Goal: Transaction & Acquisition: Purchase product/service

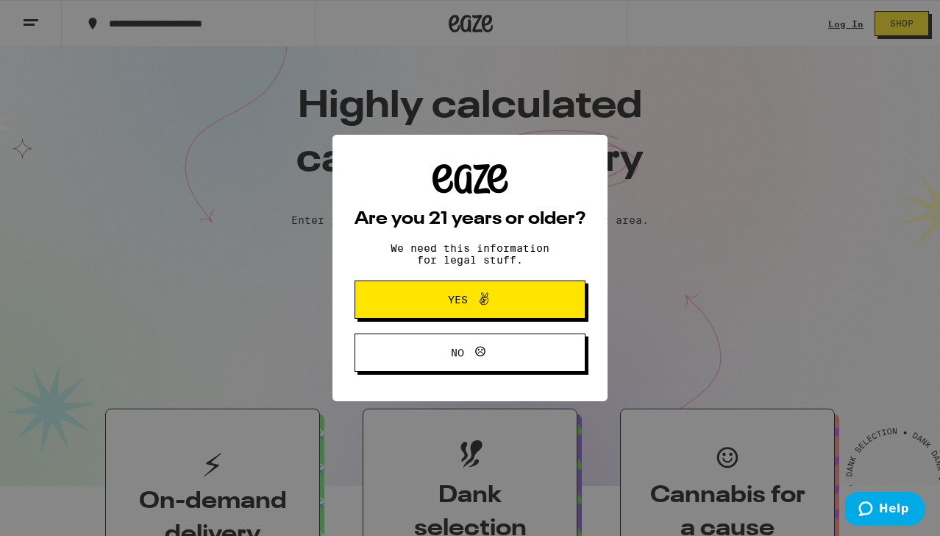
click at [455, 305] on span "Yes" at bounding box center [458, 299] width 20 height 10
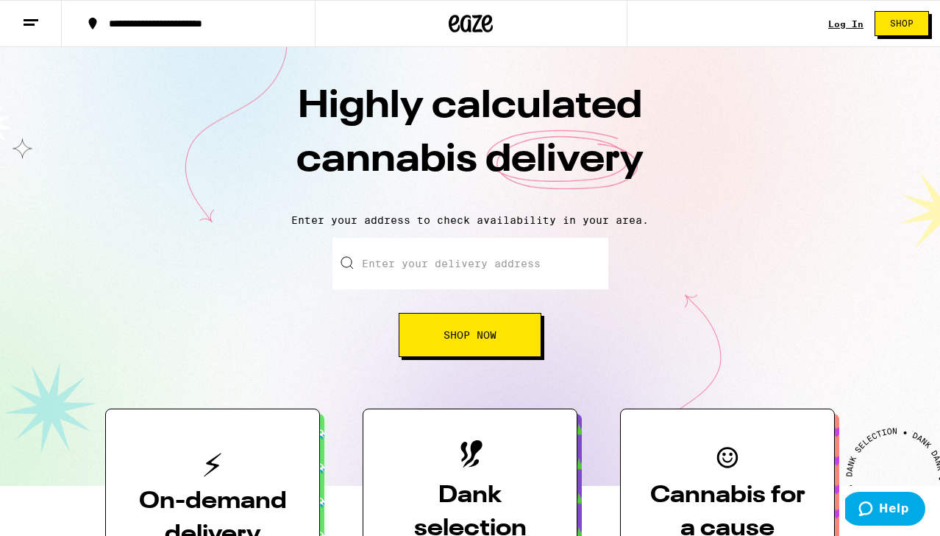
click at [846, 22] on div "Log In" at bounding box center [845, 24] width 35 height 10
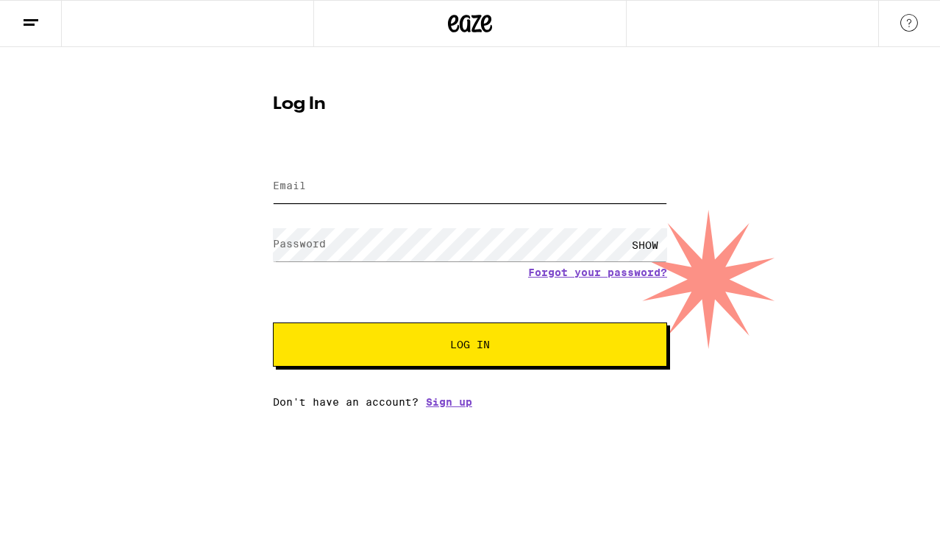
click at [414, 200] on input "Email" at bounding box center [470, 186] width 394 height 33
type input "[EMAIL_ADDRESS][DOMAIN_NAME]"
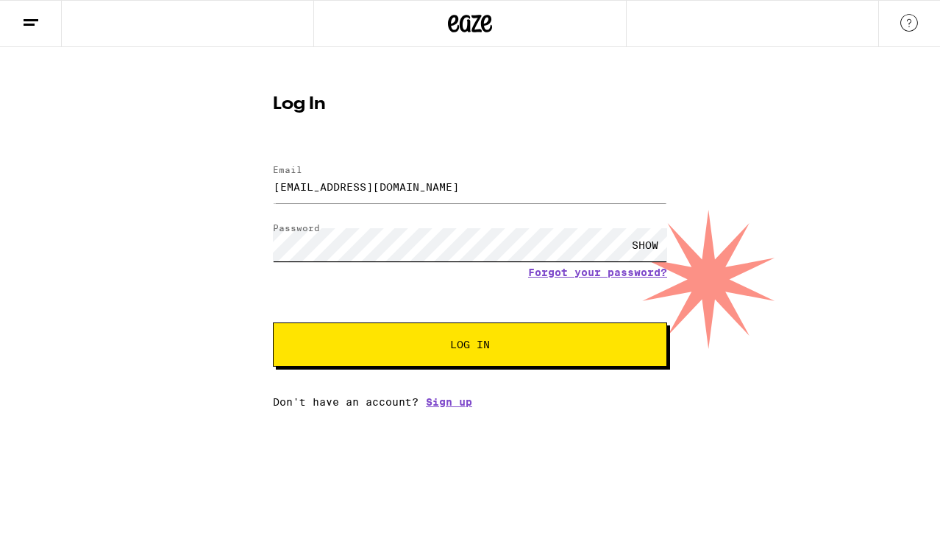
click at [273, 322] on button "Log In" at bounding box center [470, 344] width 394 height 44
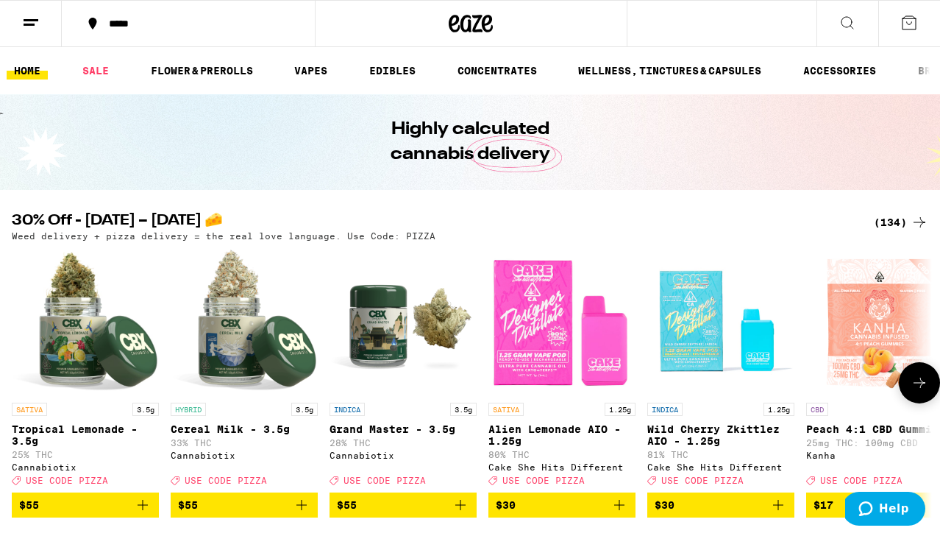
scroll to position [38, 0]
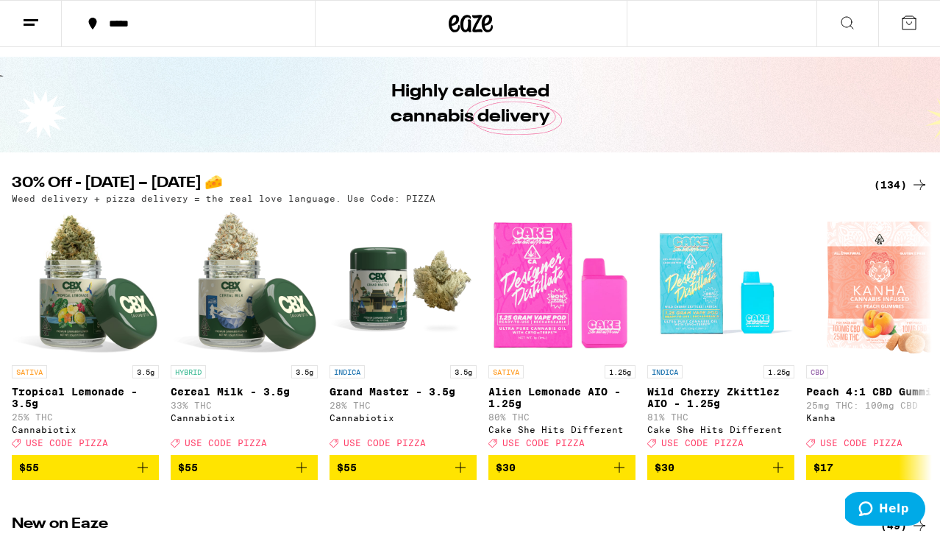
click at [892, 188] on div "(134)" at bounding box center [901, 185] width 54 height 18
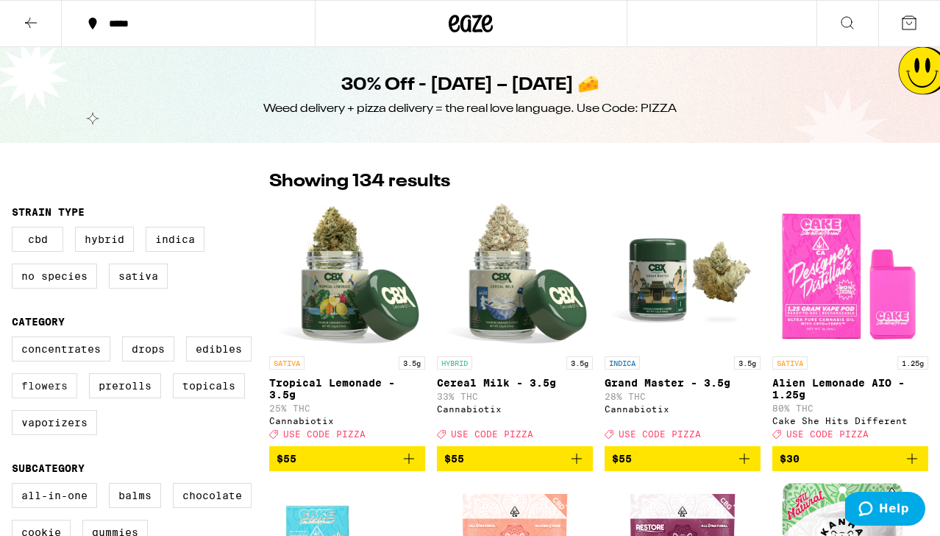
click at [51, 394] on label "Flowers" at bounding box center [44, 385] width 65 height 25
click at [15, 339] on input "Flowers" at bounding box center [15, 338] width 1 height 1
checkbox input "true"
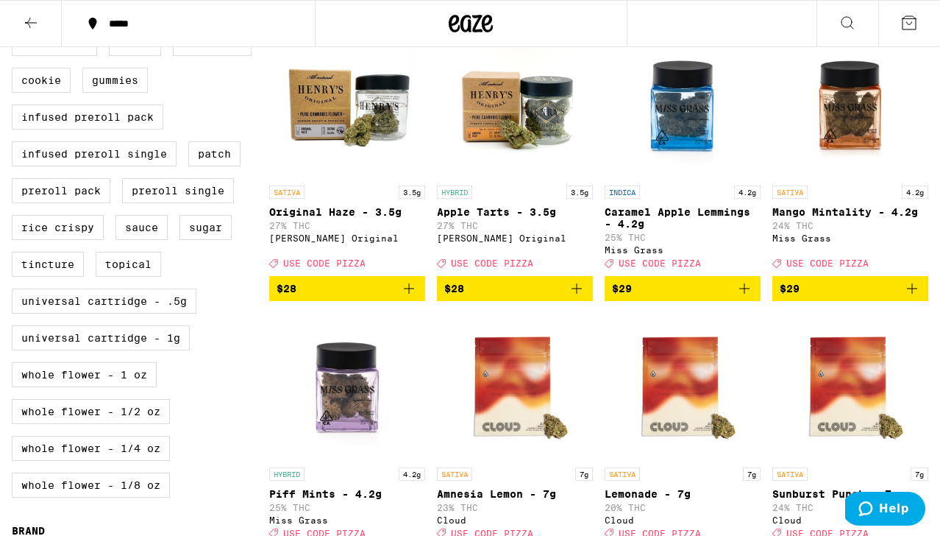
scroll to position [333, 0]
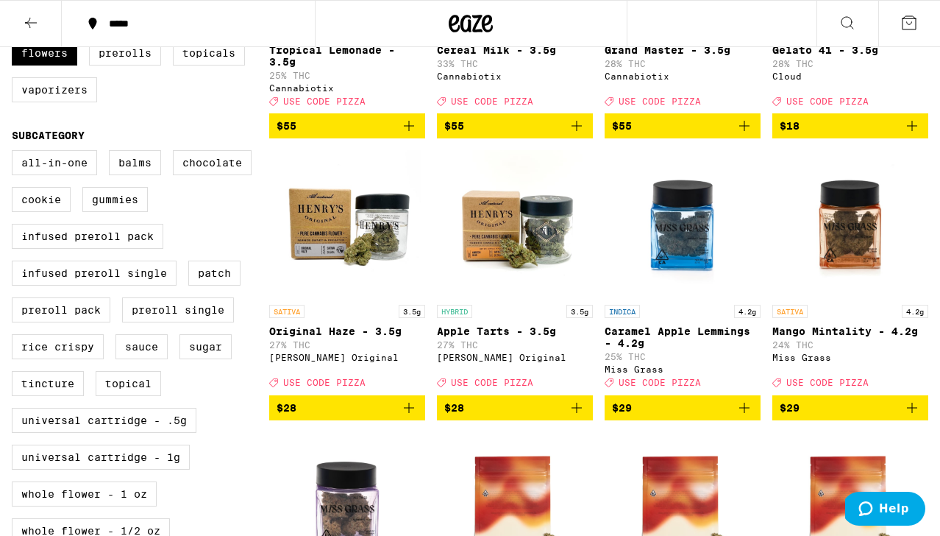
click at [380, 252] on img "Open page for Original Haze - 3.5g from Henry's Original" at bounding box center [347, 223] width 147 height 147
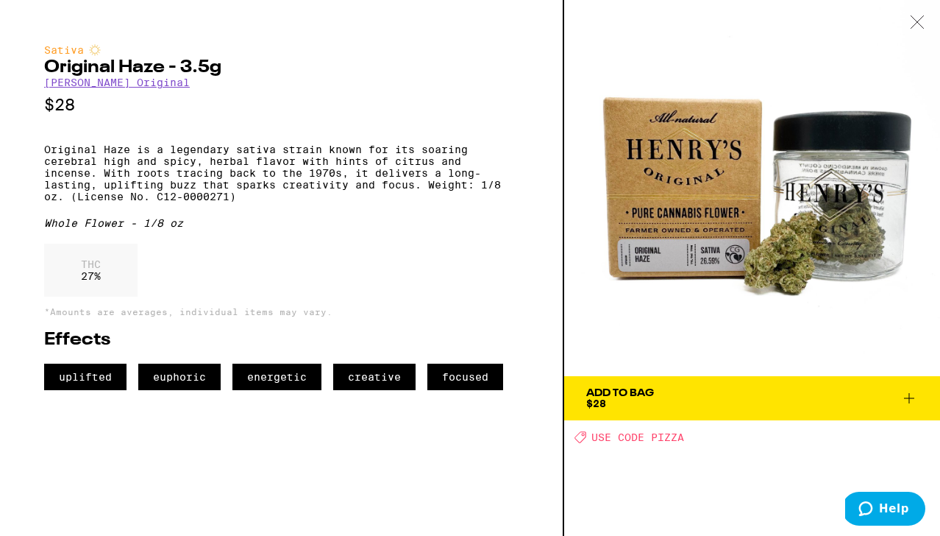
click at [912, 19] on icon at bounding box center [917, 21] width 15 height 13
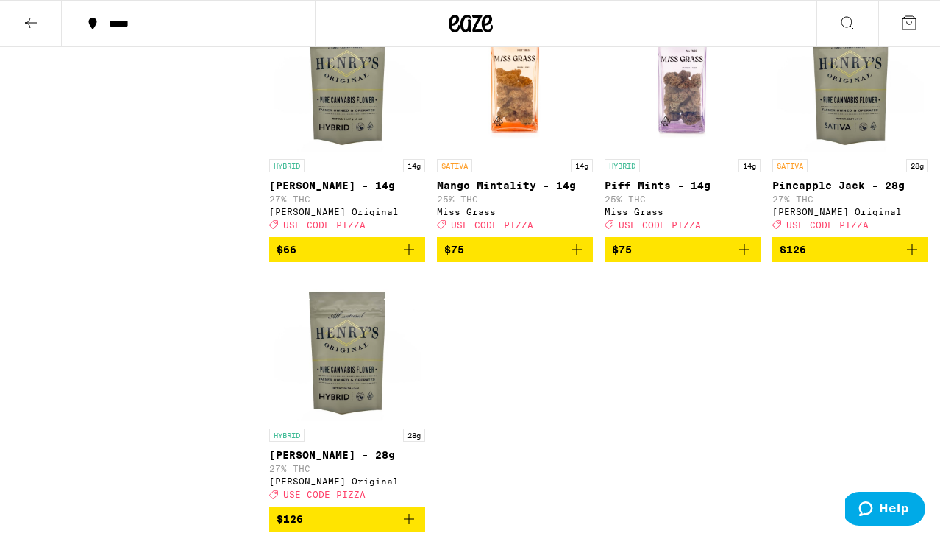
scroll to position [1874, 0]
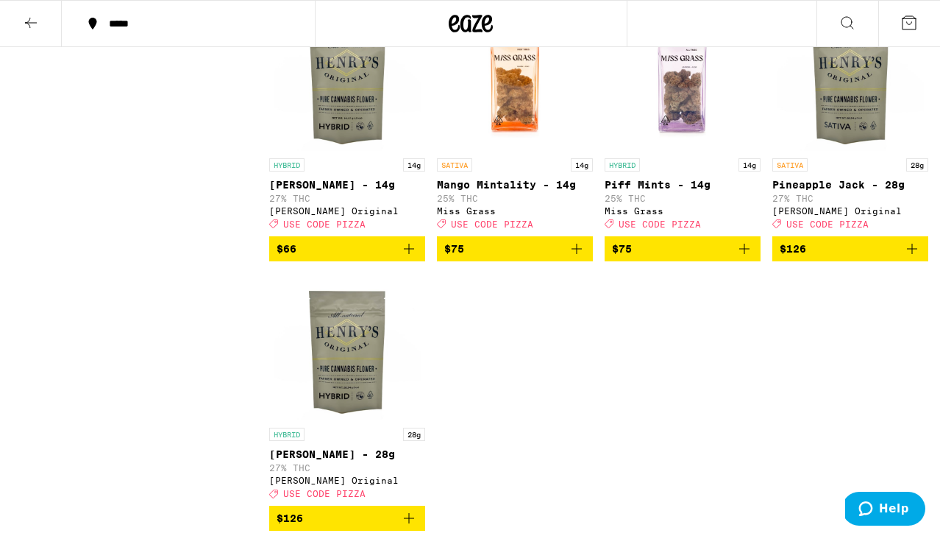
click at [374, 151] on img "Open page for Cherry Garcia - 14g from Henry's Original" at bounding box center [347, 77] width 147 height 147
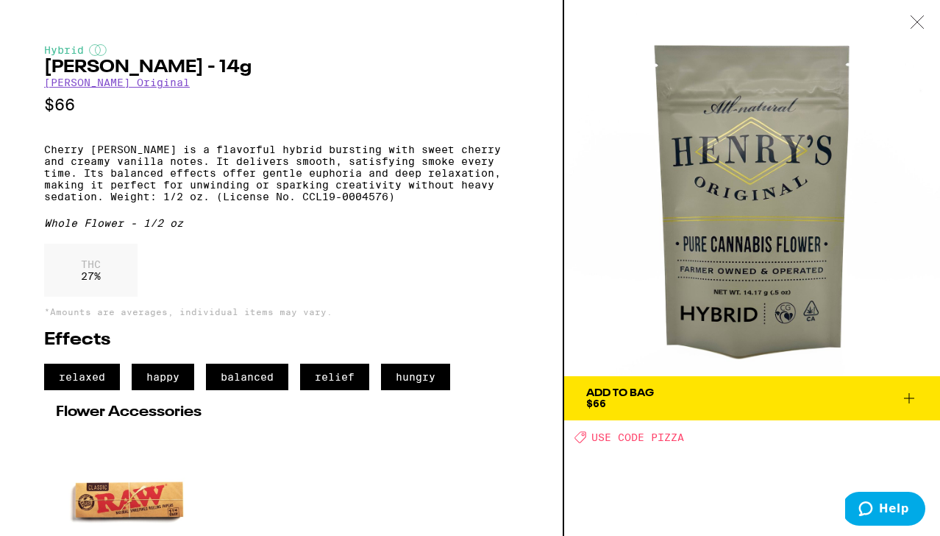
click at [925, 15] on div at bounding box center [918, 23] width 46 height 46
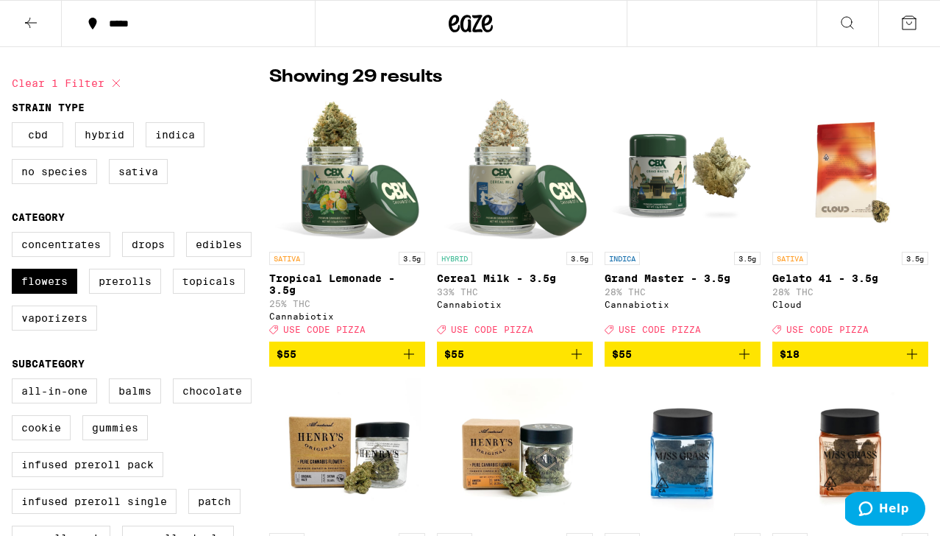
scroll to position [274, 0]
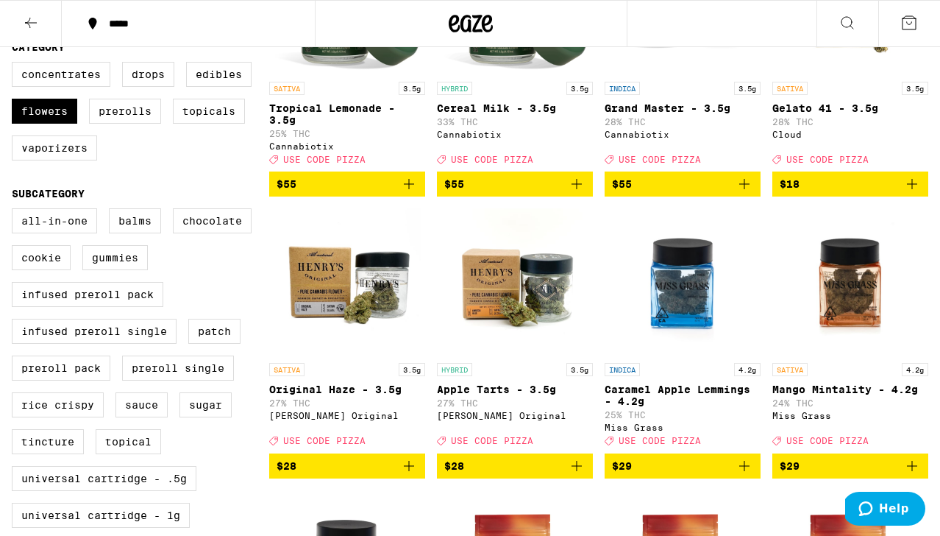
click at [488, 313] on img "Open page for Apple Tarts - 3.5g from Henry's Original" at bounding box center [514, 281] width 147 height 147
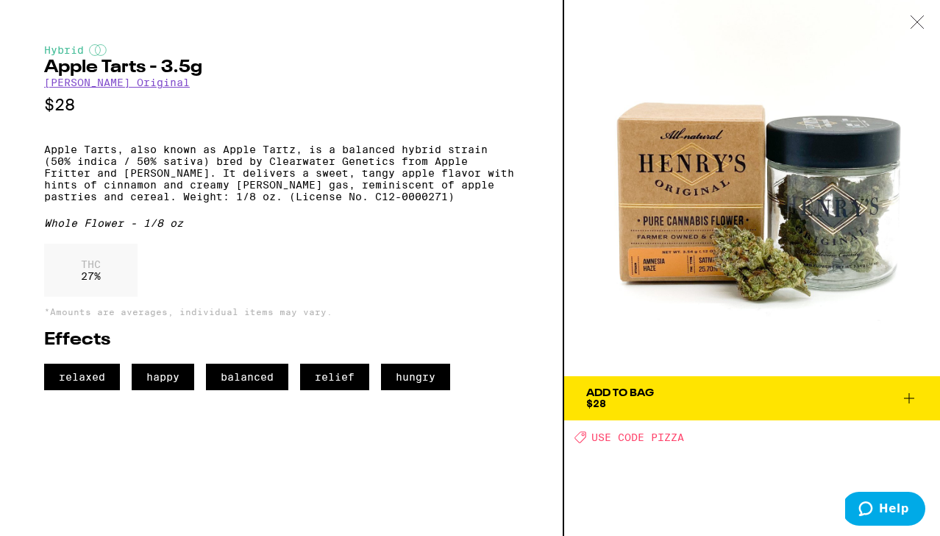
click at [928, 15] on div at bounding box center [918, 23] width 46 height 46
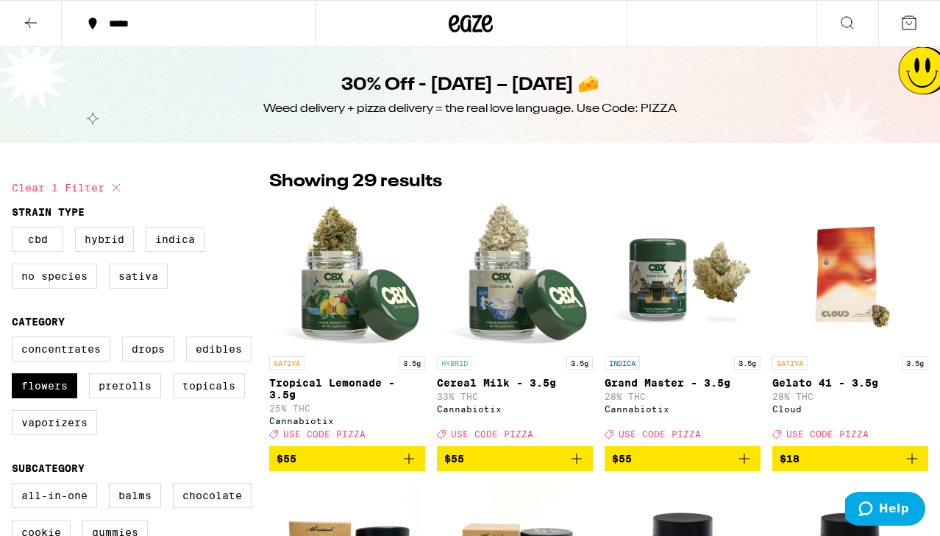
click at [21, 19] on button at bounding box center [31, 24] width 62 height 46
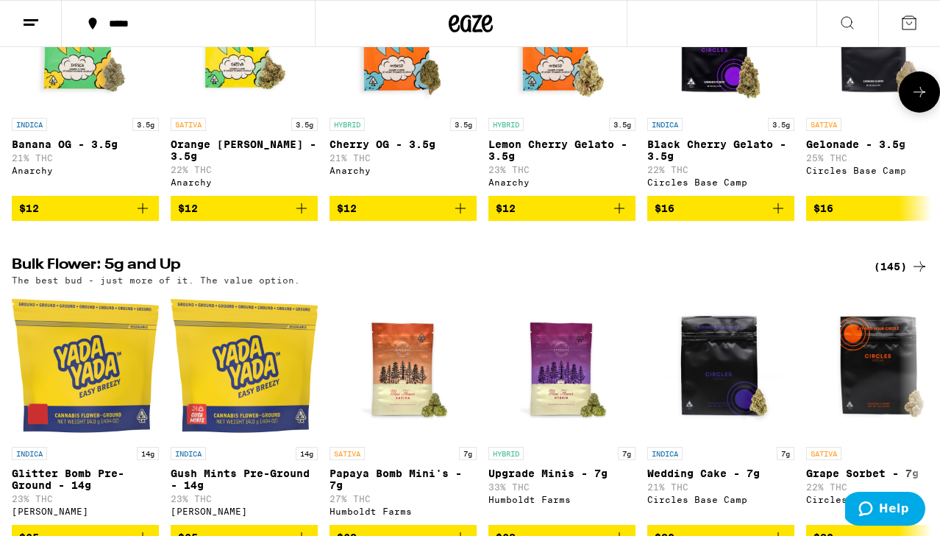
scroll to position [1341, 0]
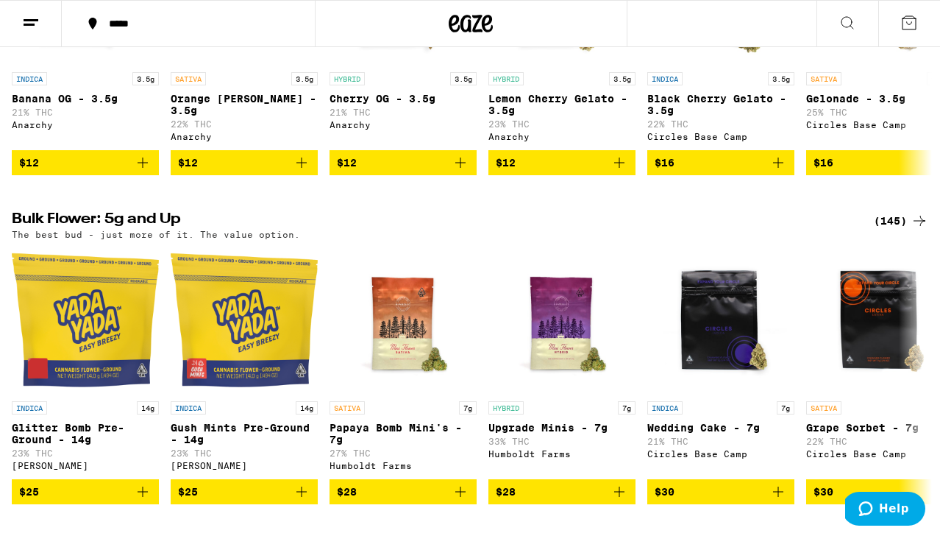
click at [893, 230] on div "(145)" at bounding box center [901, 221] width 54 height 18
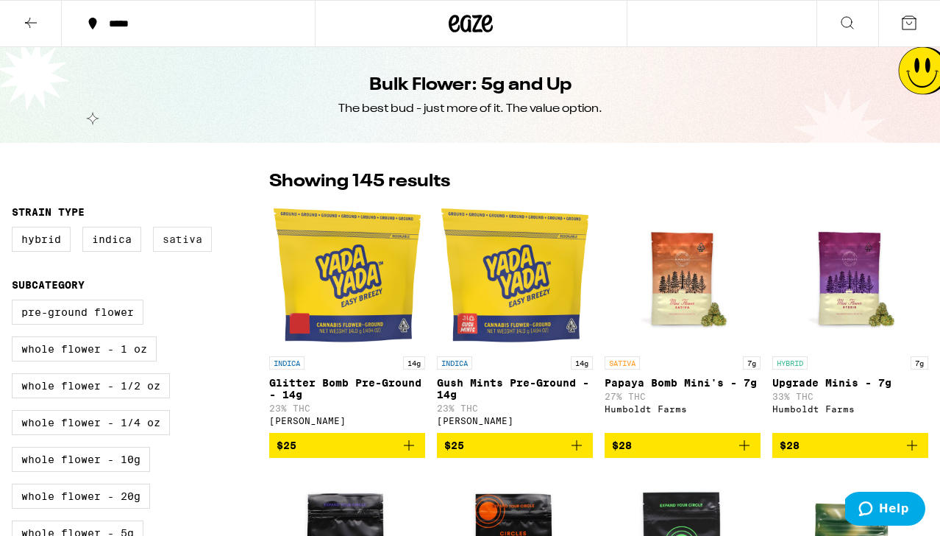
click at [210, 238] on label "Sativa" at bounding box center [182, 239] width 59 height 25
click at [15, 230] on input "Sativa" at bounding box center [15, 229] width 1 height 1
checkbox input "true"
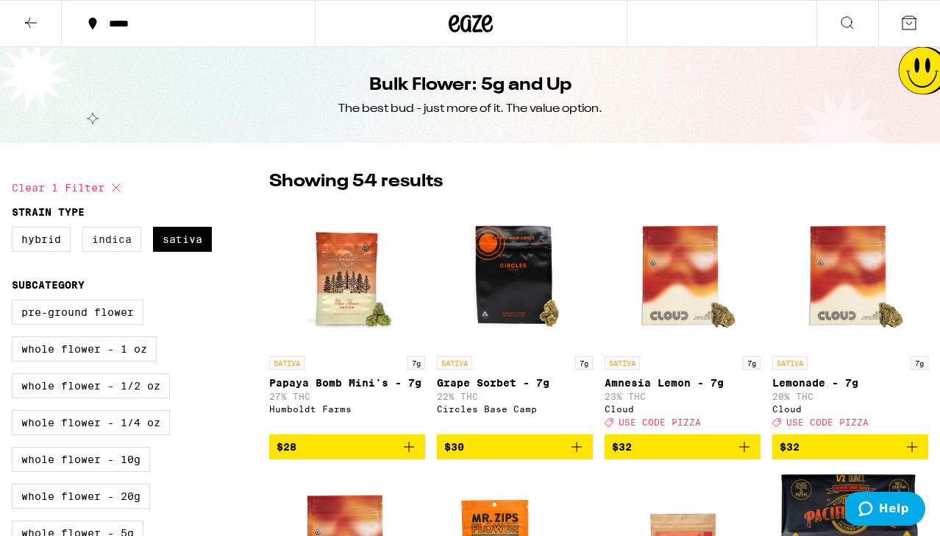
click at [112, 240] on label "Indica" at bounding box center [111, 239] width 59 height 25
click at [15, 230] on input "Indica" at bounding box center [15, 229] width 1 height 1
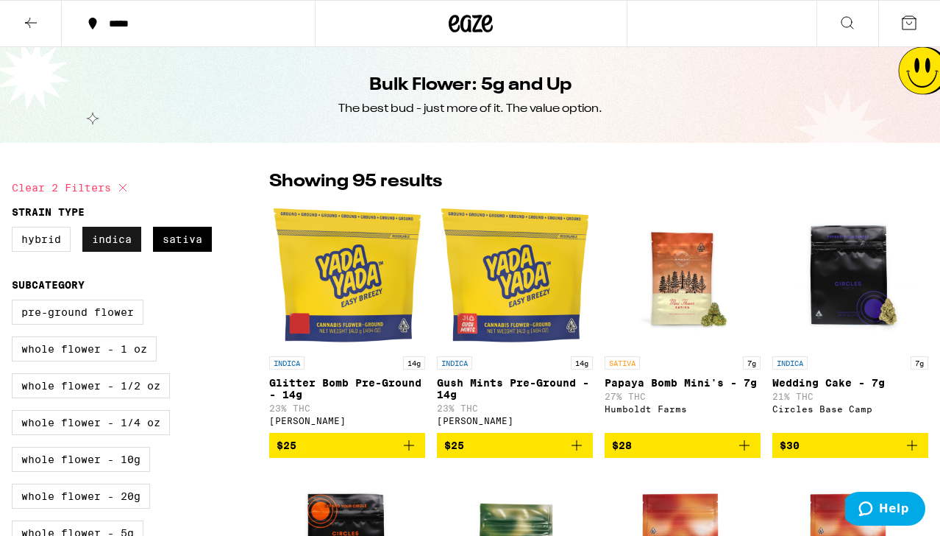
click at [112, 240] on label "Indica" at bounding box center [111, 239] width 59 height 25
click at [15, 230] on input "Indica" at bounding box center [15, 229] width 1 height 1
checkbox input "false"
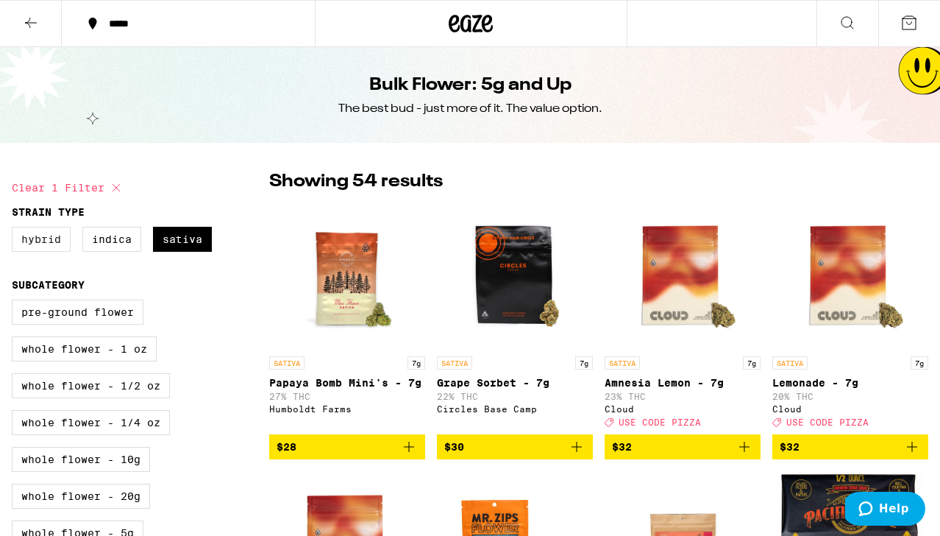
click at [41, 246] on label "Hybrid" at bounding box center [41, 239] width 59 height 25
click at [15, 230] on input "Hybrid" at bounding box center [15, 229] width 1 height 1
checkbox input "true"
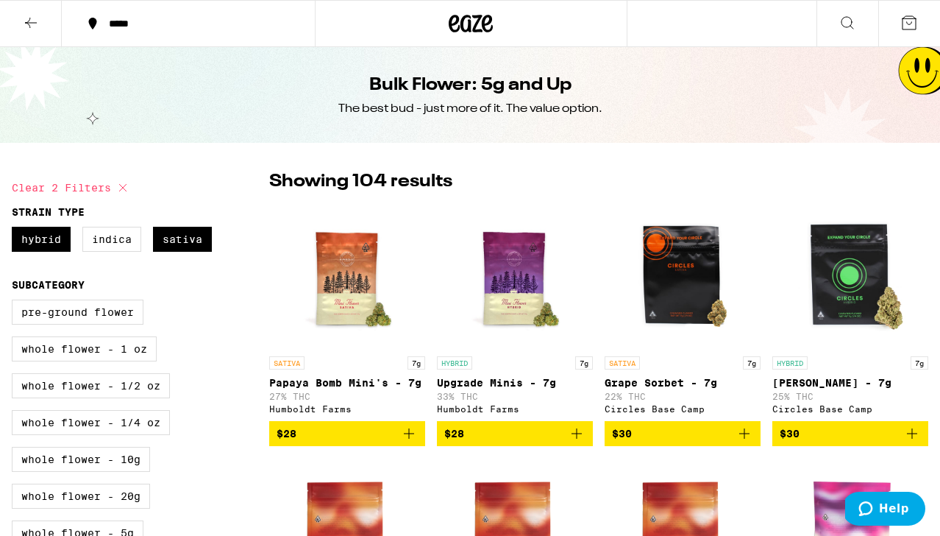
scroll to position [149, 0]
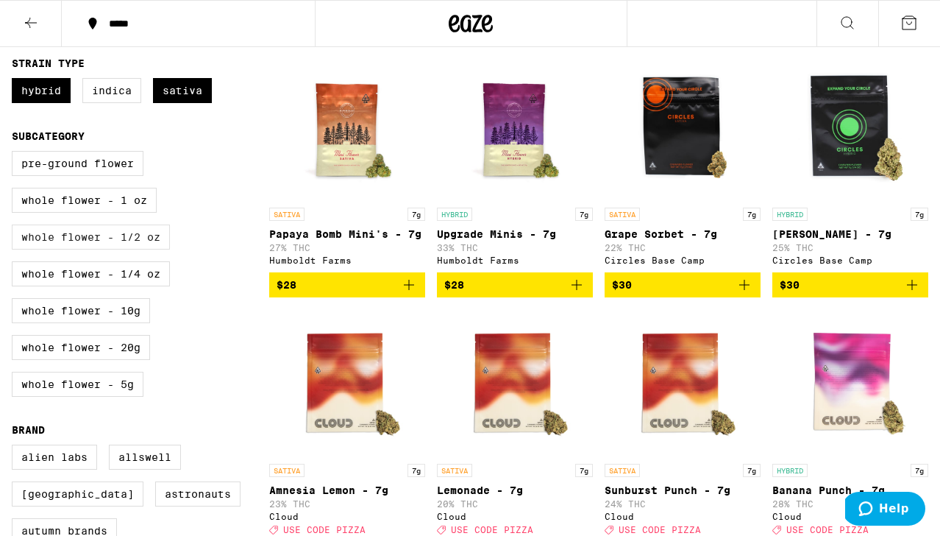
click at [115, 243] on label "Whole Flower - 1/2 oz" at bounding box center [91, 236] width 158 height 25
click at [15, 154] on input "Whole Flower - 1/2 oz" at bounding box center [15, 153] width 1 height 1
checkbox input "true"
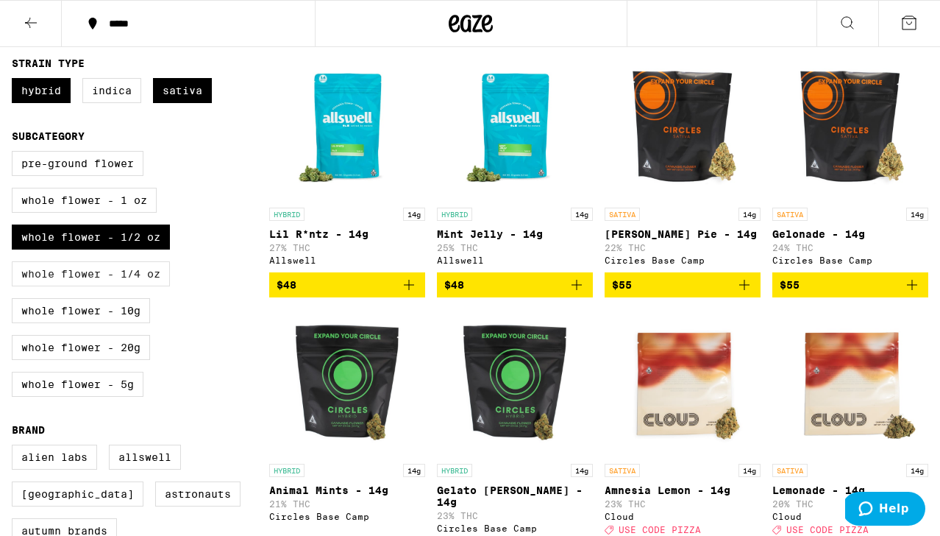
click at [124, 283] on label "Whole Flower - 1/4 oz" at bounding box center [91, 273] width 158 height 25
click at [15, 154] on input "Whole Flower - 1/4 oz" at bounding box center [15, 153] width 1 height 1
checkbox input "true"
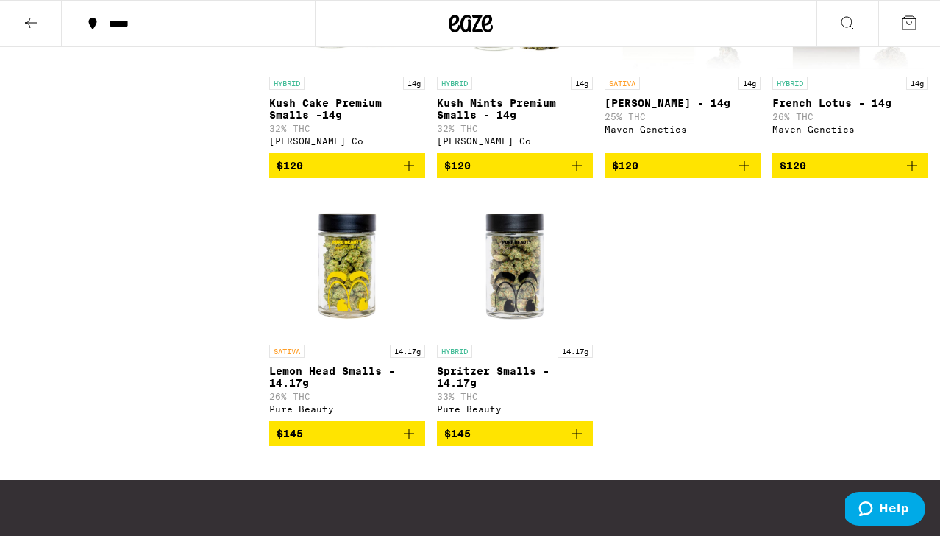
scroll to position [4332, 0]
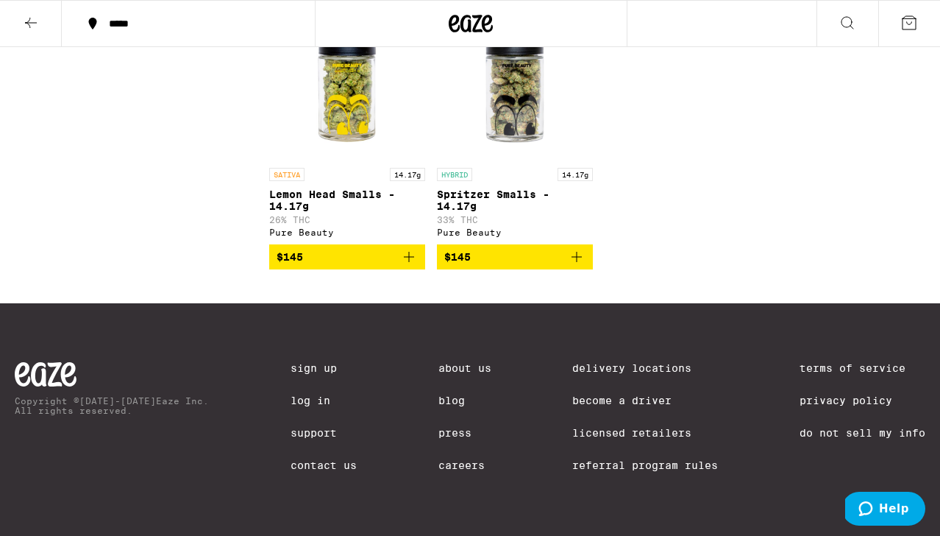
click at [613, 418] on div "Delivery Locations Become a Driver Licensed Retailers Referral Program Rules" at bounding box center [645, 426] width 146 height 129
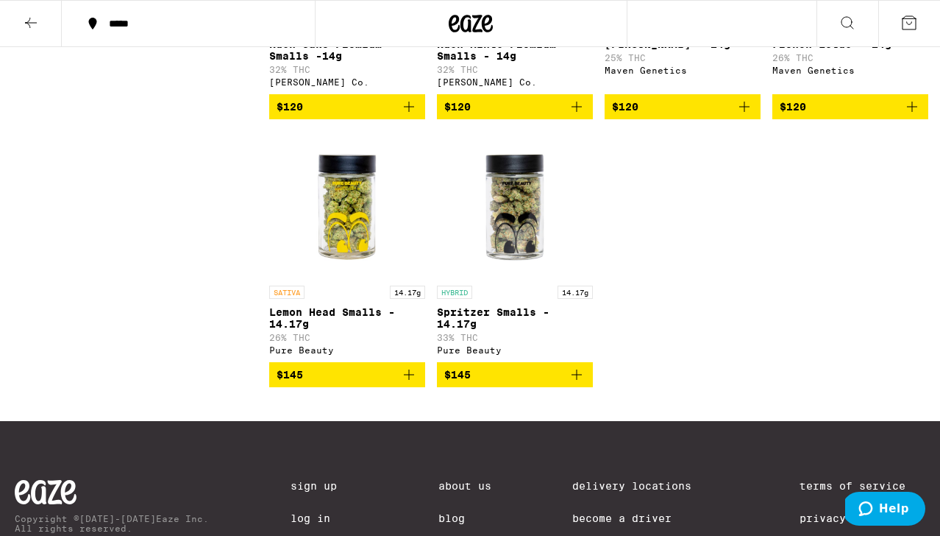
scroll to position [4076, 0]
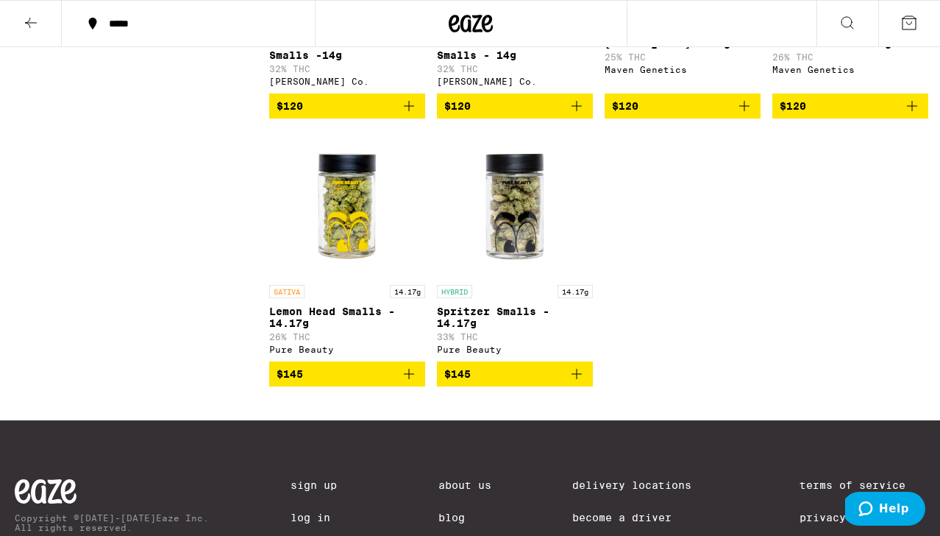
click at [352, 277] on img "Open page for Lemon Head Smalls - 14.17g from Pure Beauty" at bounding box center [347, 203] width 147 height 147
click at [376, 277] on img "Open page for Lemon Head Smalls - 14.17g from Pure Beauty" at bounding box center [347, 203] width 147 height 147
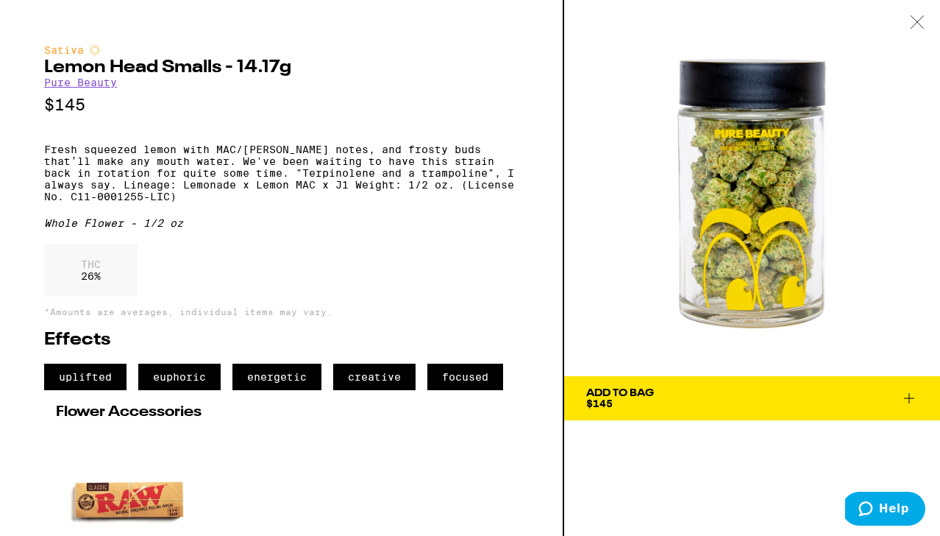
click at [638, 390] on div "Add To Bag" at bounding box center [620, 393] width 68 height 10
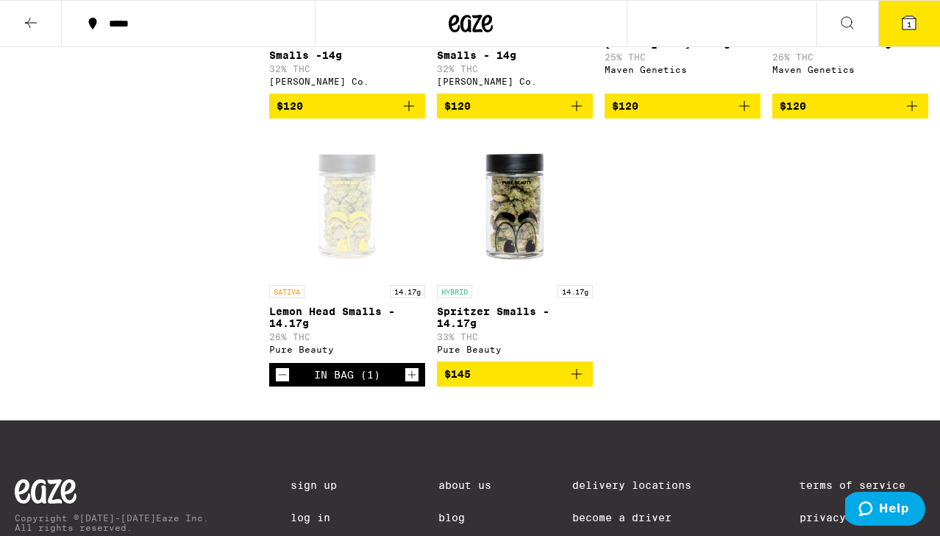
click at [916, 18] on icon at bounding box center [909, 22] width 13 height 13
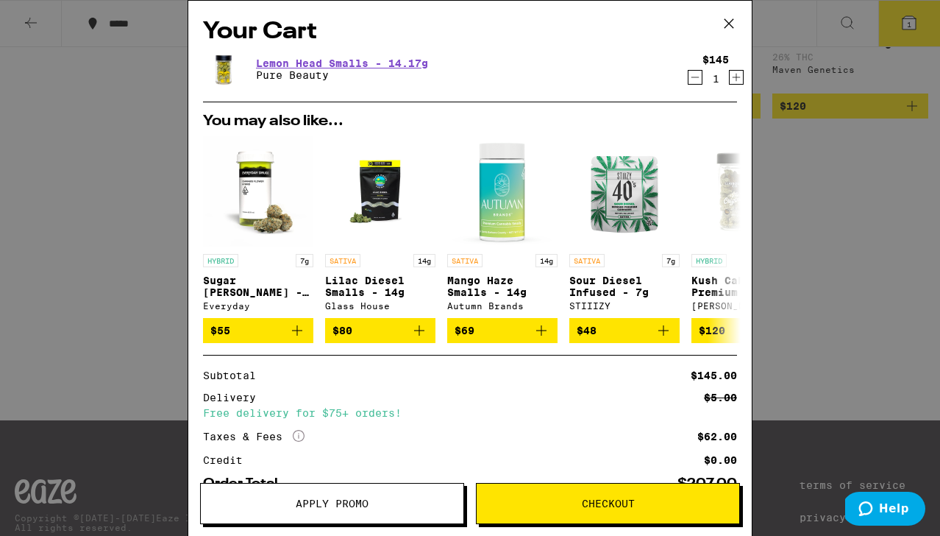
click at [692, 83] on icon "Decrement" at bounding box center [695, 77] width 13 height 18
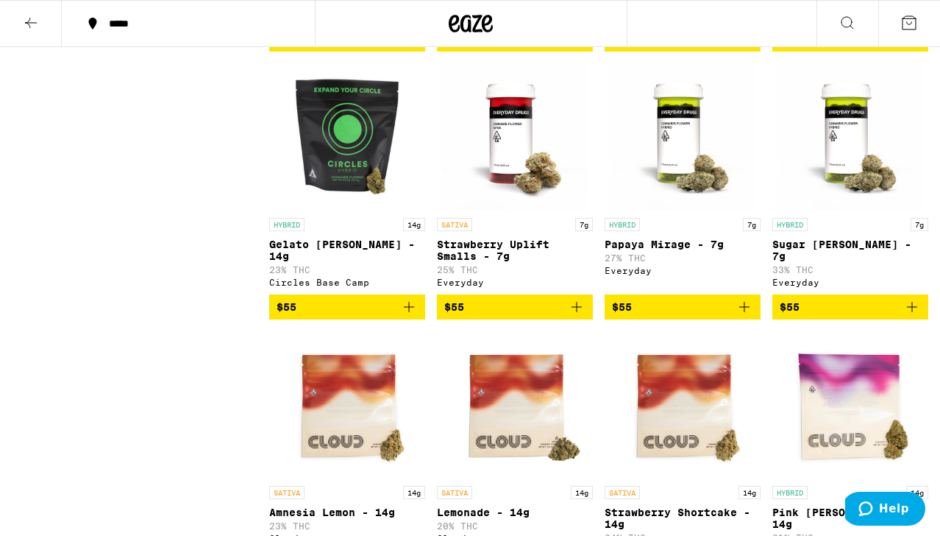
scroll to position [1952, 0]
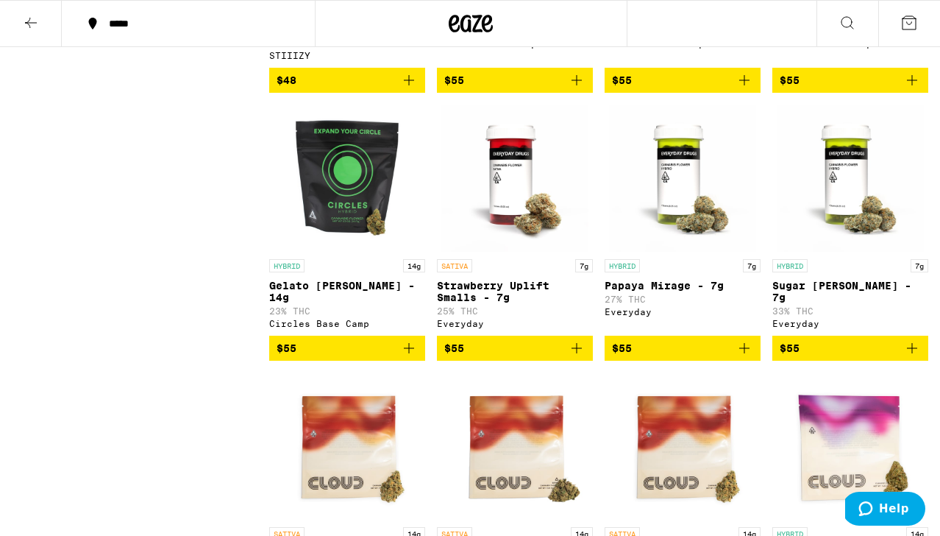
click at [817, 252] on img "Open page for Sugar Rush Smalls - 7g from Everyday" at bounding box center [850, 177] width 147 height 147
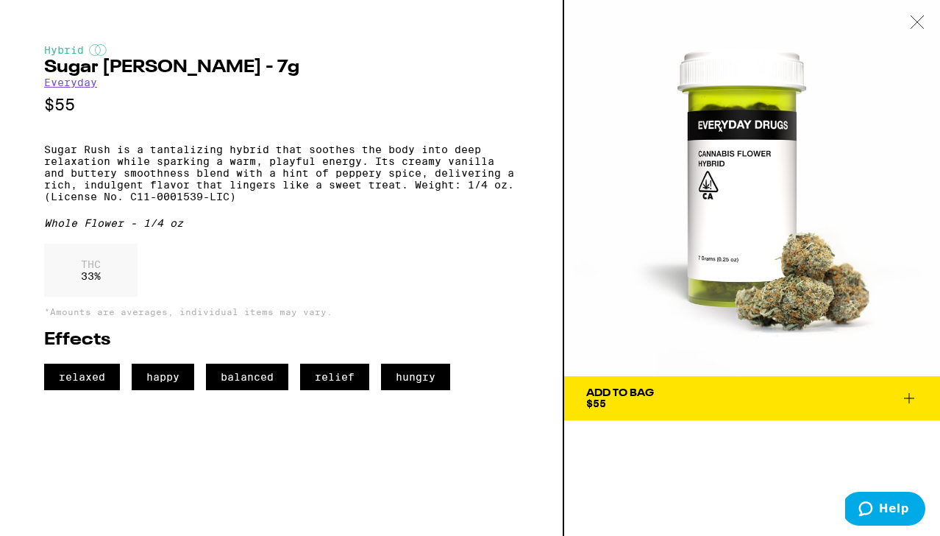
click at [751, 409] on button "Add To Bag $55" at bounding box center [752, 398] width 376 height 44
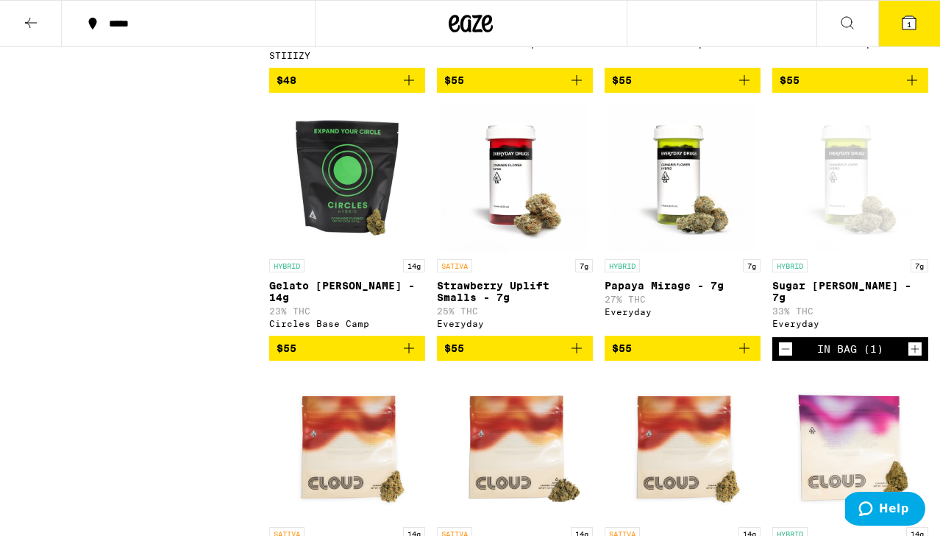
click at [503, 252] on img "Open page for Strawberry Uplift Smalls - 7g from Everyday" at bounding box center [514, 177] width 147 height 147
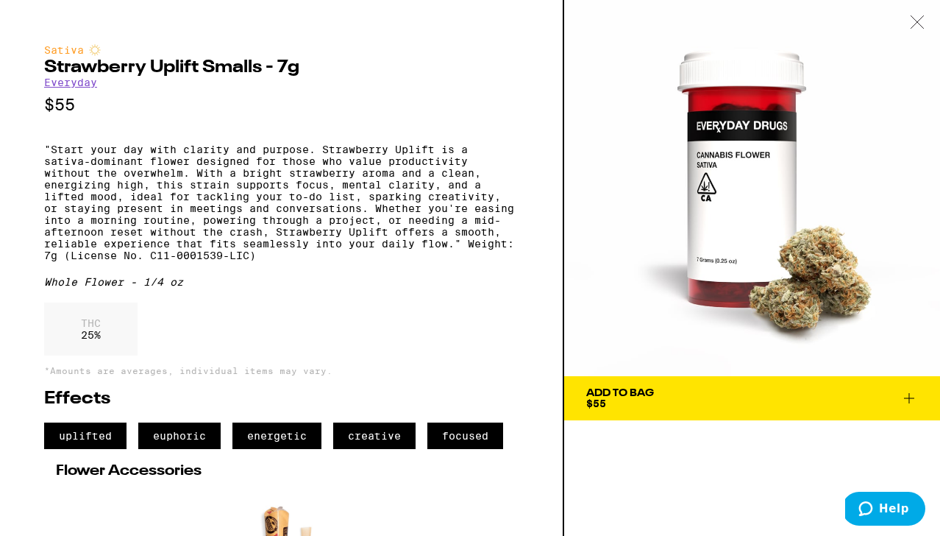
click at [665, 386] on button "Add To Bag $55" at bounding box center [752, 398] width 376 height 44
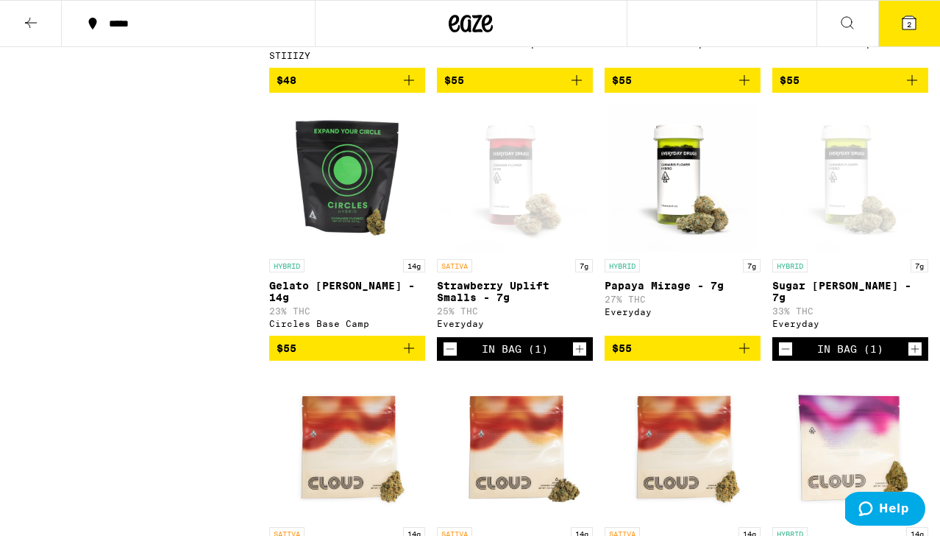
click at [895, 18] on button "2" at bounding box center [910, 24] width 62 height 46
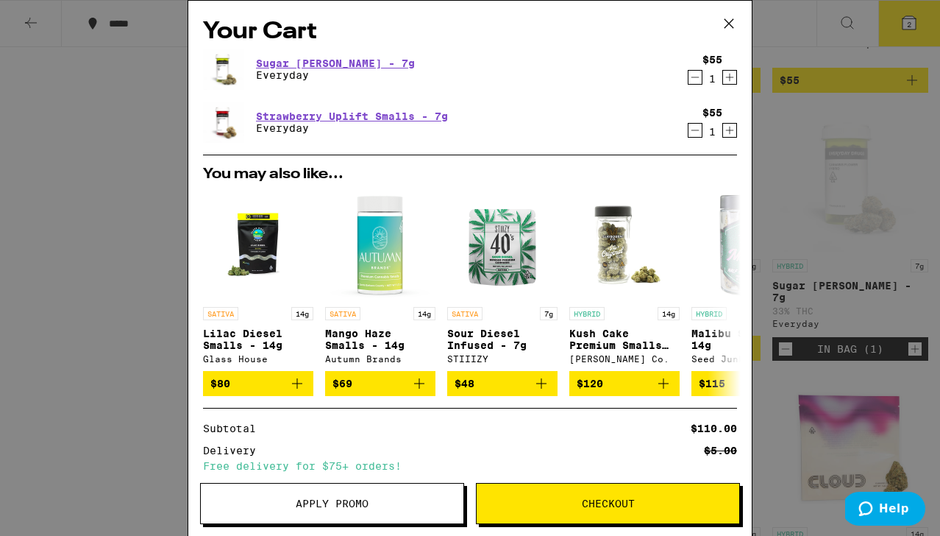
click at [695, 129] on icon "Decrement" at bounding box center [695, 130] width 13 height 18
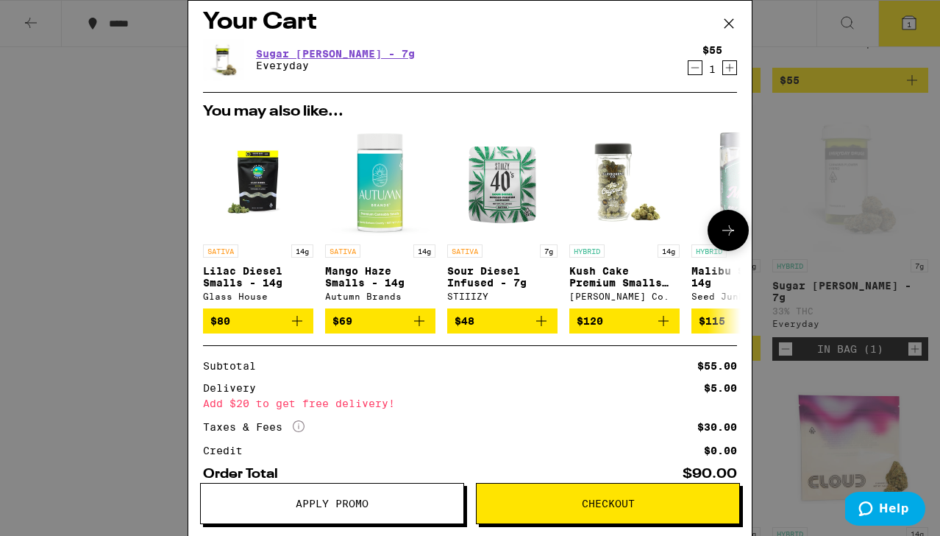
scroll to position [100, 0]
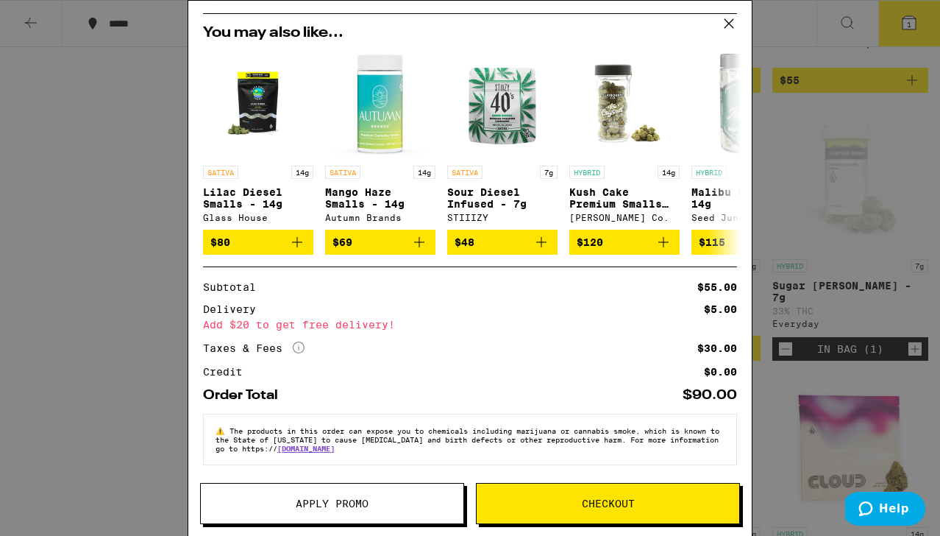
click at [884, 160] on div "Your Cart Sugar [PERSON_NAME] - 7g Everyday $55 1 You may also like... SATIVA 1…" at bounding box center [470, 268] width 940 height 536
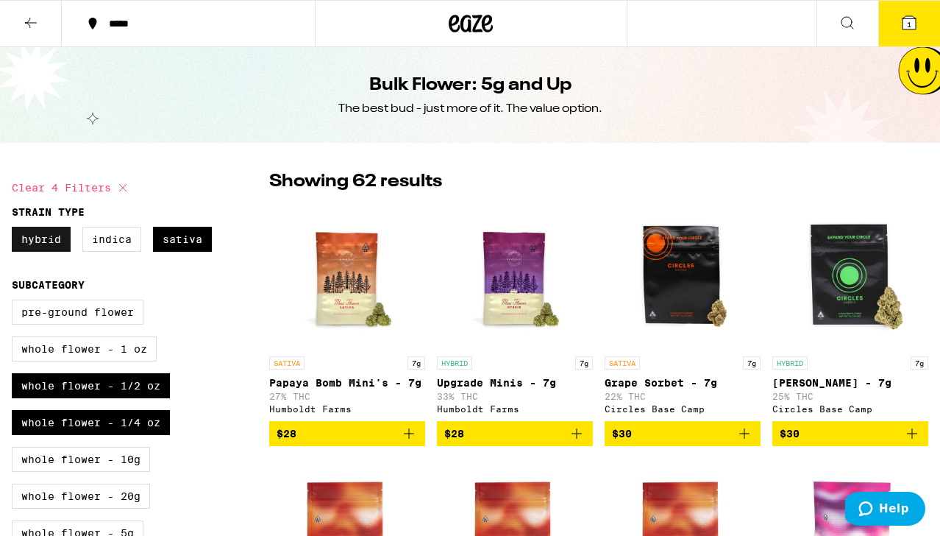
click at [31, 241] on label "Hybrid" at bounding box center [41, 239] width 59 height 25
click at [15, 230] on input "Hybrid" at bounding box center [15, 229] width 1 height 1
checkbox input "false"
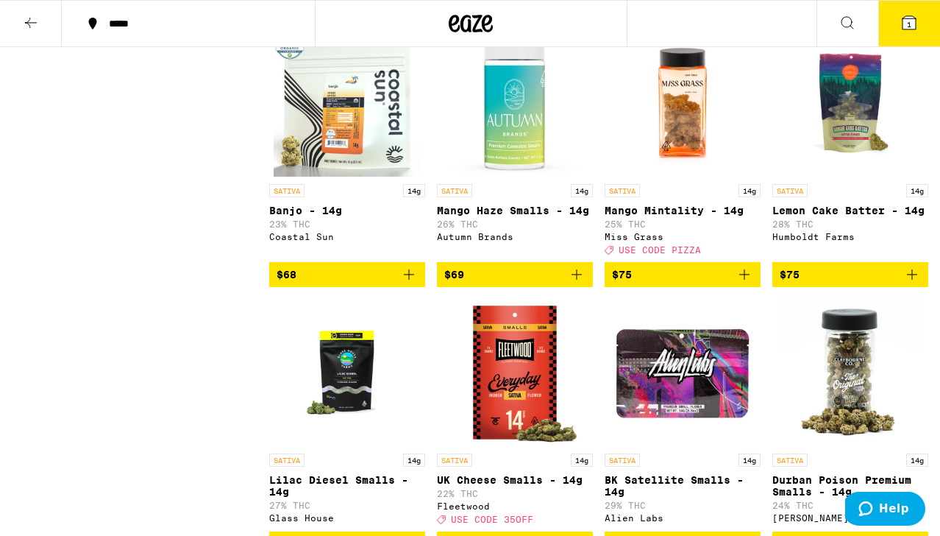
scroll to position [1341, 0]
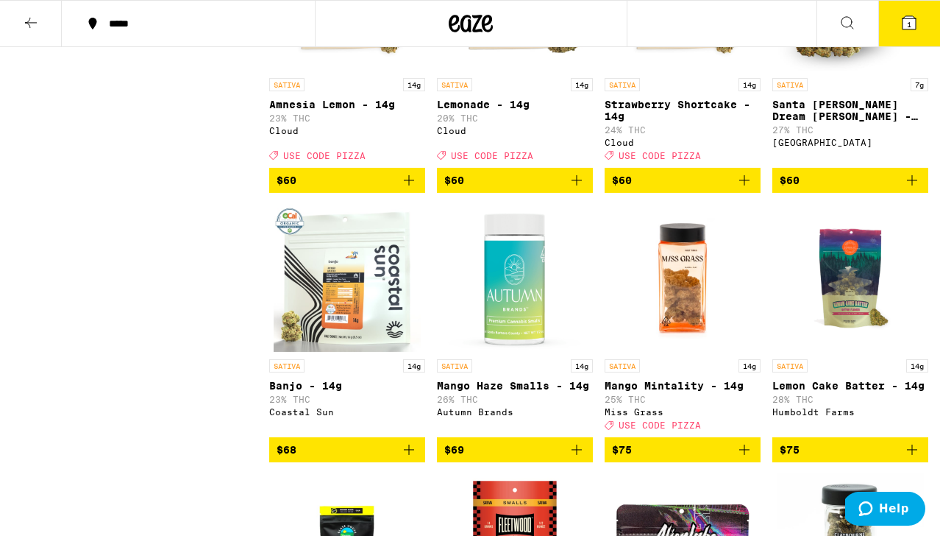
click at [647, 352] on img "Open page for Mango Mintality - 14g from Miss Grass" at bounding box center [682, 278] width 147 height 147
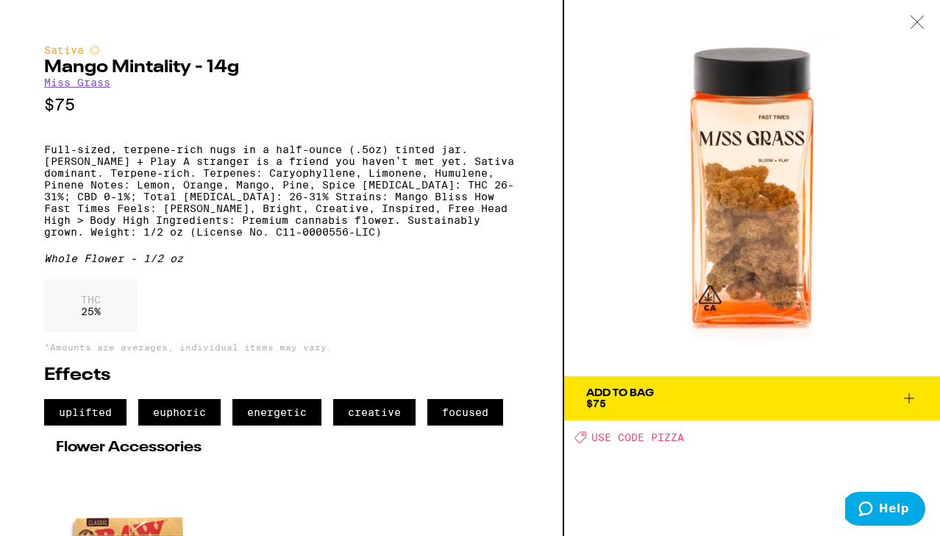
click at [653, 400] on div "Add To Bag $75" at bounding box center [620, 398] width 68 height 21
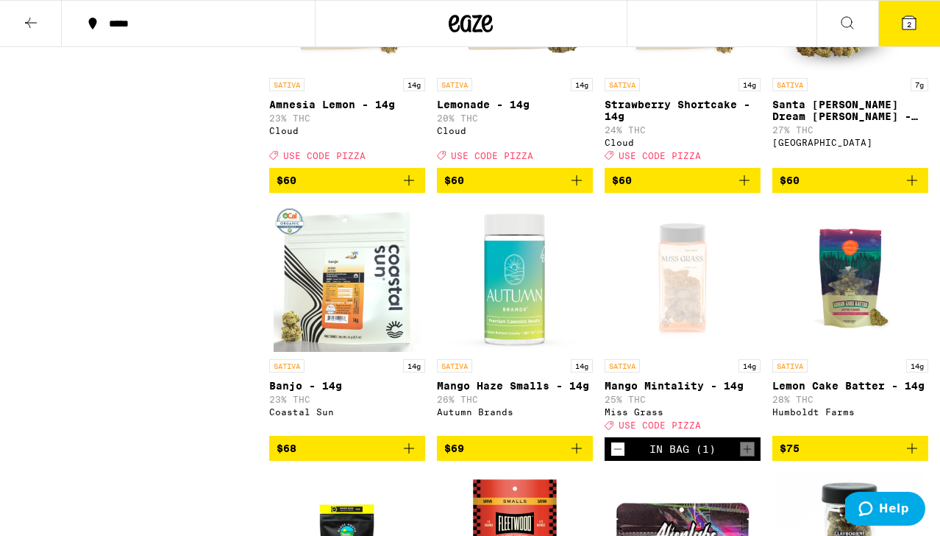
click at [912, 35] on button "2" at bounding box center [910, 24] width 62 height 46
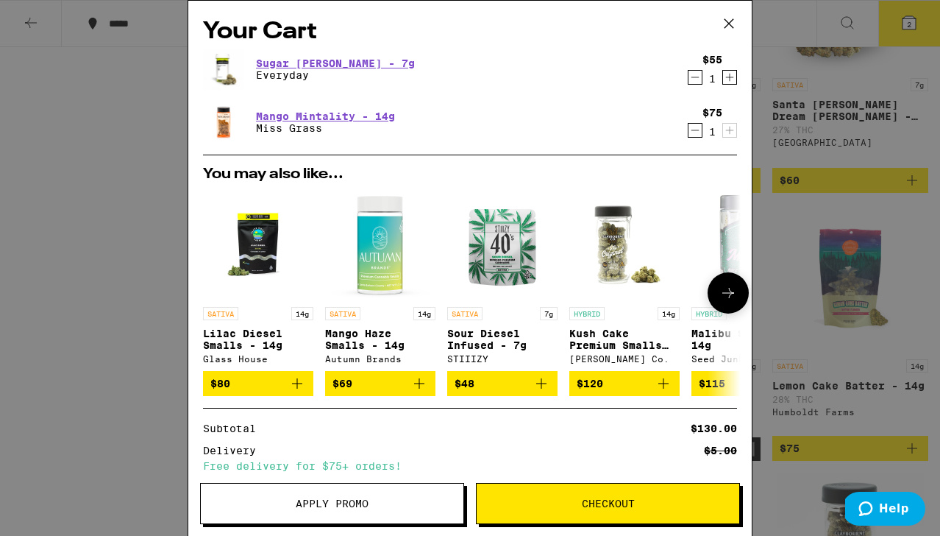
scroll to position [153, 0]
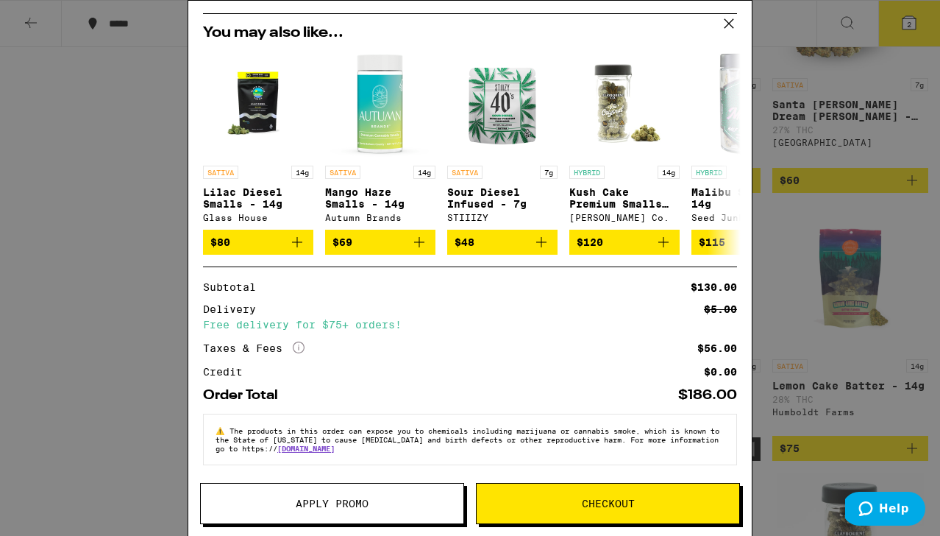
click at [394, 491] on button "Apply Promo" at bounding box center [332, 503] width 264 height 41
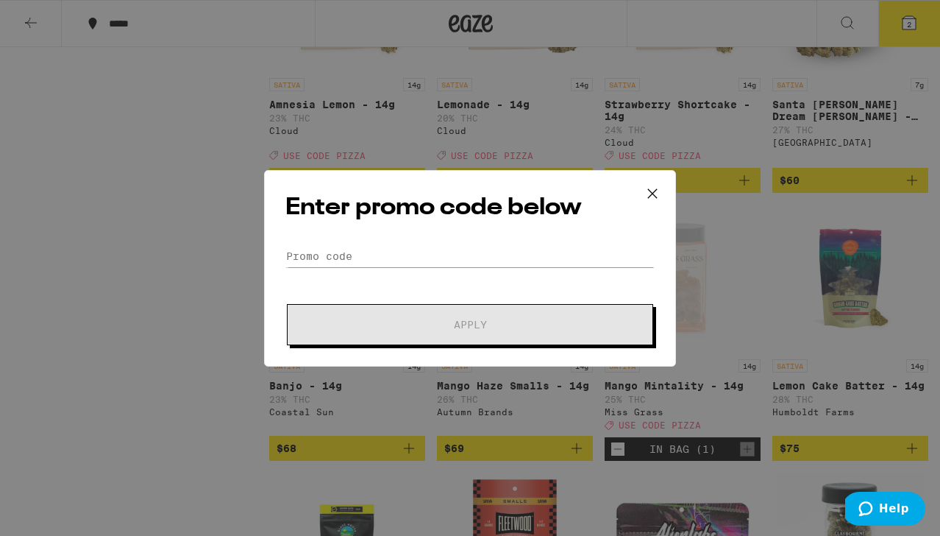
scroll to position [153, 0]
click at [374, 260] on input "Promo Code" at bounding box center [469, 256] width 369 height 22
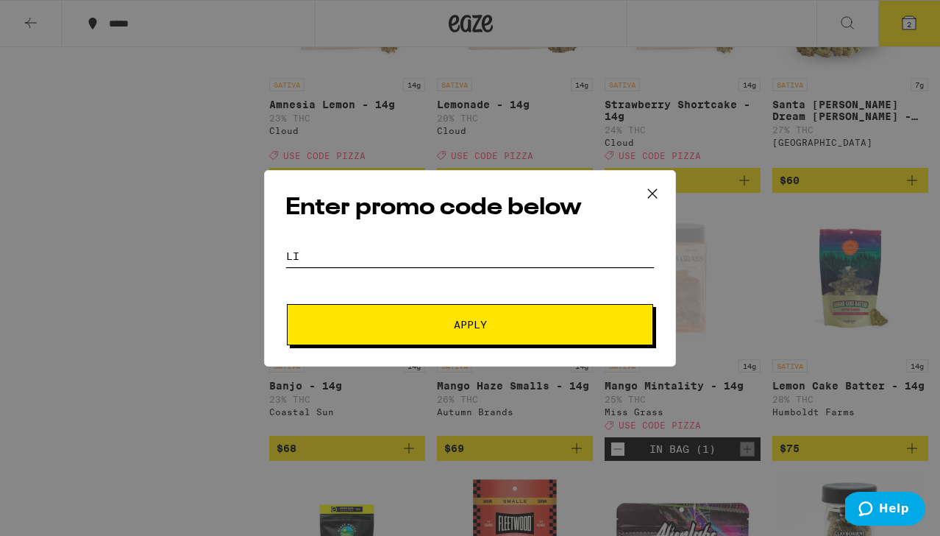
type input "l"
type input "pizza"
click at [394, 322] on span "Apply" at bounding box center [470, 324] width 265 height 10
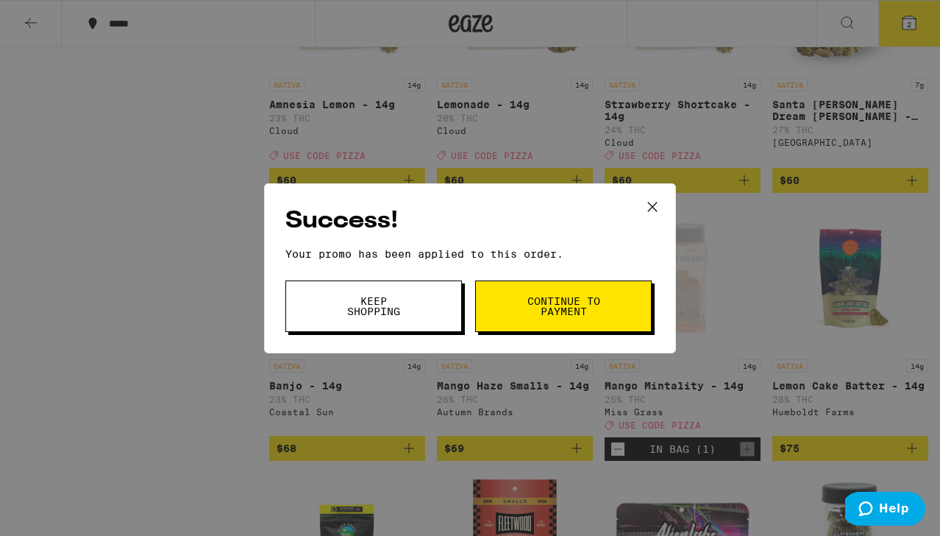
click at [430, 324] on button "Keep Shopping" at bounding box center [373, 306] width 177 height 52
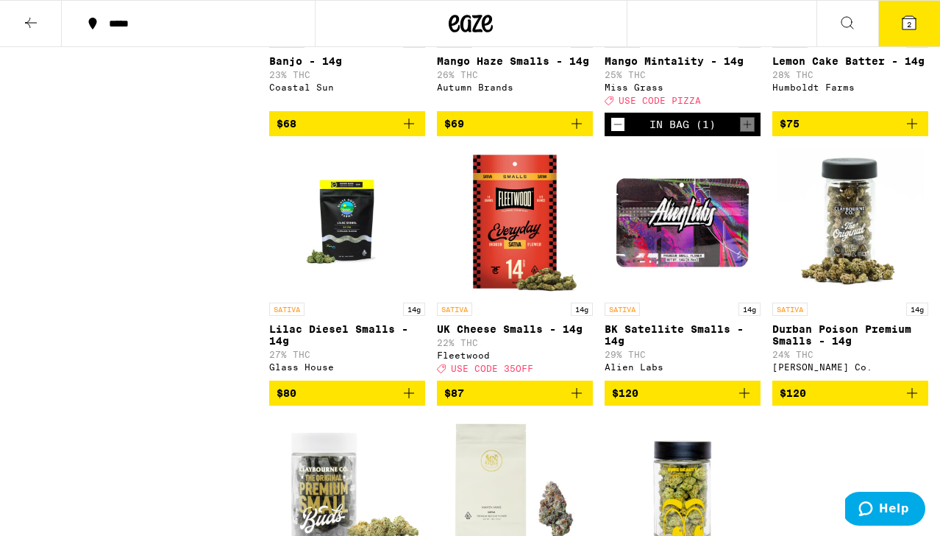
scroll to position [1618, 0]
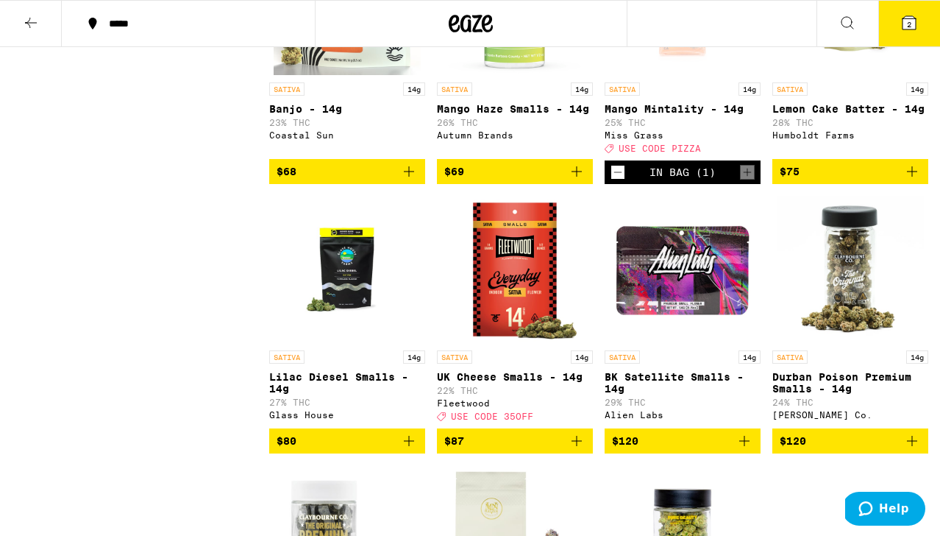
click at [907, 18] on icon at bounding box center [909, 22] width 13 height 13
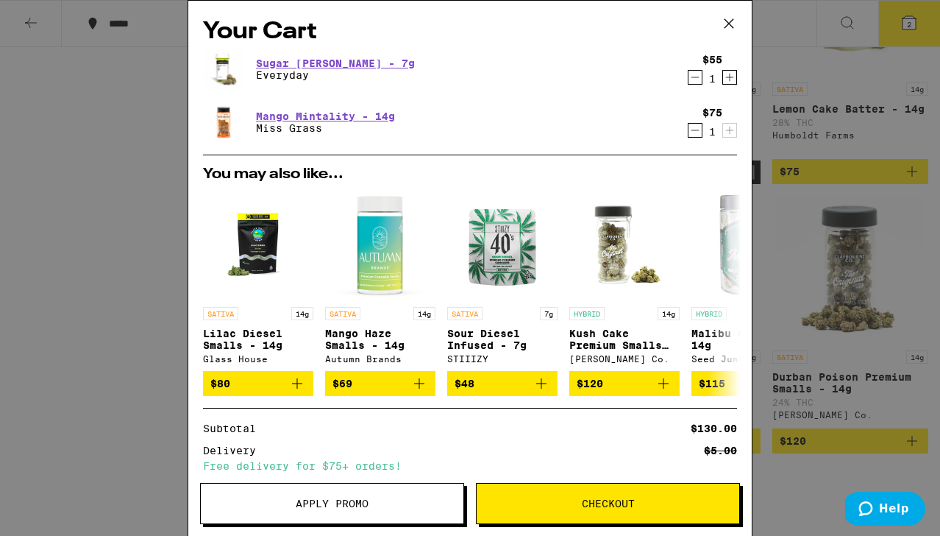
click at [694, 127] on icon "Decrement" at bounding box center [695, 130] width 13 height 18
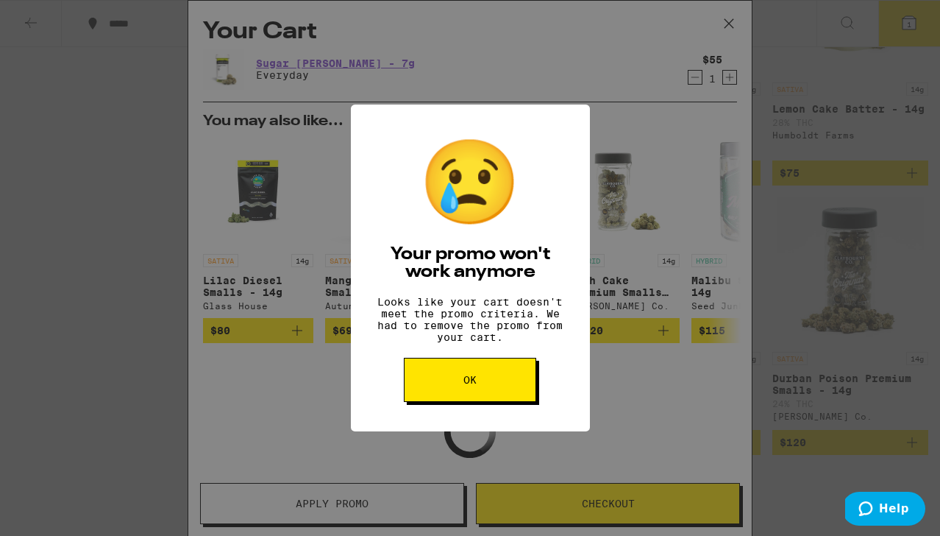
click at [449, 391] on button "OK" at bounding box center [470, 380] width 132 height 44
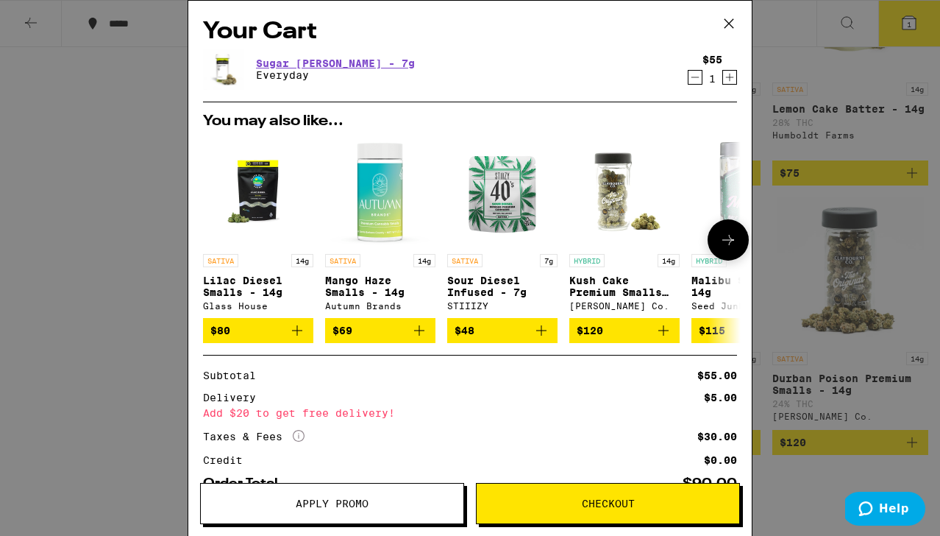
click at [139, 224] on div "Your Cart Sugar [PERSON_NAME] - 7g Everyday $55 1 You may also like... SATIVA 1…" at bounding box center [470, 268] width 940 height 536
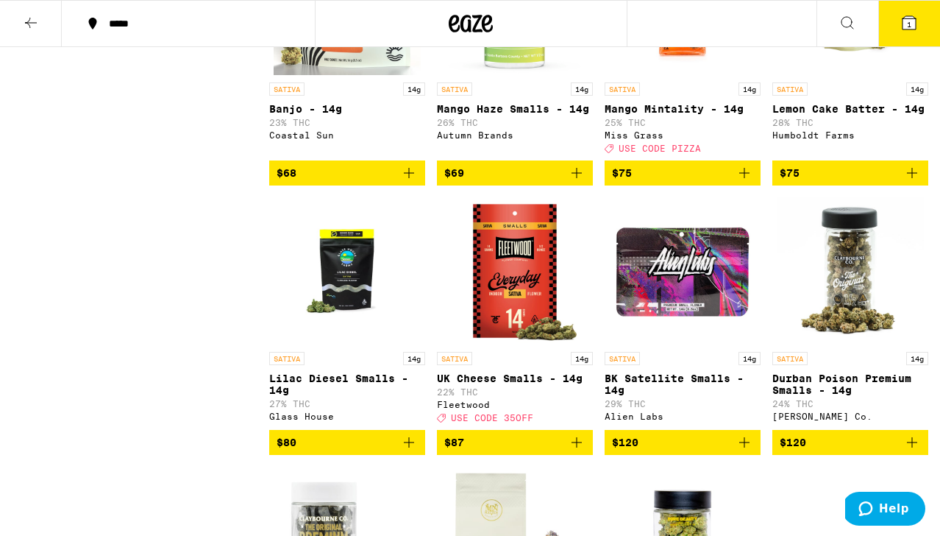
click at [139, 224] on div "Your Cart Sugar [PERSON_NAME] - 7g Everyday $55 1 You may also like... SATIVA 1…" at bounding box center [470, 268] width 940 height 536
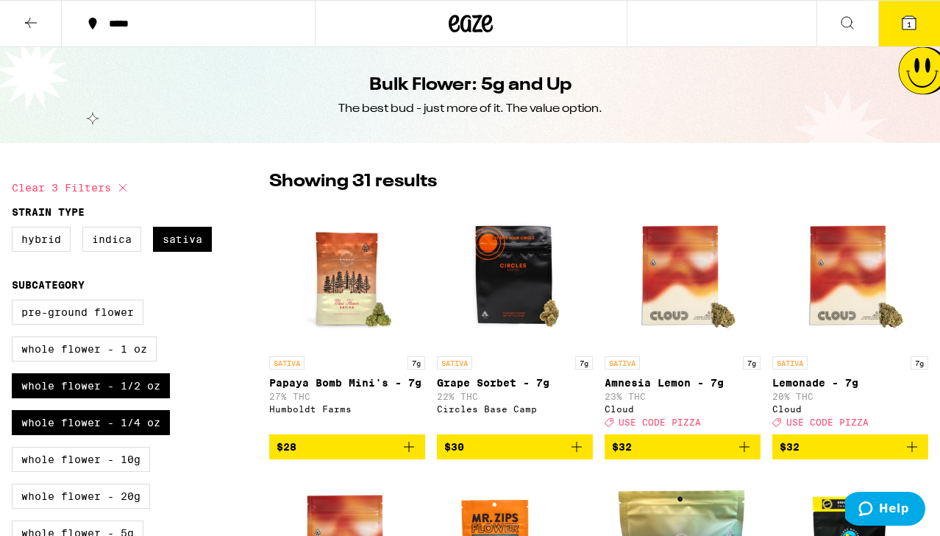
click at [35, 24] on icon at bounding box center [31, 23] width 18 height 18
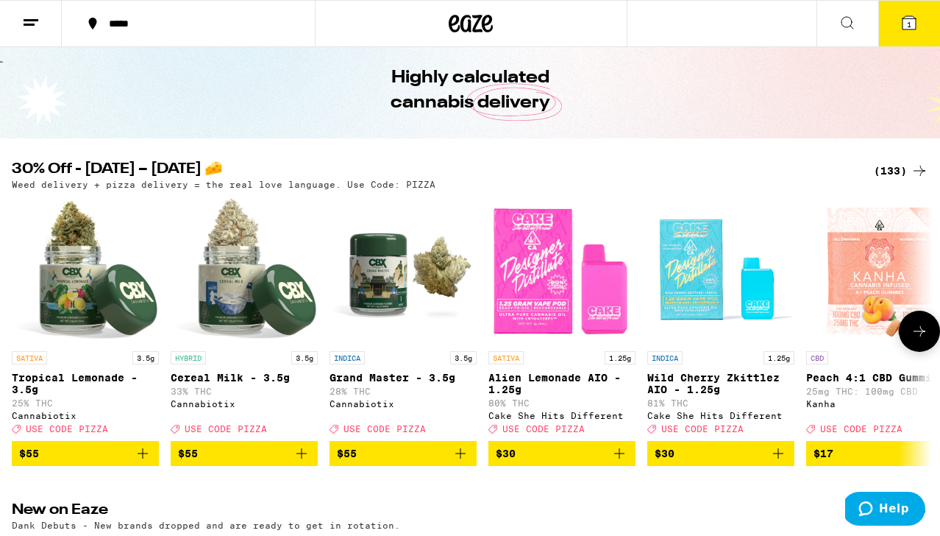
scroll to position [53, 0]
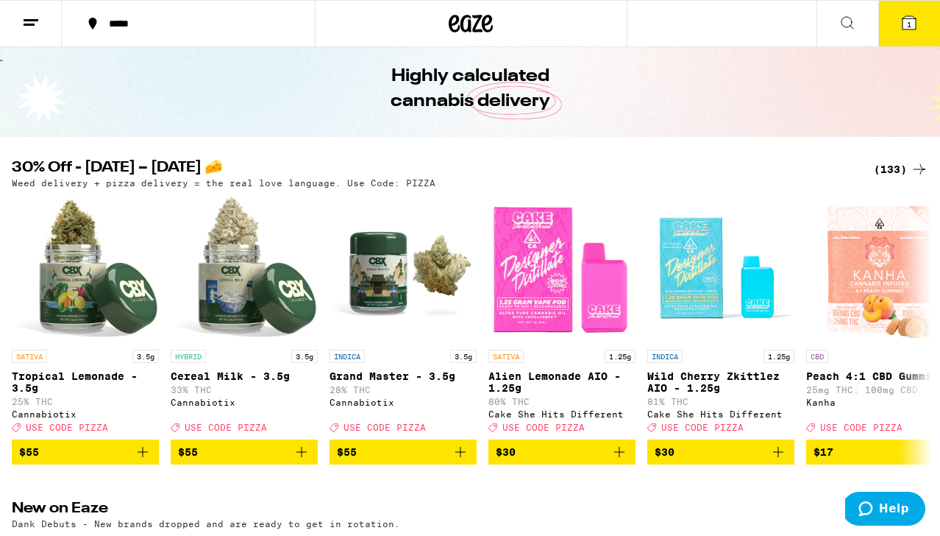
click at [887, 166] on div "(133)" at bounding box center [901, 169] width 54 height 18
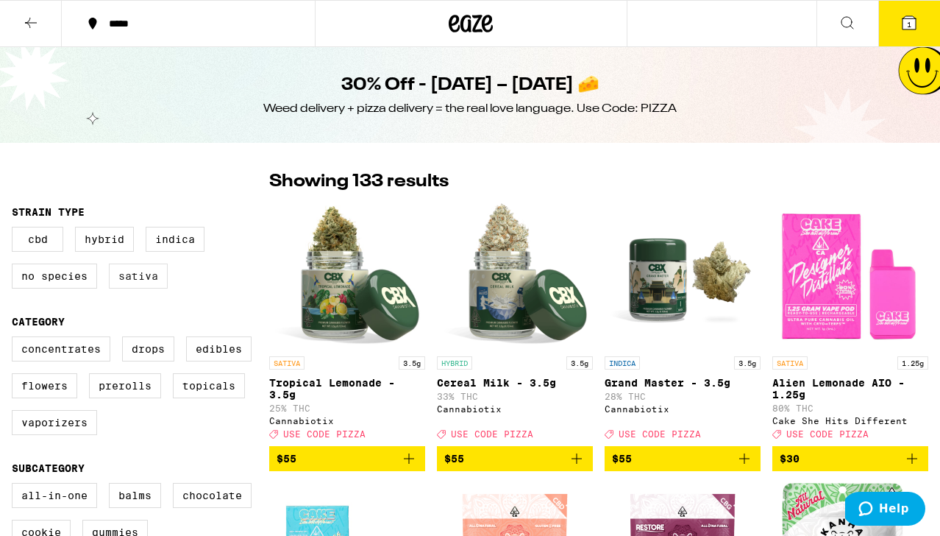
click at [139, 283] on label "Sativa" at bounding box center [138, 275] width 59 height 25
click at [15, 230] on input "Sativa" at bounding box center [15, 229] width 1 height 1
checkbox input "true"
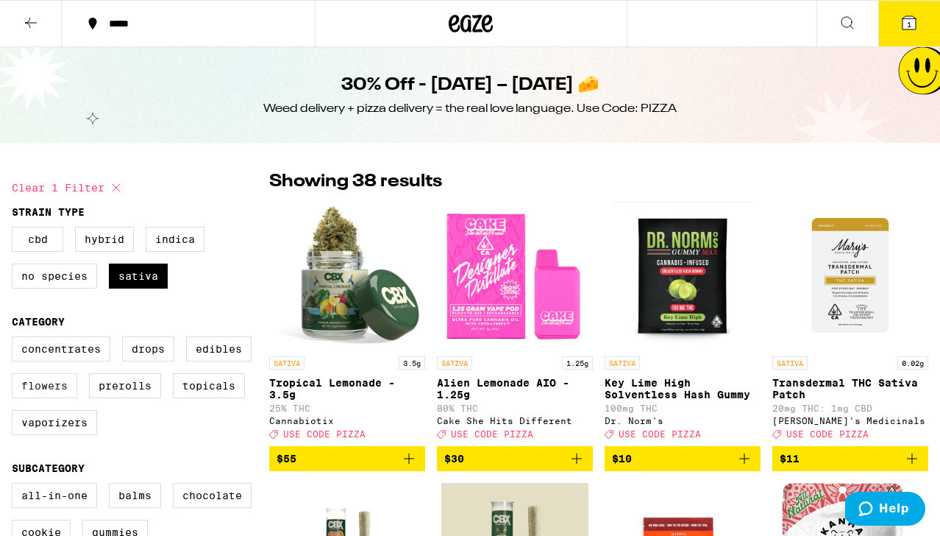
click at [52, 391] on label "Flowers" at bounding box center [44, 385] width 65 height 25
click at [15, 339] on input "Flowers" at bounding box center [15, 338] width 1 height 1
checkbox input "true"
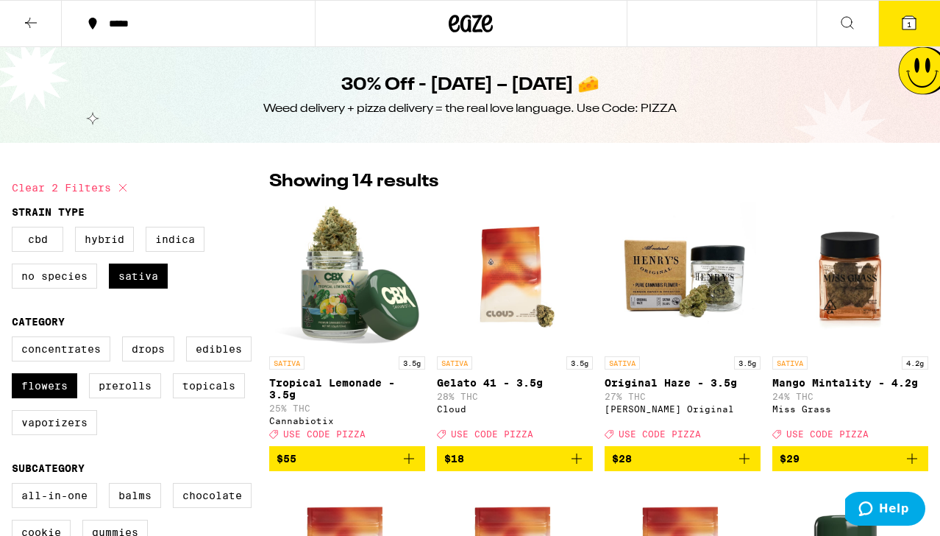
click at [28, 24] on icon at bounding box center [31, 23] width 18 height 18
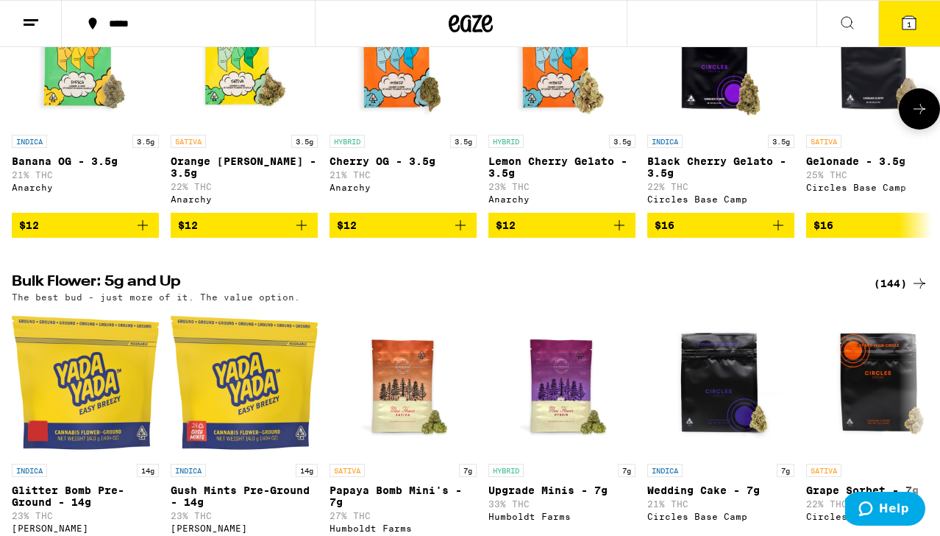
scroll to position [1306, 0]
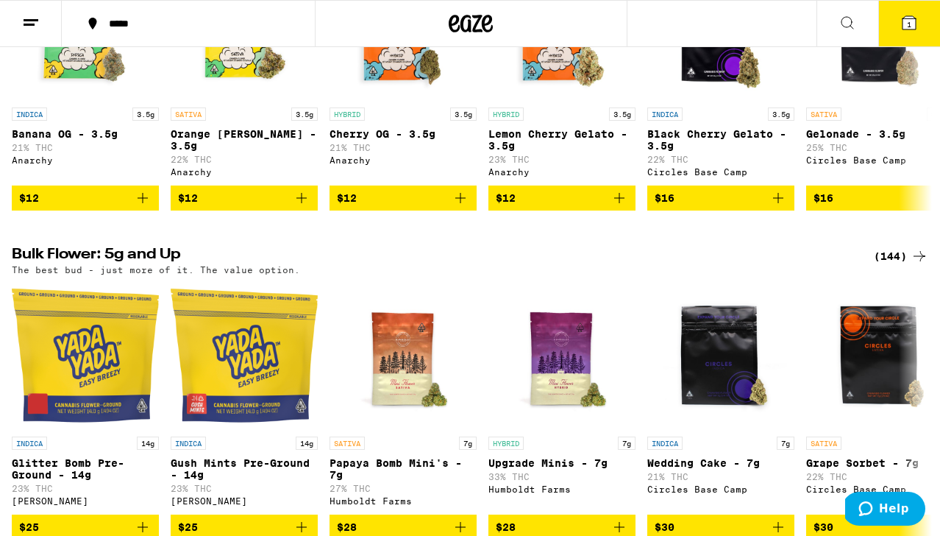
click at [888, 265] on div "(144)" at bounding box center [901, 256] width 54 height 18
click at [884, 265] on div "(144)" at bounding box center [901, 256] width 54 height 18
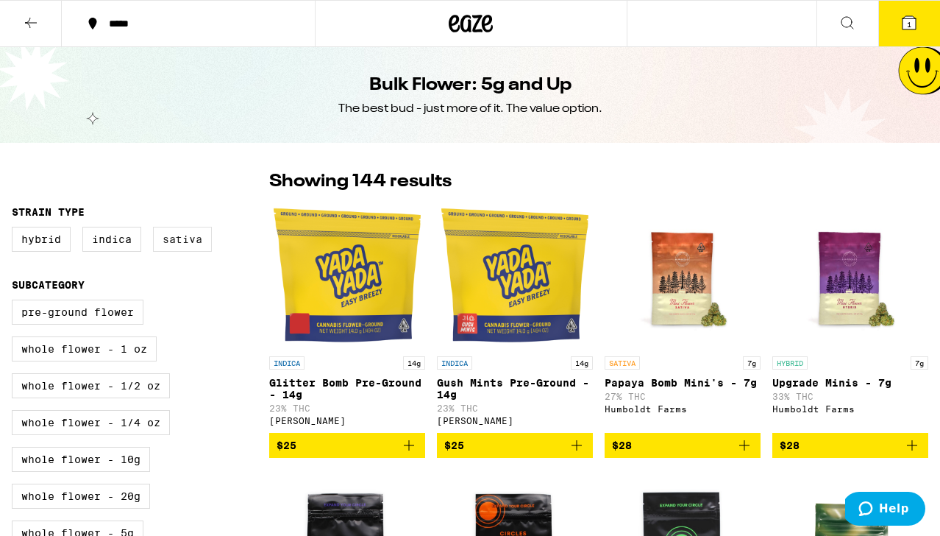
click at [179, 252] on label "Sativa" at bounding box center [182, 239] width 59 height 25
click at [15, 230] on input "Sativa" at bounding box center [15, 229] width 1 height 1
checkbox input "true"
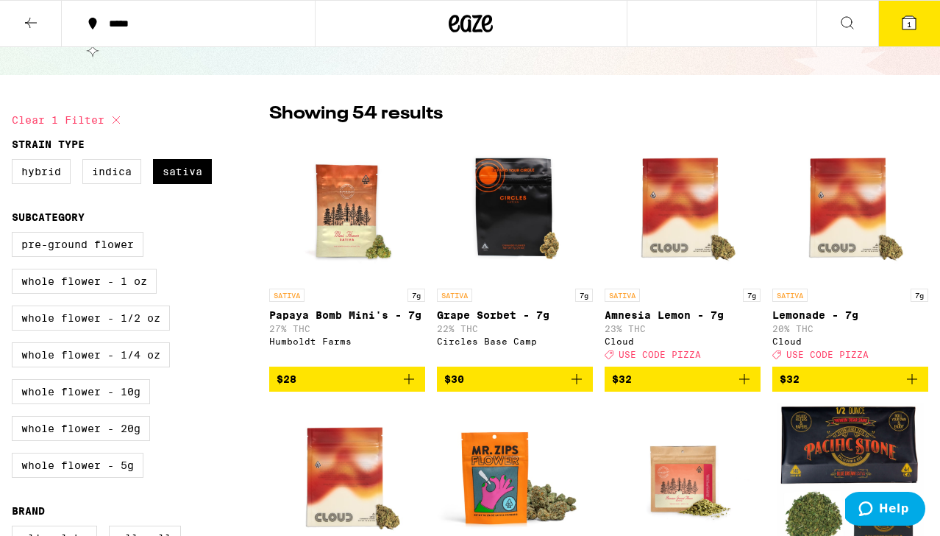
scroll to position [70, 0]
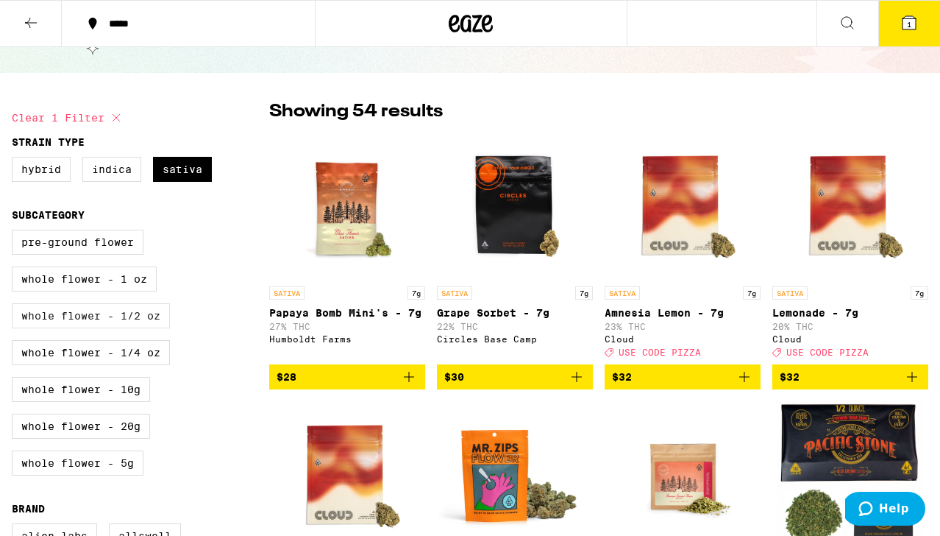
click at [160, 328] on label "Whole Flower - 1/2 oz" at bounding box center [91, 315] width 158 height 25
click at [15, 233] on input "Whole Flower - 1/2 oz" at bounding box center [15, 232] width 1 height 1
checkbox input "true"
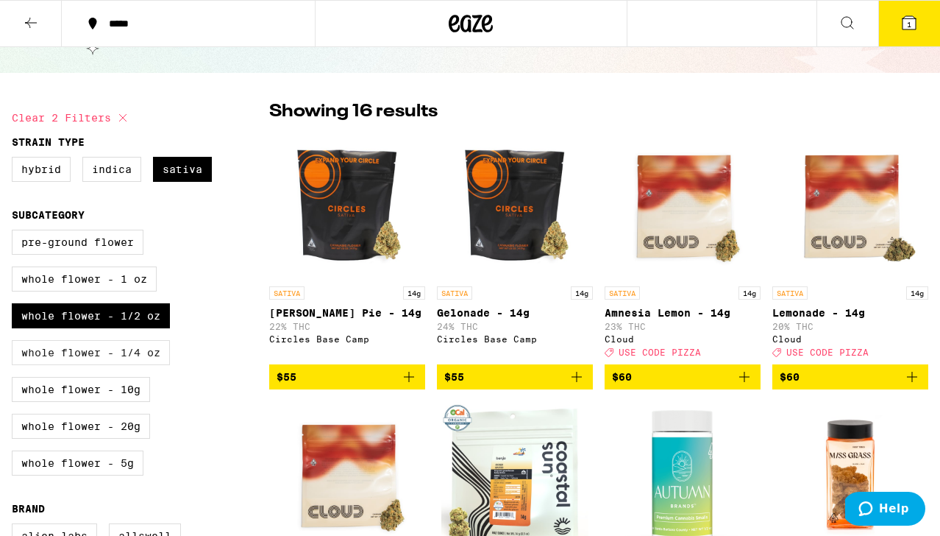
click at [146, 365] on label "Whole Flower - 1/4 oz" at bounding box center [91, 352] width 158 height 25
click at [15, 233] on input "Whole Flower - 1/4 oz" at bounding box center [15, 232] width 1 height 1
checkbox input "true"
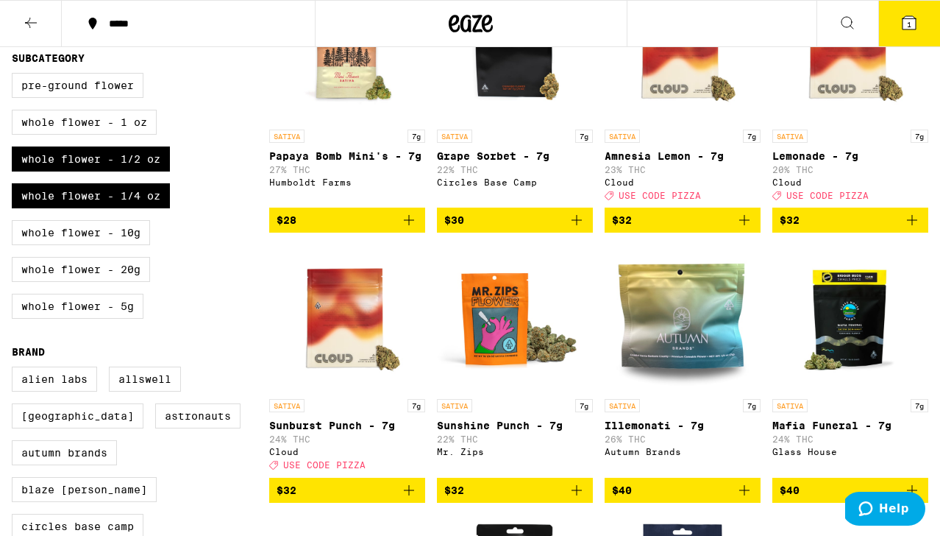
scroll to position [335, 0]
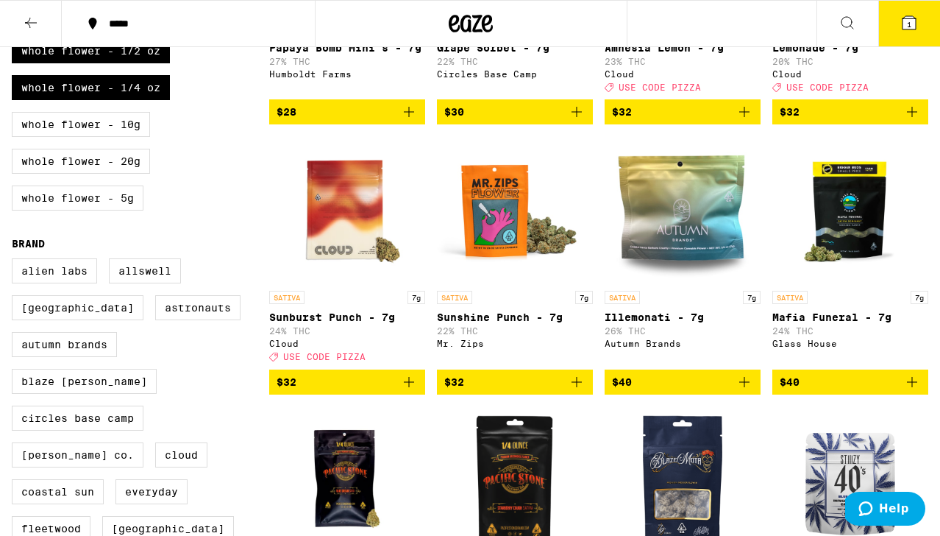
click at [831, 235] on img "Open page for Mafia Funeral - 7g from Glass House" at bounding box center [850, 209] width 147 height 147
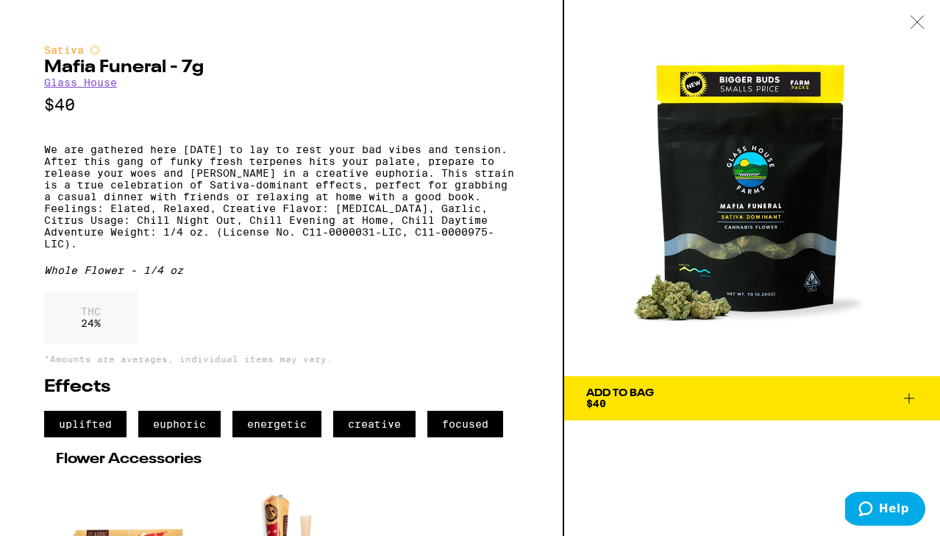
click at [733, 401] on span "Add To Bag $40" at bounding box center [752, 398] width 332 height 21
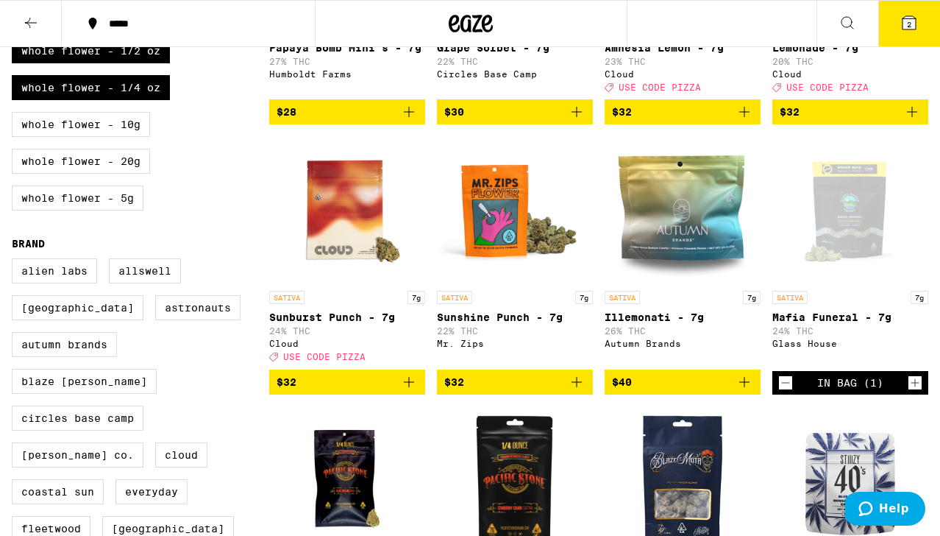
click at [901, 30] on icon at bounding box center [910, 23] width 18 height 18
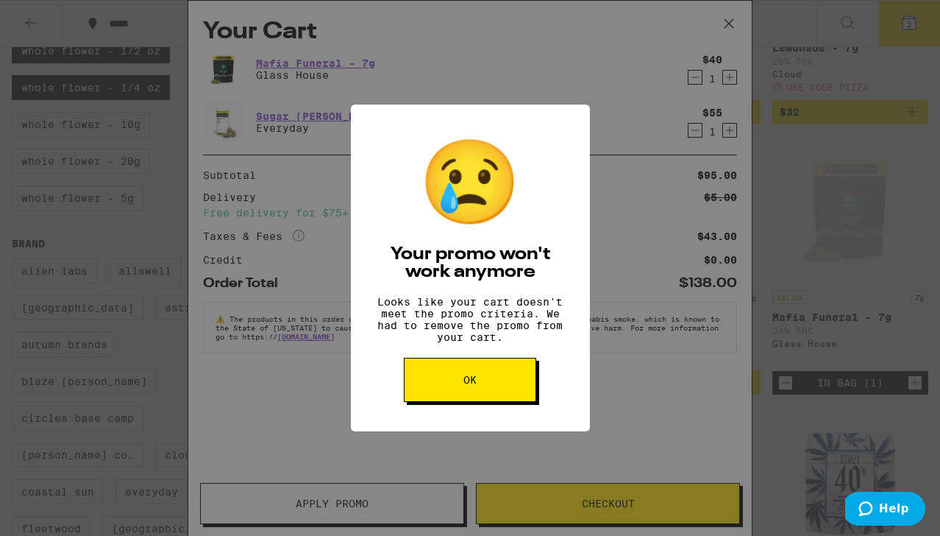
click at [480, 397] on button "OK" at bounding box center [470, 380] width 132 height 44
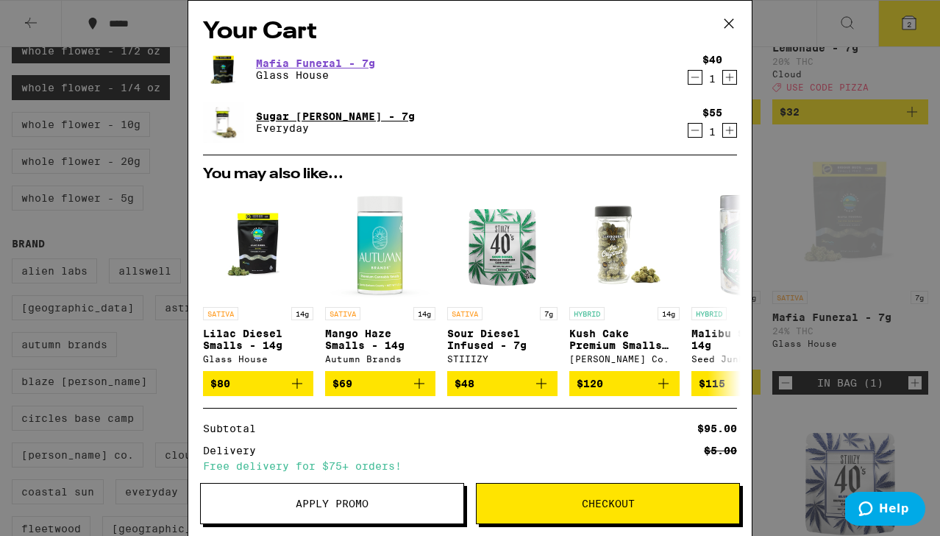
click at [362, 114] on link "Sugar [PERSON_NAME] - 7g" at bounding box center [335, 116] width 159 height 12
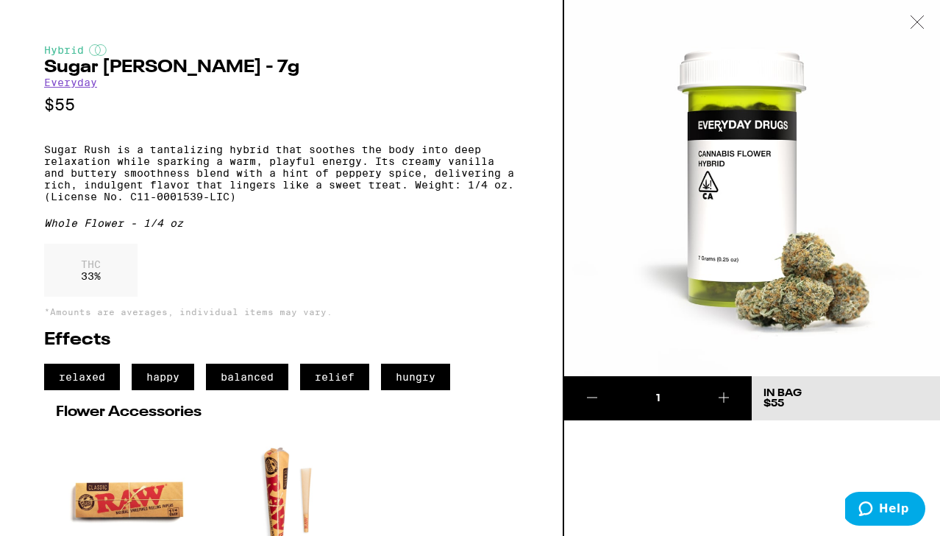
click at [913, 17] on icon at bounding box center [917, 21] width 15 height 13
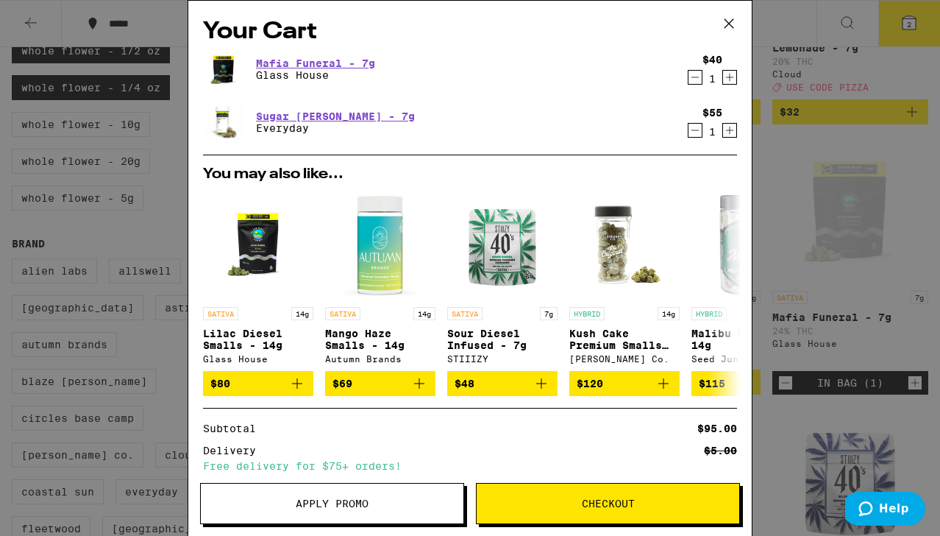
click at [726, 17] on icon at bounding box center [729, 24] width 22 height 22
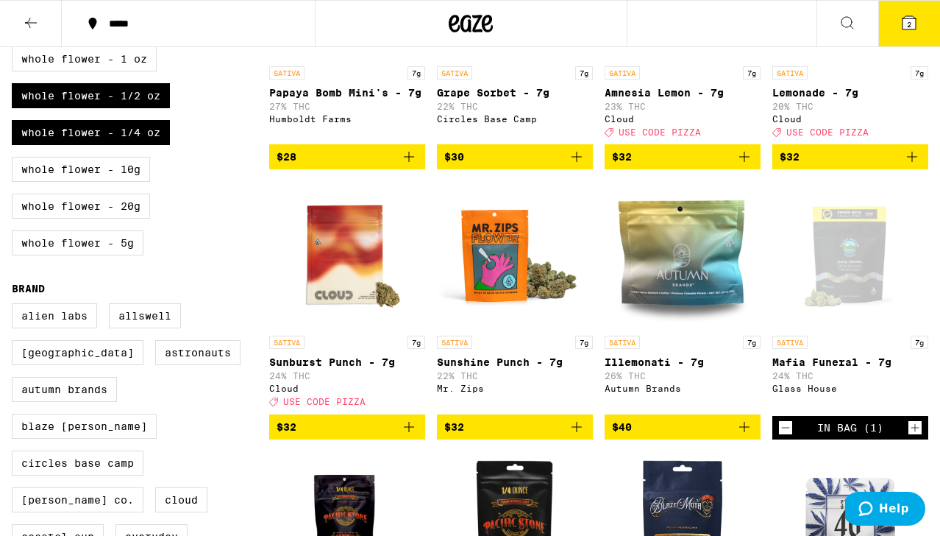
scroll to position [305, 0]
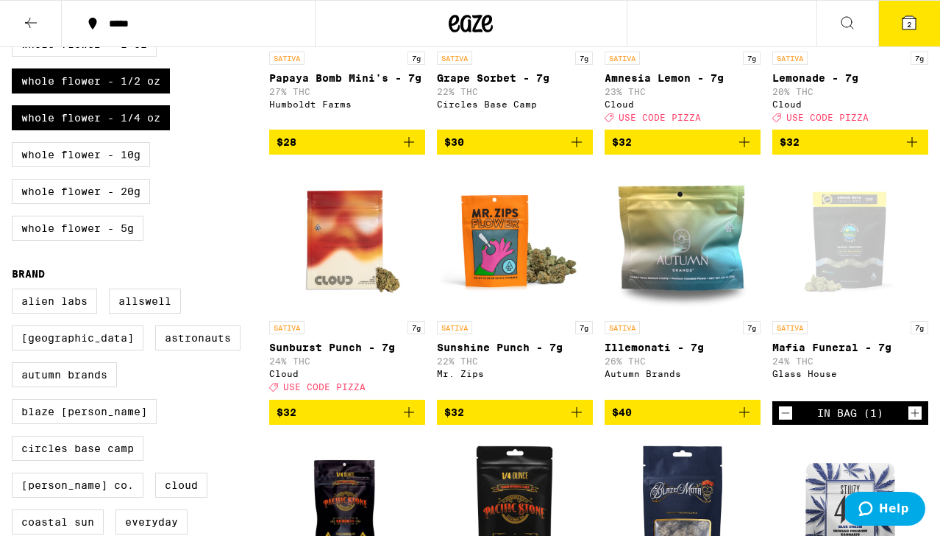
click at [908, 11] on button "2" at bounding box center [910, 24] width 62 height 46
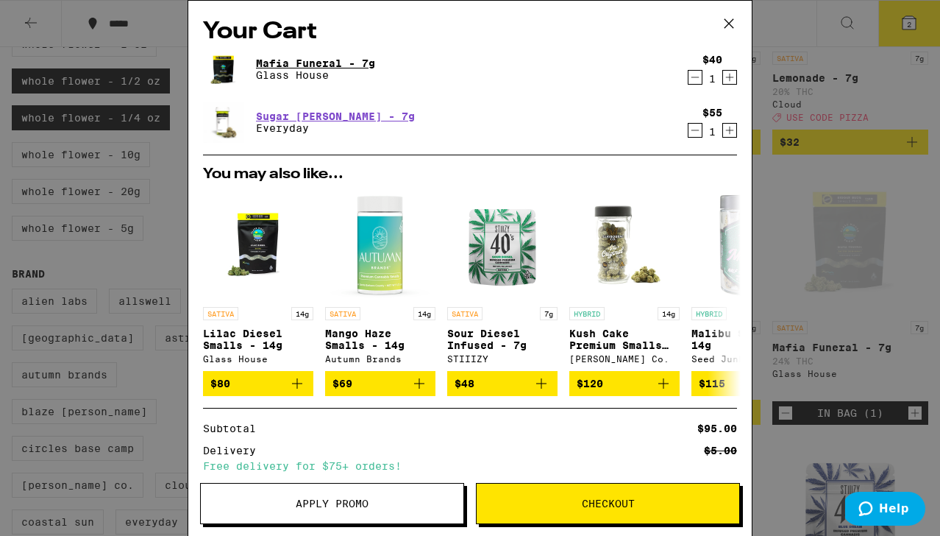
click at [280, 64] on link "Mafia Funeral - 7g" at bounding box center [315, 63] width 119 height 12
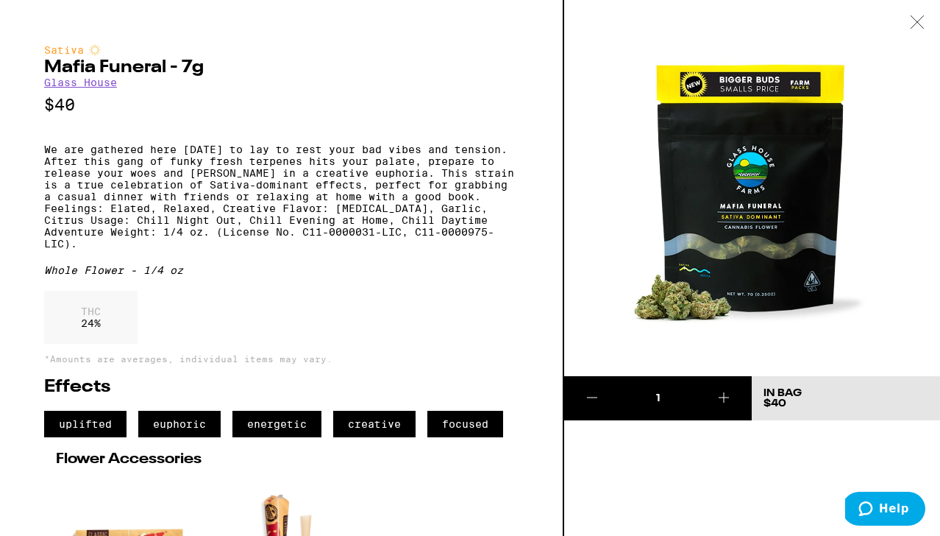
click at [912, 25] on icon at bounding box center [917, 21] width 15 height 13
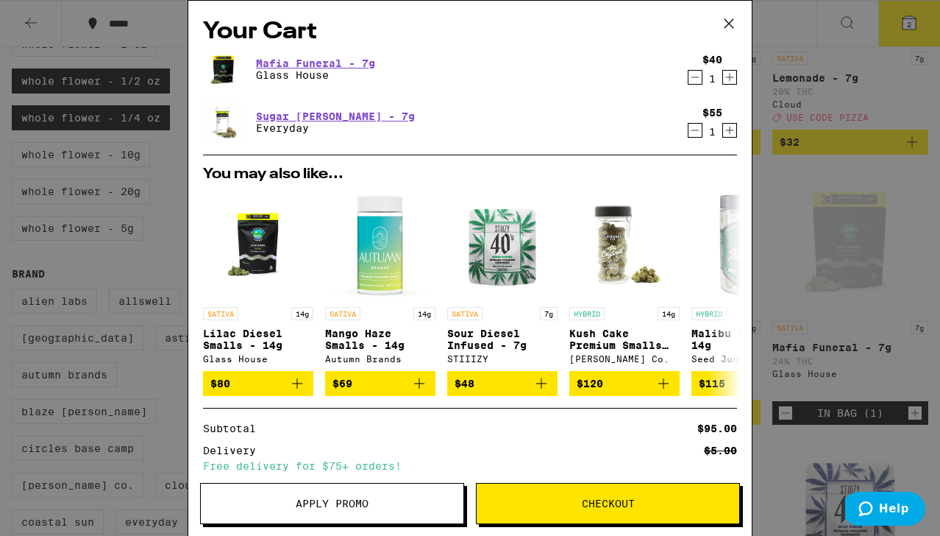
click at [920, 19] on div "Your Cart Mafia Funeral - 7g Glass House $40 1 Sugar [PERSON_NAME] - 7g Everyda…" at bounding box center [470, 268] width 940 height 536
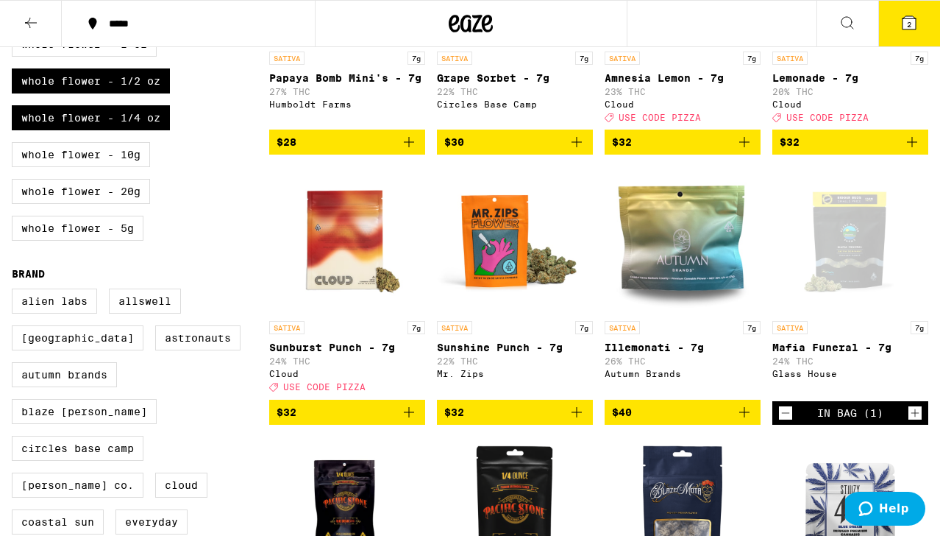
click at [914, 20] on icon at bounding box center [909, 22] width 13 height 13
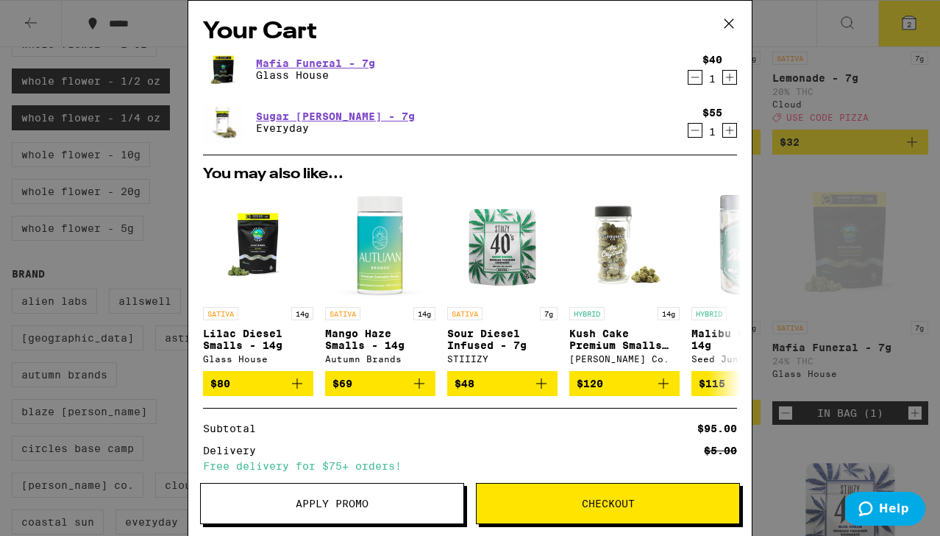
click at [308, 109] on div "Sugar [PERSON_NAME] - 7g Everyday" at bounding box center [442, 122] width 478 height 41
click at [238, 266] on img "Open page for Lilac Diesel Smalls - 14g from Glass House" at bounding box center [258, 244] width 110 height 110
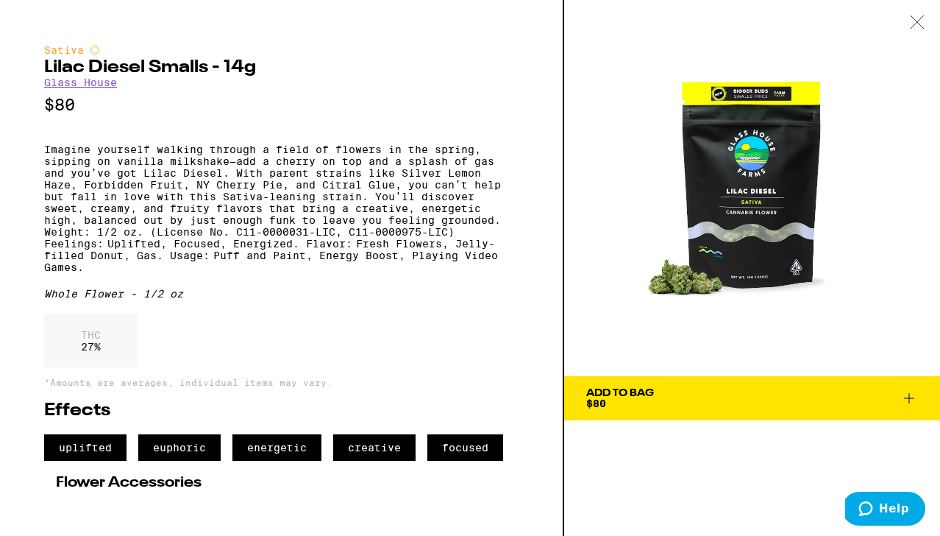
click at [910, 17] on icon at bounding box center [917, 21] width 15 height 13
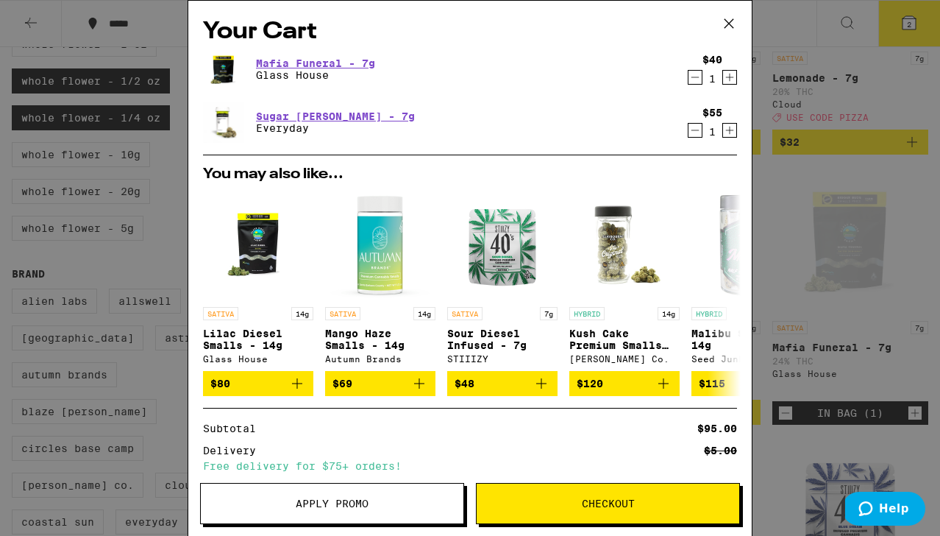
click at [722, 19] on icon at bounding box center [729, 24] width 22 height 22
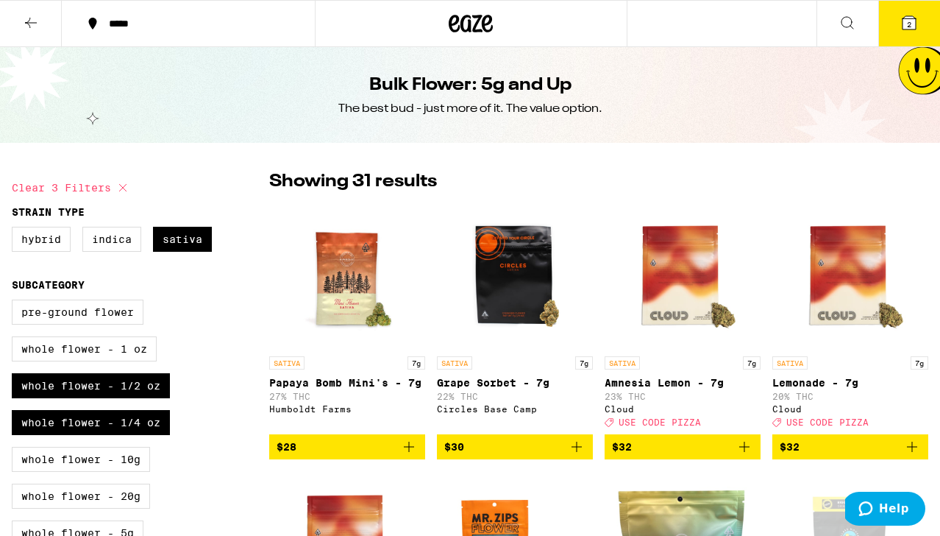
click at [904, 19] on icon at bounding box center [909, 22] width 13 height 13
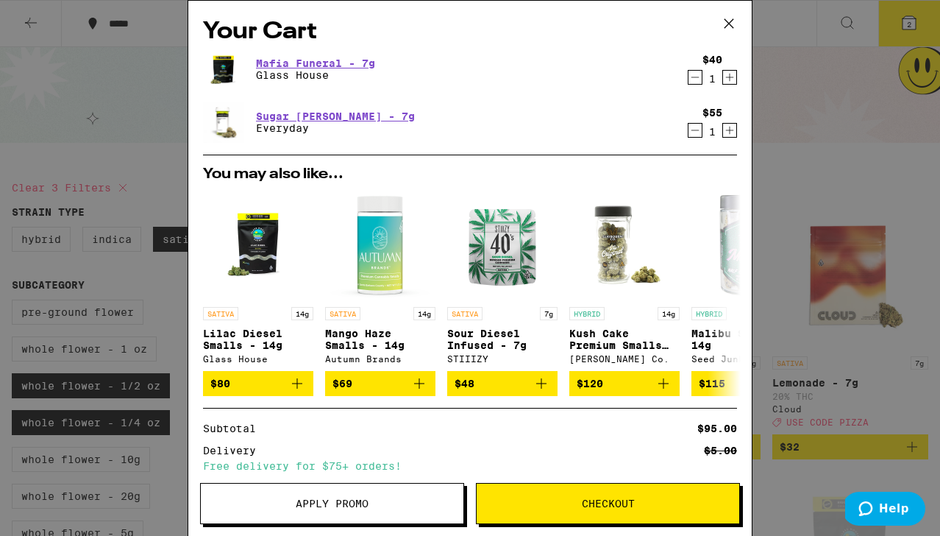
click at [728, 26] on icon at bounding box center [729, 24] width 22 height 22
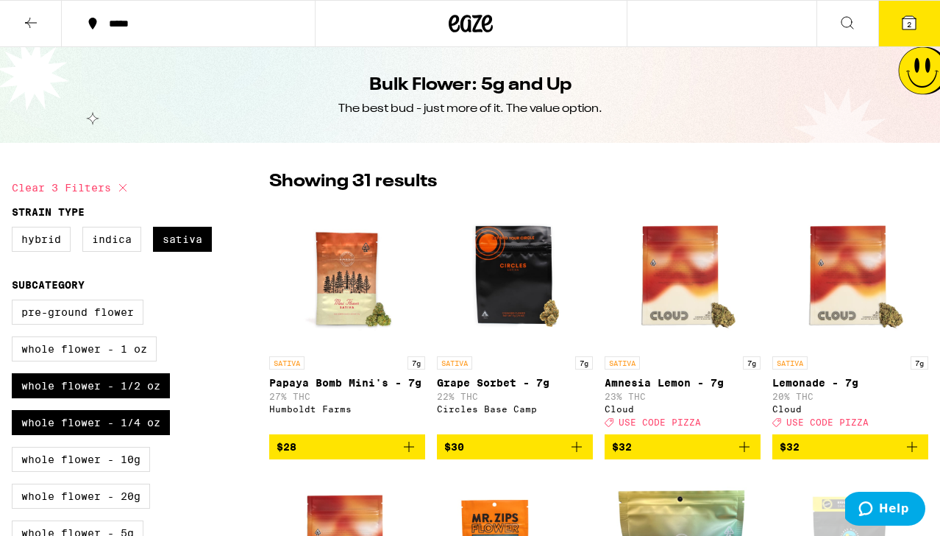
click at [24, 18] on icon at bounding box center [31, 23] width 18 height 18
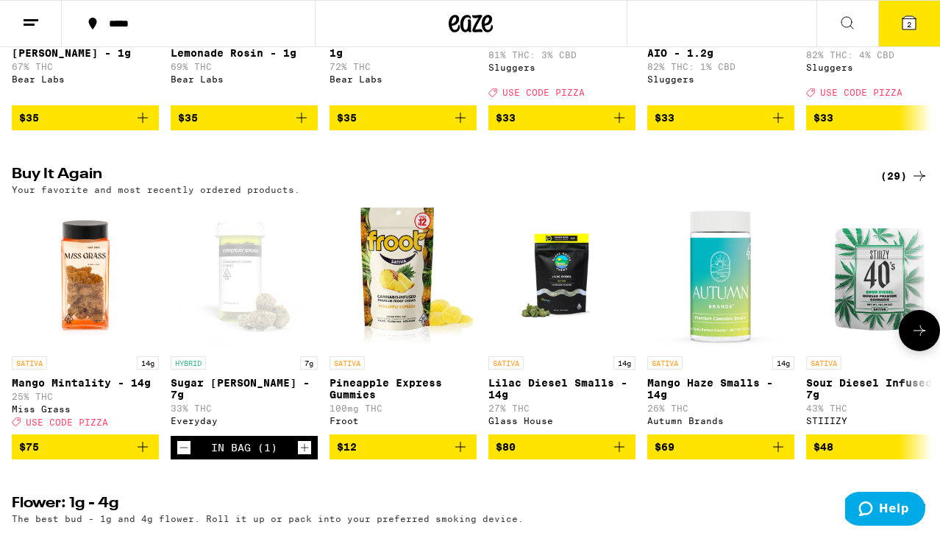
scroll to position [969, 0]
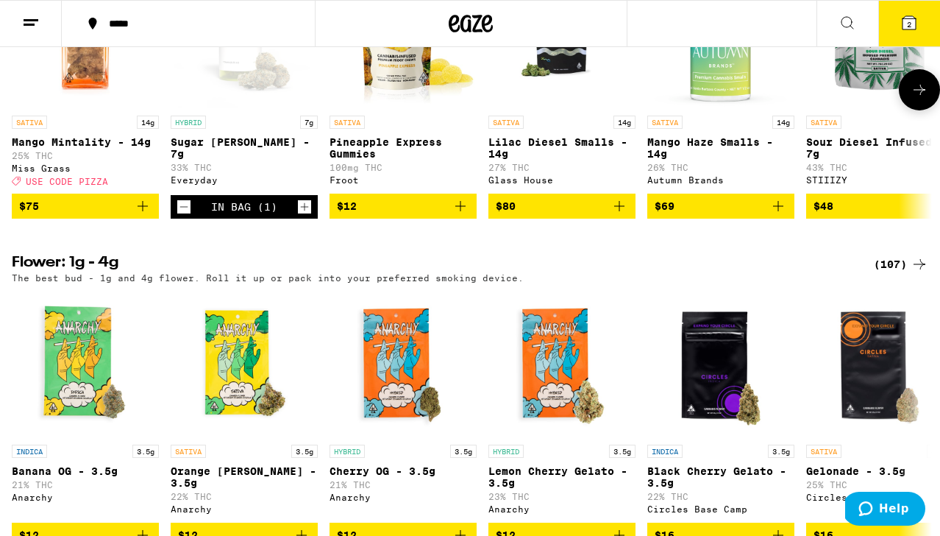
click at [457, 215] on icon "Add to bag" at bounding box center [461, 206] width 18 height 18
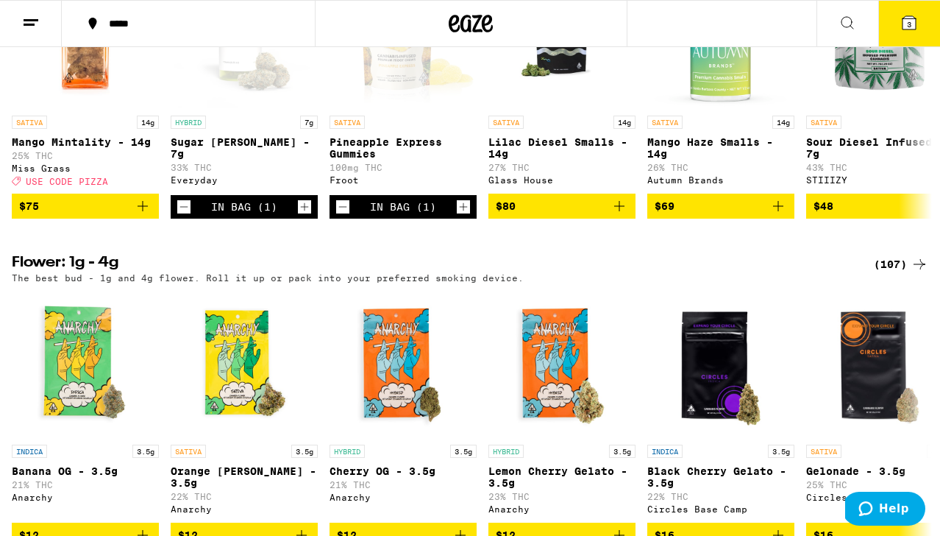
click at [902, 24] on icon at bounding box center [910, 23] width 18 height 18
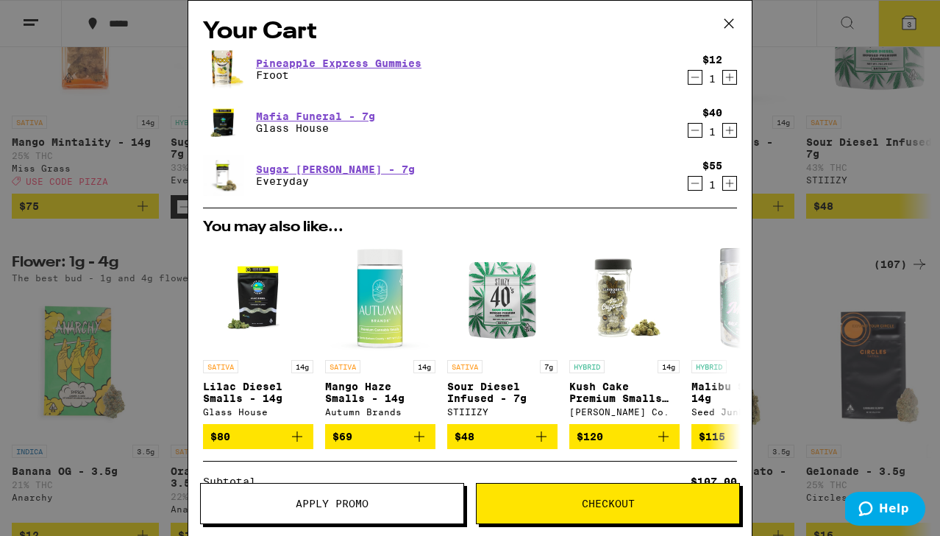
click at [691, 126] on icon "Decrement" at bounding box center [695, 130] width 13 height 18
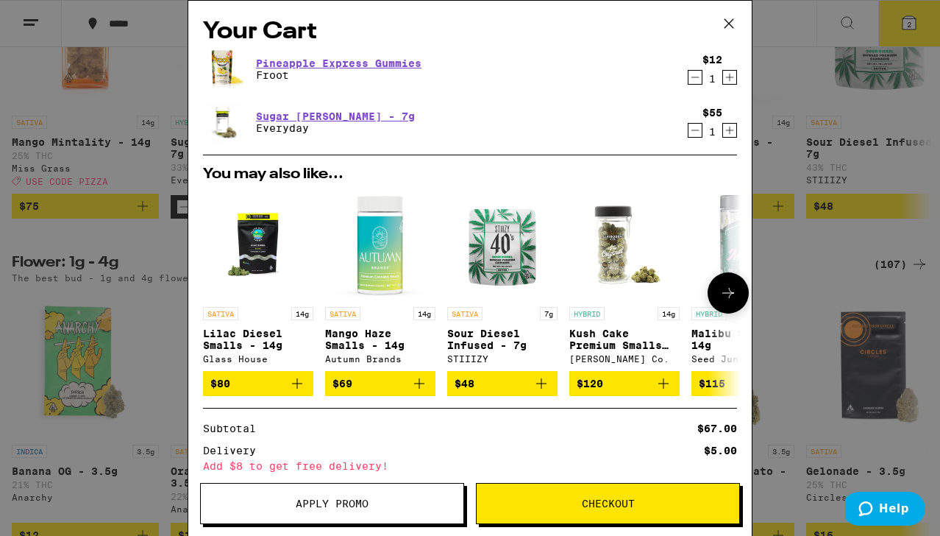
scroll to position [153, 0]
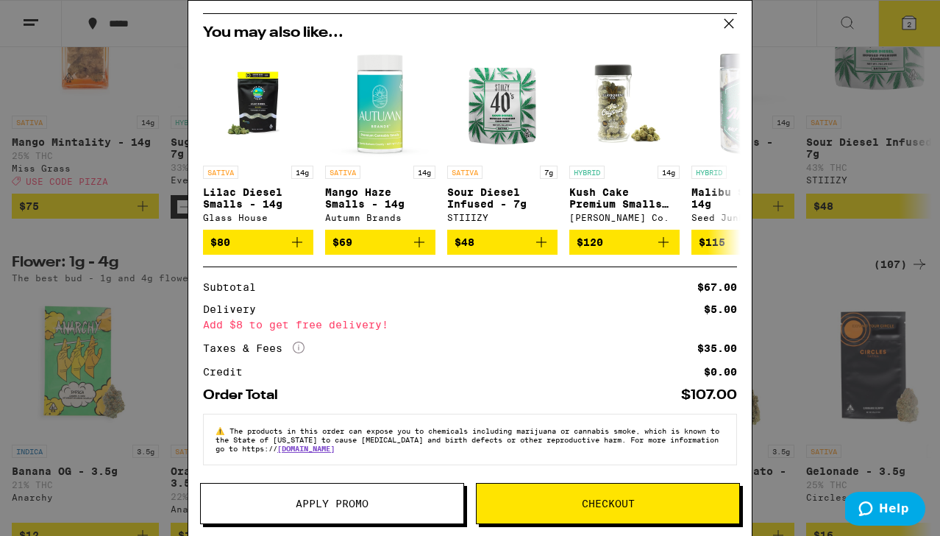
click at [808, 285] on div "Your Cart Pineapple Express Gummies Froot $12 1 Sugar [PERSON_NAME] - 7g Everyd…" at bounding box center [470, 268] width 940 height 536
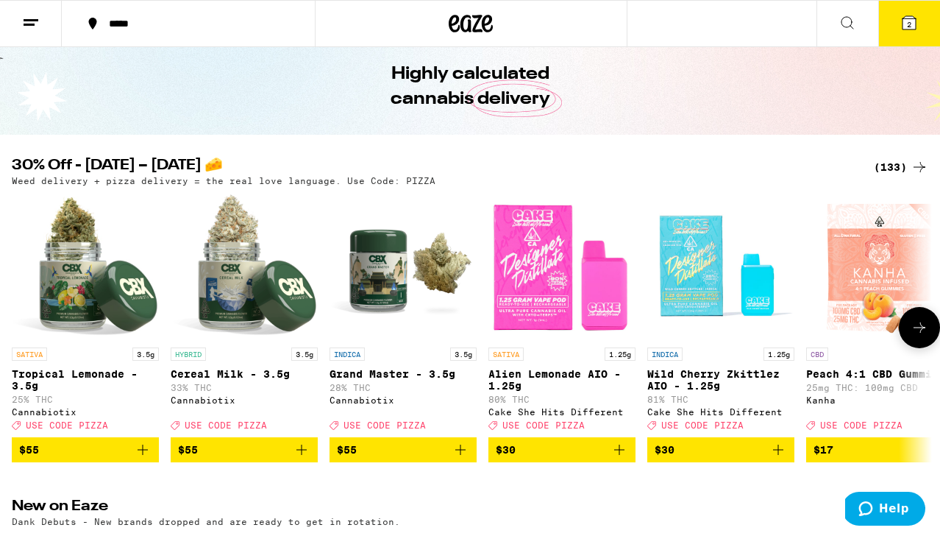
scroll to position [59, 0]
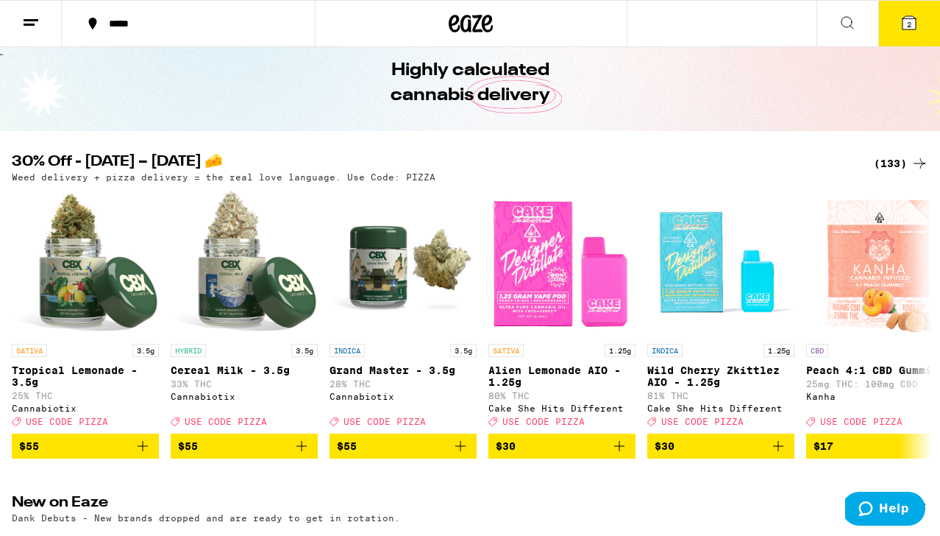
click at [888, 165] on div "(133)" at bounding box center [901, 164] width 54 height 18
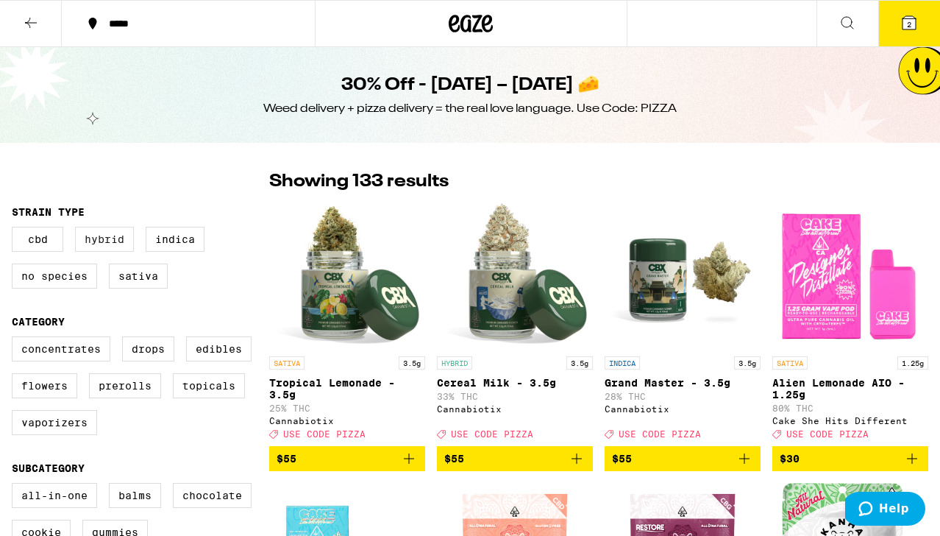
click at [128, 234] on label "Hybrid" at bounding box center [104, 239] width 59 height 25
click at [15, 230] on input "Hybrid" at bounding box center [15, 229] width 1 height 1
checkbox input "true"
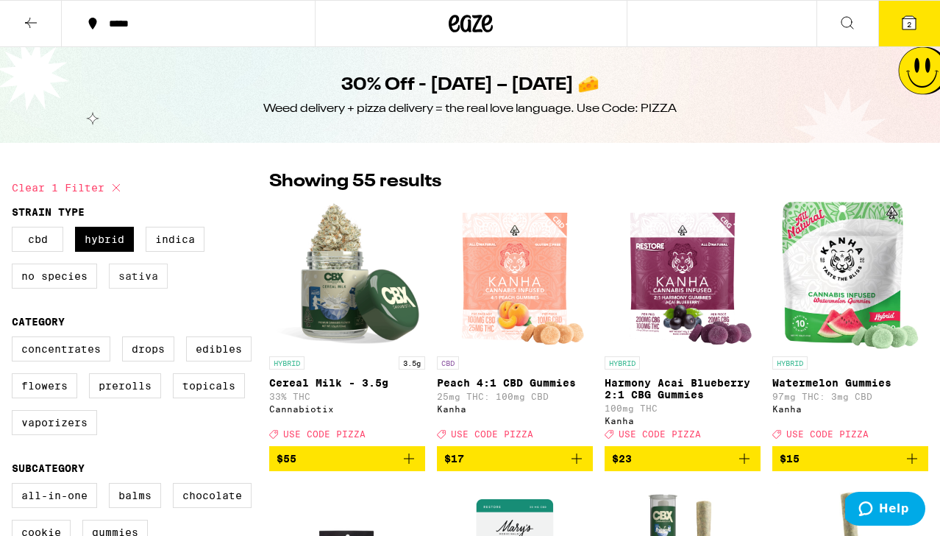
click at [145, 282] on label "Sativa" at bounding box center [138, 275] width 59 height 25
click at [15, 230] on input "Sativa" at bounding box center [15, 229] width 1 height 1
checkbox input "true"
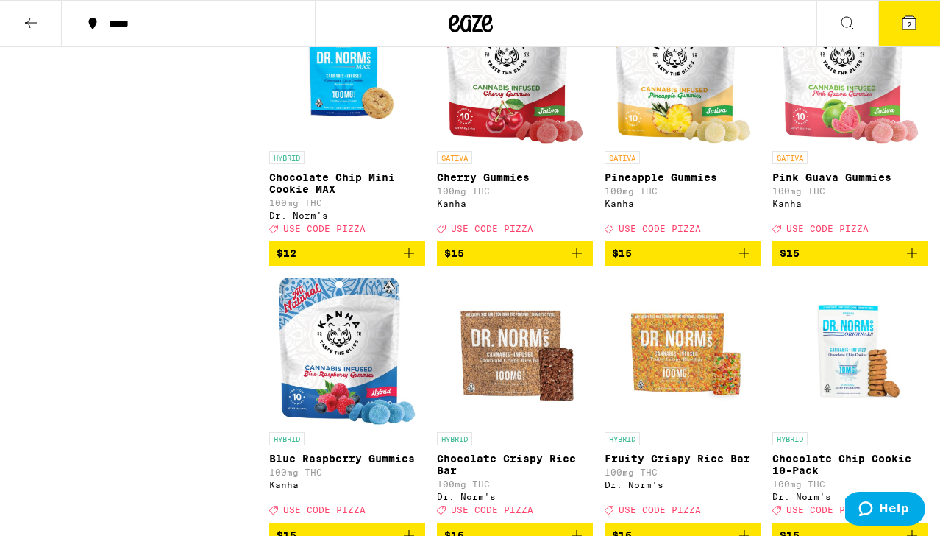
scroll to position [1333, 0]
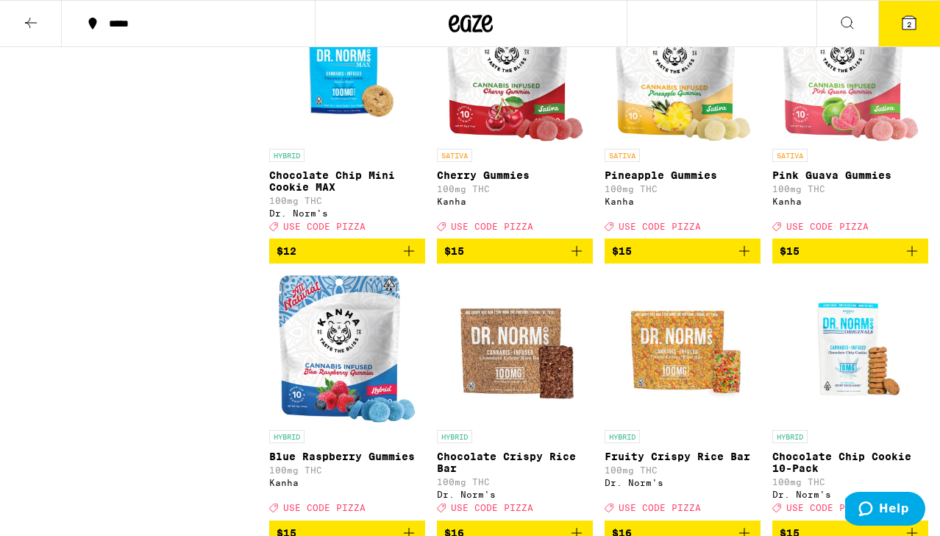
click at [907, 18] on icon at bounding box center [909, 22] width 13 height 13
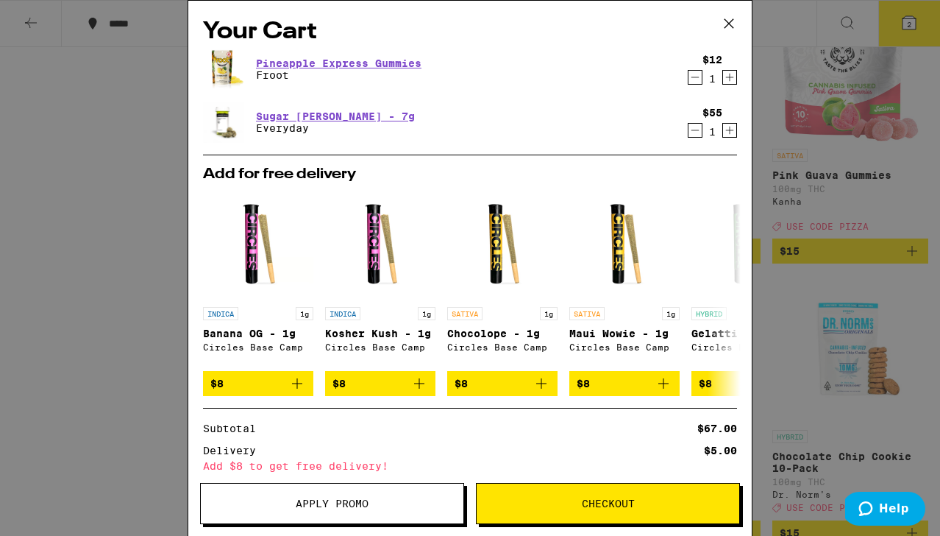
click at [723, 23] on icon at bounding box center [729, 24] width 22 height 22
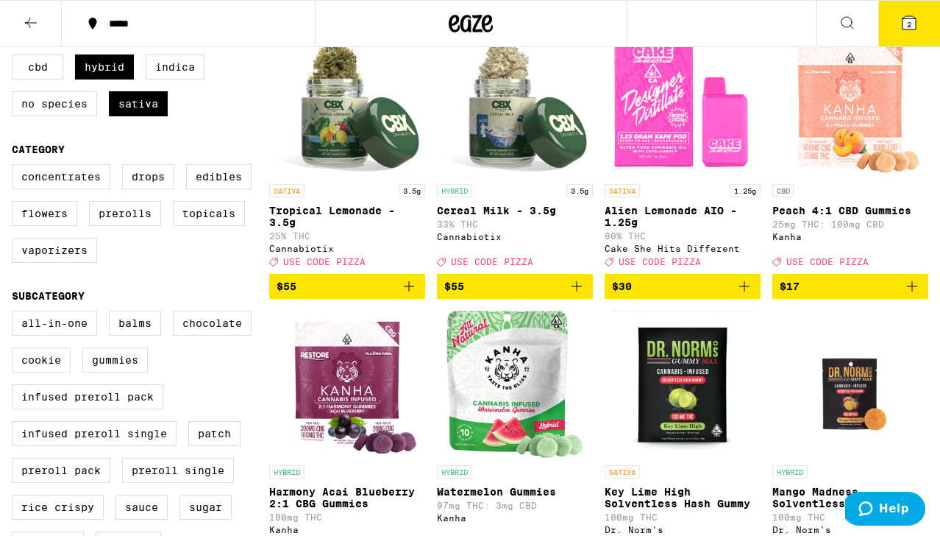
scroll to position [123, 0]
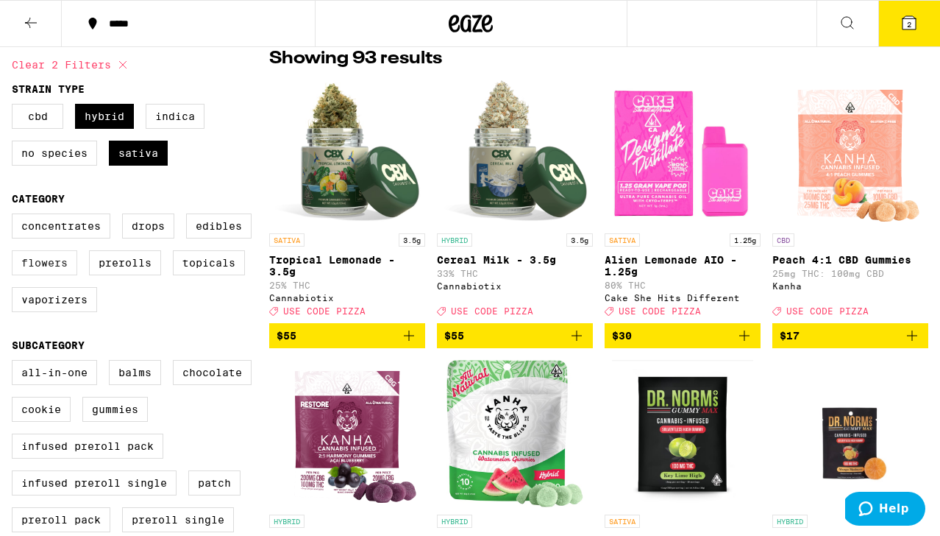
click at [59, 269] on label "Flowers" at bounding box center [44, 262] width 65 height 25
click at [15, 216] on input "Flowers" at bounding box center [15, 216] width 1 height 1
checkbox input "true"
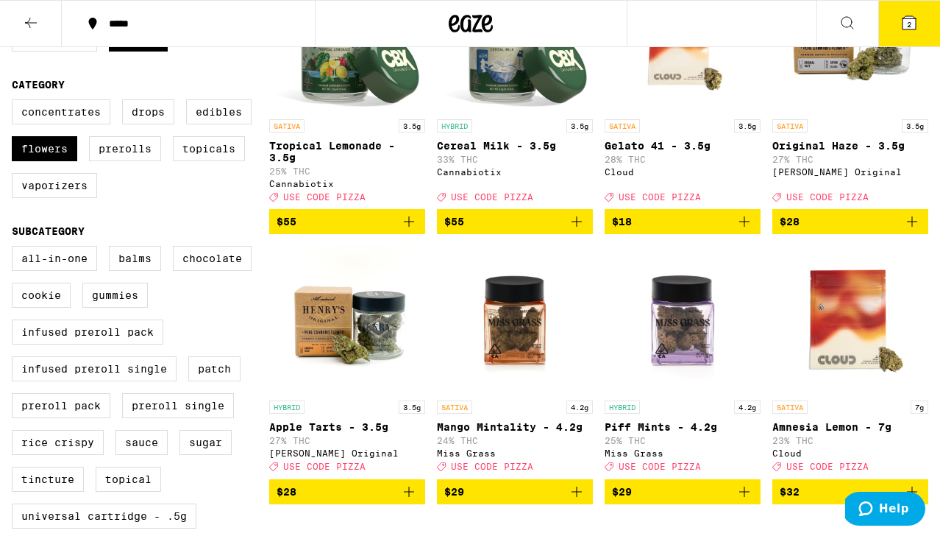
scroll to position [337, 0]
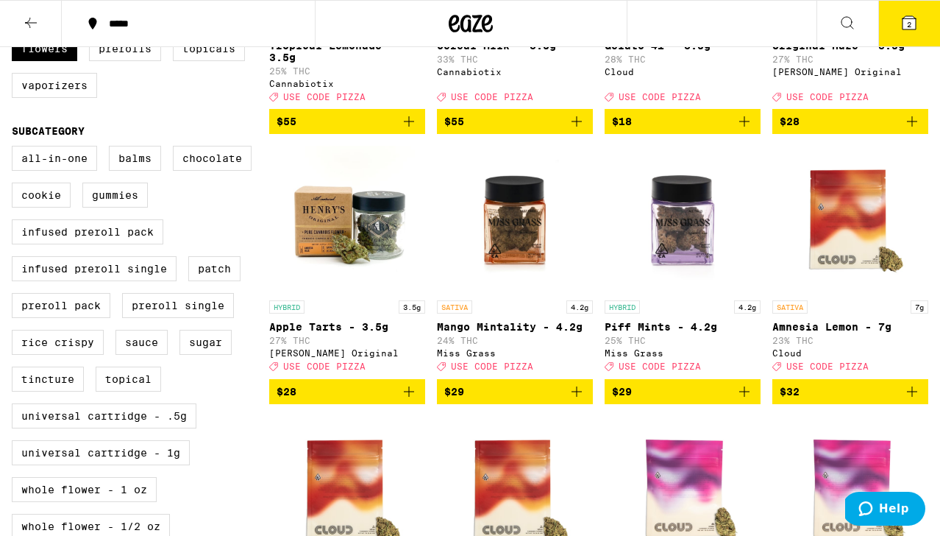
click at [560, 262] on img "Open page for Mango Mintality - 4.2g from Miss Grass" at bounding box center [514, 219] width 147 height 147
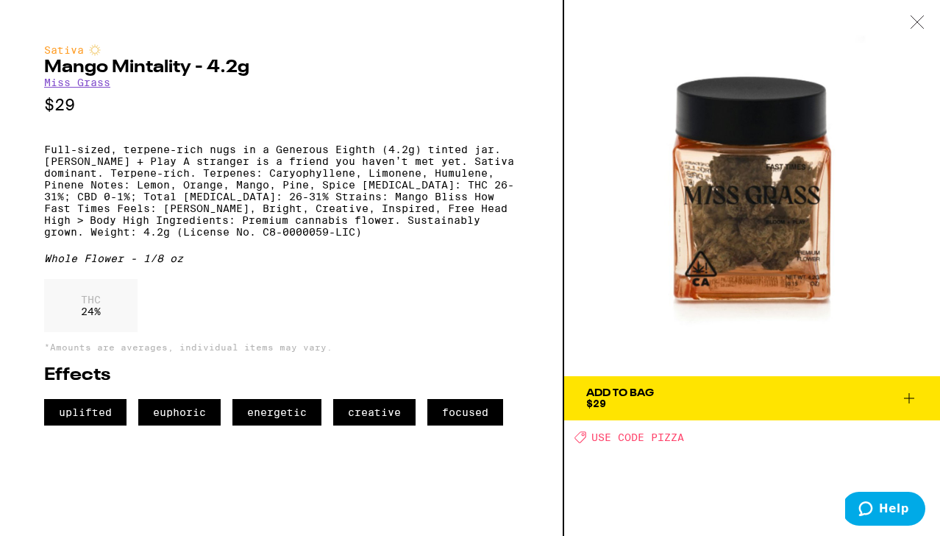
click at [923, 35] on div at bounding box center [918, 23] width 46 height 46
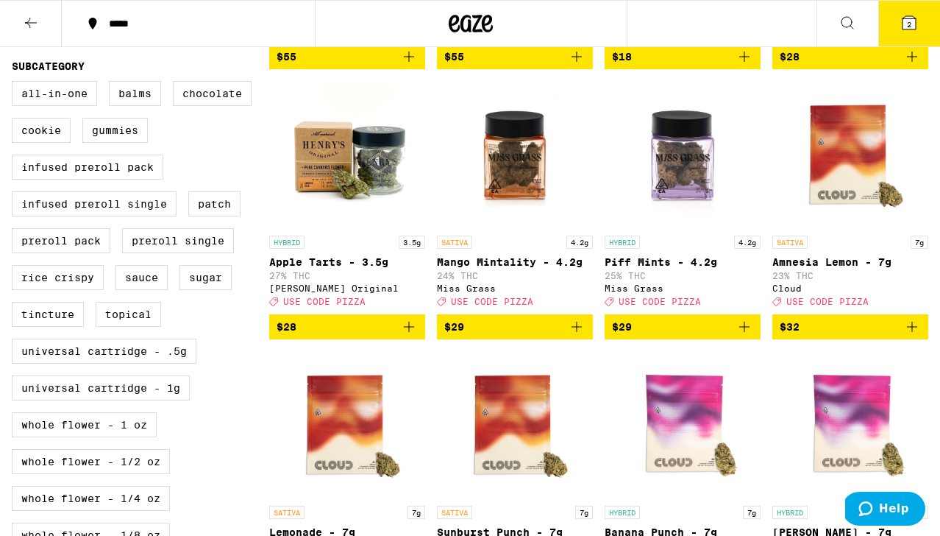
scroll to position [353, 0]
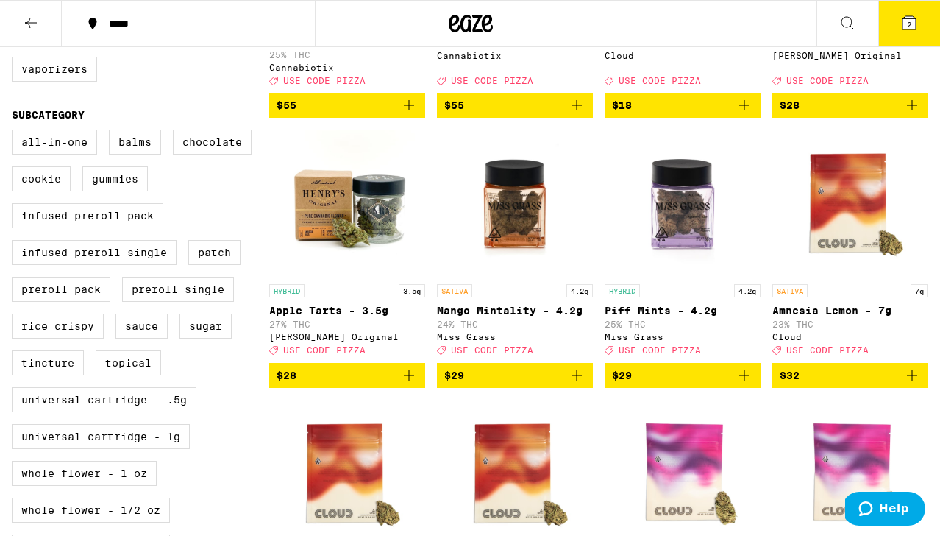
click at [510, 237] on img "Open page for Mango Mintality - 4.2g from Miss Grass" at bounding box center [514, 202] width 147 height 147
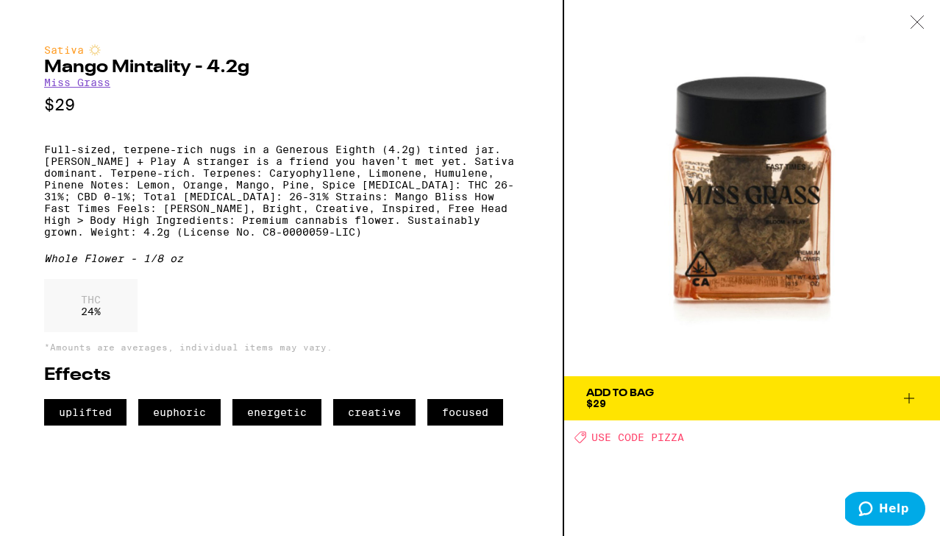
click at [755, 409] on button "Add To Bag $29" at bounding box center [752, 398] width 376 height 44
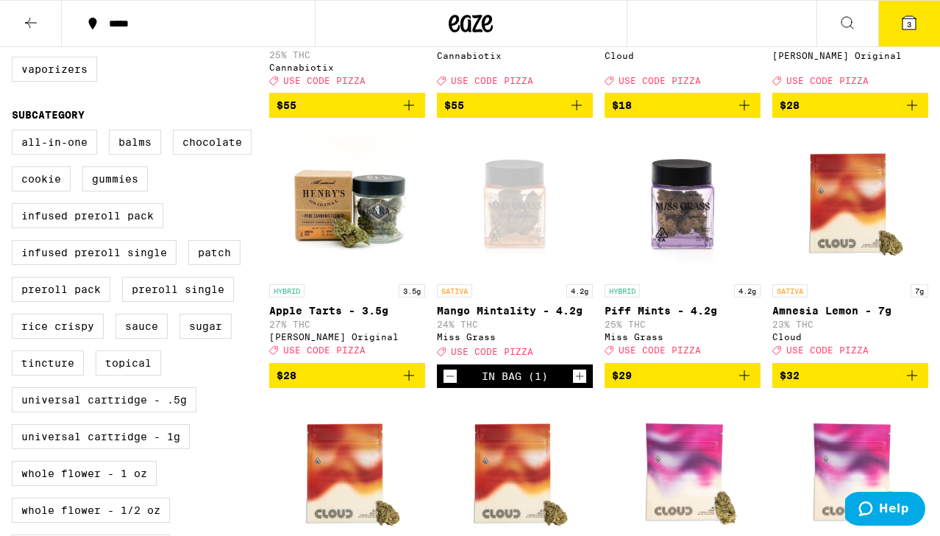
click at [904, 25] on icon at bounding box center [909, 22] width 13 height 13
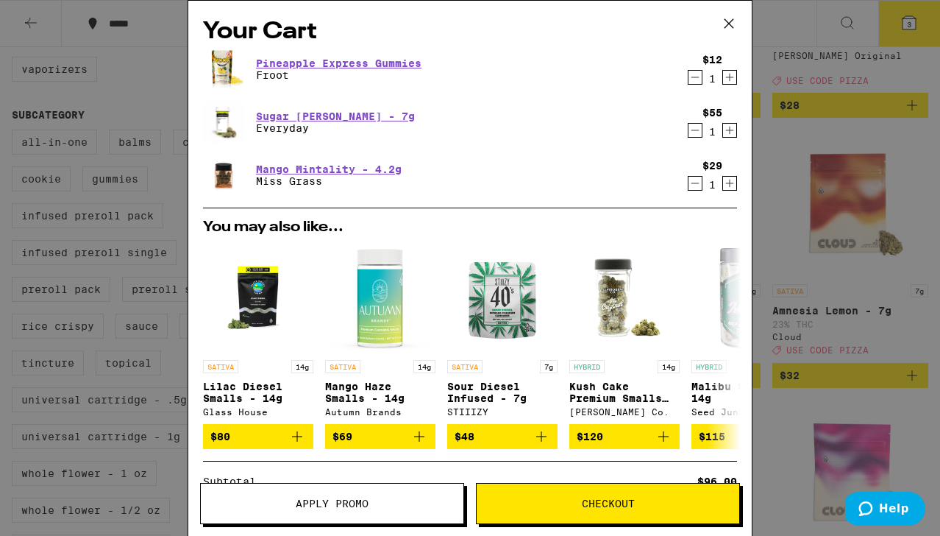
click at [358, 496] on button "Apply Promo" at bounding box center [332, 503] width 264 height 41
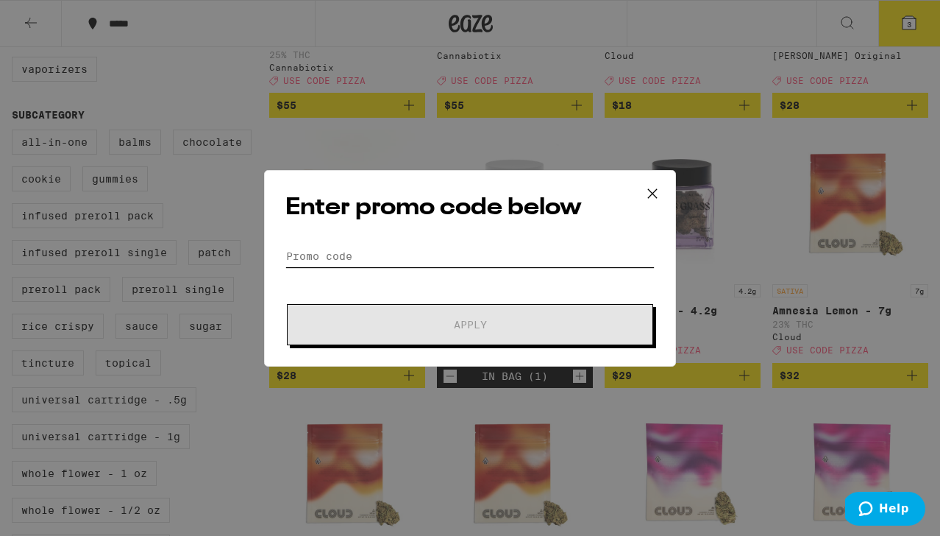
click at [407, 253] on input "Promo Code" at bounding box center [469, 256] width 369 height 22
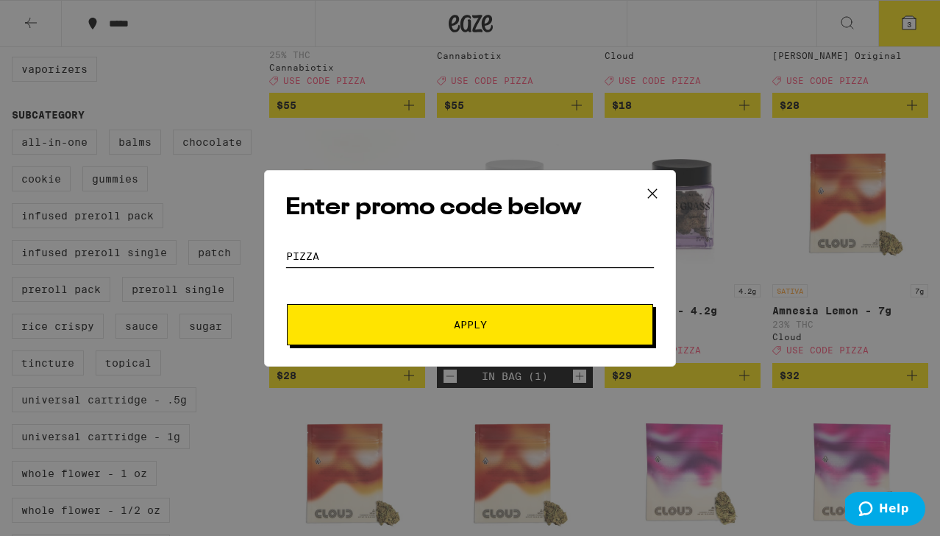
type input "pizza"
click at [427, 328] on span "Apply" at bounding box center [470, 324] width 265 height 10
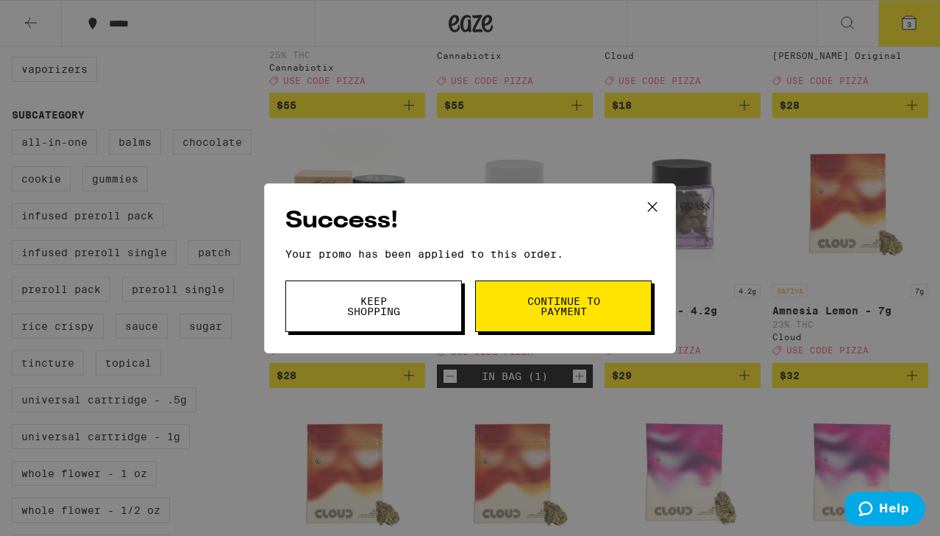
click at [427, 328] on button "Keep Shopping" at bounding box center [373, 306] width 177 height 52
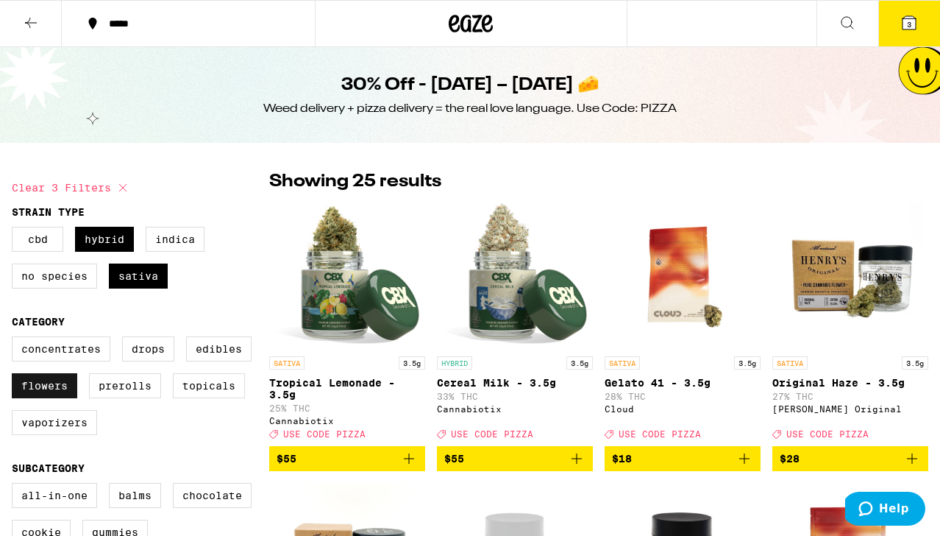
click at [71, 394] on label "Flowers" at bounding box center [44, 385] width 65 height 25
click at [15, 339] on input "Flowers" at bounding box center [15, 338] width 1 height 1
checkbox input "false"
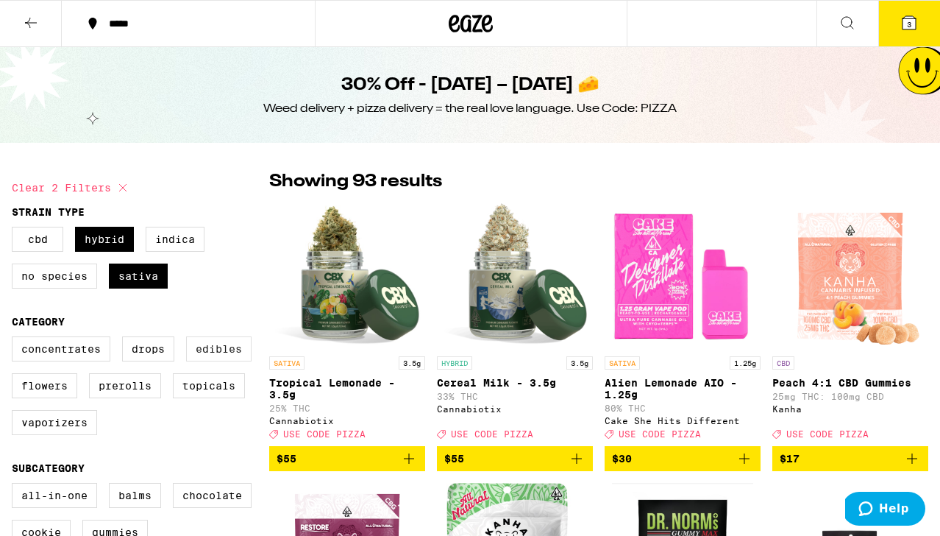
click at [209, 361] on label "Edibles" at bounding box center [218, 348] width 65 height 25
click at [15, 339] on input "Edibles" at bounding box center [15, 338] width 1 height 1
checkbox input "true"
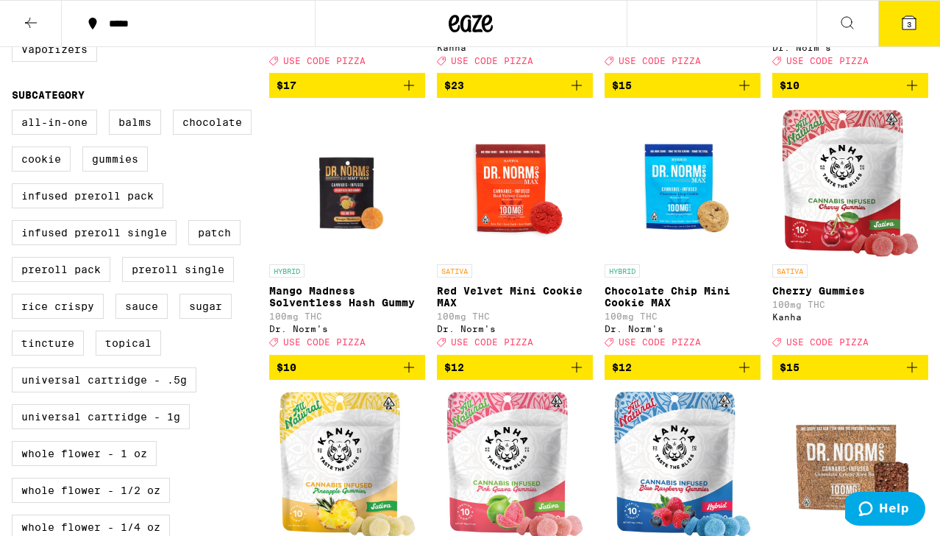
scroll to position [553, 0]
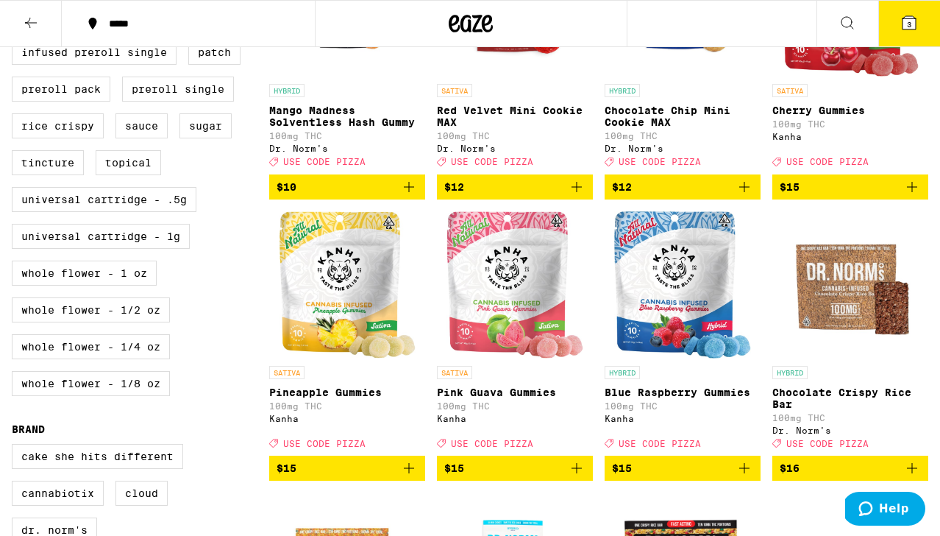
click at [386, 477] on span "$15" at bounding box center [347, 468] width 141 height 18
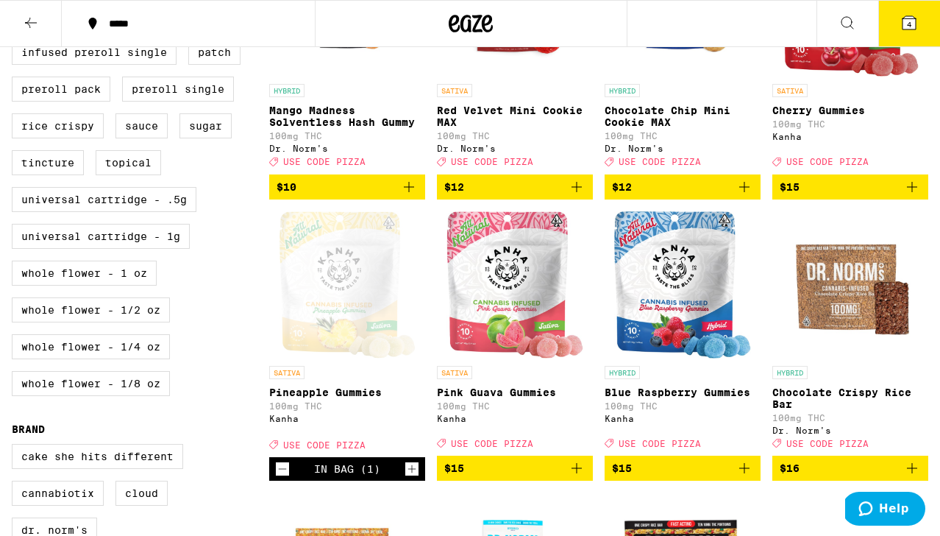
click at [907, 25] on span "4" at bounding box center [909, 24] width 4 height 9
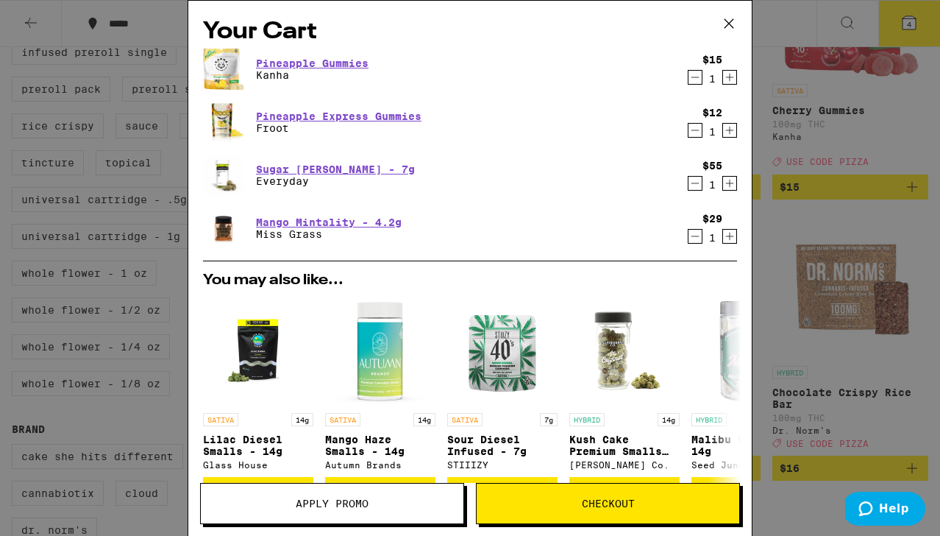
click at [691, 133] on icon "Decrement" at bounding box center [695, 130] width 13 height 18
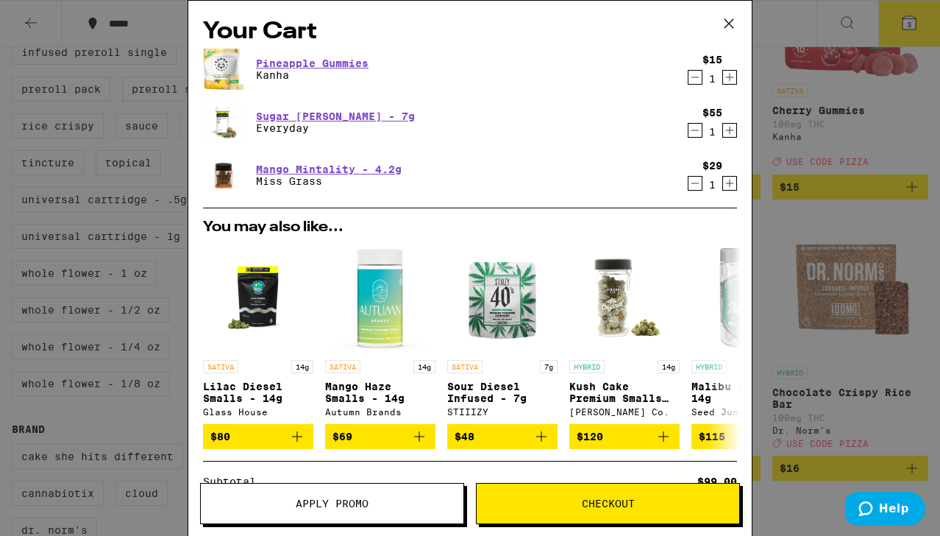
click at [689, 184] on button "Decrement" at bounding box center [695, 183] width 15 height 15
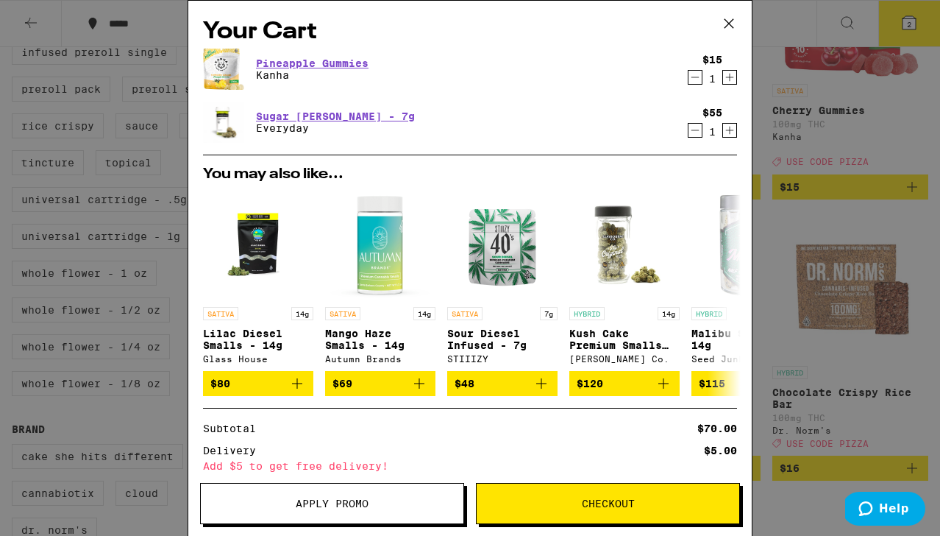
click at [694, 79] on icon "Decrement" at bounding box center [695, 77] width 13 height 18
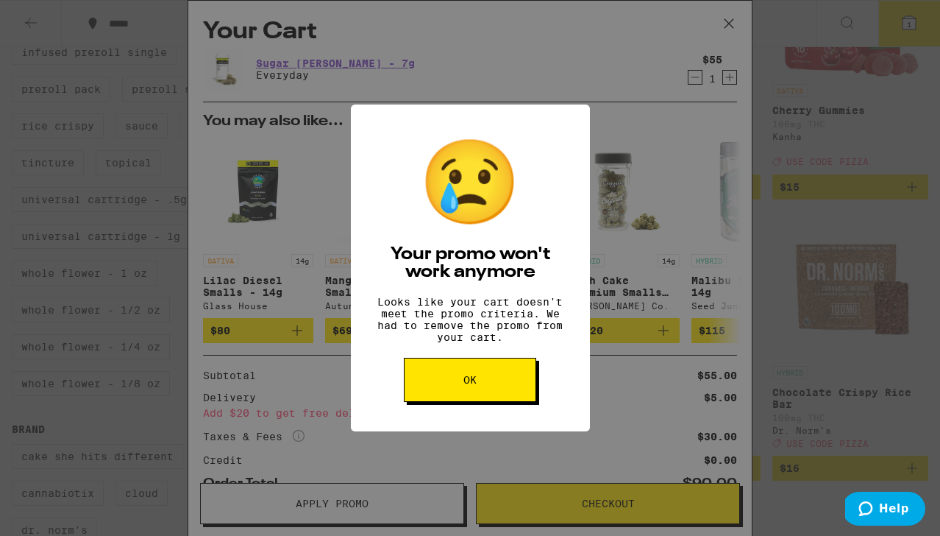
click at [517, 386] on button "OK" at bounding box center [470, 380] width 132 height 44
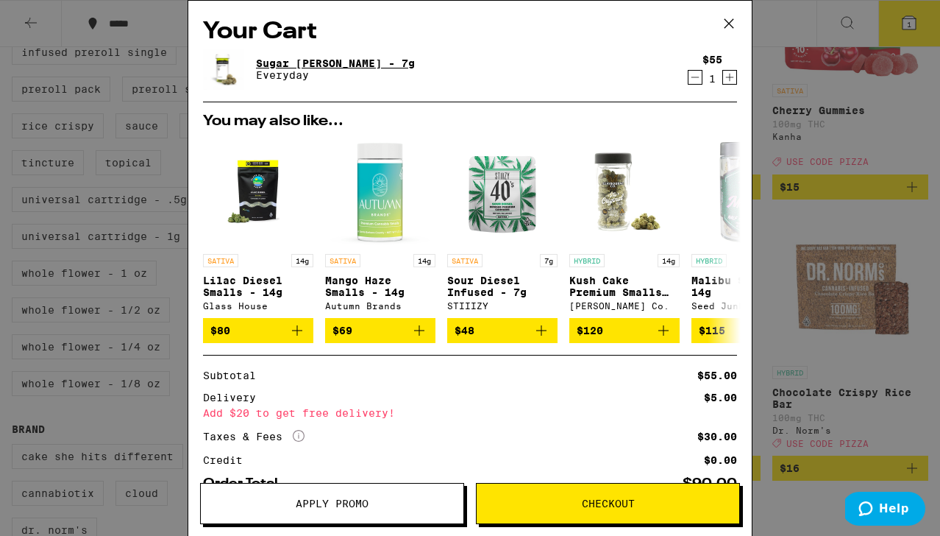
click at [319, 63] on link "Sugar [PERSON_NAME] - 7g" at bounding box center [335, 63] width 159 height 12
click at [731, 20] on icon at bounding box center [729, 24] width 22 height 22
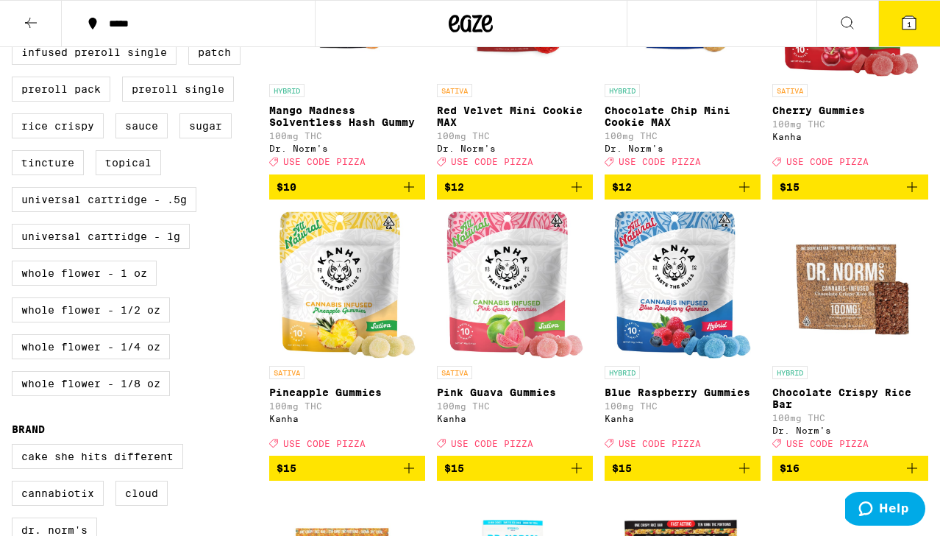
click at [29, 27] on icon at bounding box center [31, 23] width 18 height 18
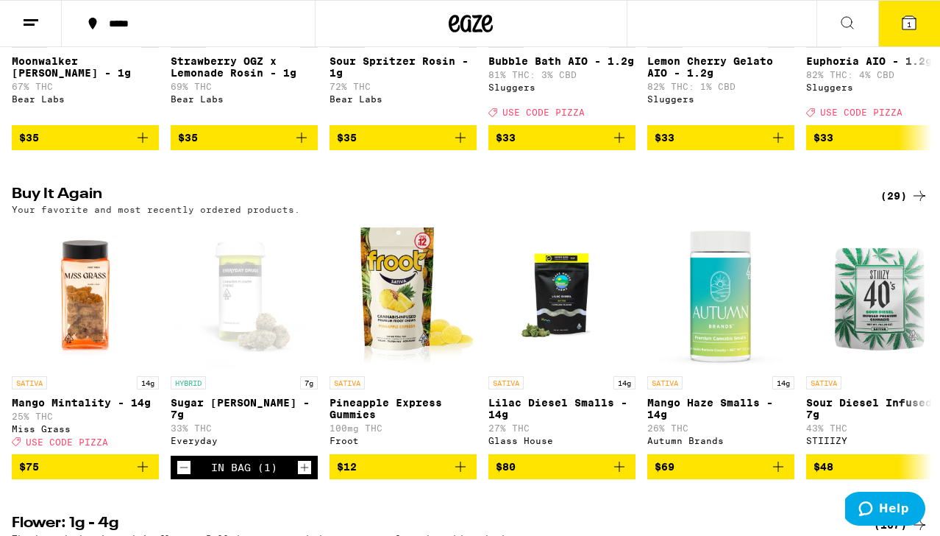
scroll to position [714, 0]
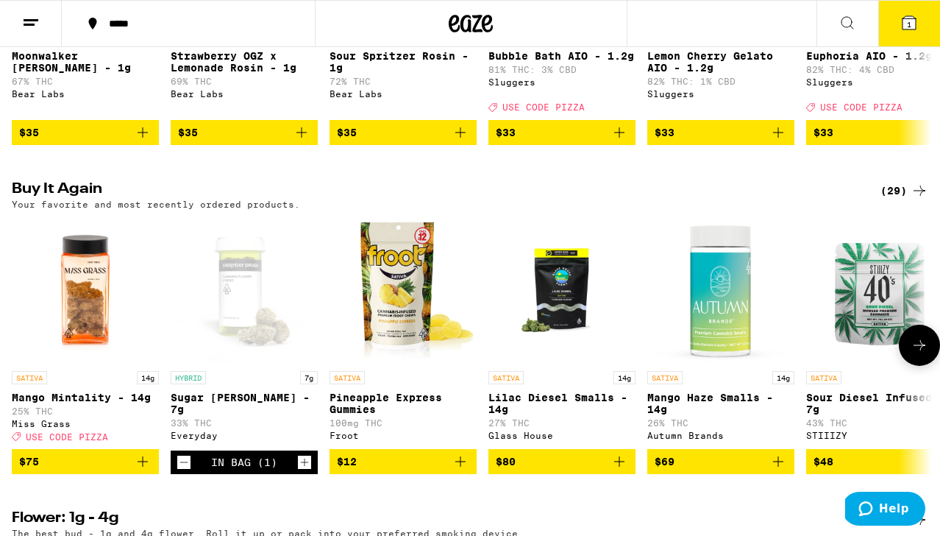
click at [468, 470] on icon "Add to bag" at bounding box center [461, 462] width 18 height 18
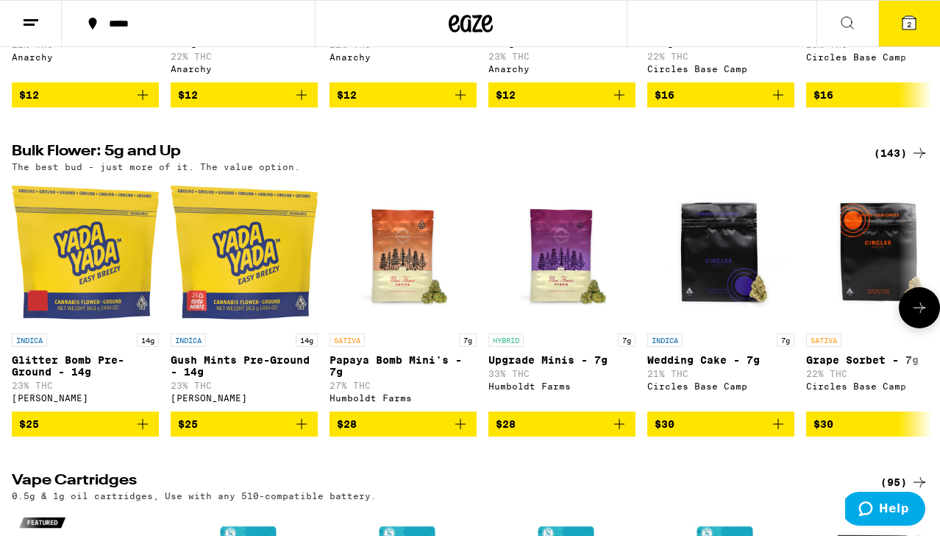
scroll to position [1410, 0]
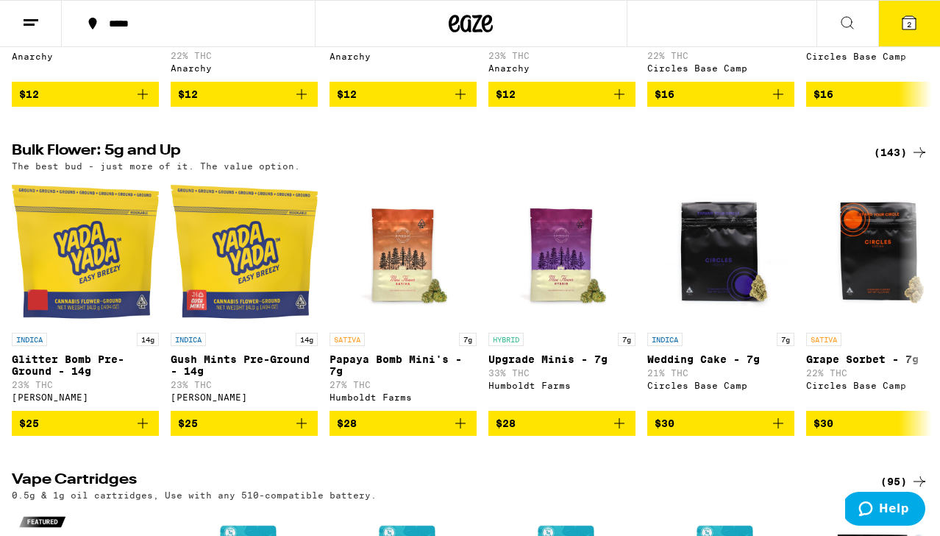
click at [897, 161] on div "(143)" at bounding box center [901, 152] width 54 height 18
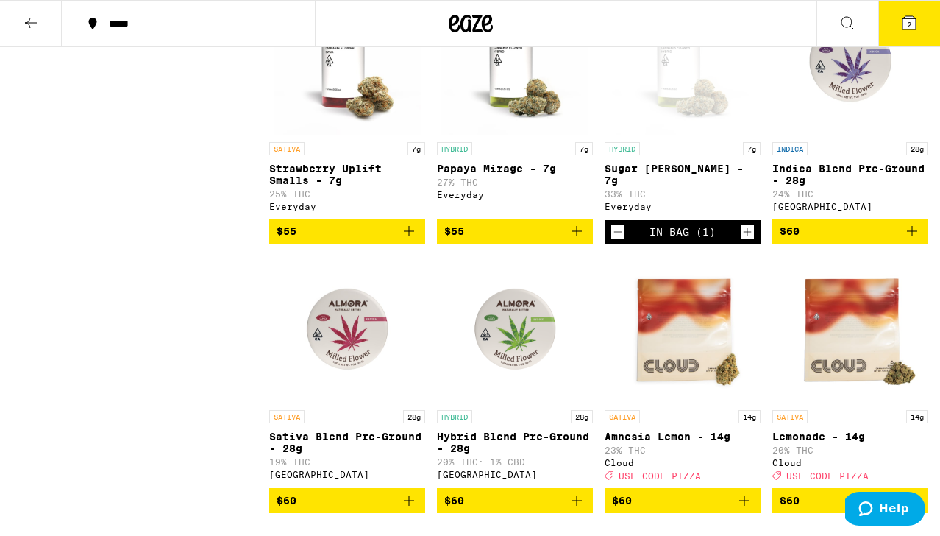
scroll to position [4218, 0]
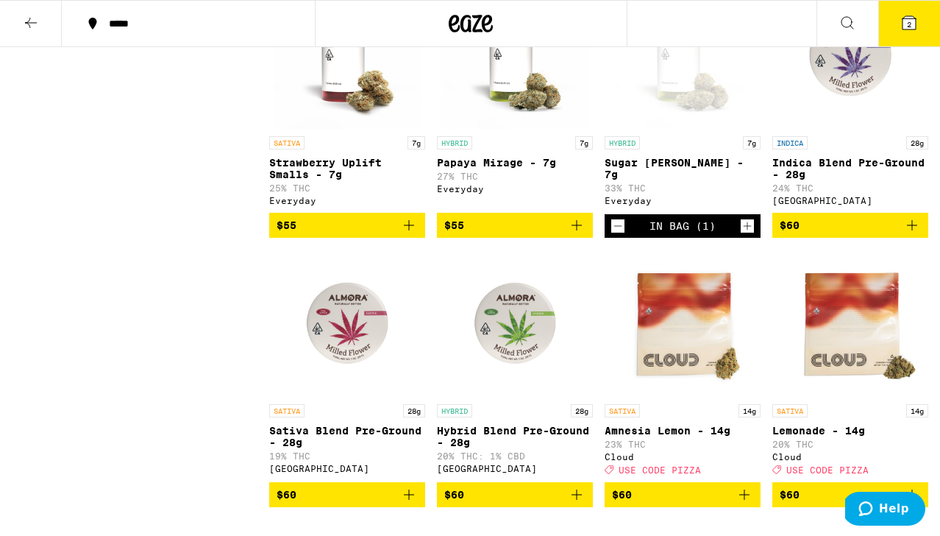
click at [906, 15] on icon at bounding box center [910, 23] width 18 height 18
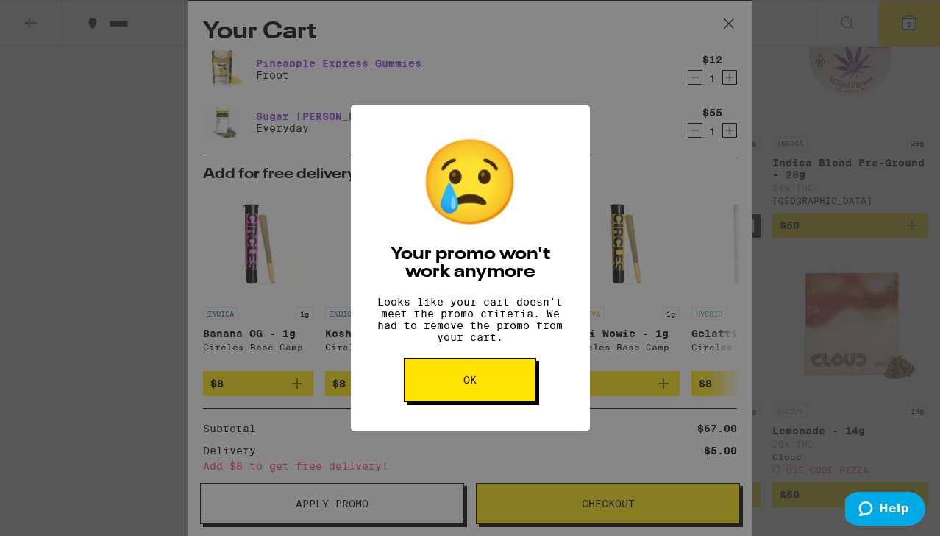
click at [494, 381] on button "OK" at bounding box center [470, 380] width 132 height 44
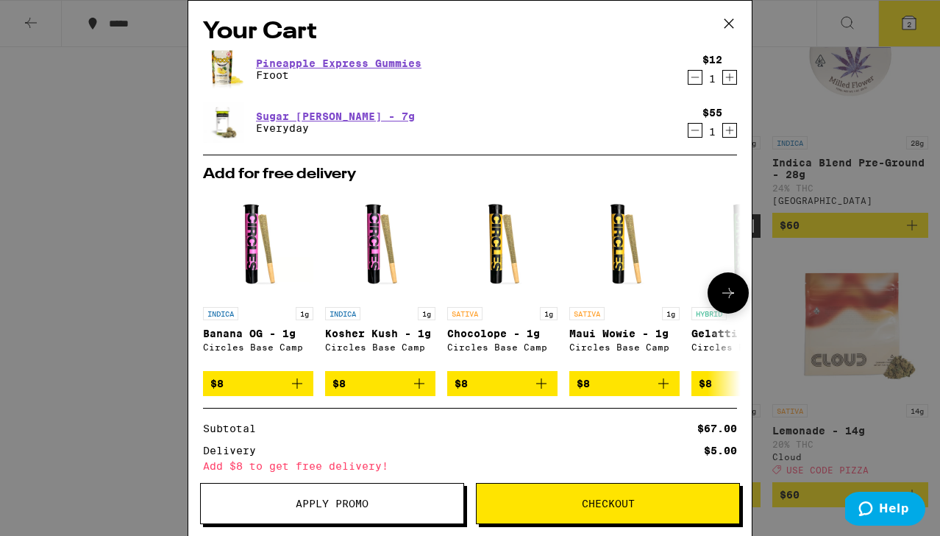
scroll to position [153, 0]
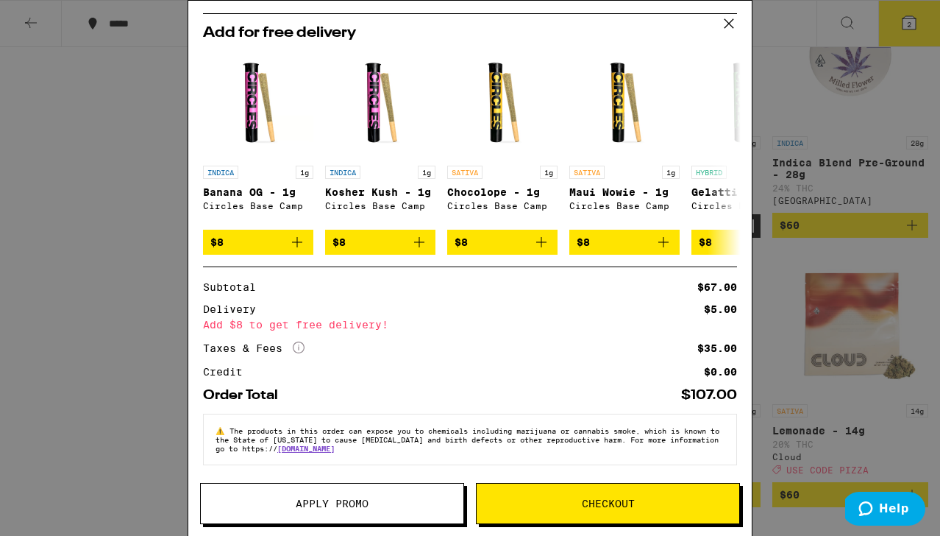
click at [734, 22] on icon at bounding box center [729, 24] width 22 height 22
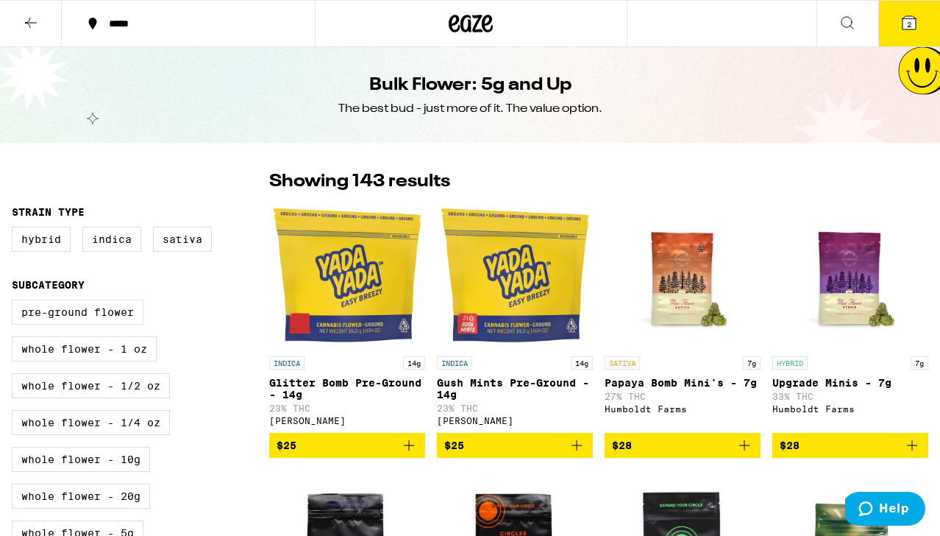
click at [29, 21] on icon at bounding box center [31, 23] width 18 height 18
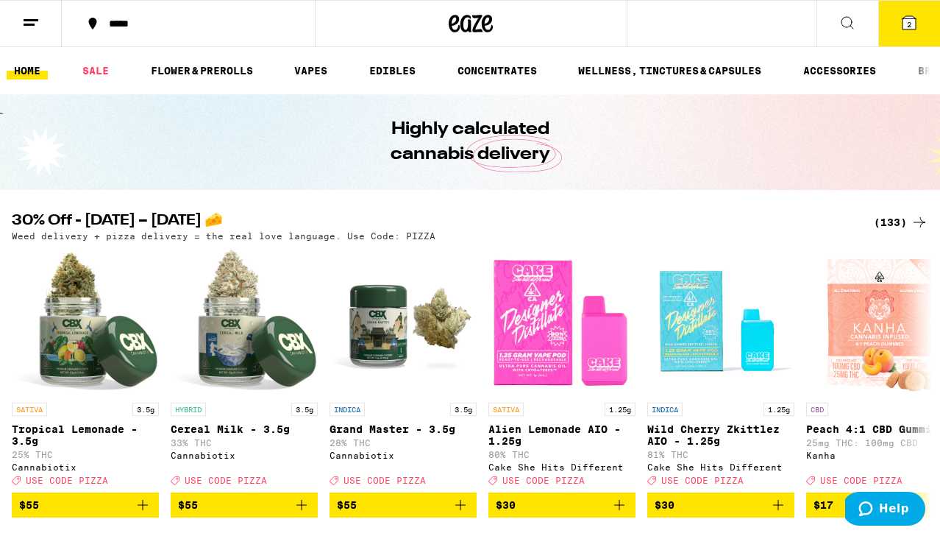
click at [905, 226] on div "(133)" at bounding box center [901, 222] width 54 height 18
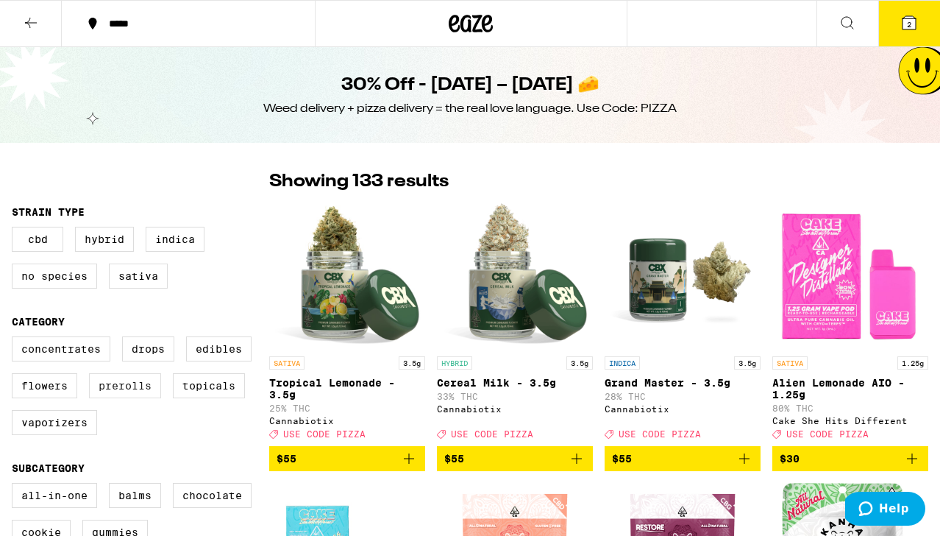
click at [112, 390] on label "Prerolls" at bounding box center [125, 385] width 72 height 25
click at [15, 339] on input "Prerolls" at bounding box center [15, 338] width 1 height 1
checkbox input "true"
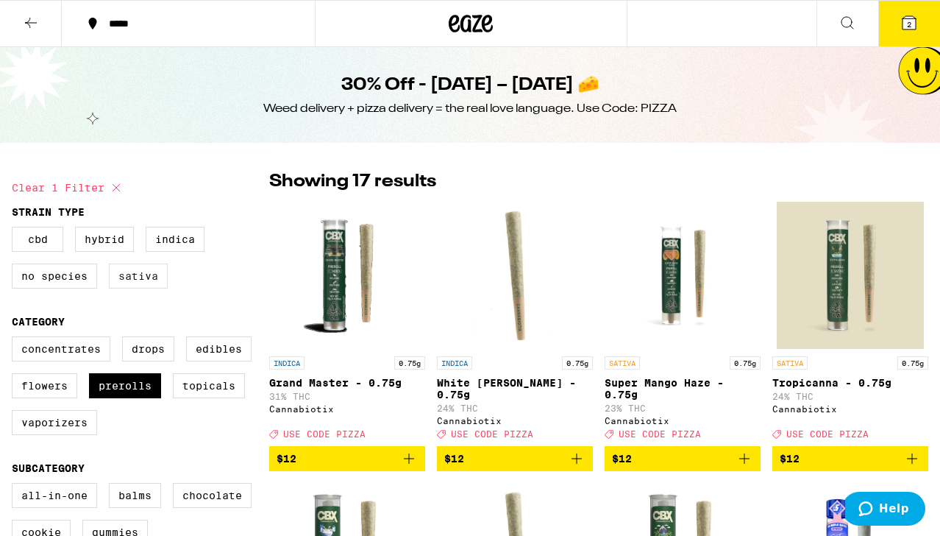
click at [133, 283] on label "Sativa" at bounding box center [138, 275] width 59 height 25
click at [15, 230] on input "Sativa" at bounding box center [15, 229] width 1 height 1
checkbox input "true"
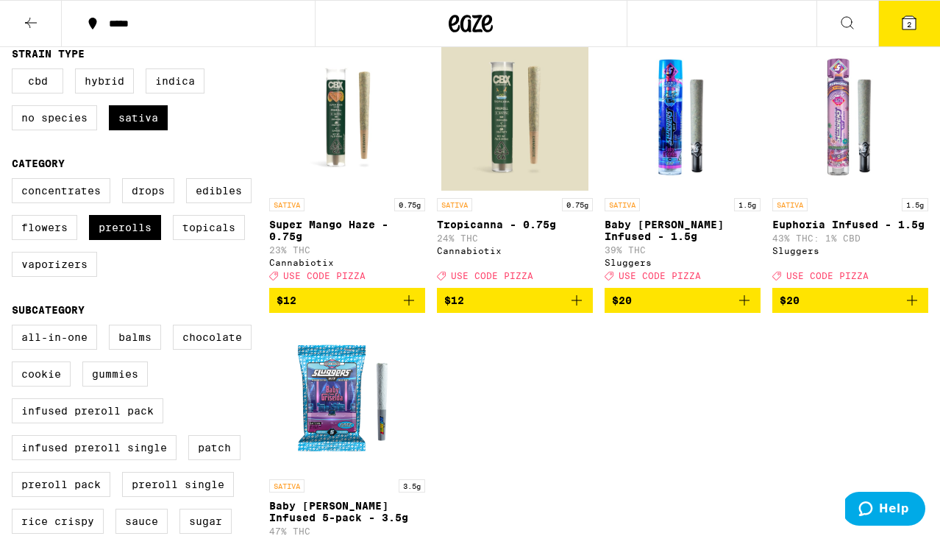
scroll to position [157, 0]
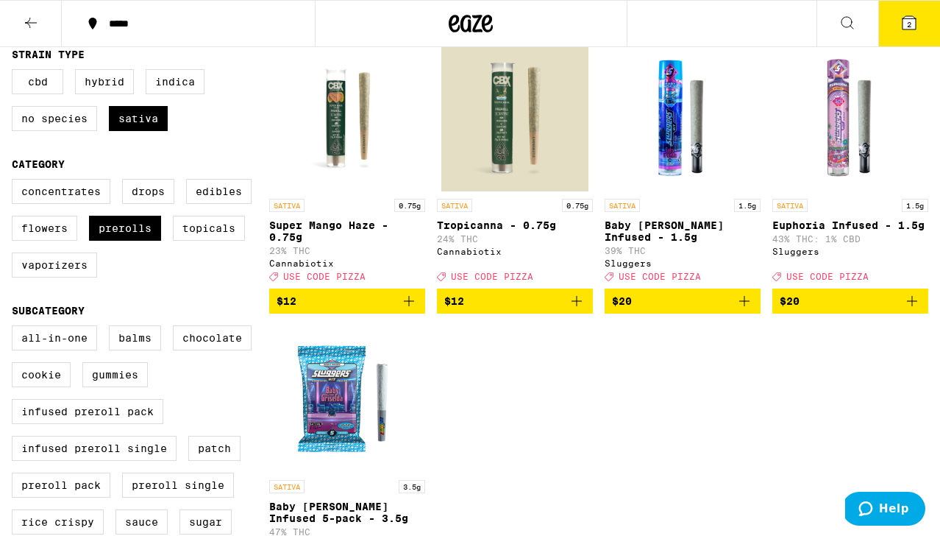
click at [706, 149] on img "Open page for Baby Griselda Infused - 1.5g from Sluggers" at bounding box center [682, 117] width 147 height 147
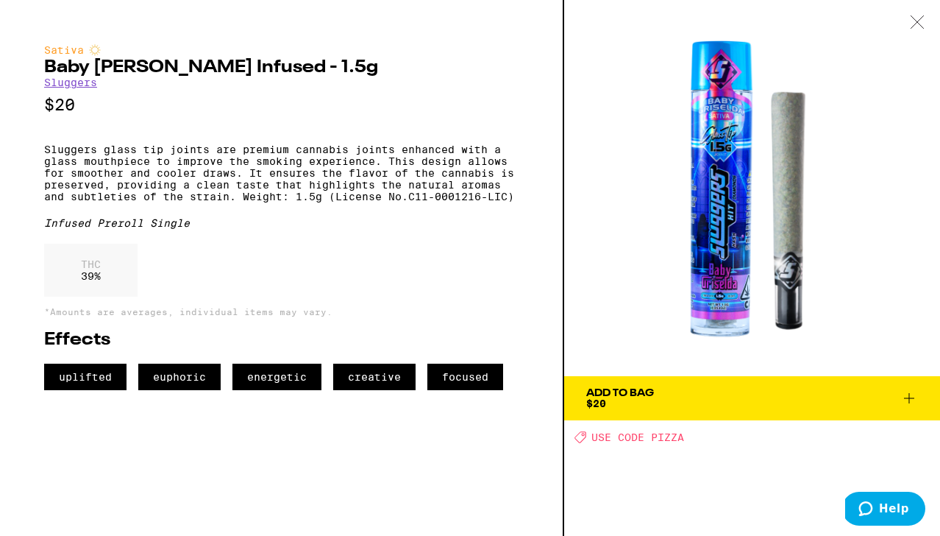
click at [920, 26] on icon at bounding box center [917, 21] width 15 height 13
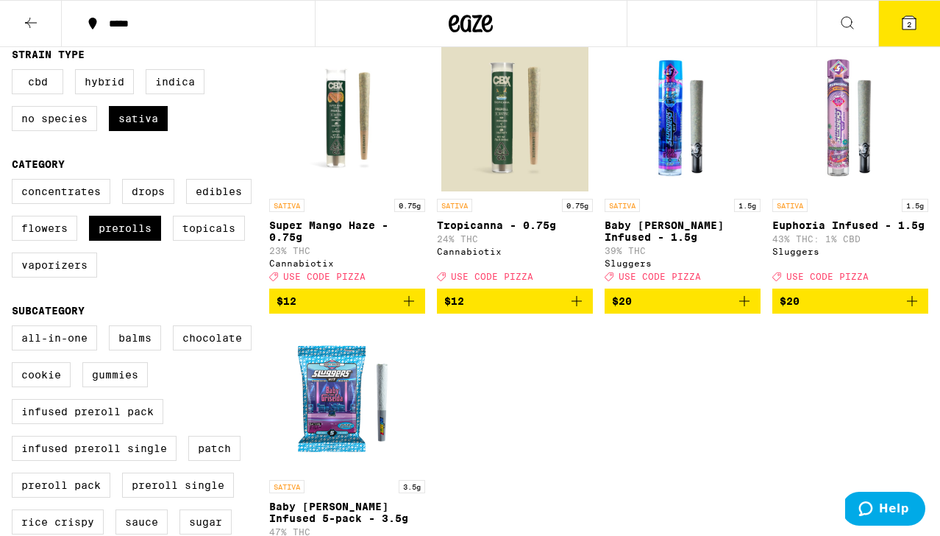
click at [910, 21] on span "2" at bounding box center [909, 24] width 4 height 9
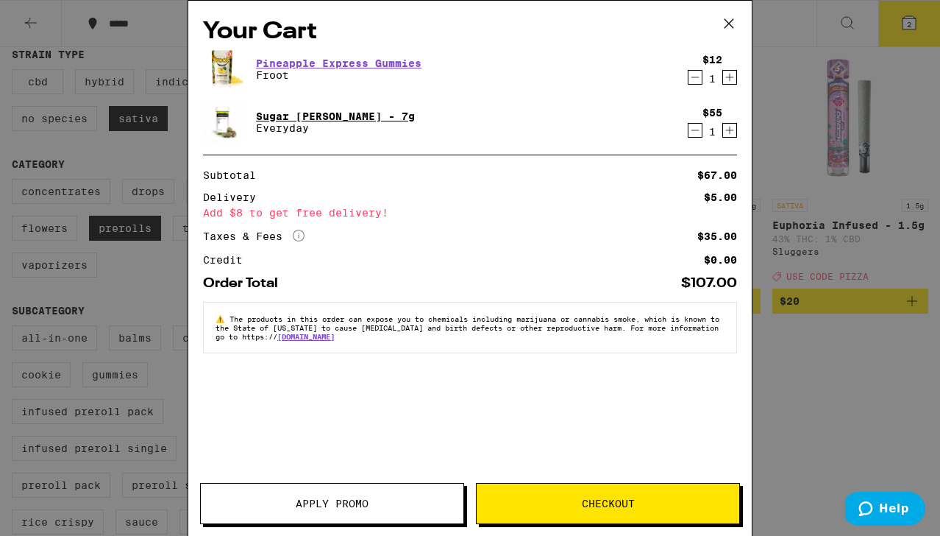
click at [357, 117] on link "Sugar [PERSON_NAME] - 7g" at bounding box center [335, 116] width 159 height 12
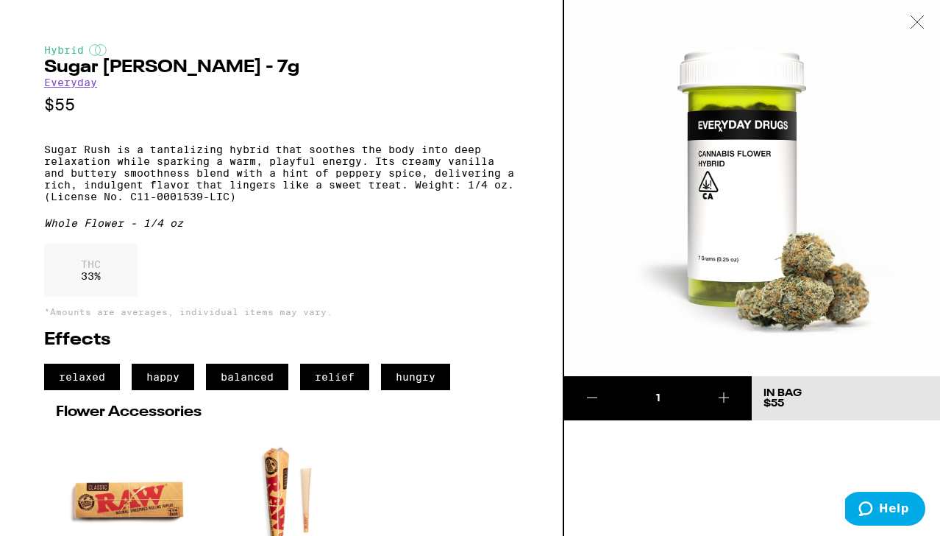
click at [912, 23] on icon at bounding box center [917, 21] width 15 height 13
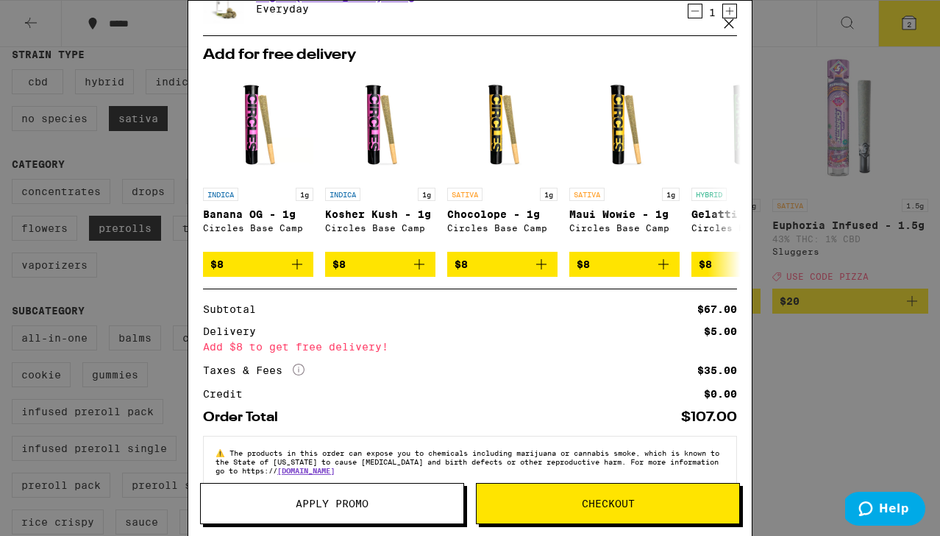
scroll to position [153, 0]
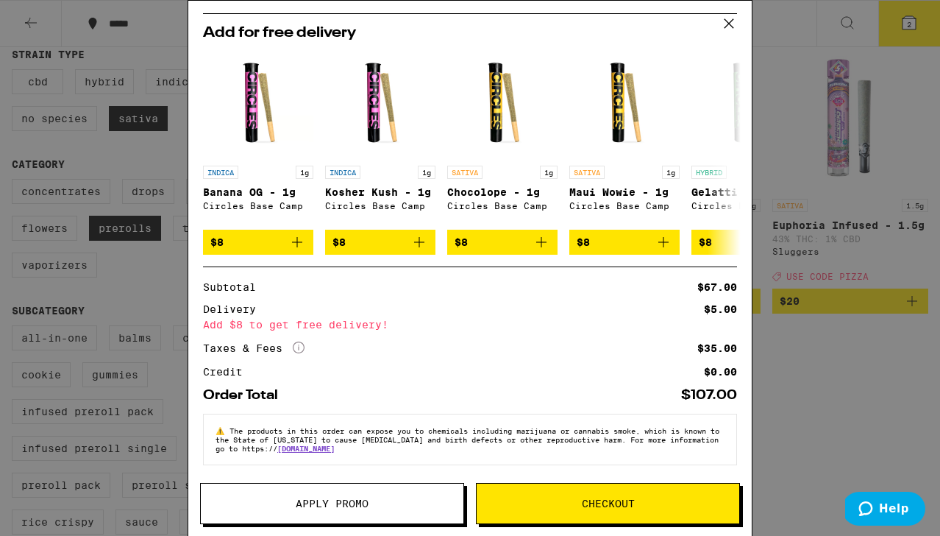
click at [584, 507] on span "Checkout" at bounding box center [608, 503] width 53 height 10
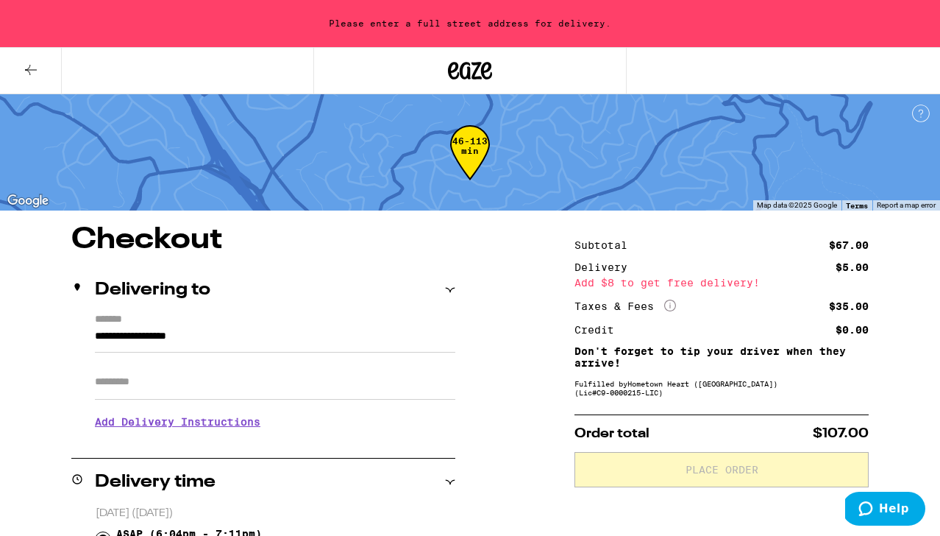
click at [26, 67] on icon at bounding box center [31, 70] width 18 height 18
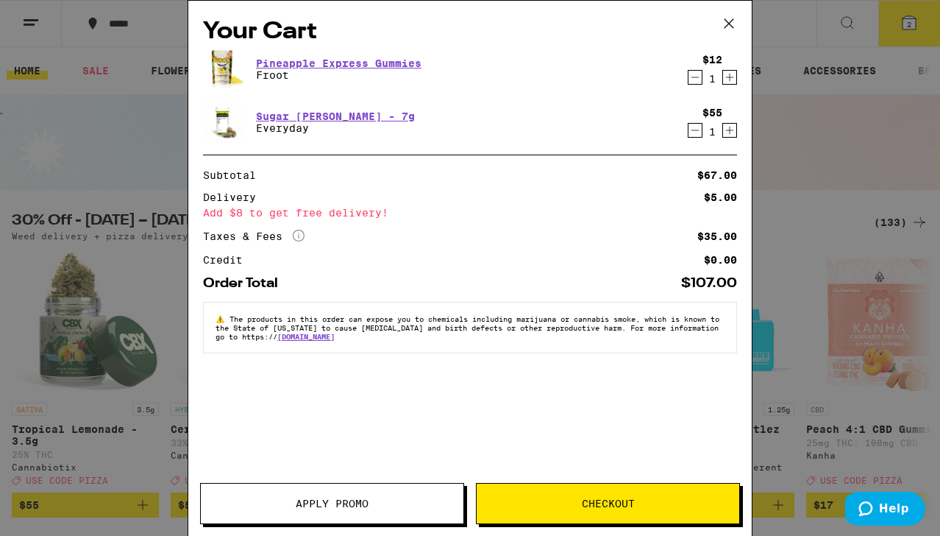
click at [102, 175] on div "Your Cart Pineapple Express Gummies Froot $12 1 Sugar [PERSON_NAME] - 7g Everyd…" at bounding box center [470, 268] width 940 height 536
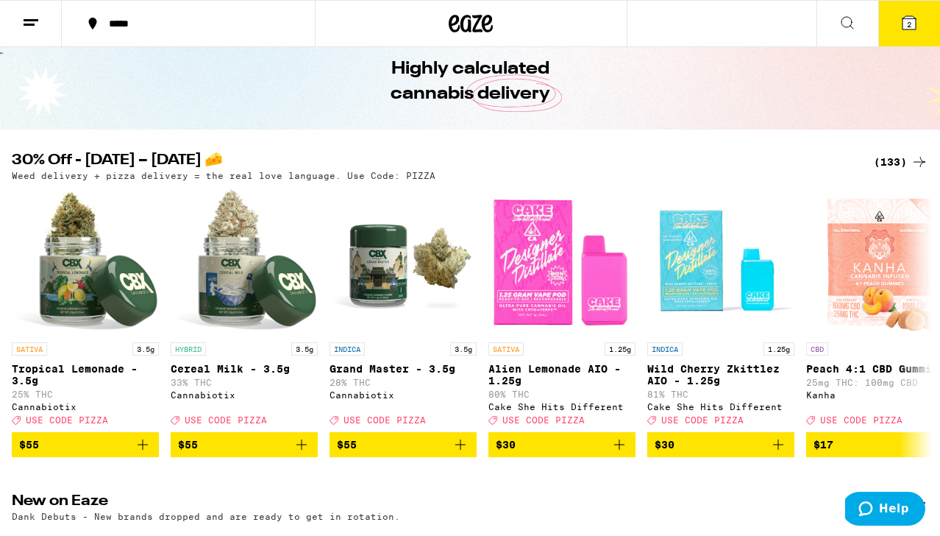
scroll to position [78, 0]
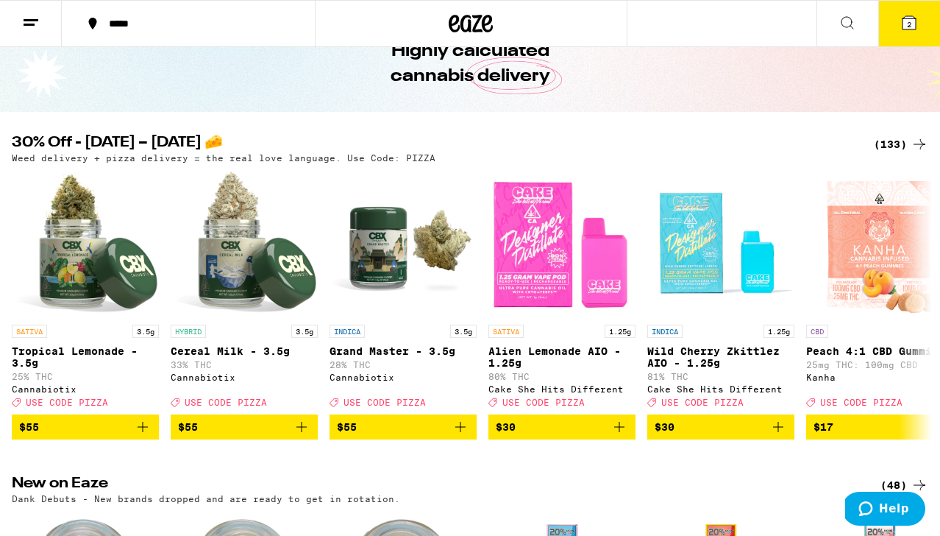
click at [902, 140] on div "(133)" at bounding box center [901, 144] width 54 height 18
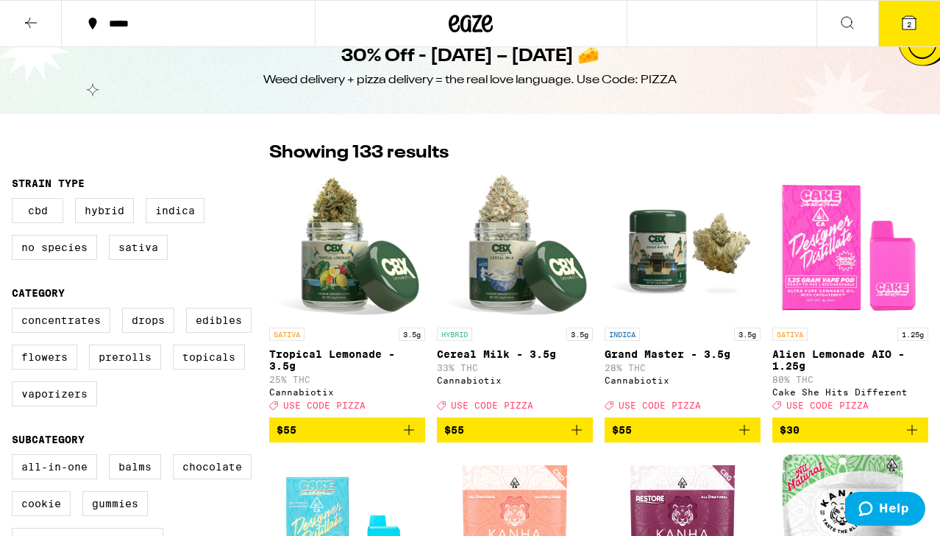
scroll to position [27, 0]
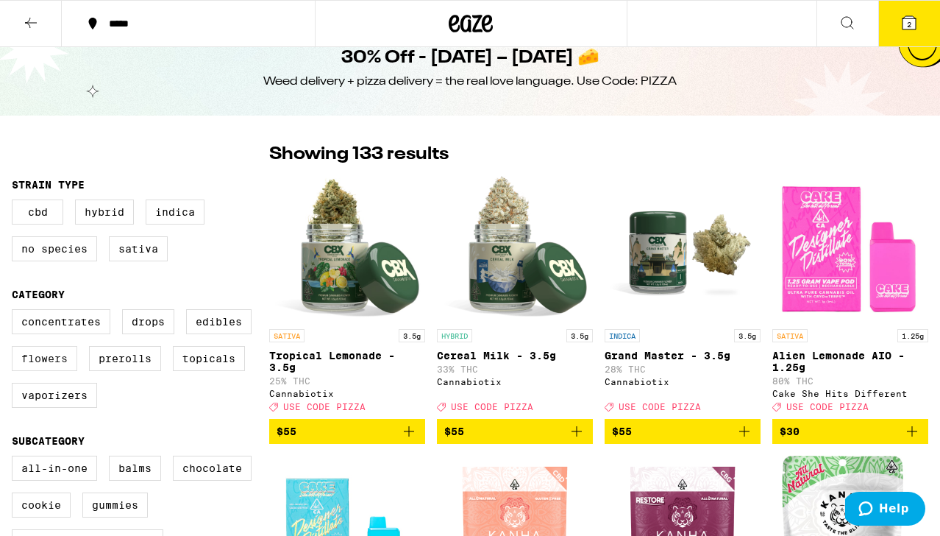
click at [53, 366] on label "Flowers" at bounding box center [44, 358] width 65 height 25
click at [15, 312] on input "Flowers" at bounding box center [15, 311] width 1 height 1
checkbox input "true"
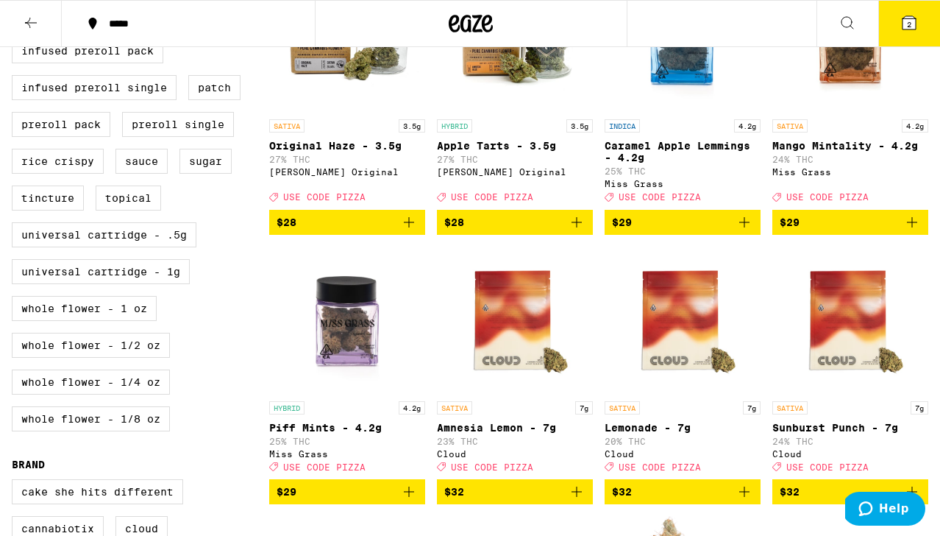
scroll to position [416, 0]
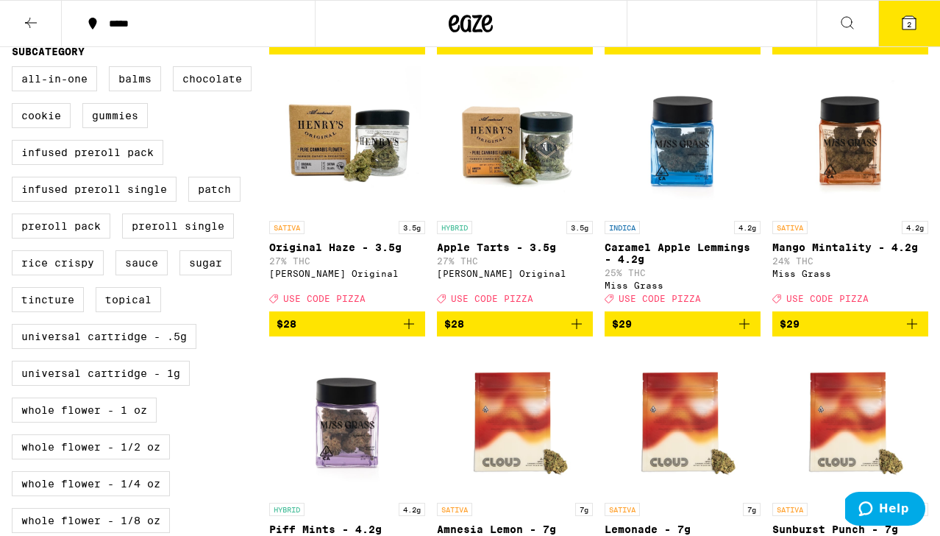
click at [821, 180] on img "Open page for Mango Mintality - 4.2g from Miss Grass" at bounding box center [850, 139] width 147 height 147
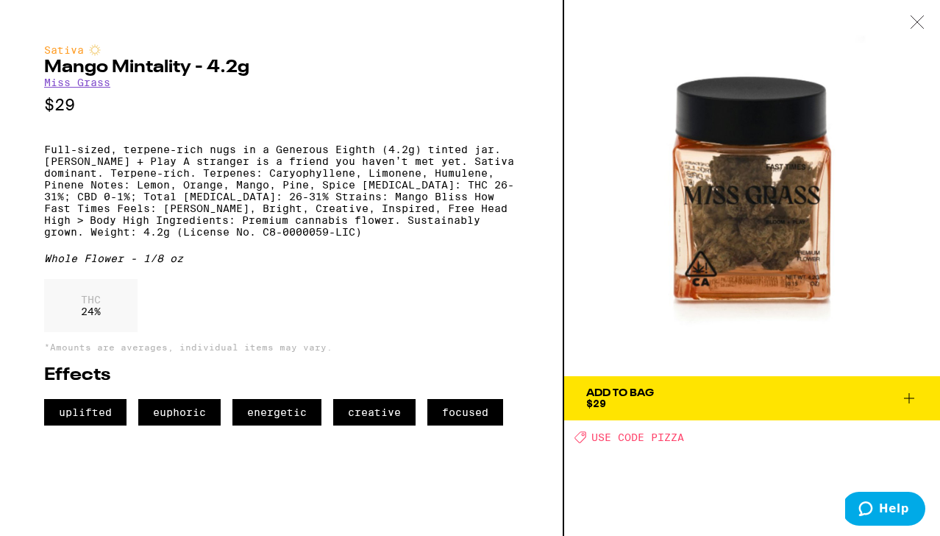
click at [708, 399] on span "Add To Bag $29" at bounding box center [752, 398] width 332 height 21
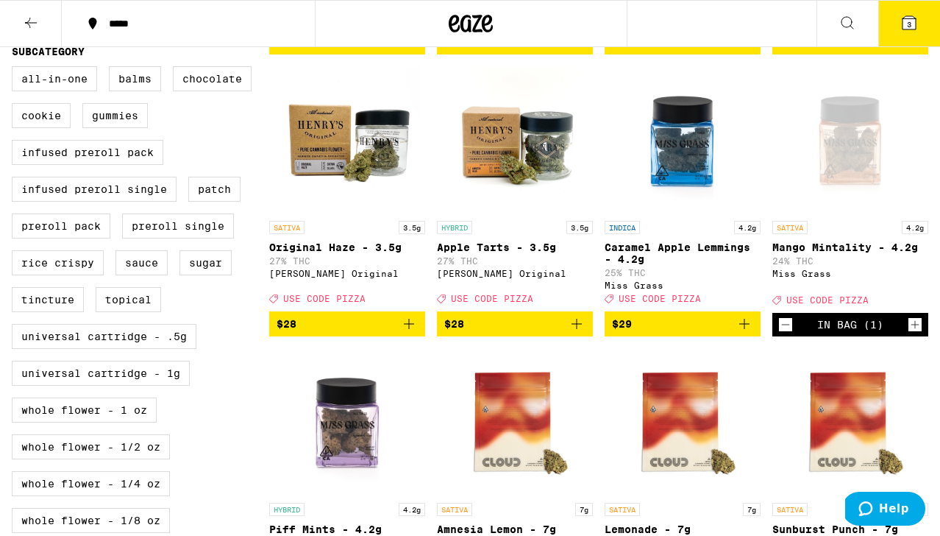
click at [904, 15] on icon at bounding box center [910, 23] width 18 height 18
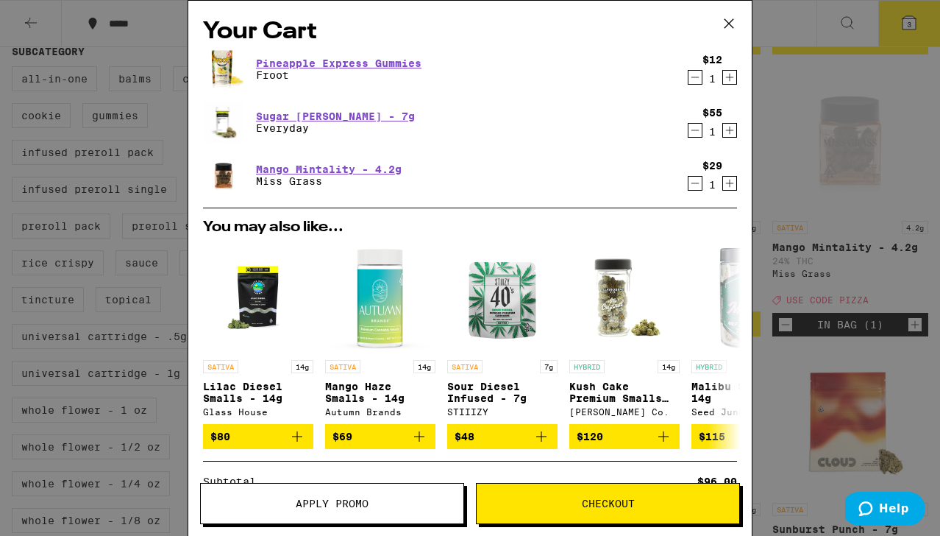
click at [356, 494] on button "Apply Promo" at bounding box center [332, 503] width 264 height 41
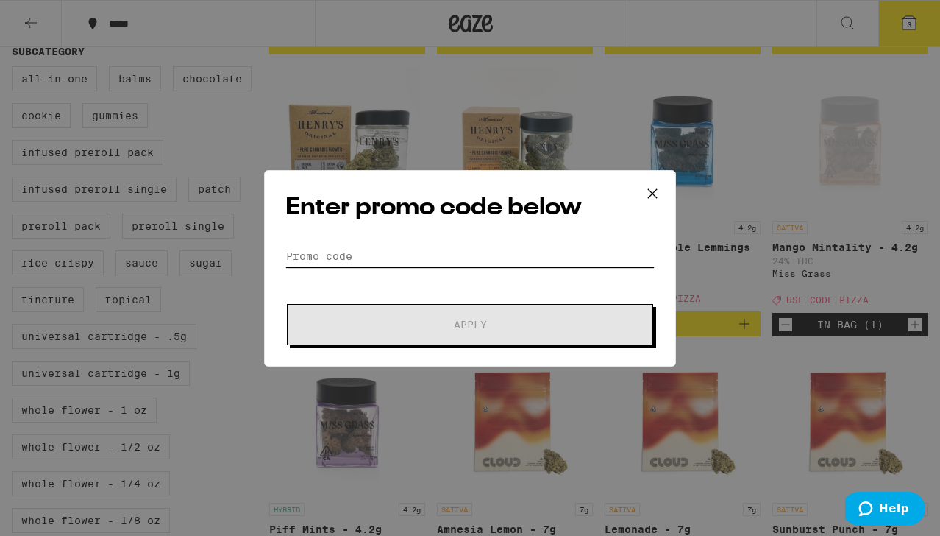
click at [359, 255] on input "Promo Code" at bounding box center [469, 256] width 369 height 22
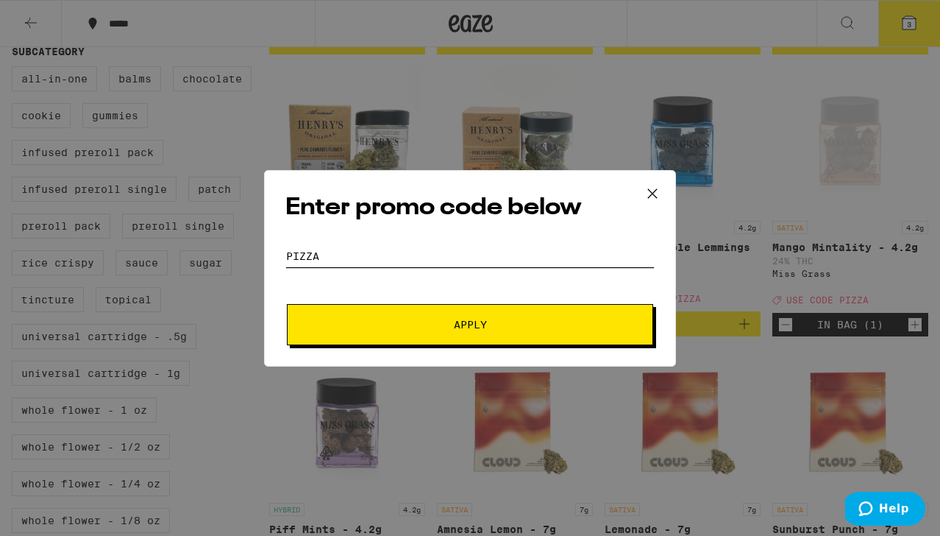
type input "pizza"
click at [404, 328] on span "Apply" at bounding box center [470, 324] width 265 height 10
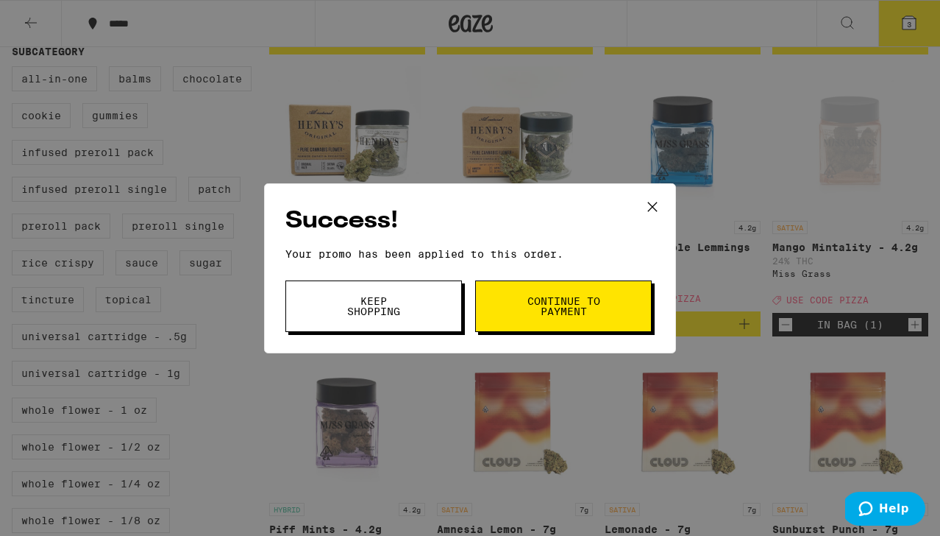
click at [404, 328] on button "Keep Shopping" at bounding box center [373, 306] width 177 height 52
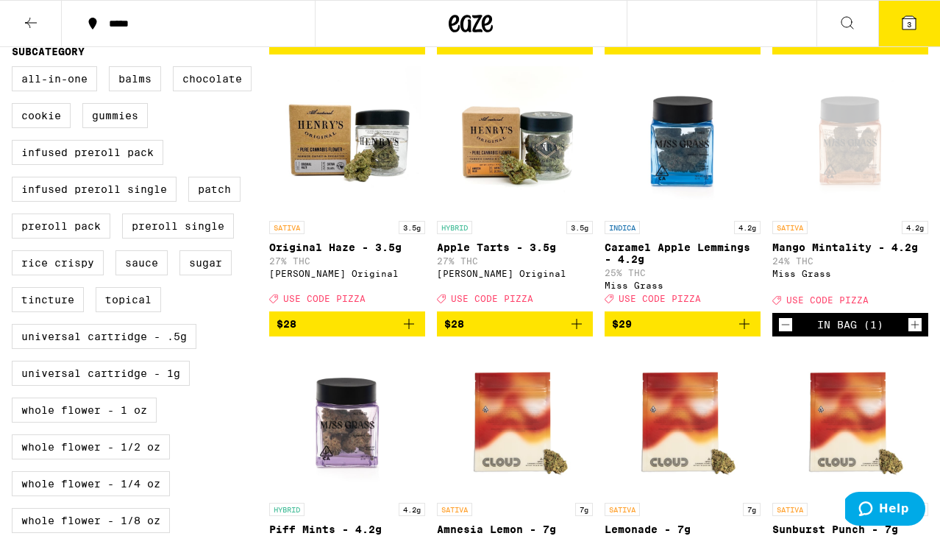
click at [905, 26] on icon at bounding box center [909, 22] width 13 height 13
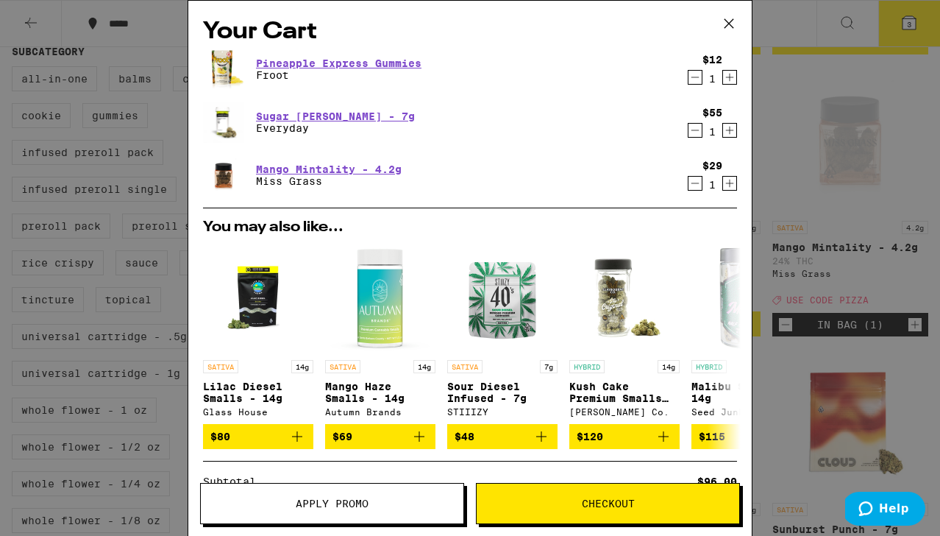
click at [692, 185] on icon "Decrement" at bounding box center [695, 183] width 13 height 18
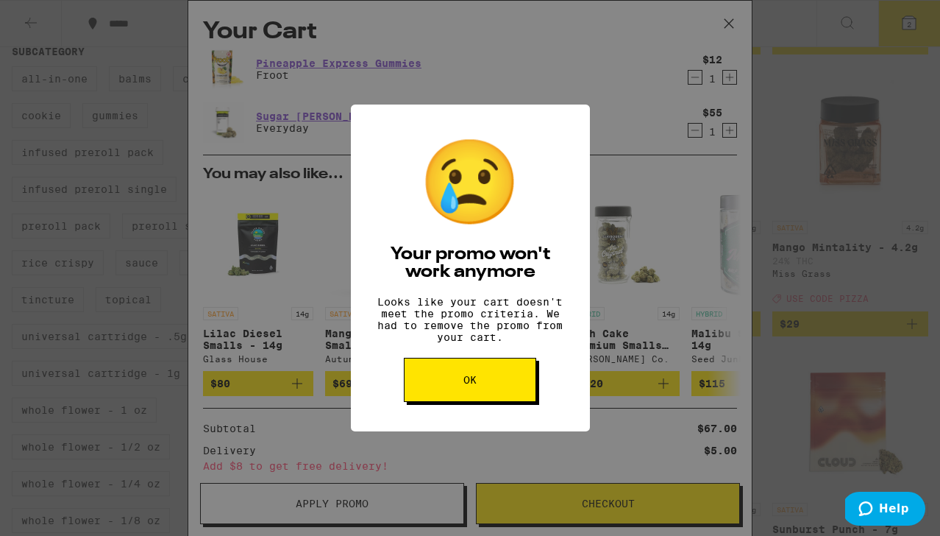
click at [492, 366] on div "😢 Your promo won't work anymore Looks like your cart doesn't meet the promo cri…" at bounding box center [470, 267] width 239 height 327
click at [486, 391] on button "OK" at bounding box center [470, 380] width 132 height 44
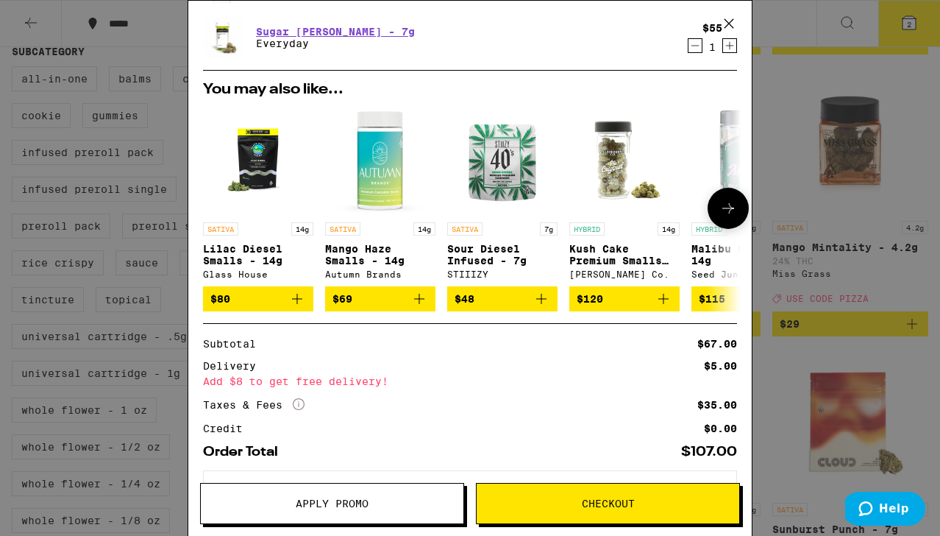
scroll to position [153, 0]
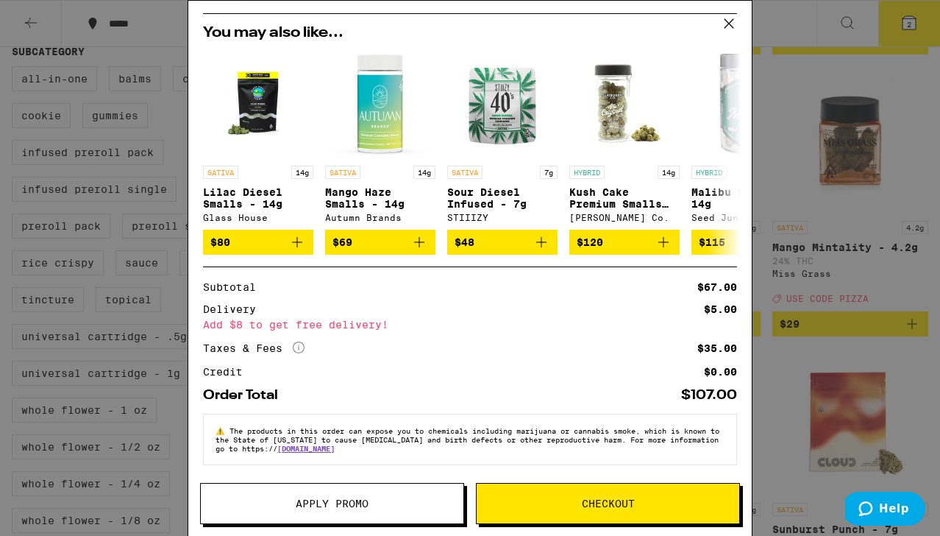
click at [172, 167] on div "Your Cart Pineapple Express Gummies Froot $12 1 Sugar [PERSON_NAME] - 7g Everyd…" at bounding box center [470, 268] width 940 height 536
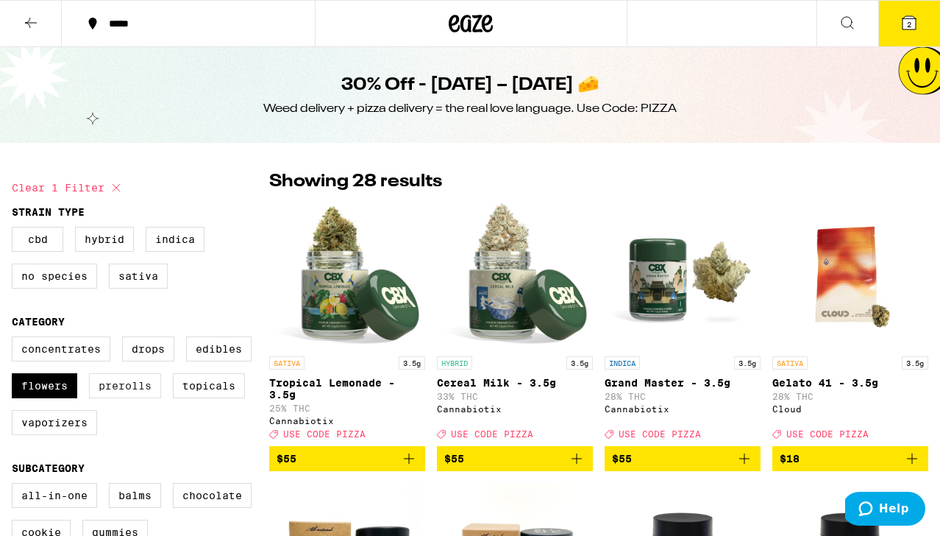
click at [110, 397] on label "Prerolls" at bounding box center [125, 385] width 72 height 25
click at [15, 339] on input "Prerolls" at bounding box center [15, 338] width 1 height 1
checkbox input "true"
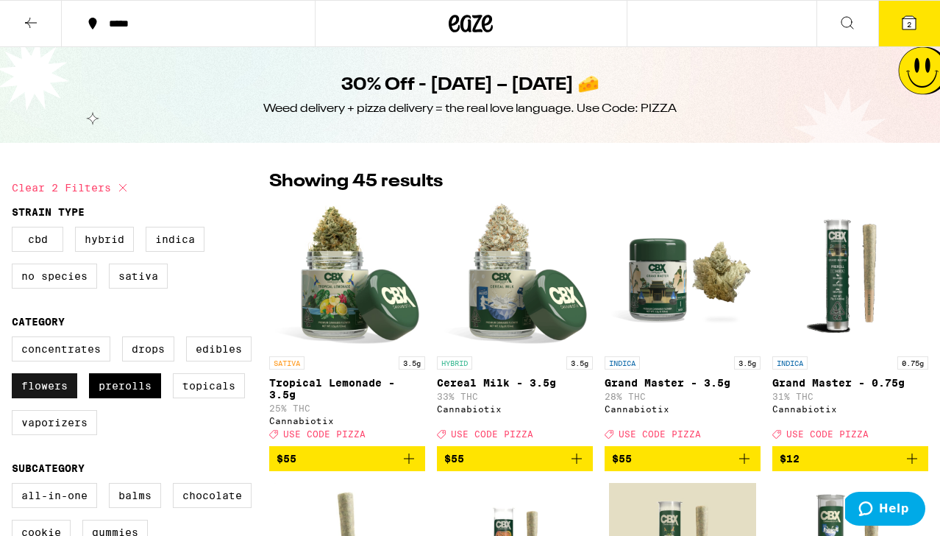
click at [71, 393] on label "Flowers" at bounding box center [44, 385] width 65 height 25
click at [15, 339] on input "Flowers" at bounding box center [15, 338] width 1 height 1
checkbox input "false"
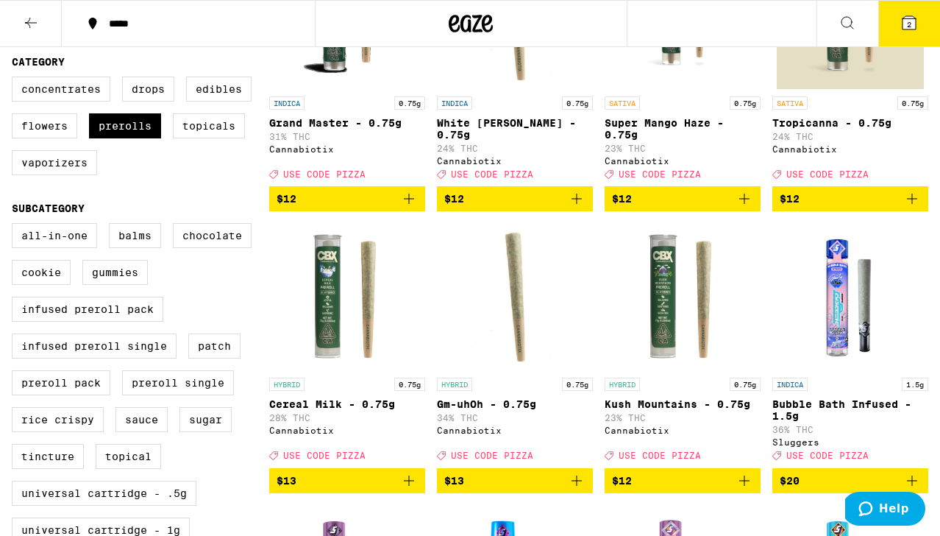
scroll to position [267, 0]
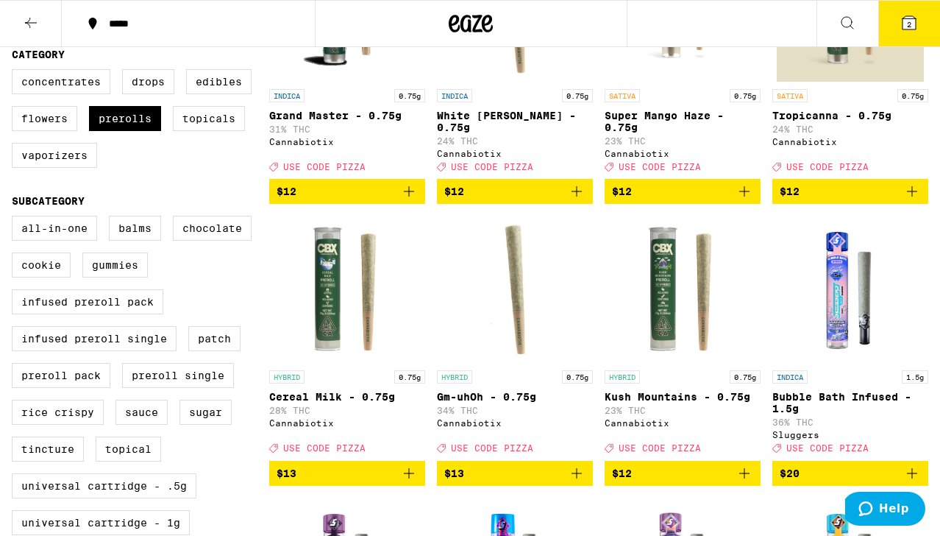
click at [509, 327] on img "Open page for Gm-uhOh - 0.75g from Cannabiotix" at bounding box center [514, 289] width 147 height 147
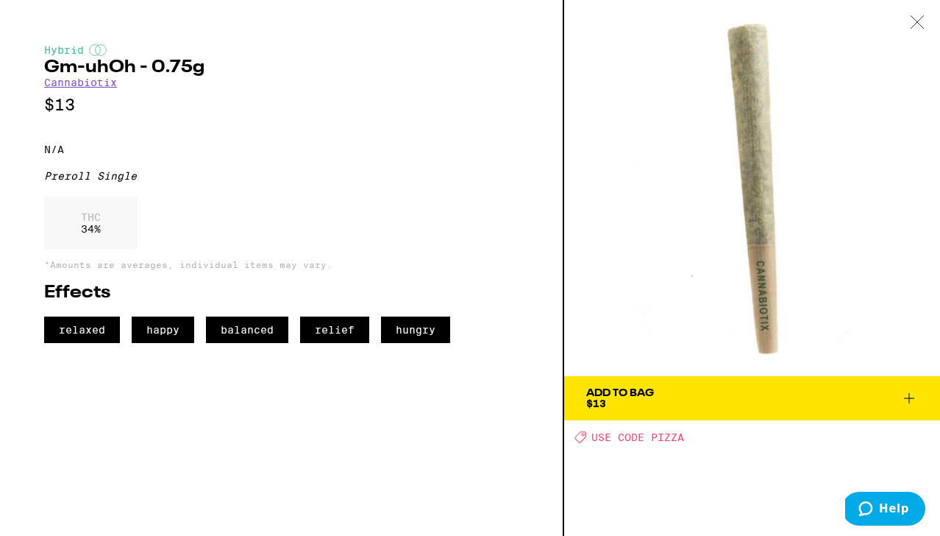
click at [634, 382] on button "Add To Bag $13" at bounding box center [752, 398] width 376 height 44
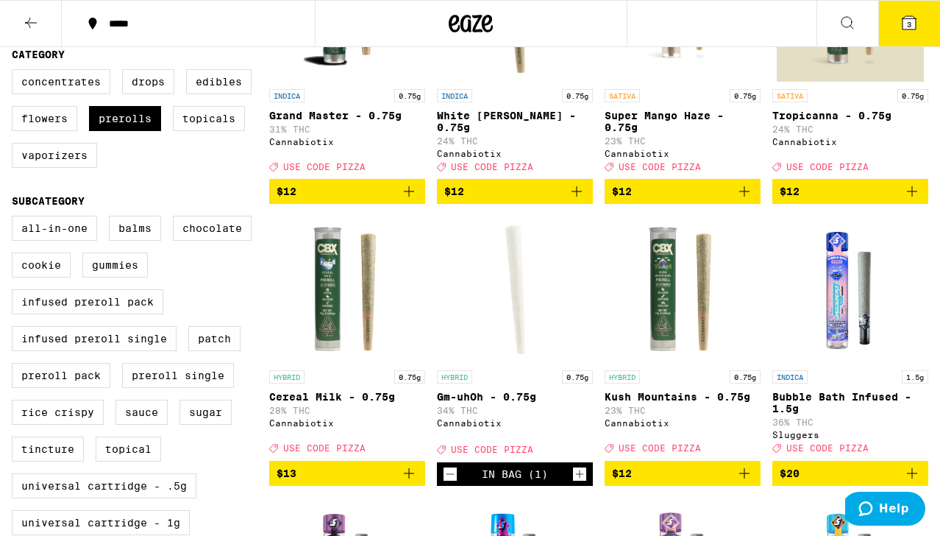
click at [912, 20] on icon at bounding box center [909, 22] width 13 height 13
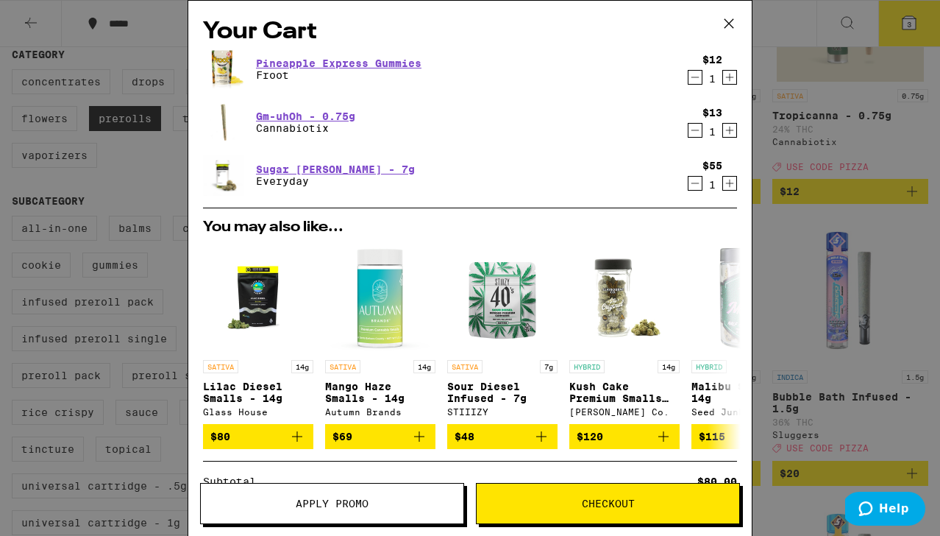
click at [397, 501] on span "Apply Promo" at bounding box center [332, 503] width 263 height 10
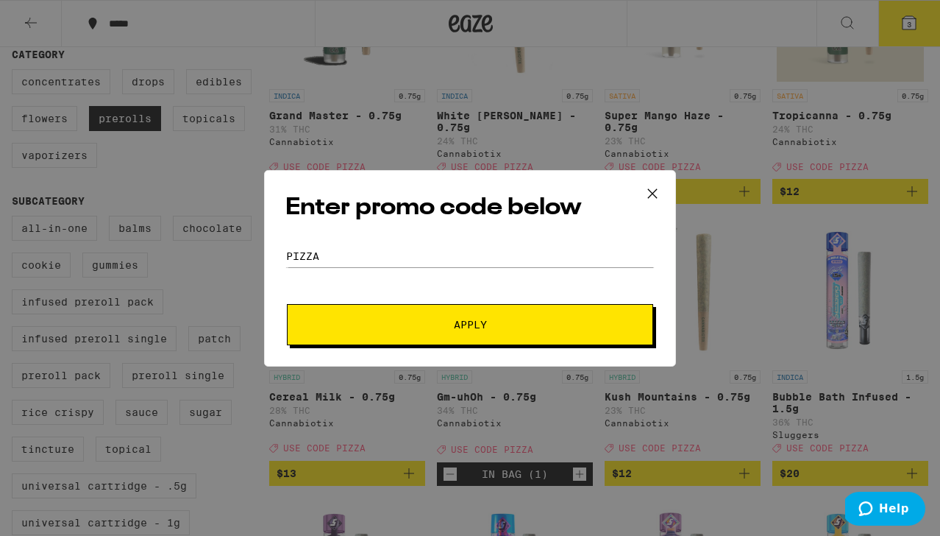
click at [410, 323] on span "Apply" at bounding box center [470, 324] width 265 height 10
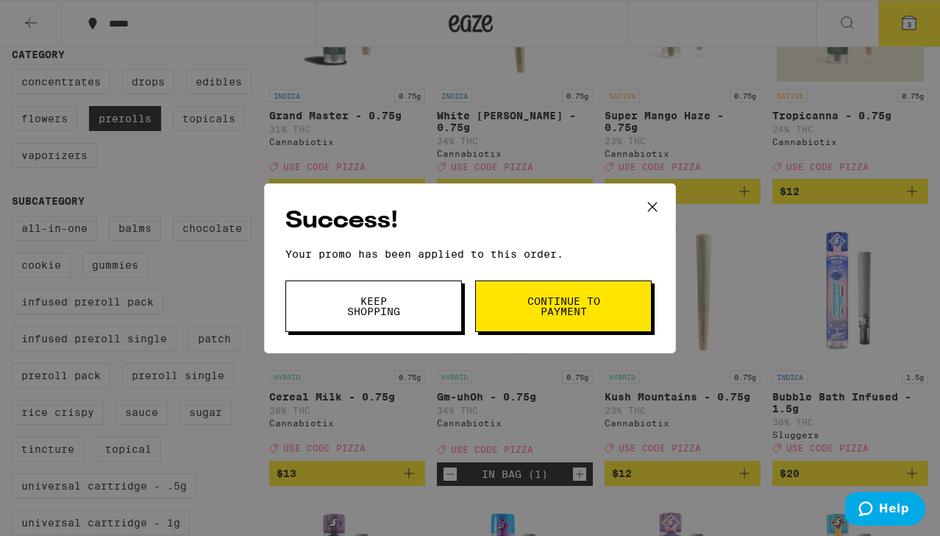
click at [410, 323] on button "Keep Shopping" at bounding box center [373, 306] width 177 height 52
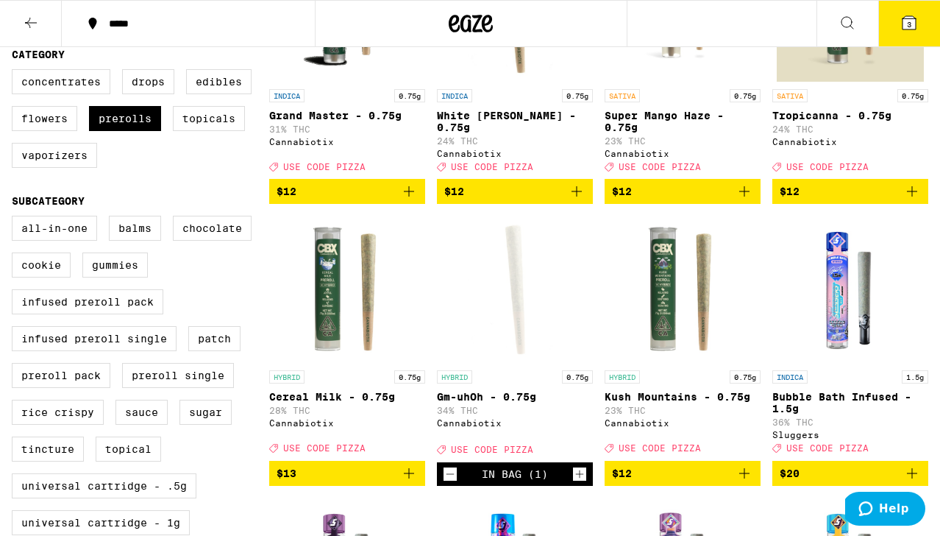
click at [901, 18] on button "3" at bounding box center [910, 24] width 62 height 46
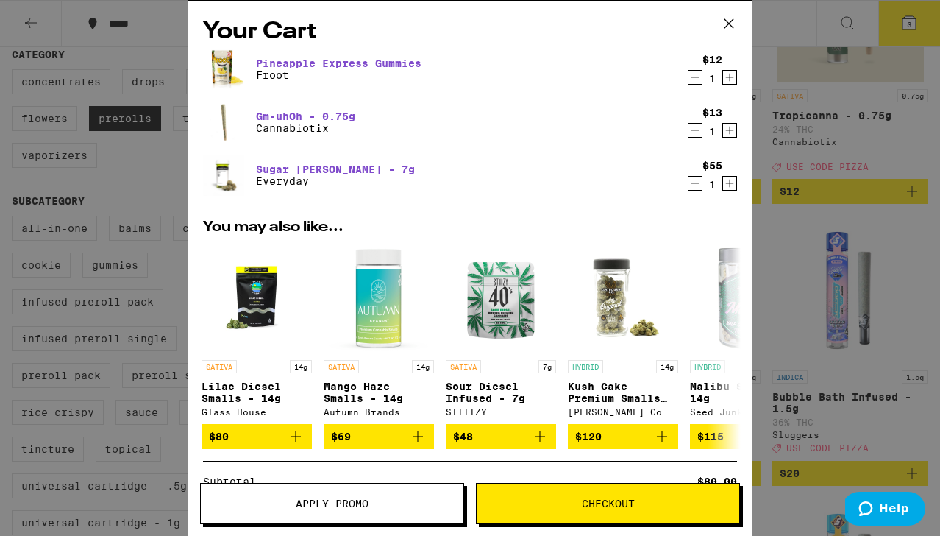
click at [686, 128] on div "$13 1" at bounding box center [709, 122] width 55 height 31
click at [692, 129] on icon "Decrement" at bounding box center [695, 130] width 13 height 18
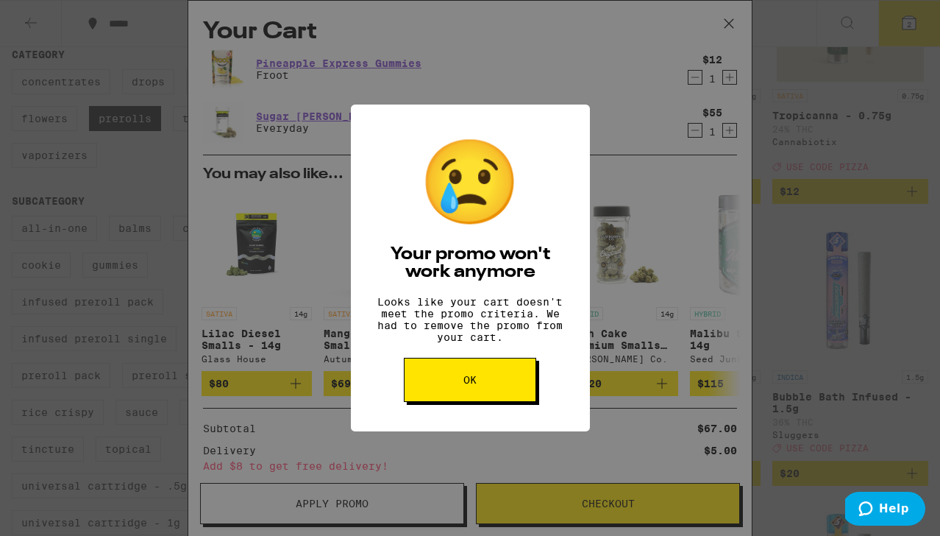
click at [478, 393] on button "OK" at bounding box center [470, 380] width 132 height 44
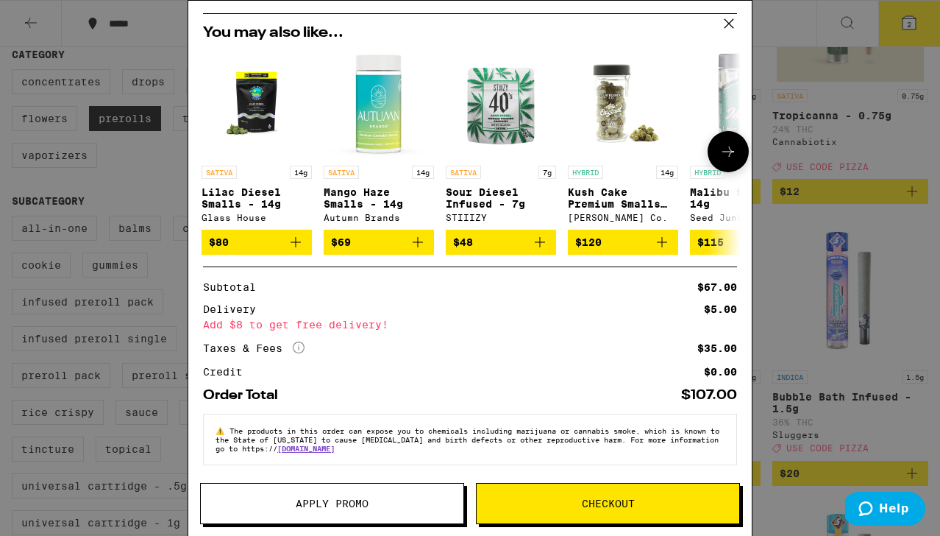
scroll to position [153, 0]
click at [829, 197] on div "Your Cart Pineapple Express Gummies Froot $12 1 Sugar [PERSON_NAME] - 7g Everyd…" at bounding box center [470, 268] width 940 height 536
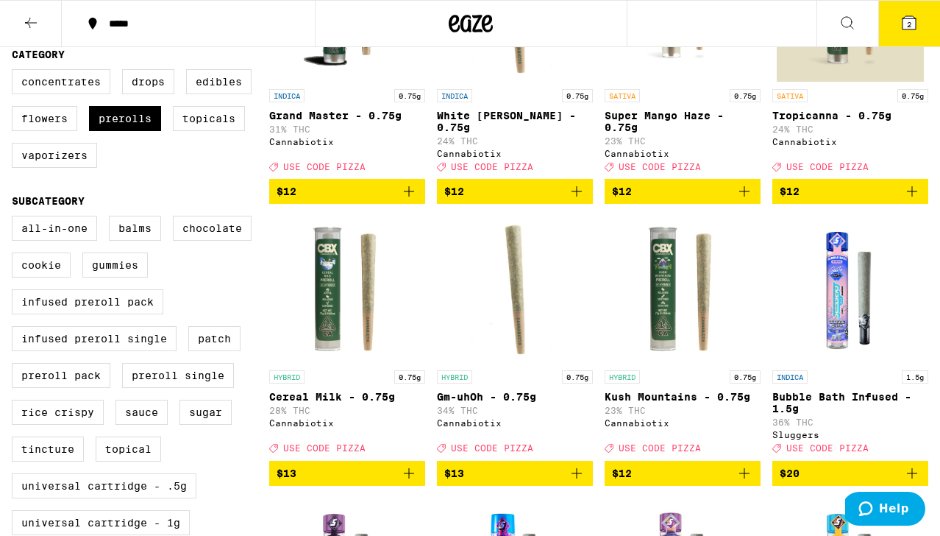
click at [534, 486] on button "$13" at bounding box center [515, 473] width 156 height 25
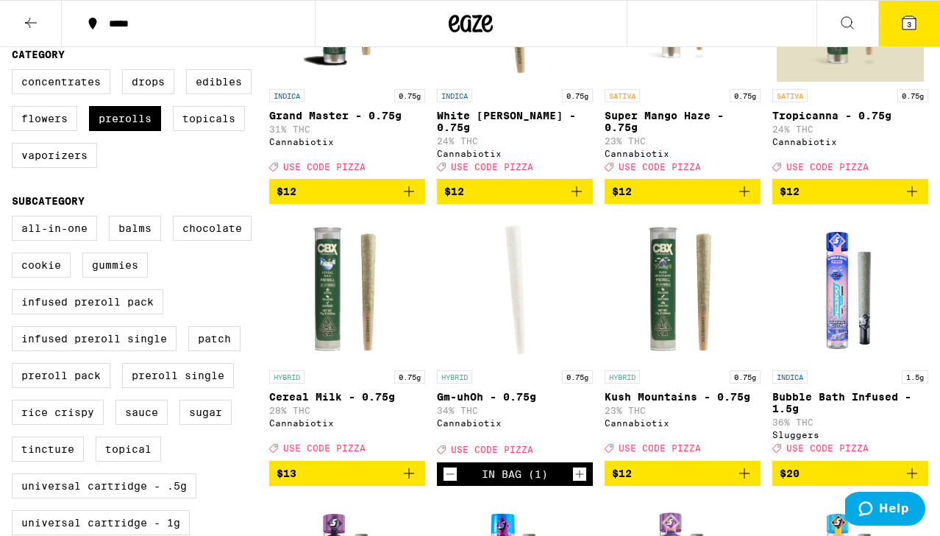
click at [908, 21] on span "3" at bounding box center [909, 24] width 4 height 9
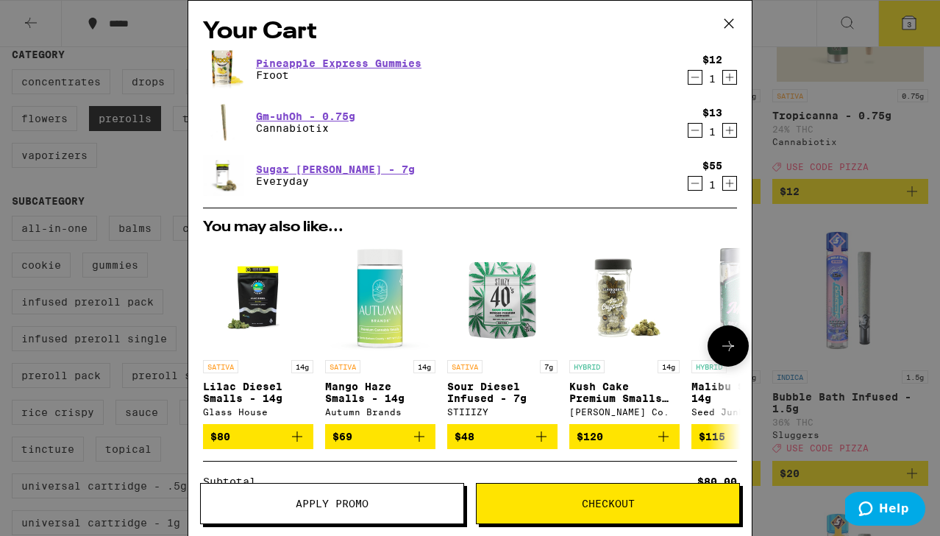
scroll to position [228, 0]
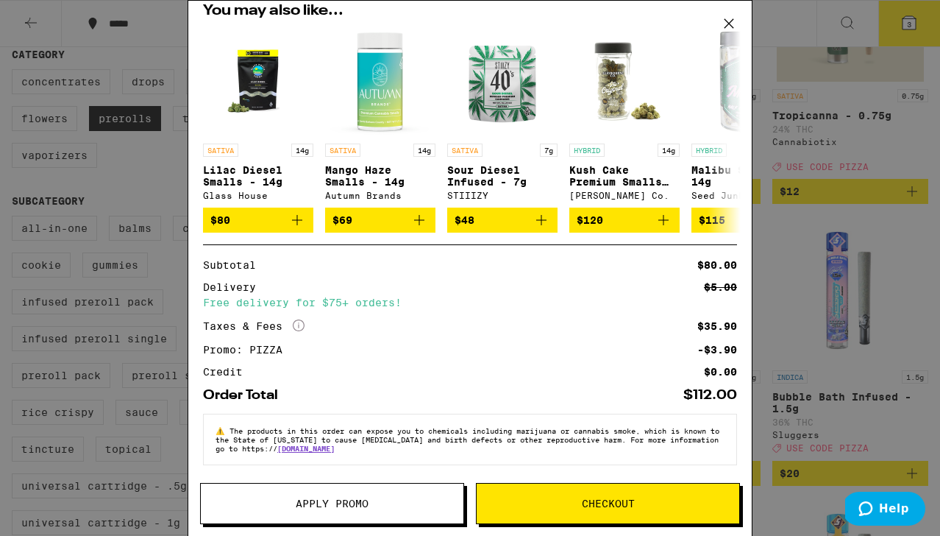
click at [469, 355] on div "Subtotal $80.00 Delivery $5.00 Free delivery for $75+ orders! Taxes & Fees More…" at bounding box center [470, 318] width 534 height 117
click at [358, 494] on button "Apply Promo" at bounding box center [332, 503] width 264 height 41
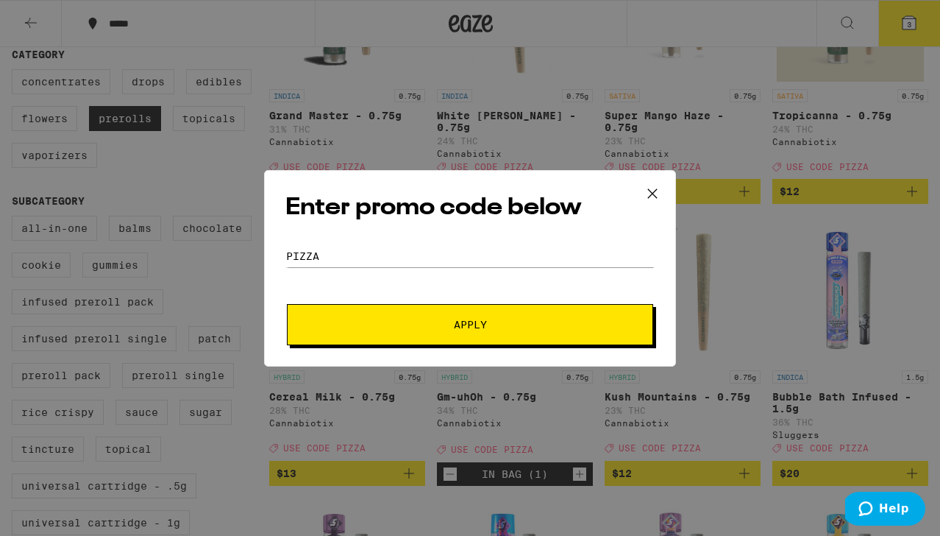
click at [430, 325] on span "Apply" at bounding box center [470, 324] width 265 height 10
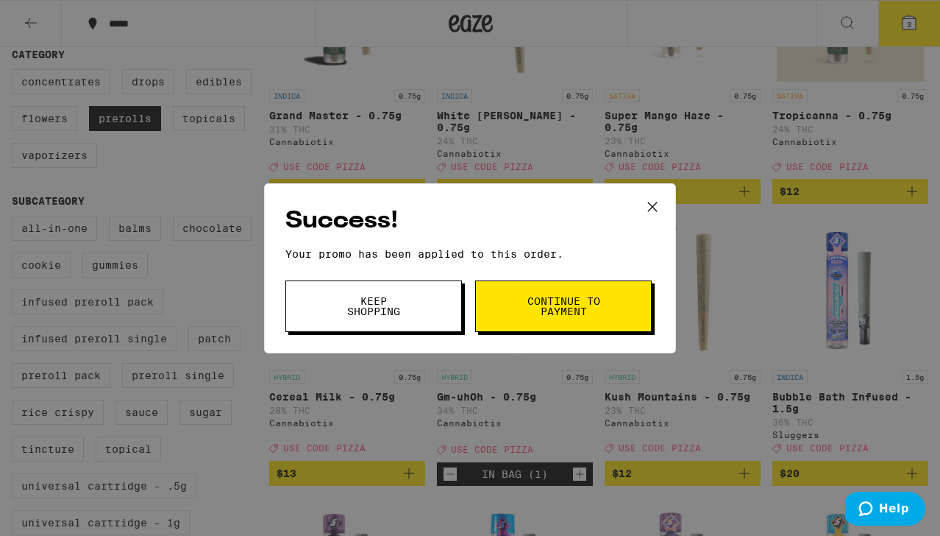
click at [416, 330] on button "Keep Shopping" at bounding box center [373, 306] width 177 height 52
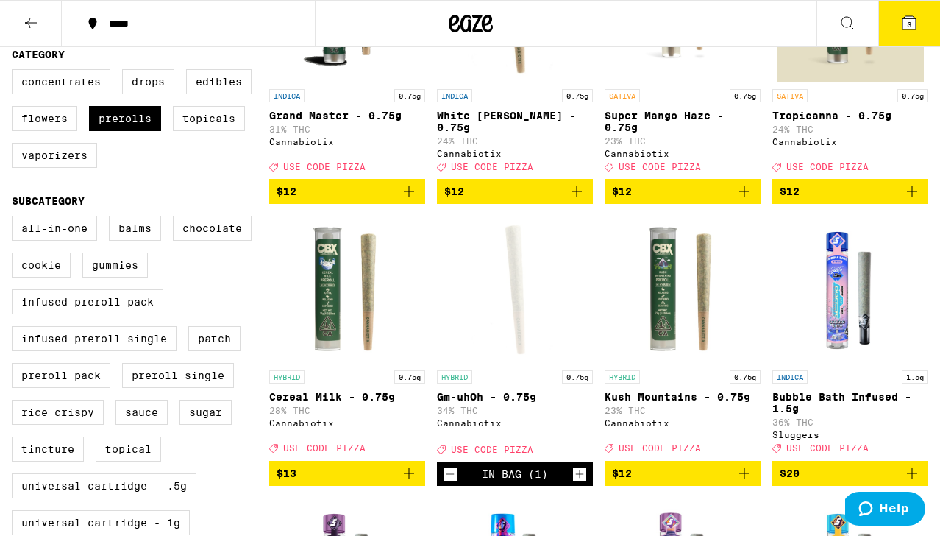
click at [907, 25] on icon at bounding box center [909, 22] width 13 height 13
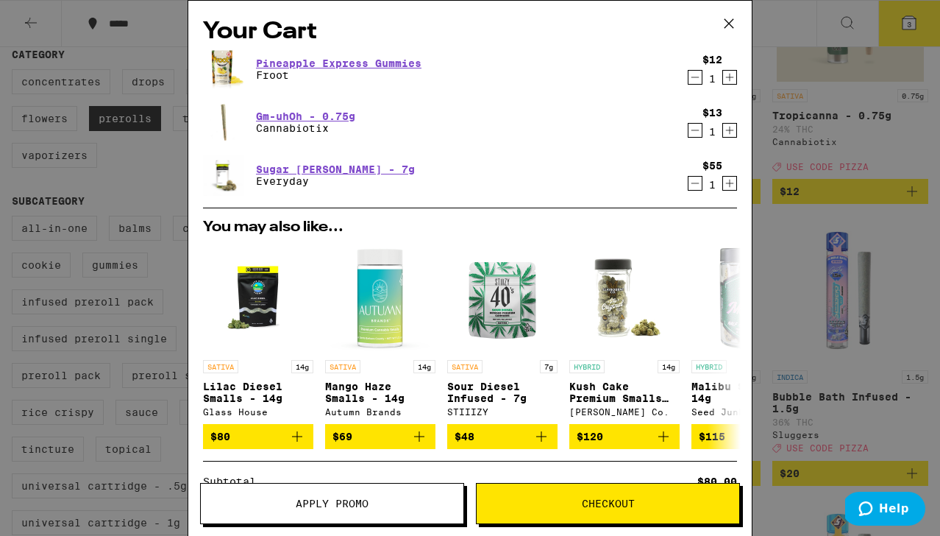
click at [695, 131] on icon "Decrement" at bounding box center [695, 130] width 13 height 18
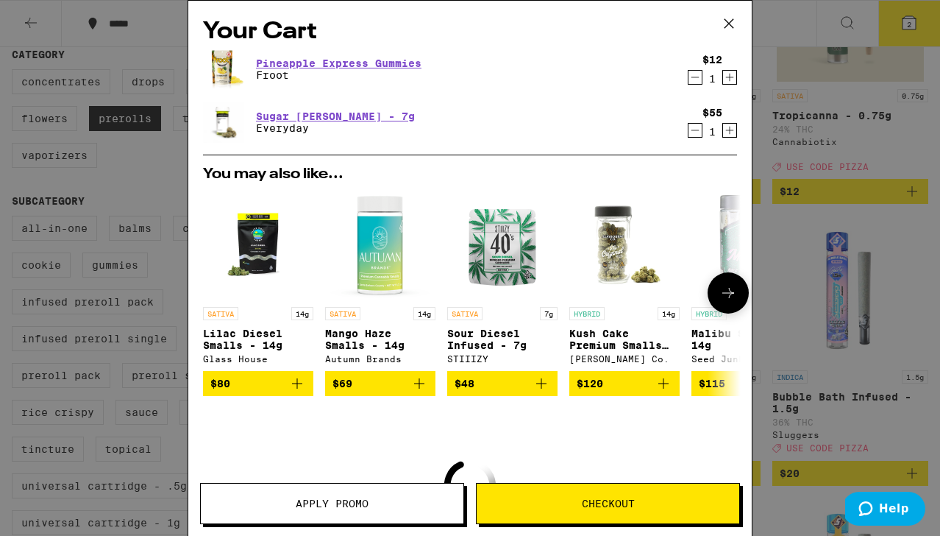
scroll to position [170, 0]
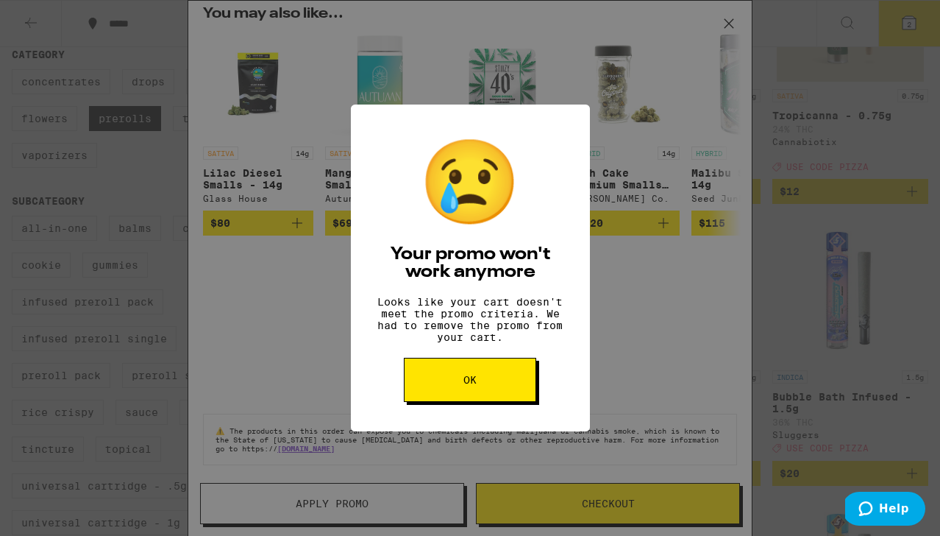
click at [469, 375] on button "OK" at bounding box center [470, 380] width 132 height 44
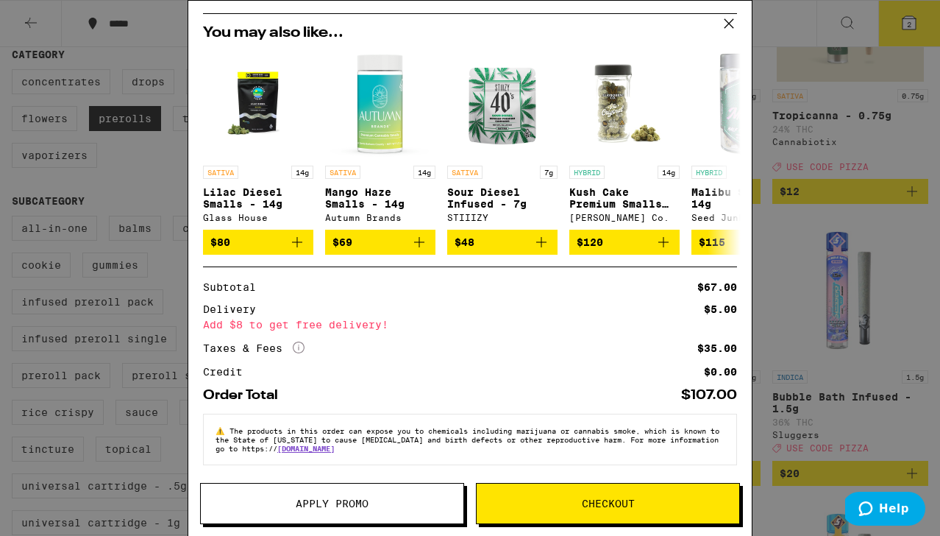
scroll to position [153, 0]
click at [801, 266] on div "Your Cart Pineapple Express Gummies Froot $12 1 Sugar [PERSON_NAME] - 7g Everyd…" at bounding box center [470, 268] width 940 height 536
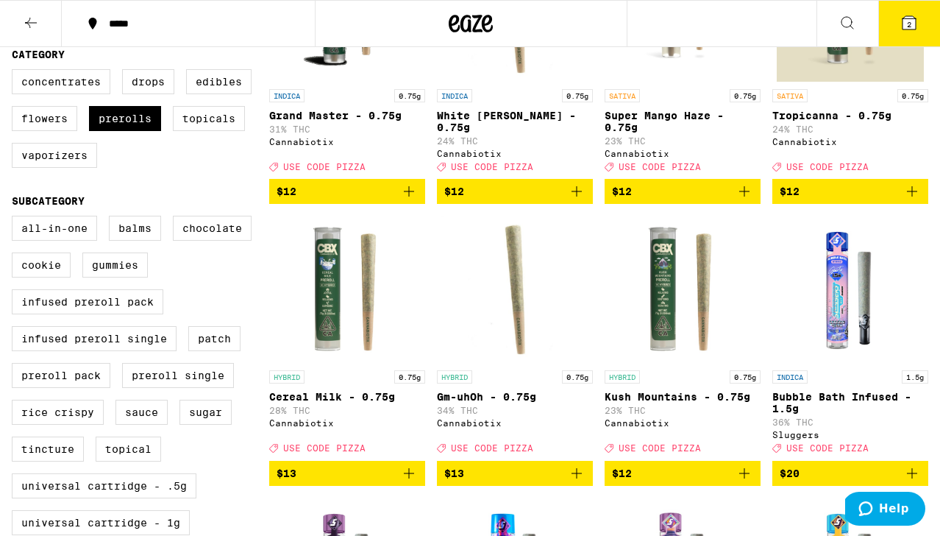
click at [515, 310] on img "Open page for Gm-uhOh - 0.75g from Cannabiotix" at bounding box center [514, 289] width 147 height 147
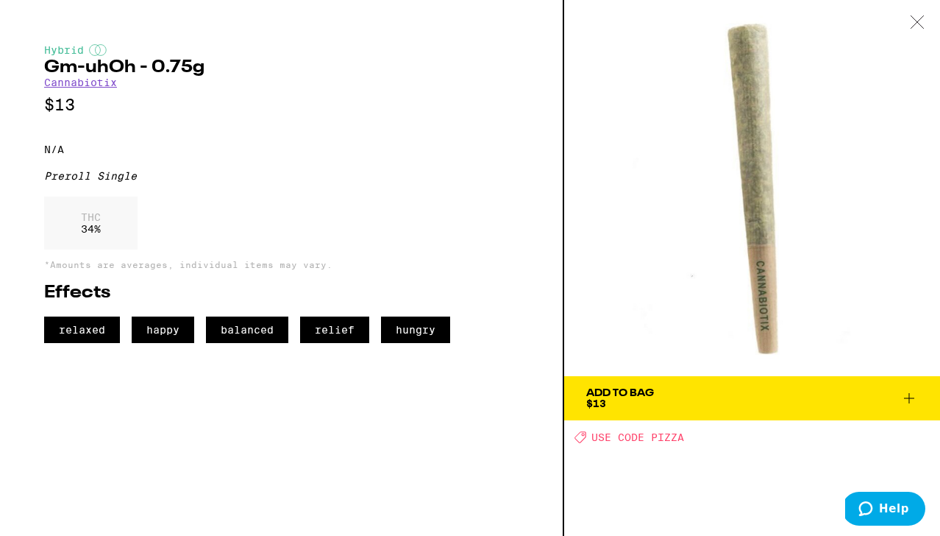
click at [916, 23] on icon at bounding box center [917, 21] width 15 height 13
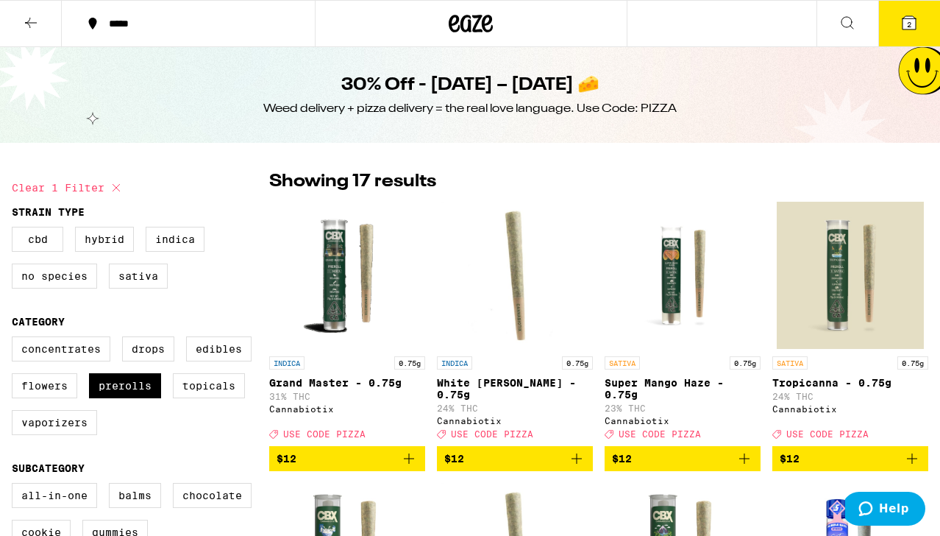
click at [905, 21] on icon at bounding box center [909, 22] width 13 height 13
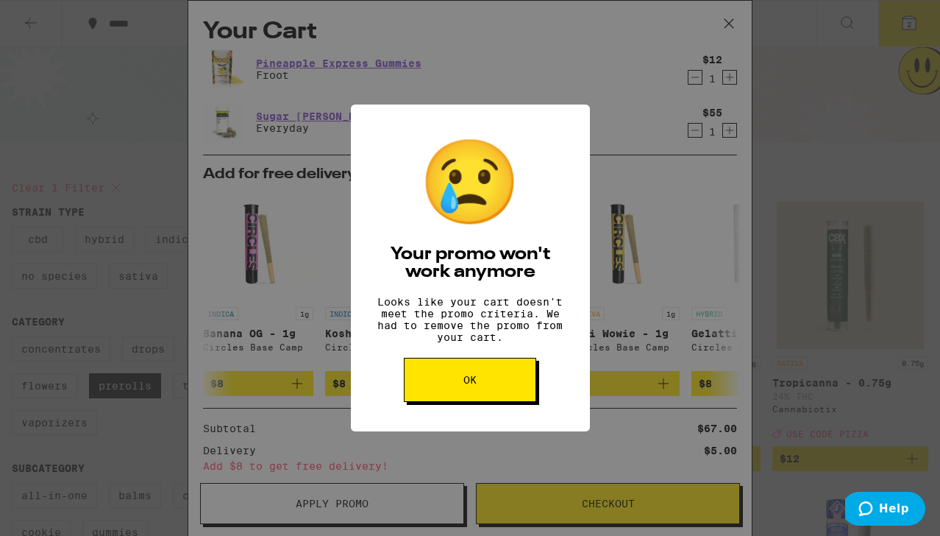
click at [503, 402] on button "OK" at bounding box center [470, 380] width 132 height 44
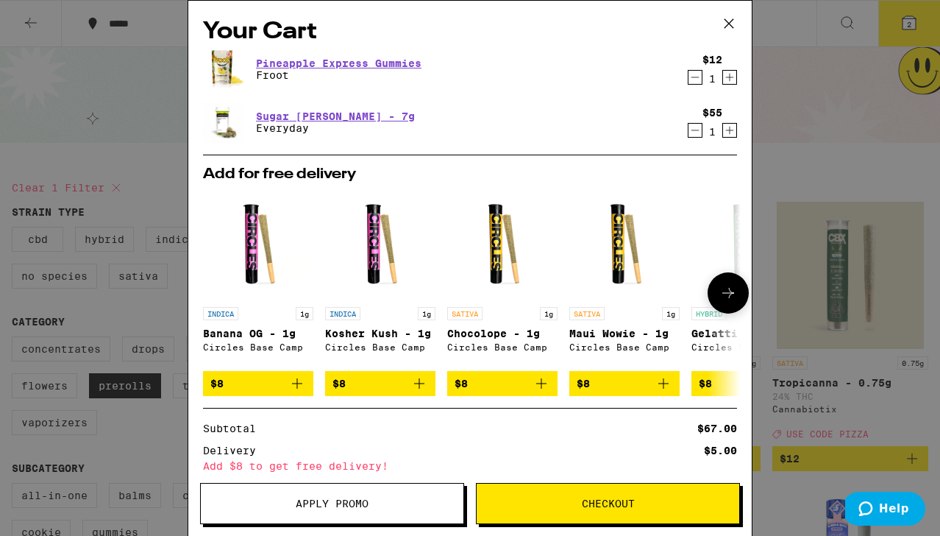
scroll to position [153, 0]
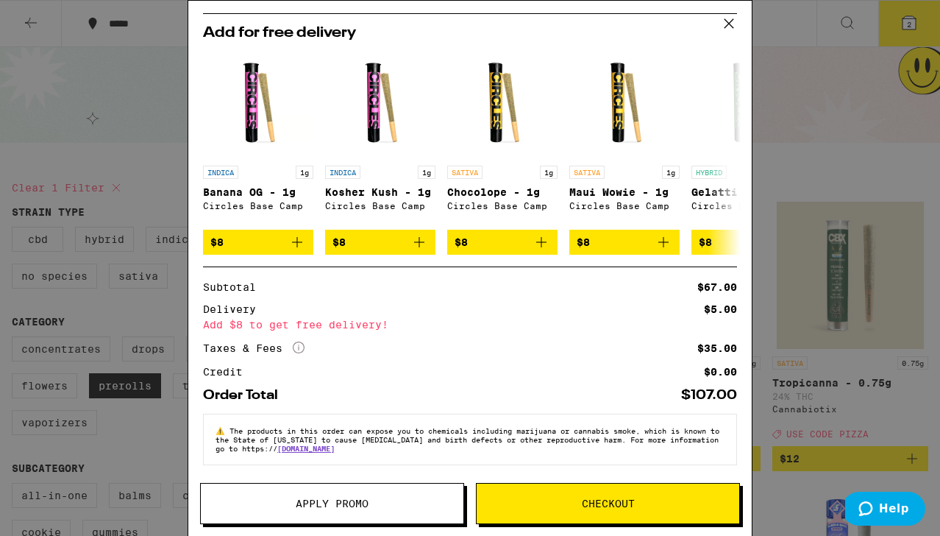
click at [837, 178] on div "Your Cart Pineapple Express Gummies Froot $12 1 Sugar [PERSON_NAME] - 7g Everyd…" at bounding box center [470, 268] width 940 height 536
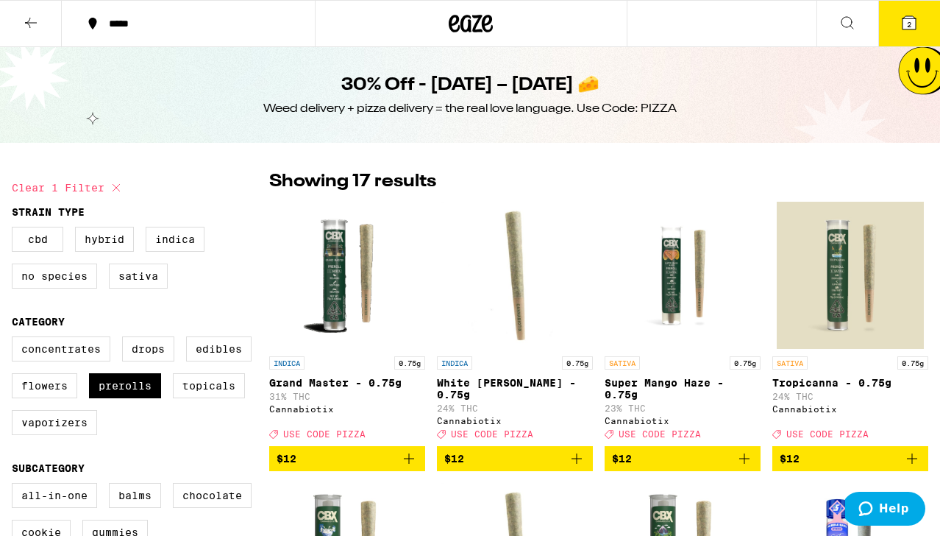
click at [32, 26] on icon at bounding box center [31, 23] width 18 height 18
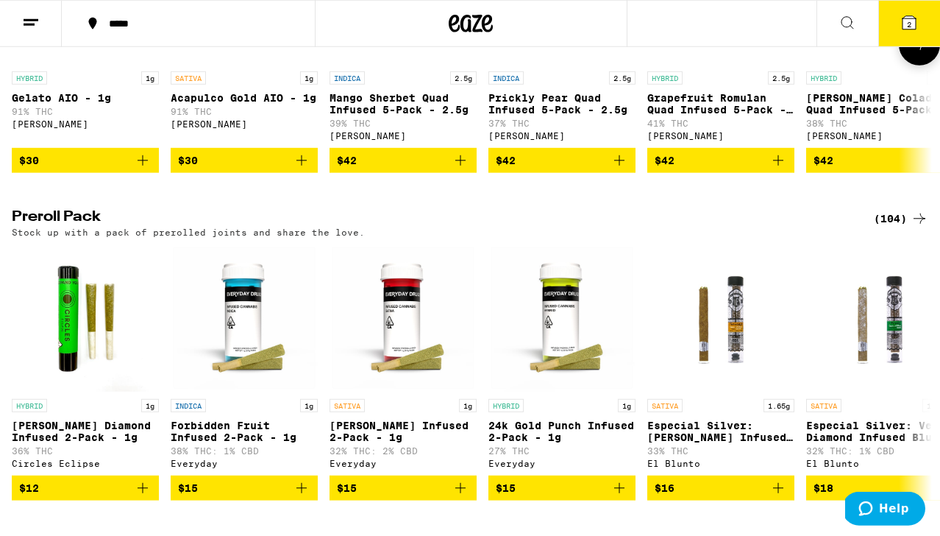
scroll to position [0, 2]
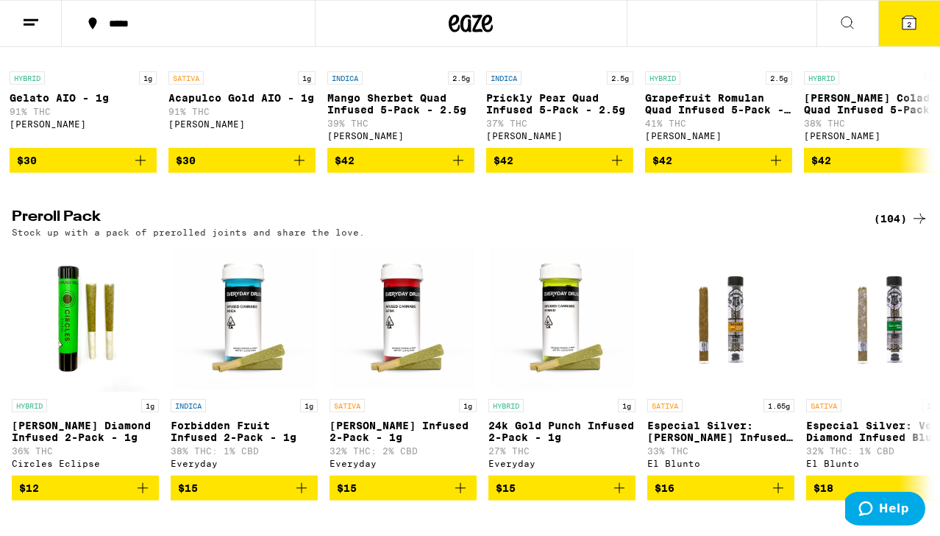
click at [92, 227] on h2 "Preroll Pack" at bounding box center [434, 219] width 845 height 18
click at [890, 237] on div "Stock up with a pack of prerolled joints and share the love." at bounding box center [470, 232] width 917 height 10
click at [887, 227] on div "(104)" at bounding box center [901, 219] width 54 height 18
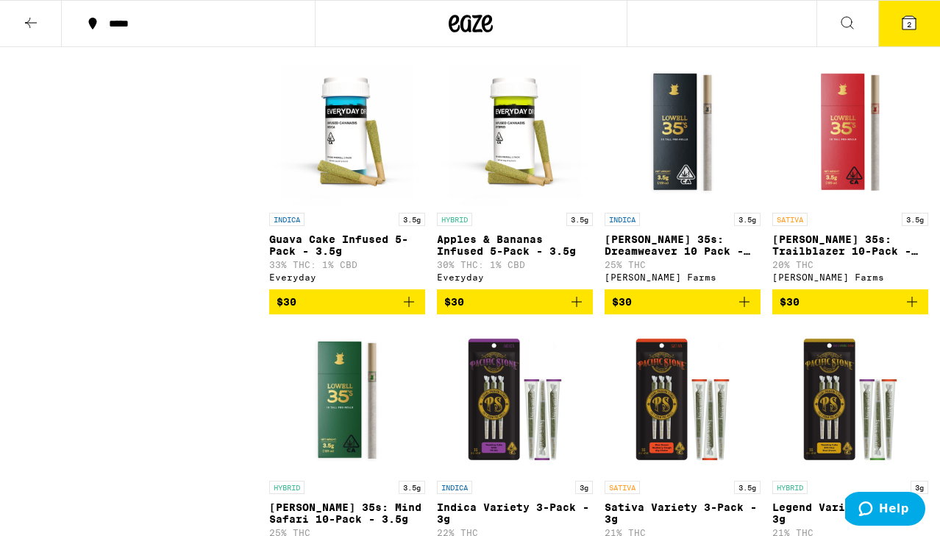
scroll to position [1749, 0]
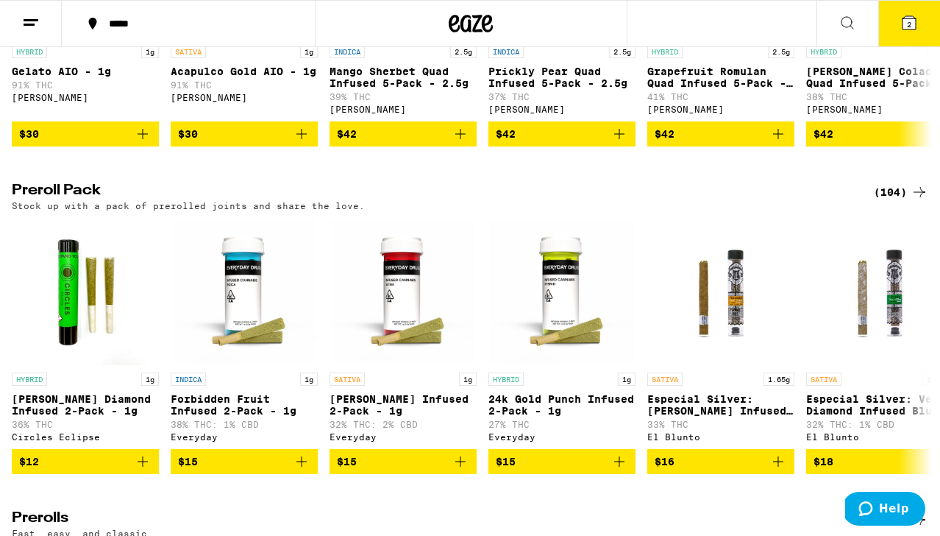
scroll to position [3784, 0]
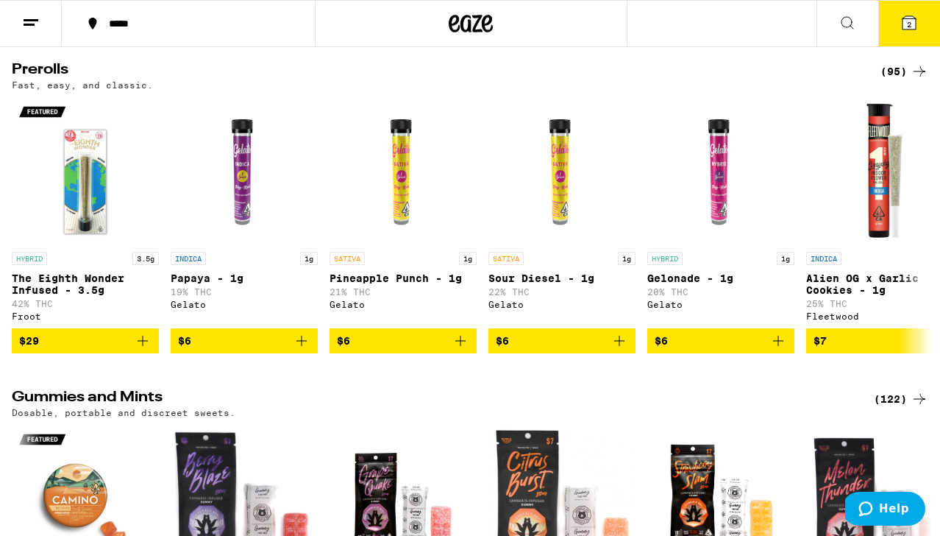
click at [899, 80] on div "(95)" at bounding box center [905, 72] width 48 height 18
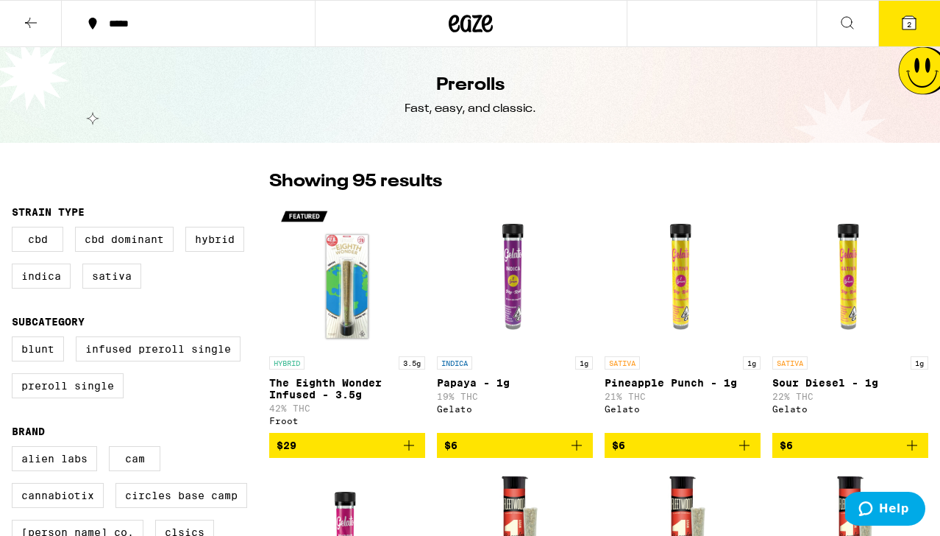
click at [88, 295] on div "CBD CBD Dominant Hybrid Indica Sativa" at bounding box center [141, 264] width 258 height 74
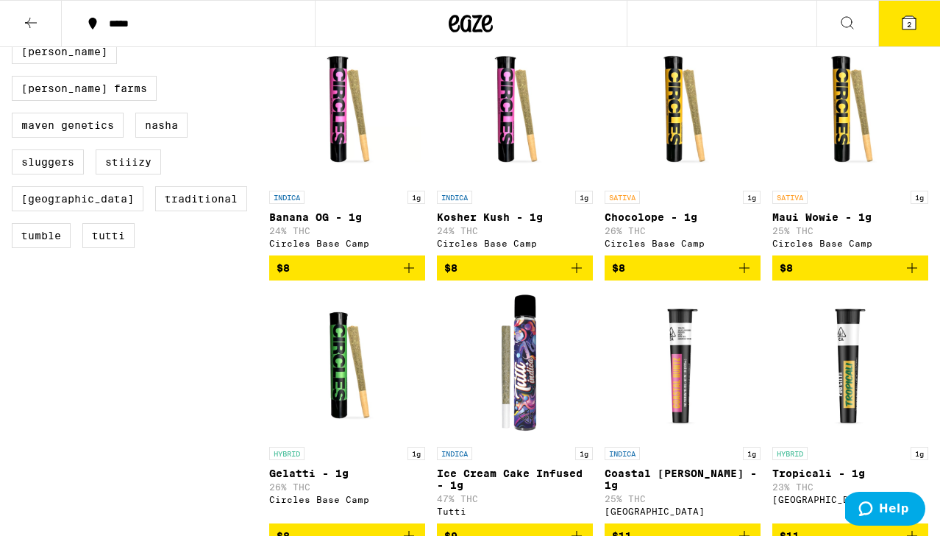
scroll to position [661, 0]
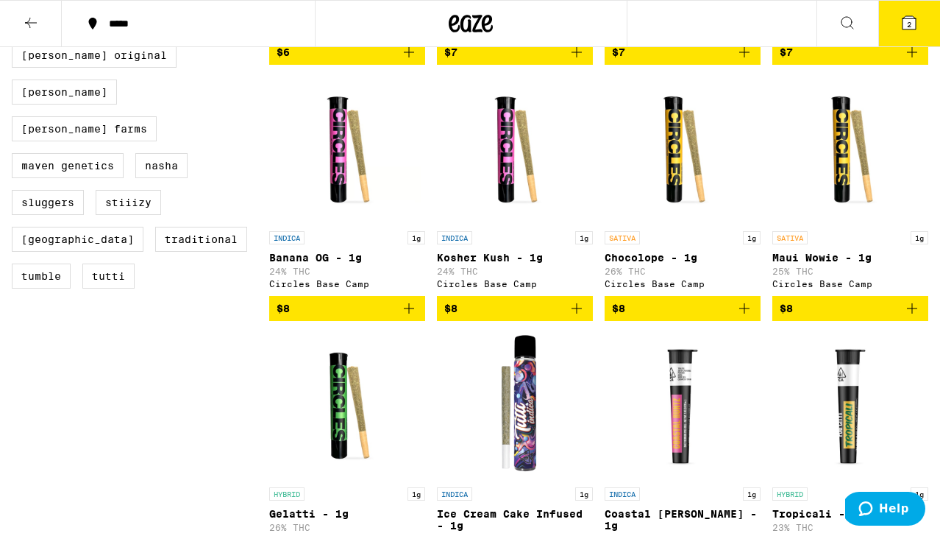
click at [841, 217] on img "Open page for Maui Wowie - 1g from Circles Base Camp" at bounding box center [850, 150] width 147 height 147
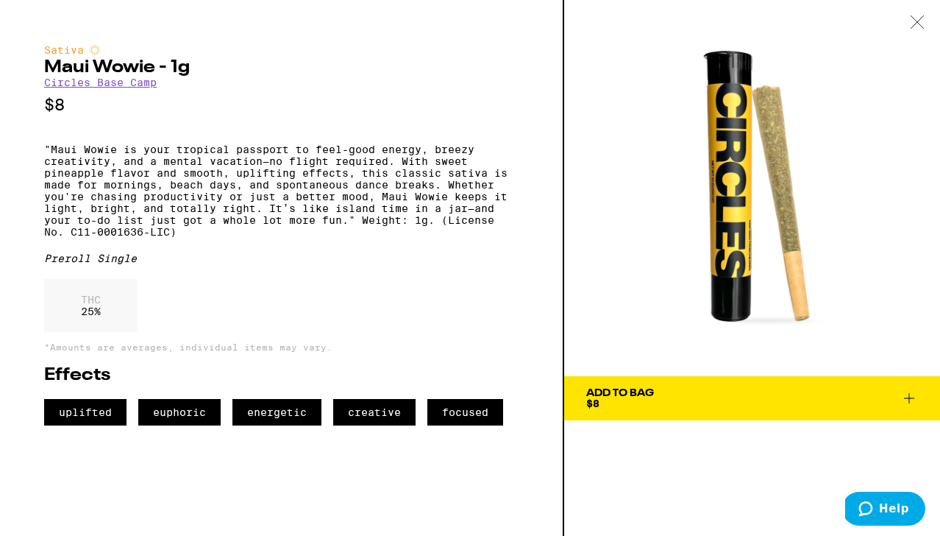
click at [902, 395] on icon at bounding box center [910, 398] width 18 height 18
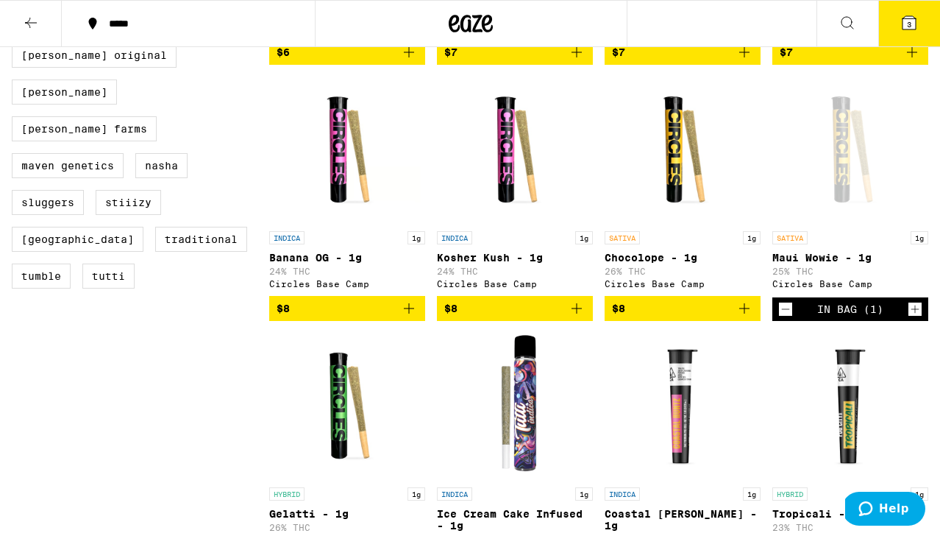
click at [920, 38] on button "3" at bounding box center [910, 24] width 62 height 46
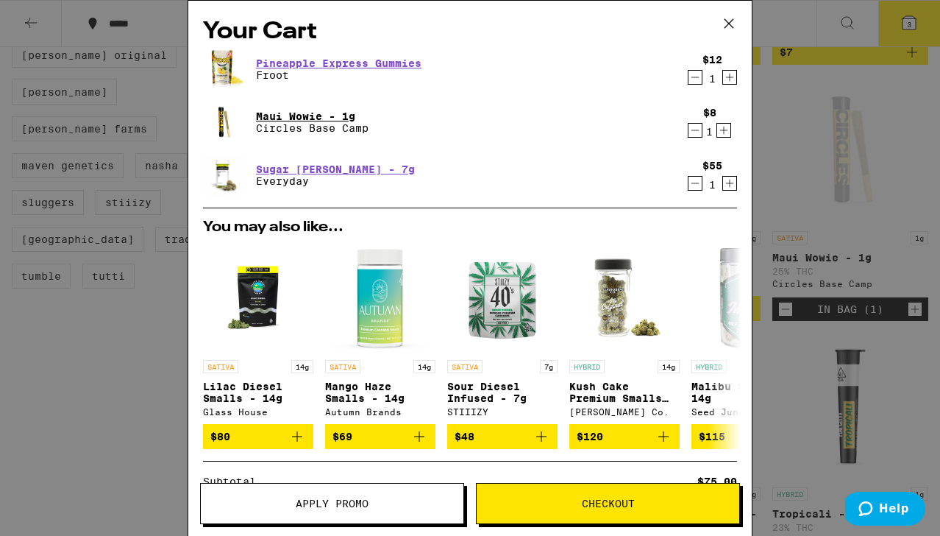
click at [348, 116] on link "Maui Wowie - 1g" at bounding box center [312, 116] width 113 height 12
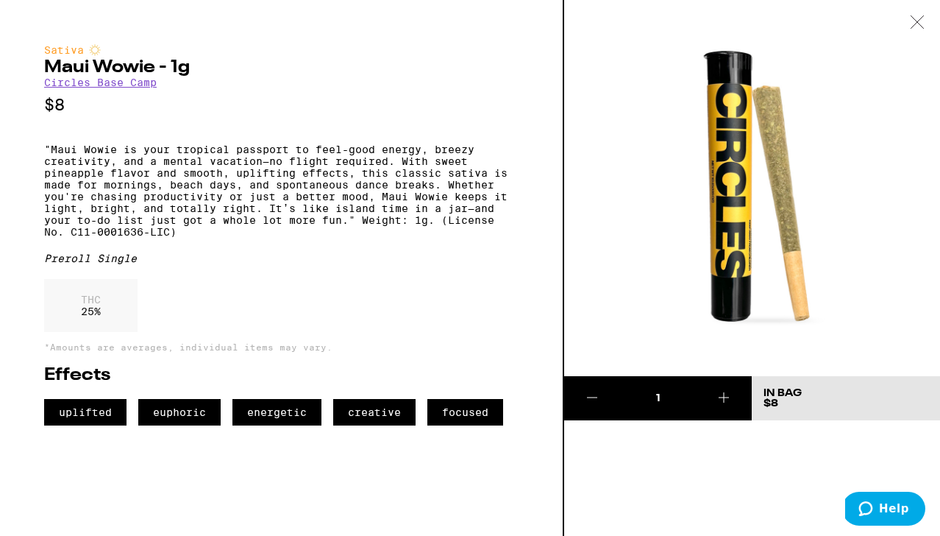
click at [930, 23] on div at bounding box center [918, 23] width 46 height 46
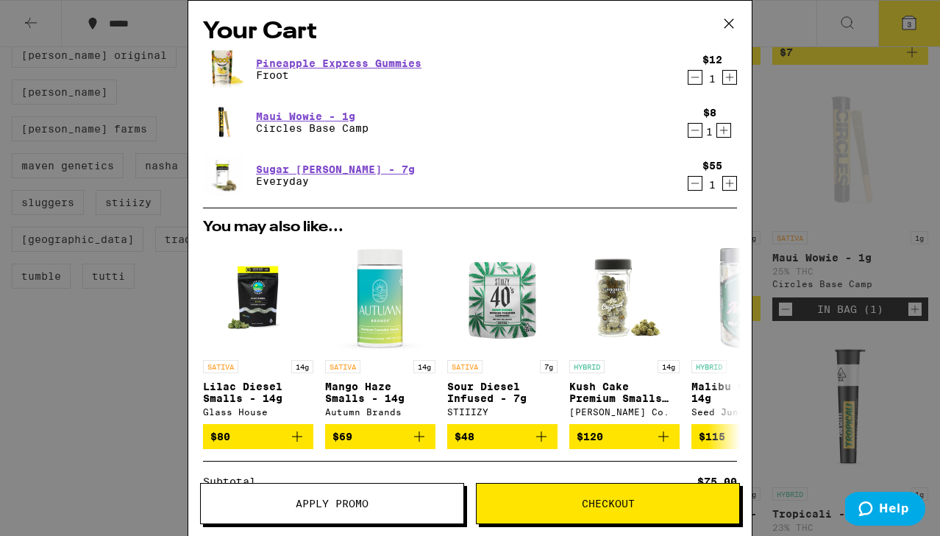
click at [693, 129] on icon "Decrement" at bounding box center [695, 130] width 13 height 18
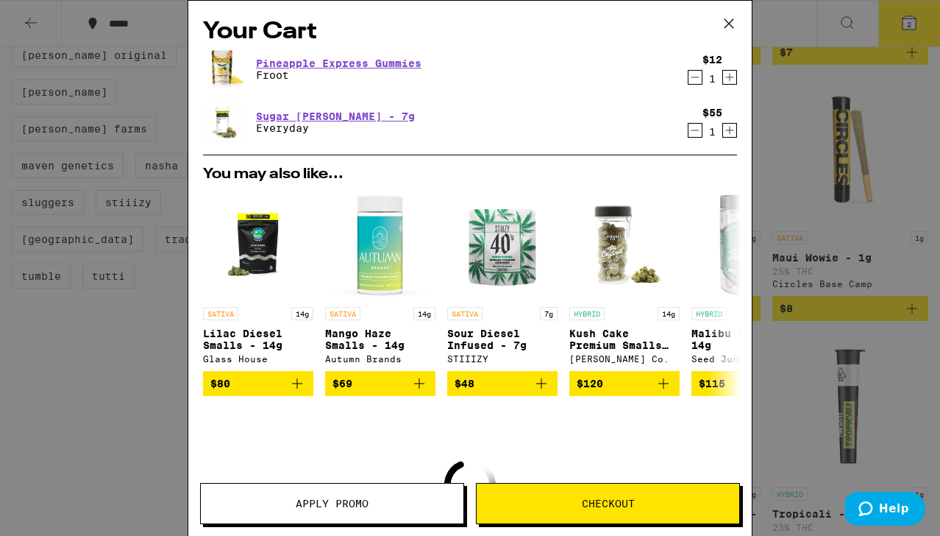
click at [859, 162] on div "Your Cart Pineapple Express Gummies Froot $12 1 Sugar [PERSON_NAME] - 7g Everyd…" at bounding box center [470, 268] width 940 height 536
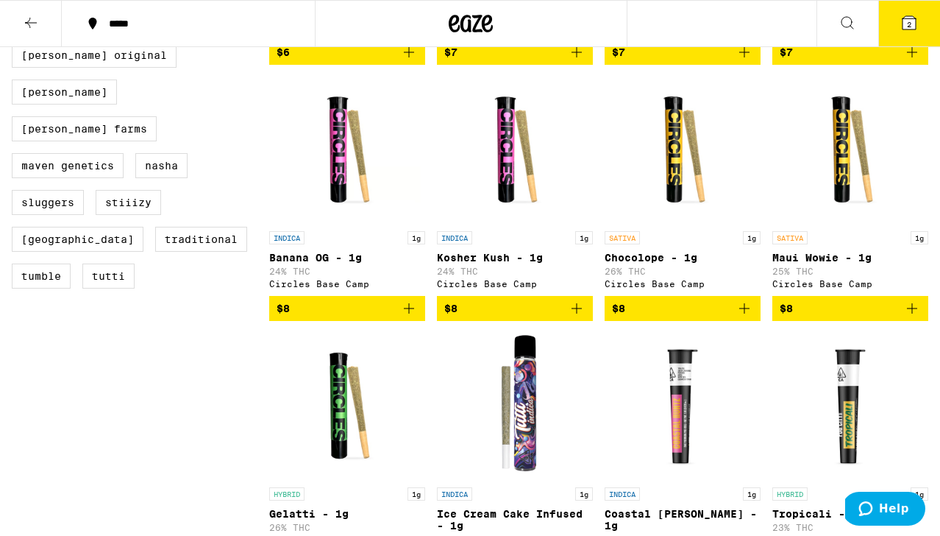
click at [32, 24] on icon at bounding box center [31, 23] width 18 height 18
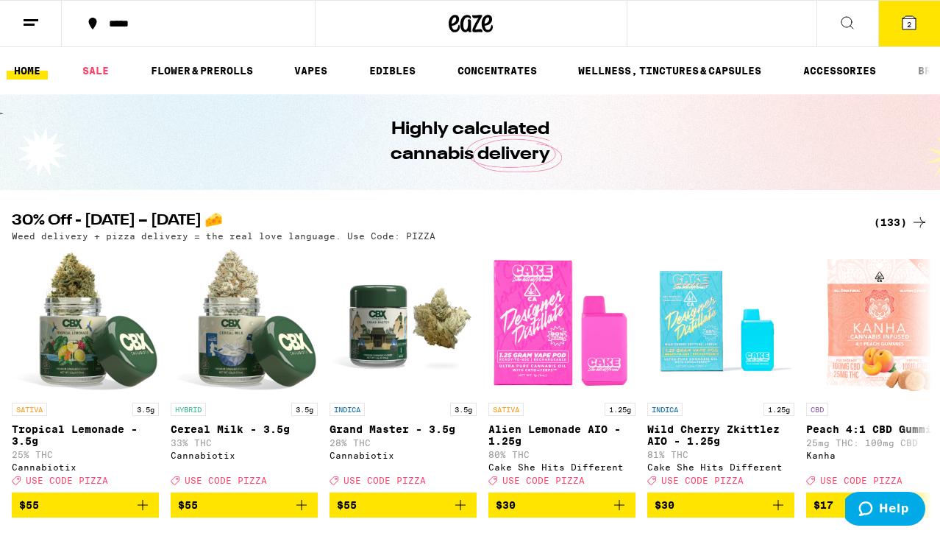
click at [892, 217] on div "(133)" at bounding box center [901, 222] width 54 height 18
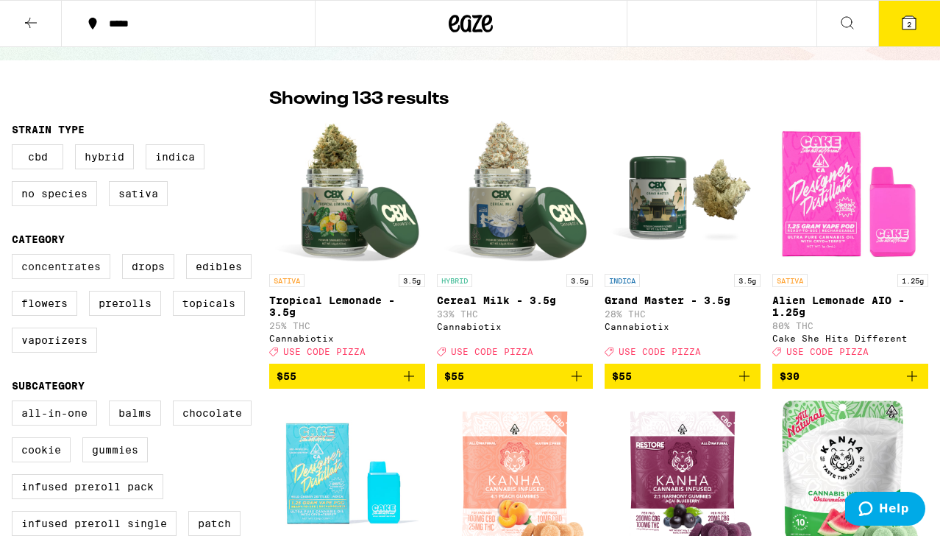
scroll to position [90, 0]
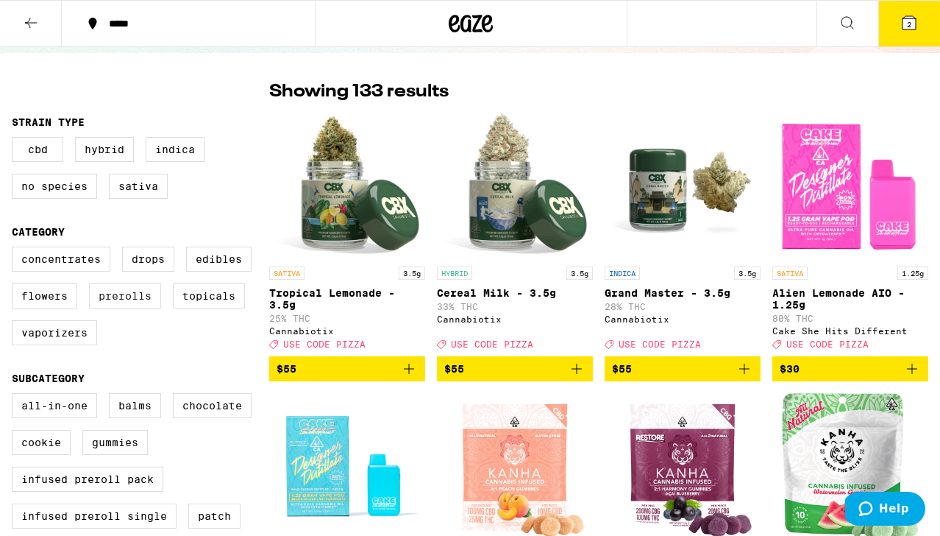
click at [128, 308] on label "Prerolls" at bounding box center [125, 295] width 72 height 25
click at [15, 249] on input "Prerolls" at bounding box center [15, 249] width 1 height 1
checkbox input "true"
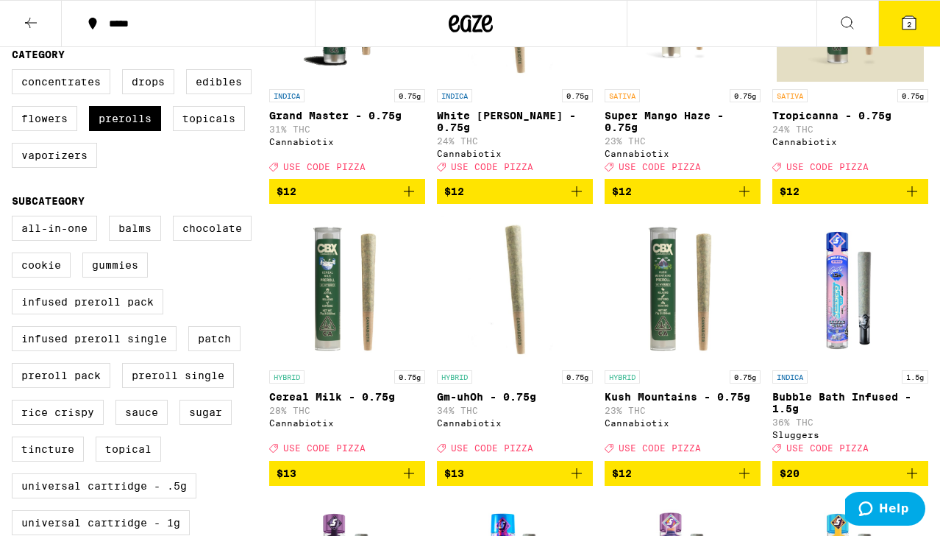
scroll to position [272, 0]
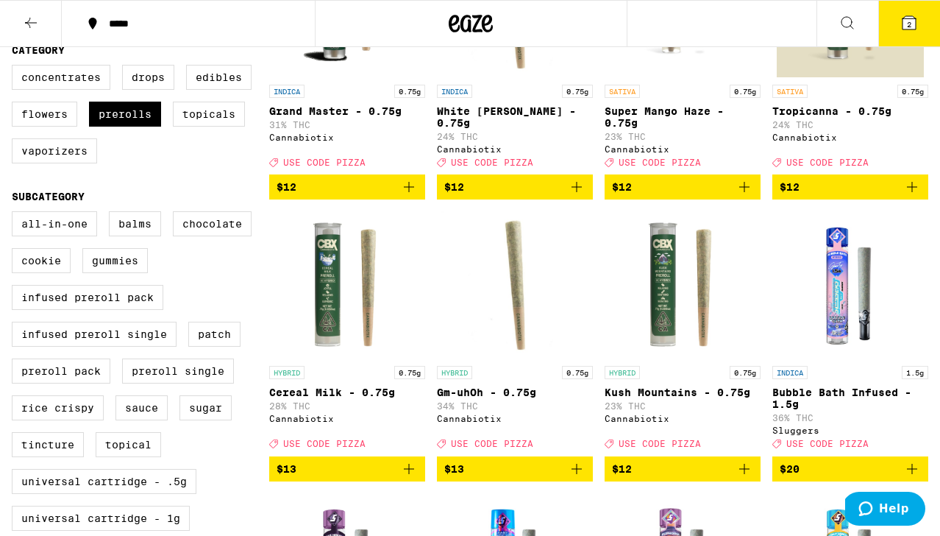
click at [469, 299] on img "Open page for Gm-uhOh - 0.75g from Cannabiotix" at bounding box center [514, 284] width 147 height 147
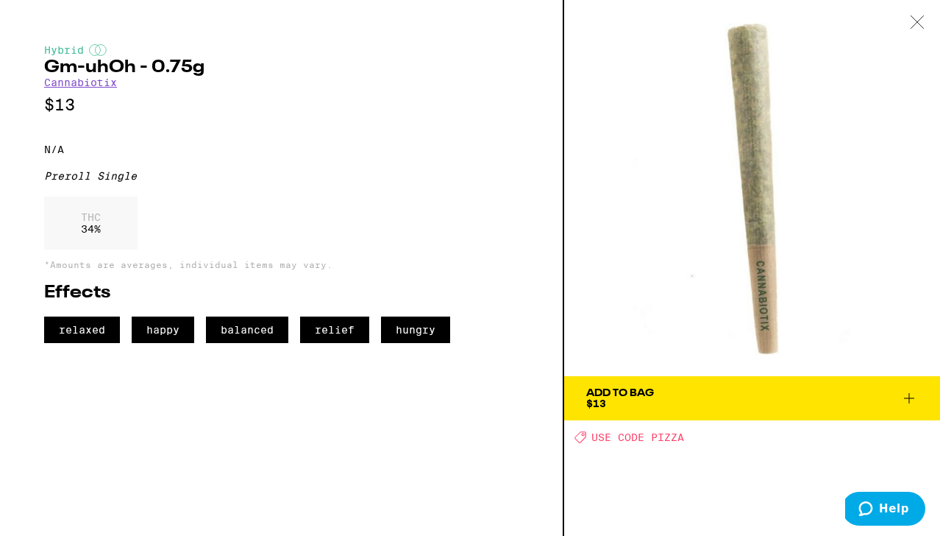
click at [706, 404] on span "Add To Bag $13" at bounding box center [752, 398] width 332 height 21
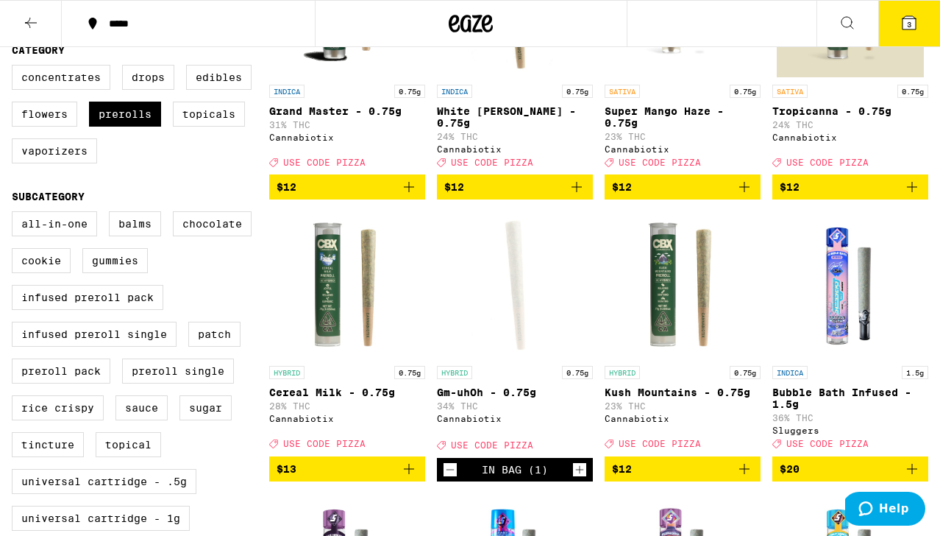
click at [904, 25] on icon at bounding box center [909, 22] width 13 height 13
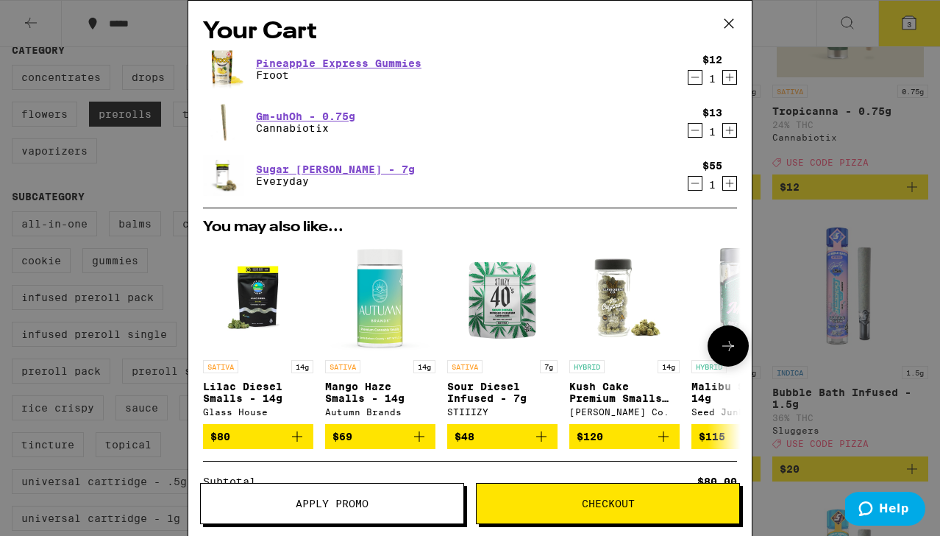
scroll to position [206, 0]
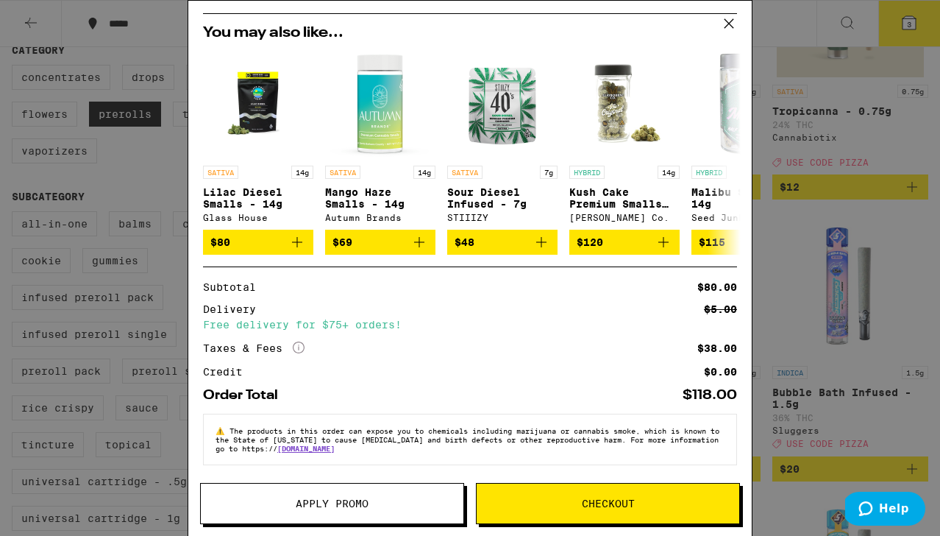
click at [372, 503] on span "Apply Promo" at bounding box center [332, 503] width 263 height 10
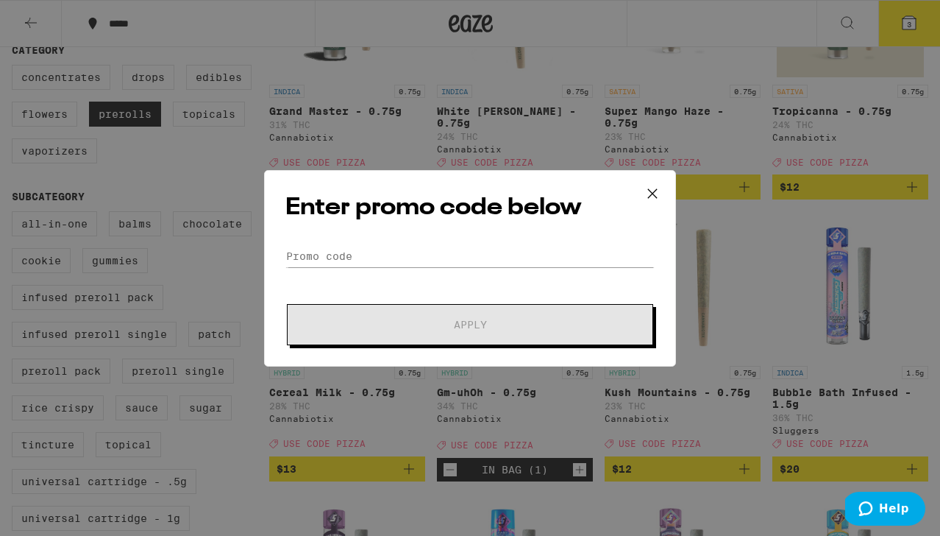
scroll to position [206, 0]
click at [336, 255] on input "Promo Code" at bounding box center [469, 256] width 369 height 22
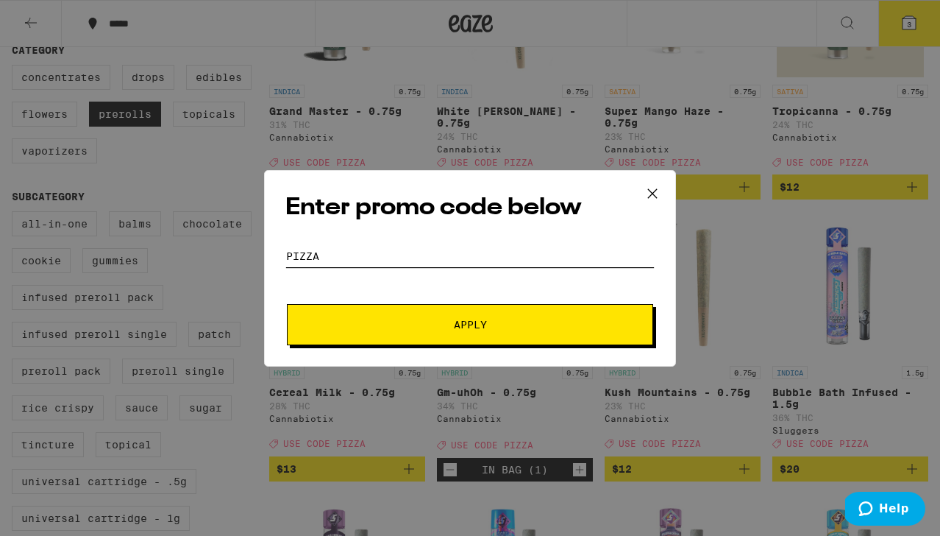
type input "pizza"
click at [374, 322] on span "Apply" at bounding box center [470, 324] width 265 height 10
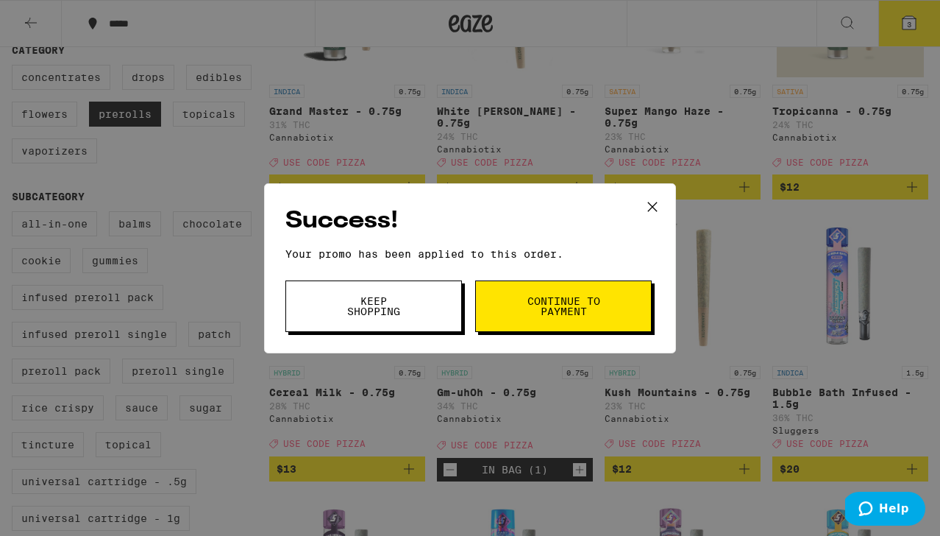
click at [377, 316] on span "Keep Shopping" at bounding box center [373, 306] width 75 height 21
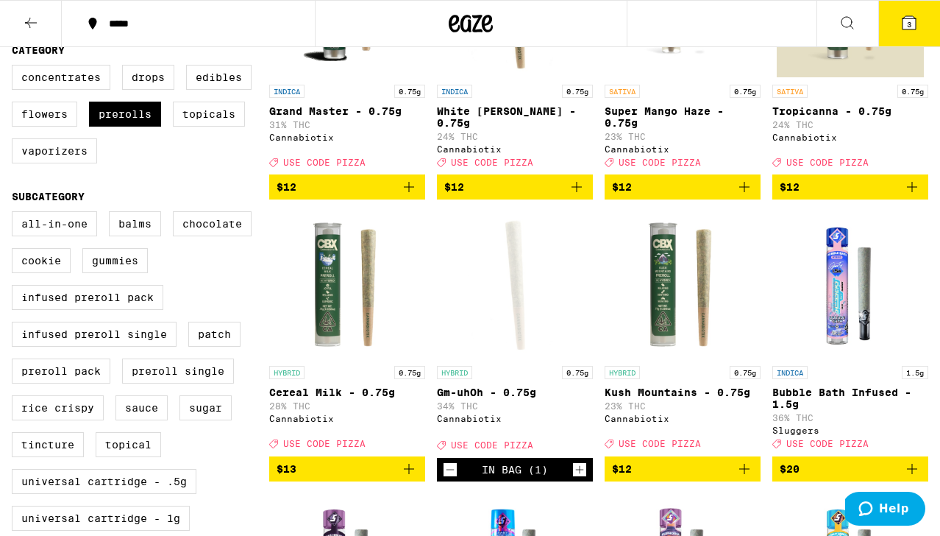
click at [915, 19] on icon at bounding box center [909, 22] width 13 height 13
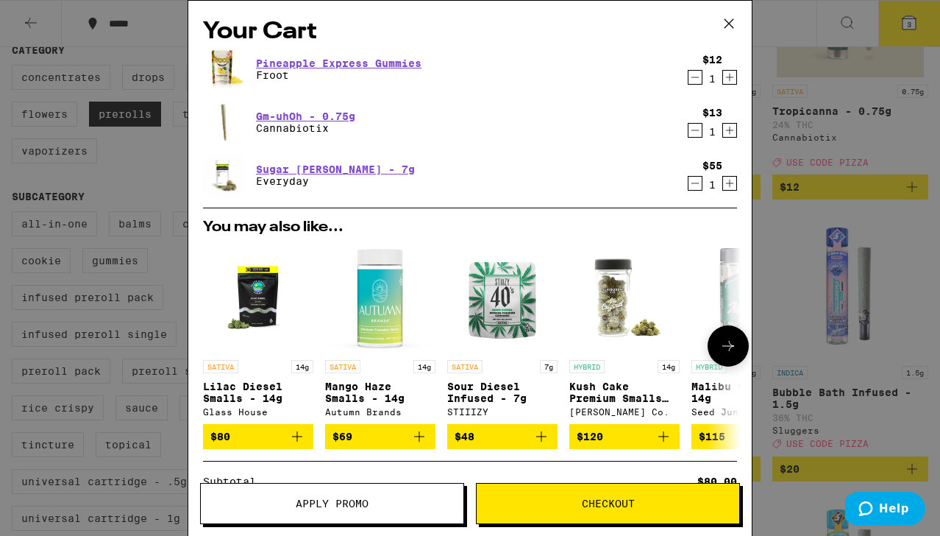
scroll to position [228, 0]
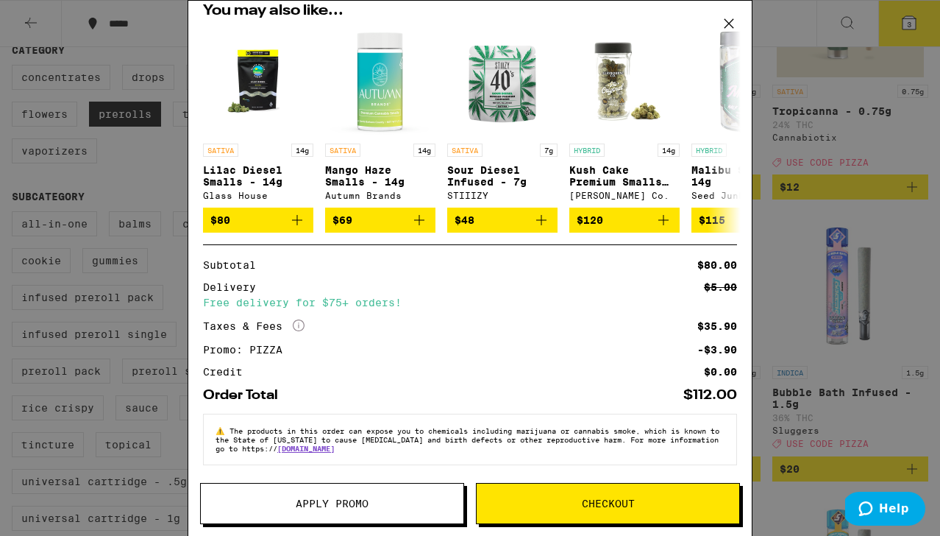
click at [801, 230] on div "Your Cart Pineapple Express Gummies Froot $12 1 Gm-uhOh - 0.75g Cannabiotix $13…" at bounding box center [470, 268] width 940 height 536
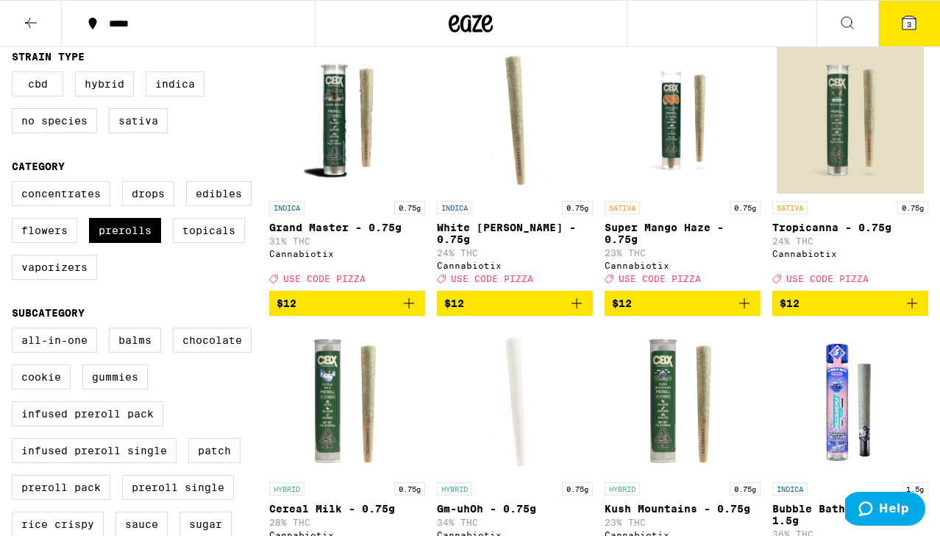
scroll to position [146, 0]
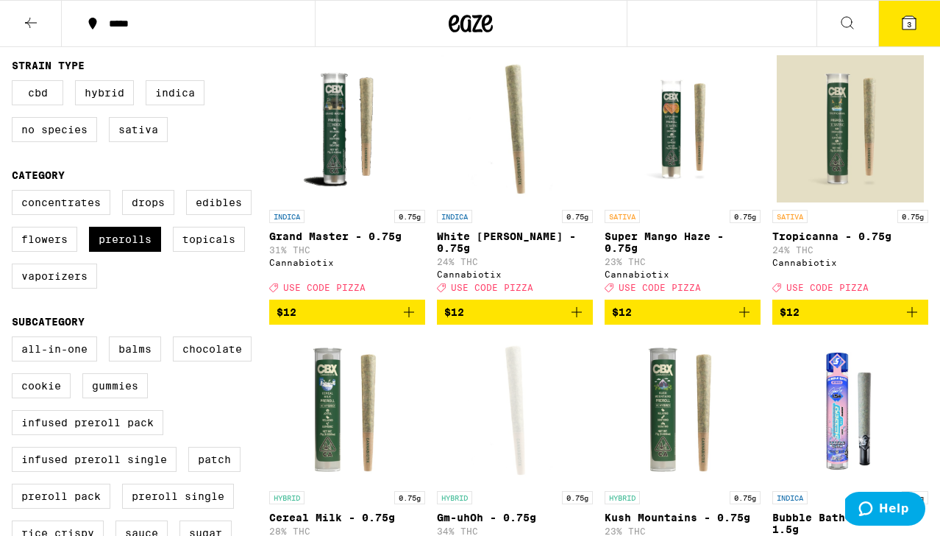
click at [818, 178] on img "Open page for Tropicanna - 0.75g from Cannabiotix" at bounding box center [850, 128] width 147 height 147
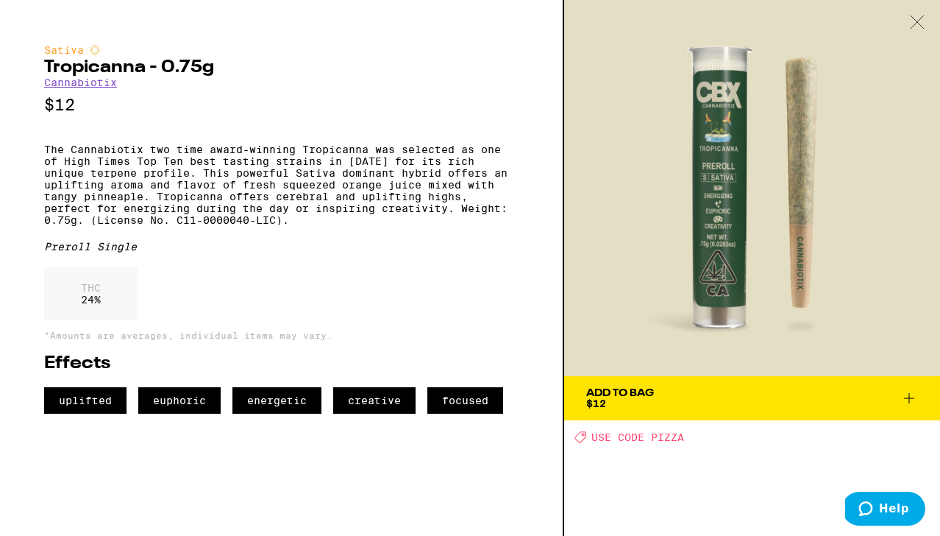
click at [926, 11] on div at bounding box center [918, 23] width 46 height 46
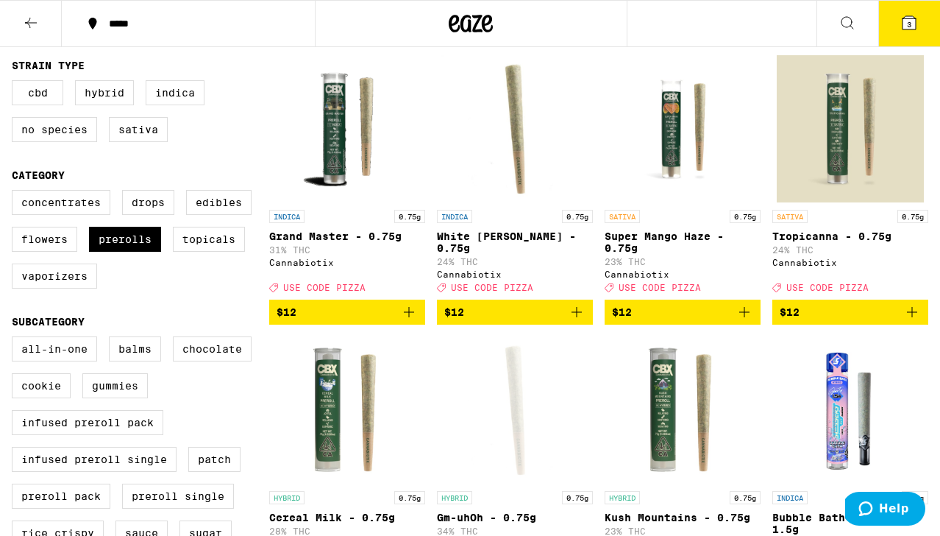
click at [503, 413] on div "Open page for Gm-uhOh - 0.75g from Cannabiotix" at bounding box center [514, 409] width 147 height 147
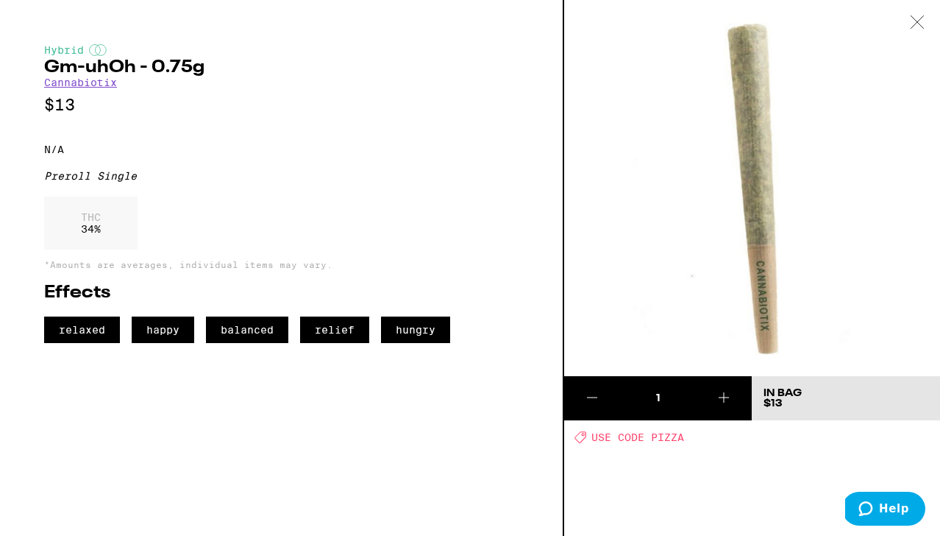
click at [913, 19] on icon at bounding box center [917, 21] width 15 height 13
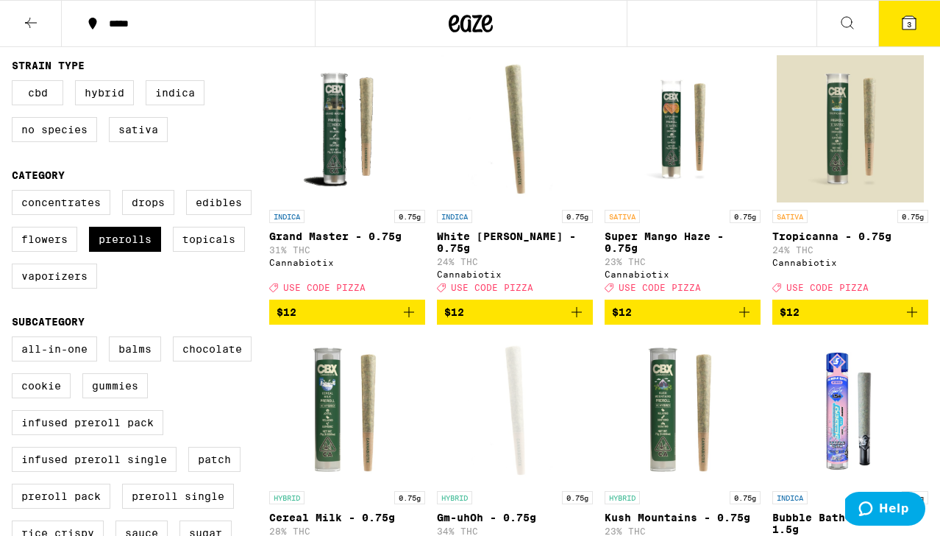
click at [670, 397] on img "Open page for Kush Mountains - 0.75g from Cannabiotix" at bounding box center [682, 409] width 147 height 147
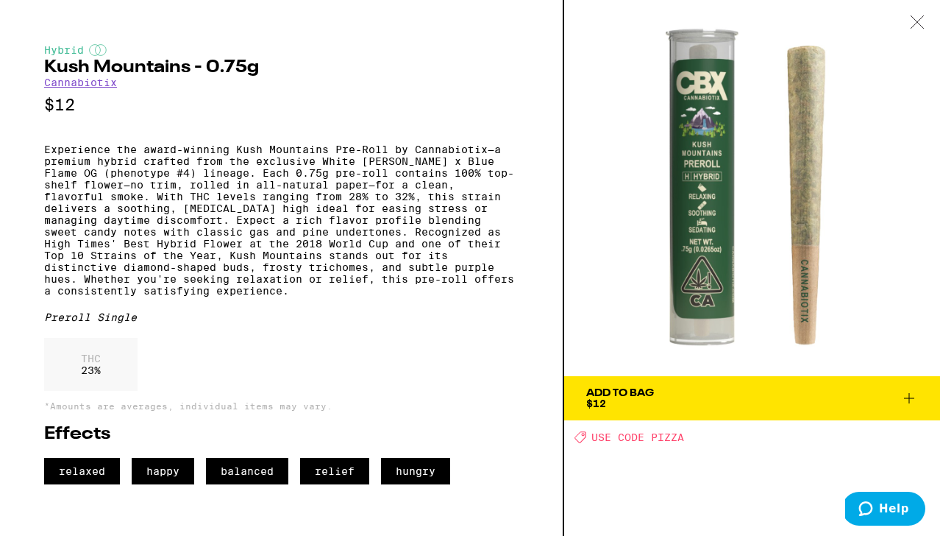
click at [915, 14] on div at bounding box center [918, 23] width 46 height 46
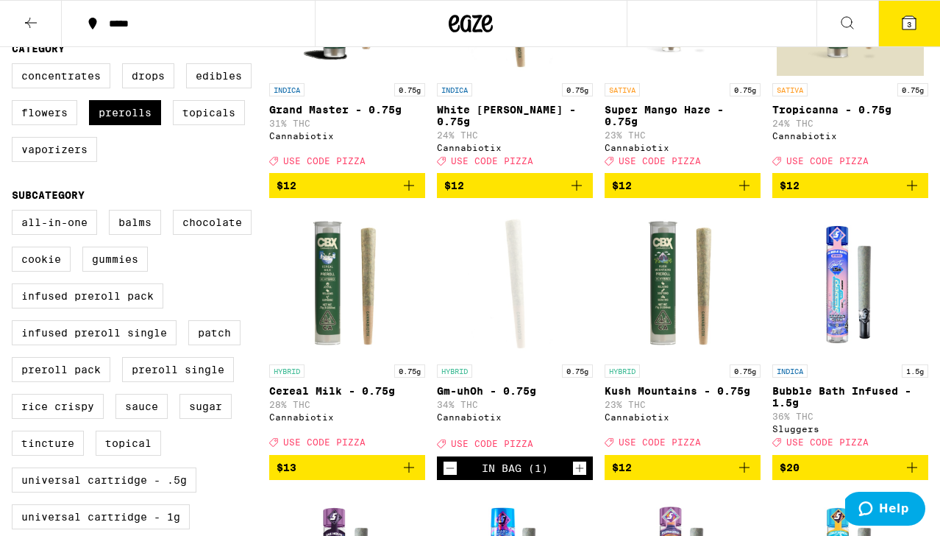
scroll to position [275, 0]
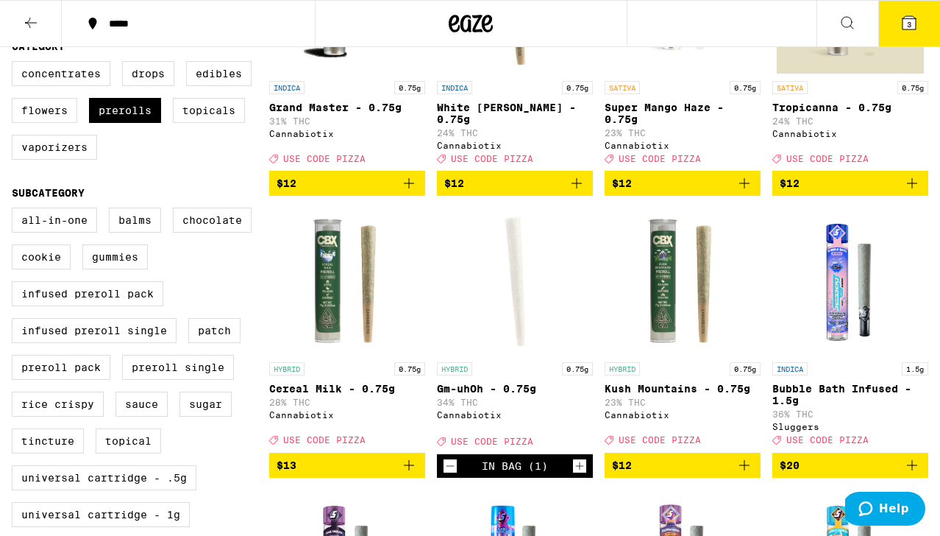
click at [447, 475] on icon "Decrement" at bounding box center [450, 466] width 13 height 18
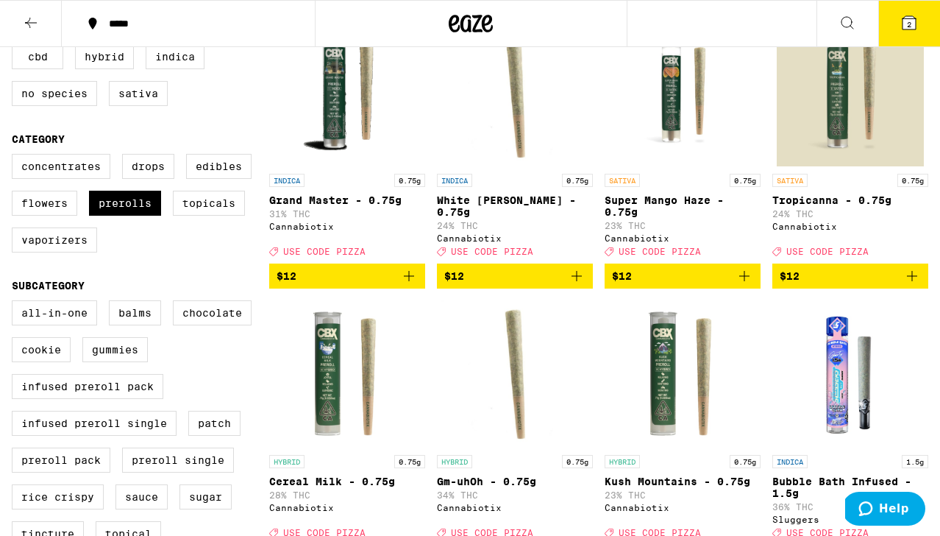
scroll to position [183, 0]
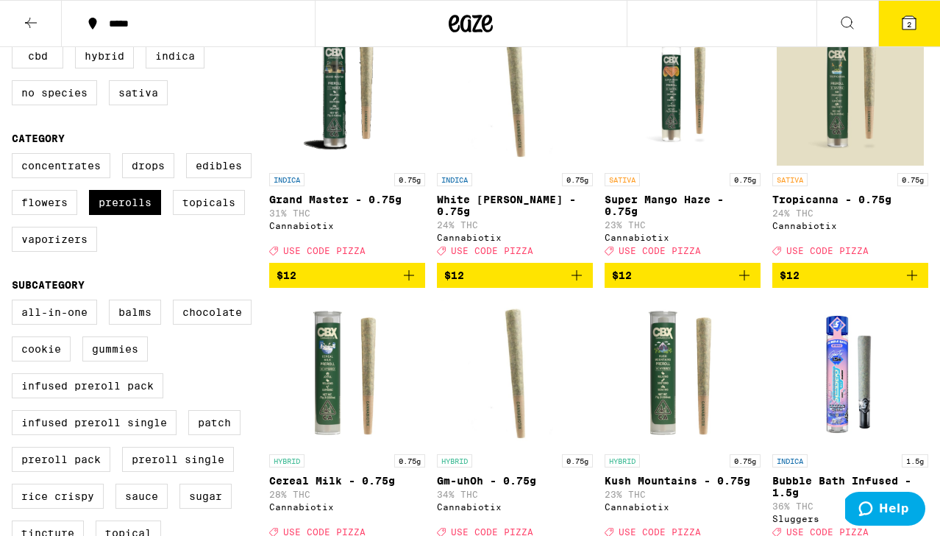
click at [912, 278] on icon "Add to bag" at bounding box center [913, 275] width 18 height 18
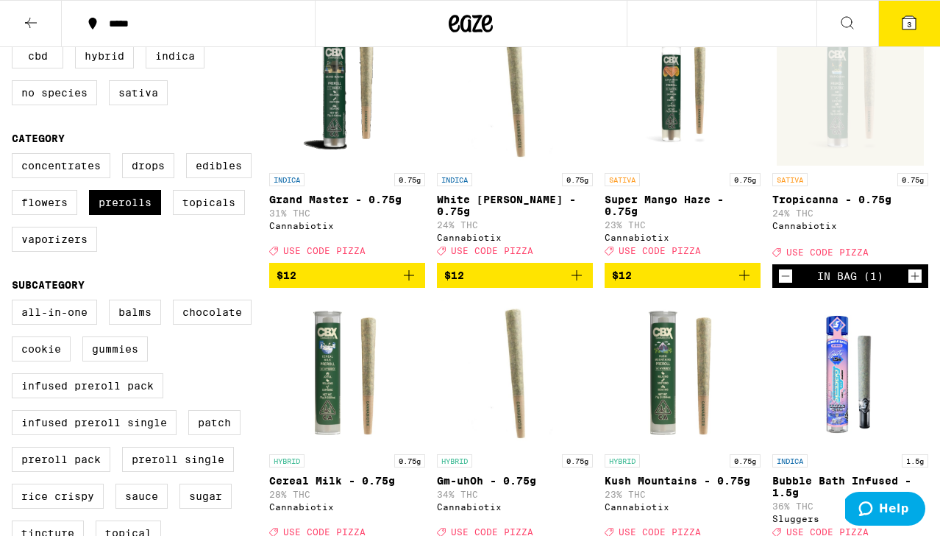
click at [905, 18] on icon at bounding box center [909, 22] width 13 height 13
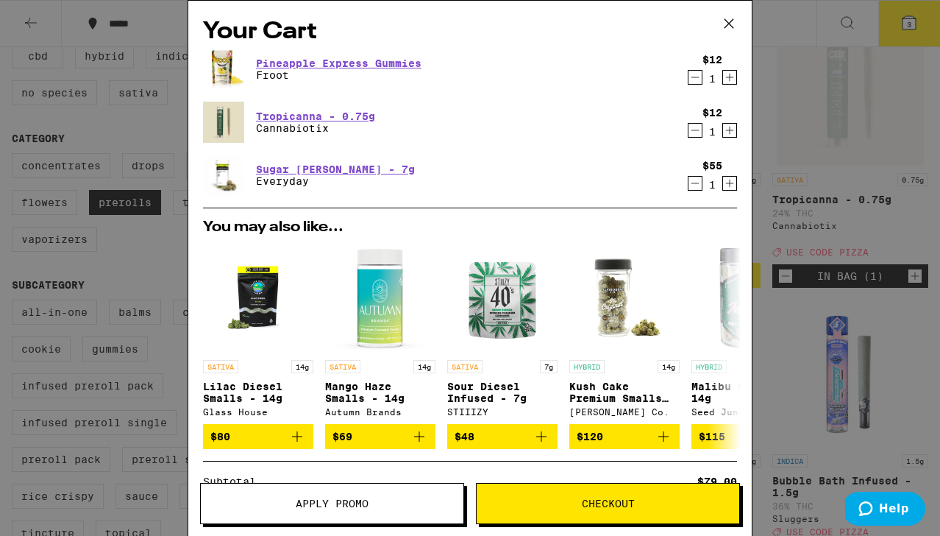
click at [325, 512] on button "Apply Promo" at bounding box center [332, 503] width 264 height 41
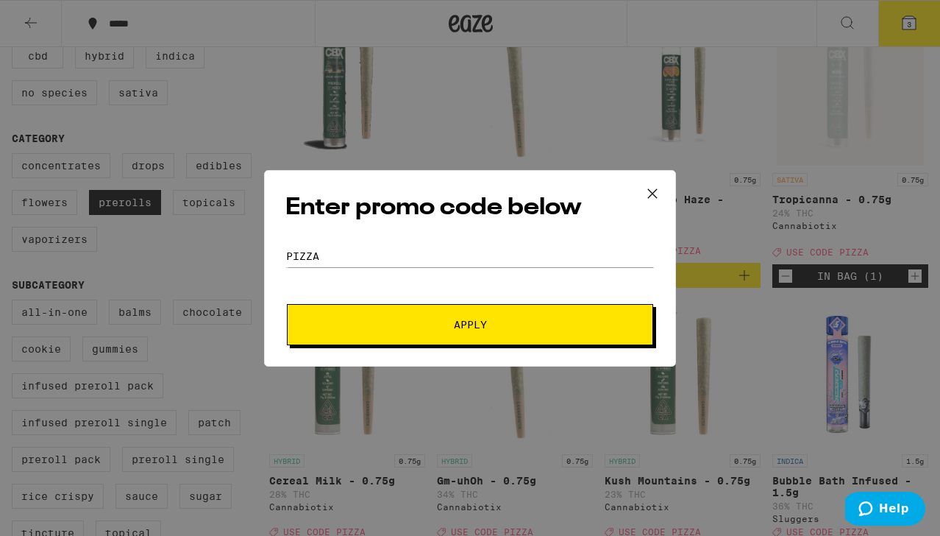
click at [425, 335] on button "Apply" at bounding box center [470, 324] width 366 height 41
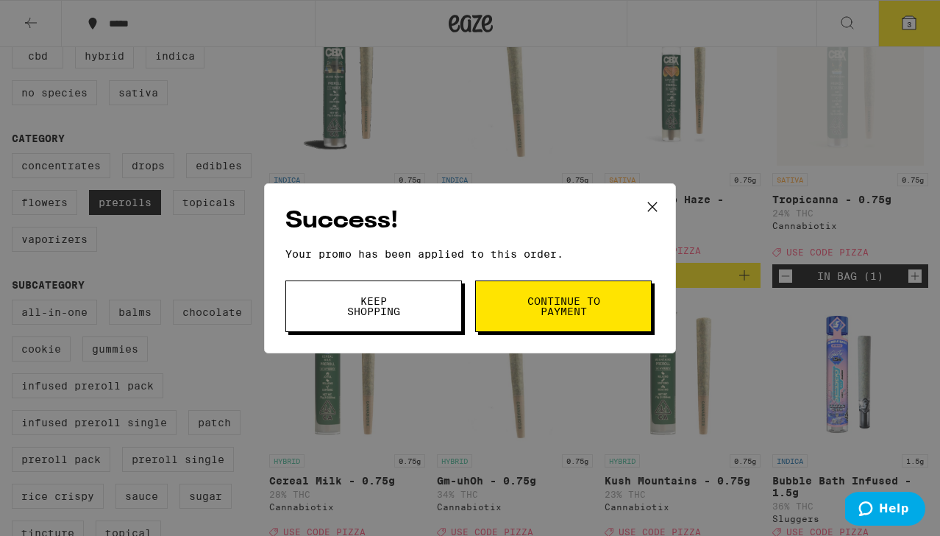
click at [415, 326] on button "Keep Shopping" at bounding box center [373, 306] width 177 height 52
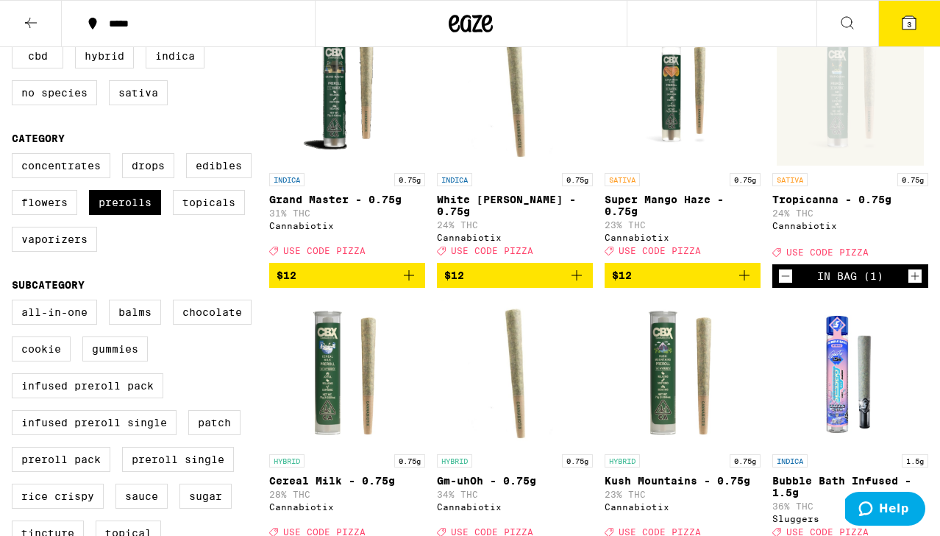
click at [901, 32] on button "3" at bounding box center [910, 24] width 62 height 46
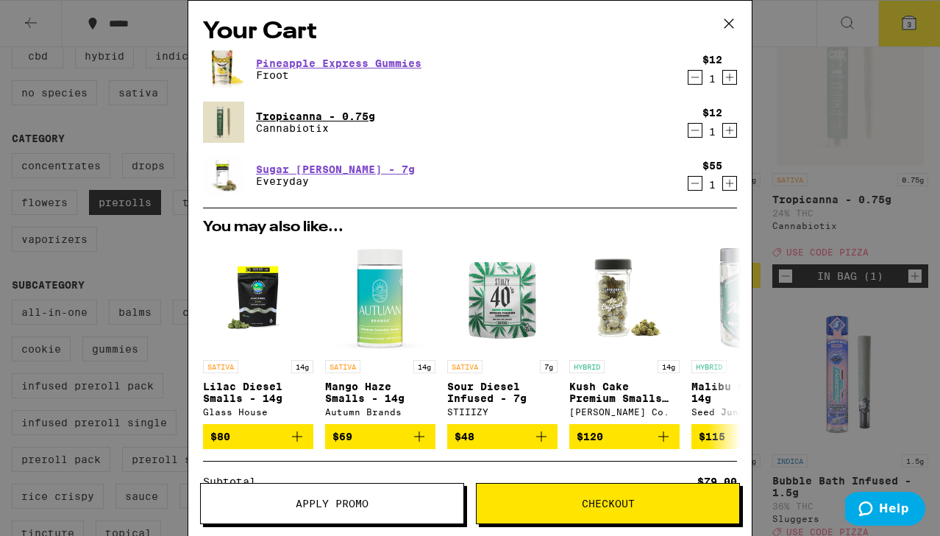
click at [289, 121] on link "Tropicanna - 0.75g" at bounding box center [315, 116] width 119 height 12
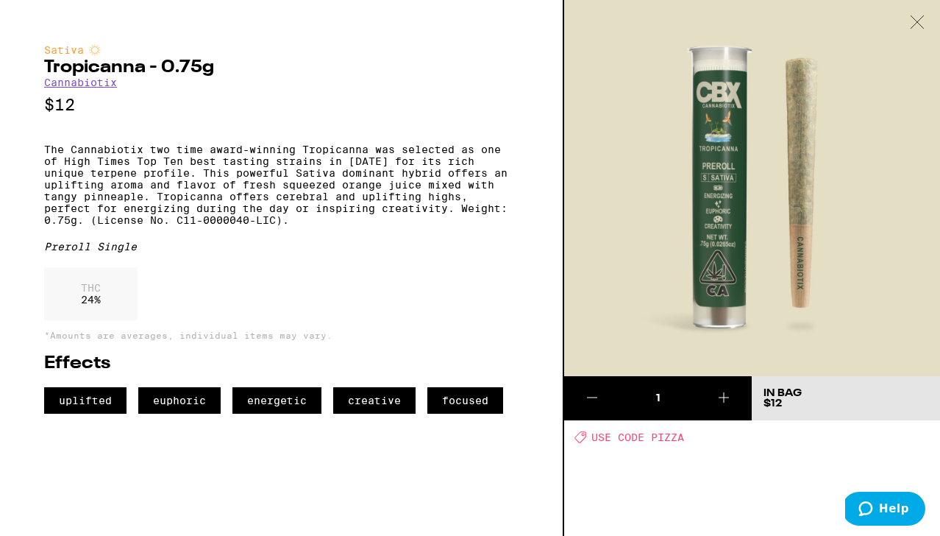
click at [909, 15] on div at bounding box center [918, 23] width 46 height 46
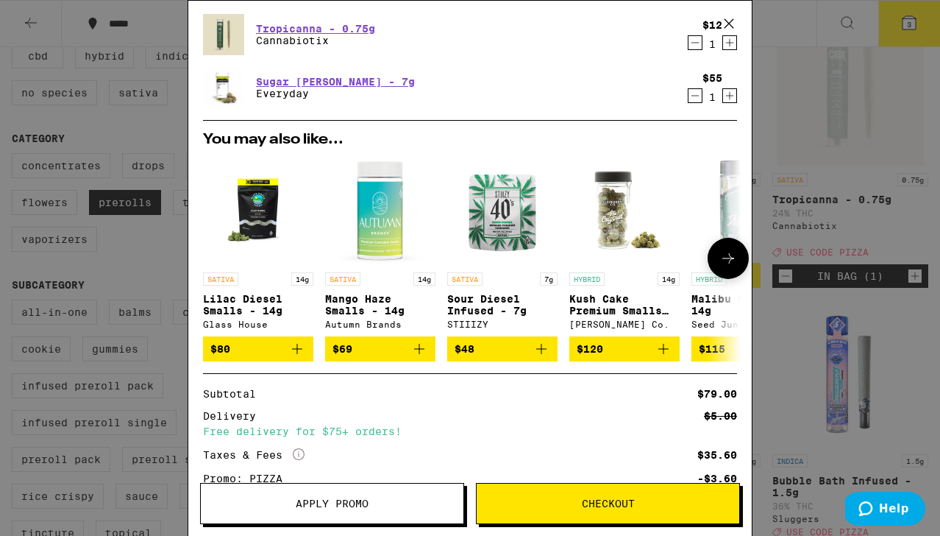
scroll to position [228, 0]
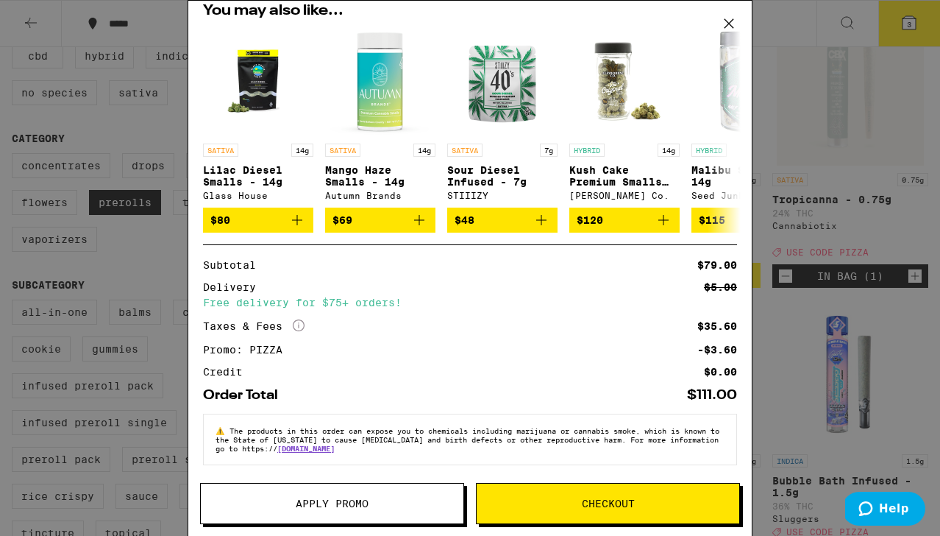
click at [642, 496] on button "Checkout" at bounding box center [608, 503] width 264 height 41
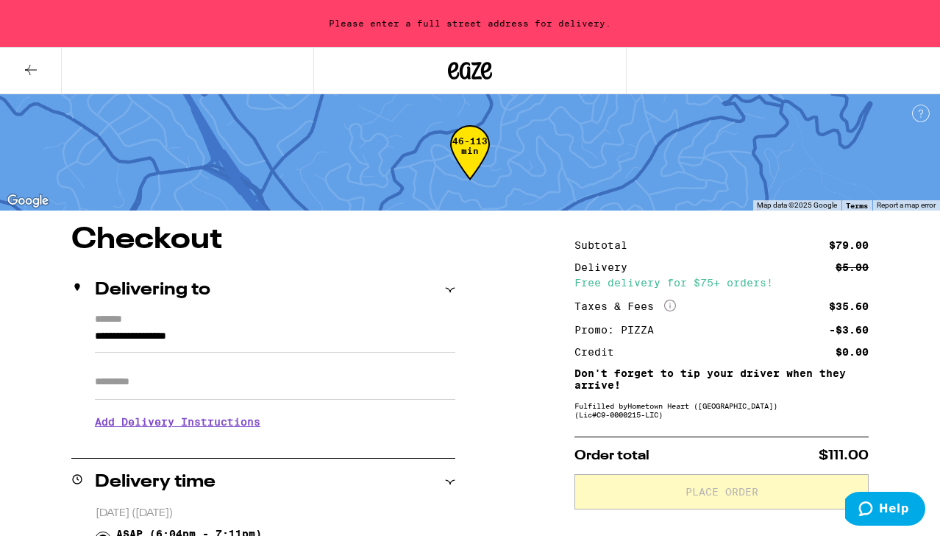
click at [269, 324] on label "*******" at bounding box center [275, 320] width 361 height 14
click at [269, 327] on input "**********" at bounding box center [275, 339] width 361 height 25
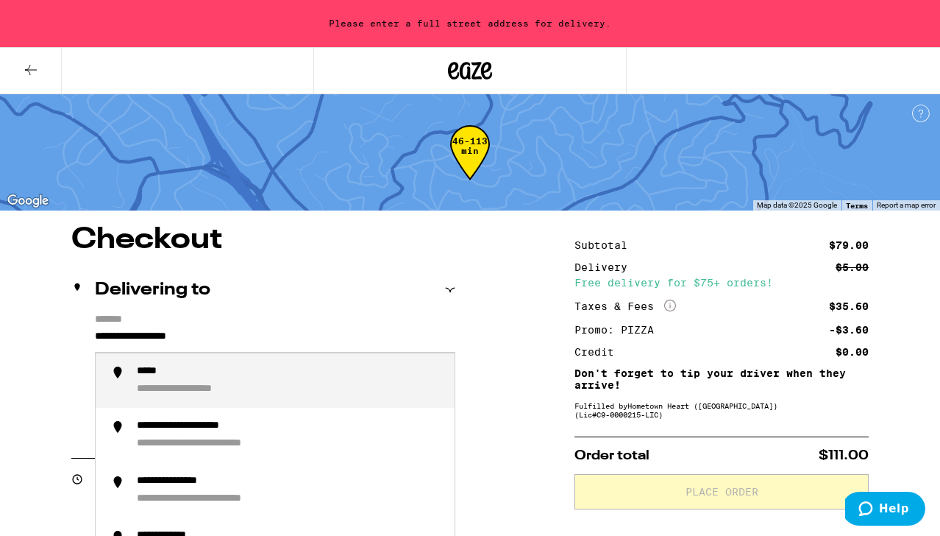
drag, startPoint x: 259, startPoint y: 337, endPoint x: -53, endPoint y: 311, distance: 313.1
click at [95, 327] on input "**********" at bounding box center [275, 339] width 361 height 25
click at [152, 382] on div "**********" at bounding box center [290, 381] width 306 height 32
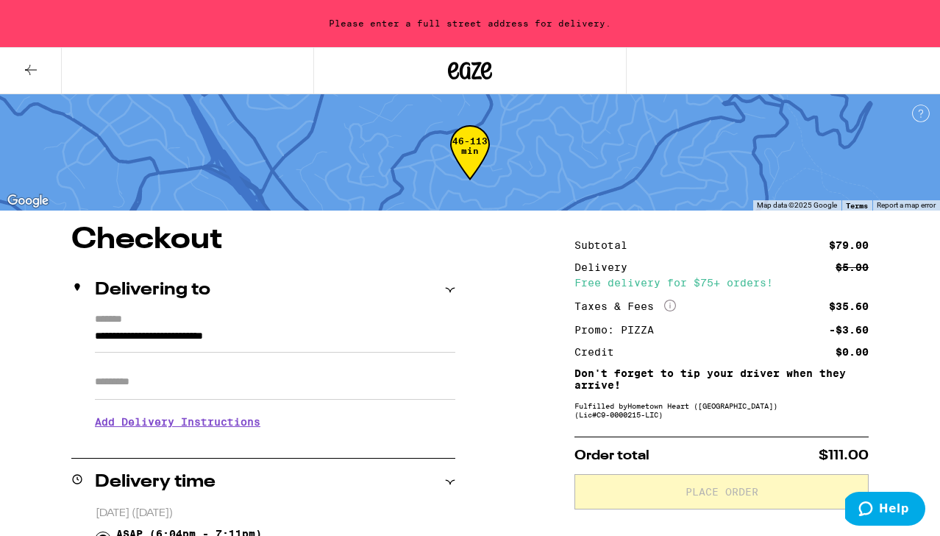
type input "**********"
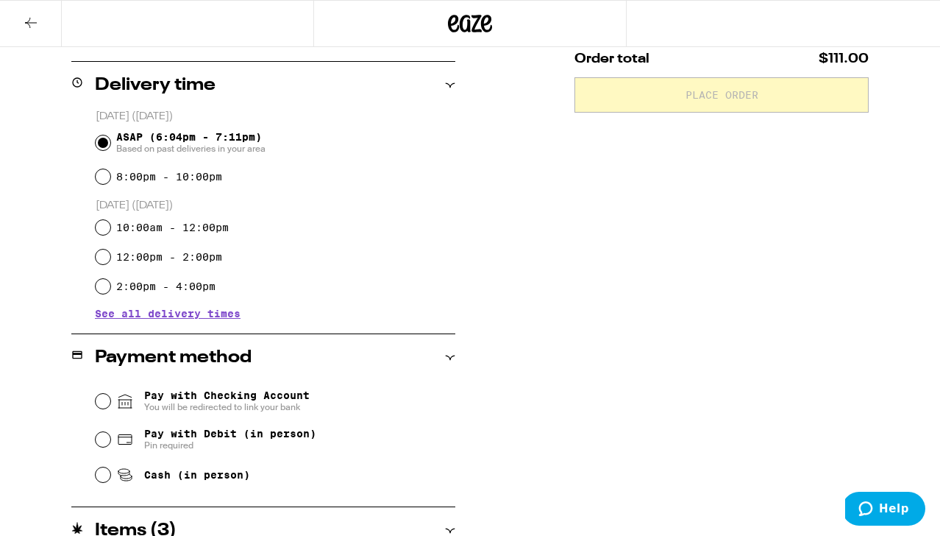
scroll to position [352, 0]
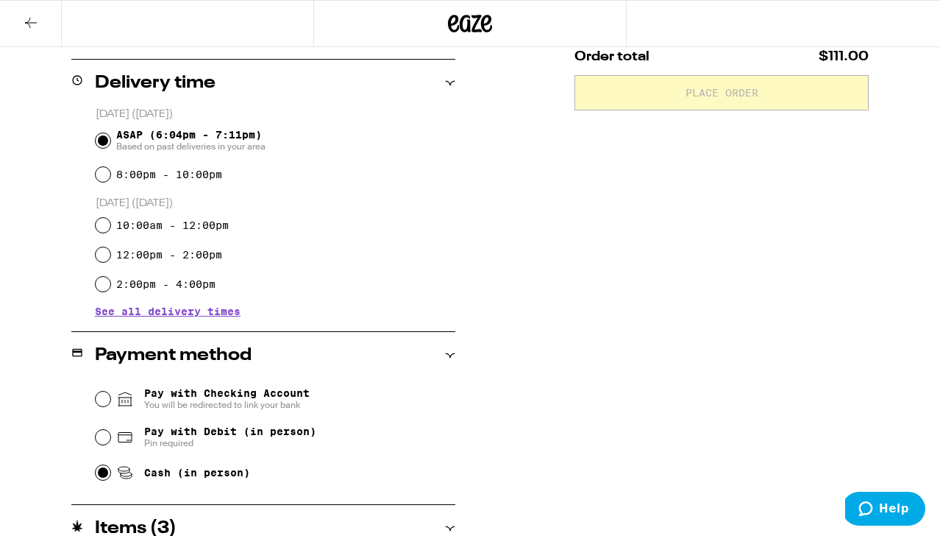
click at [100, 477] on input "Cash (in person)" at bounding box center [103, 472] width 15 height 15
radio input "true"
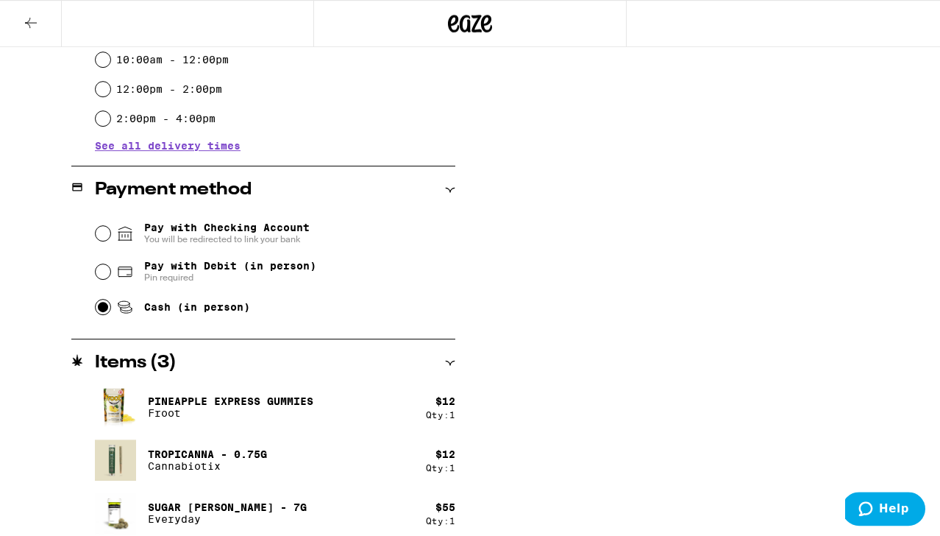
scroll to position [528, 0]
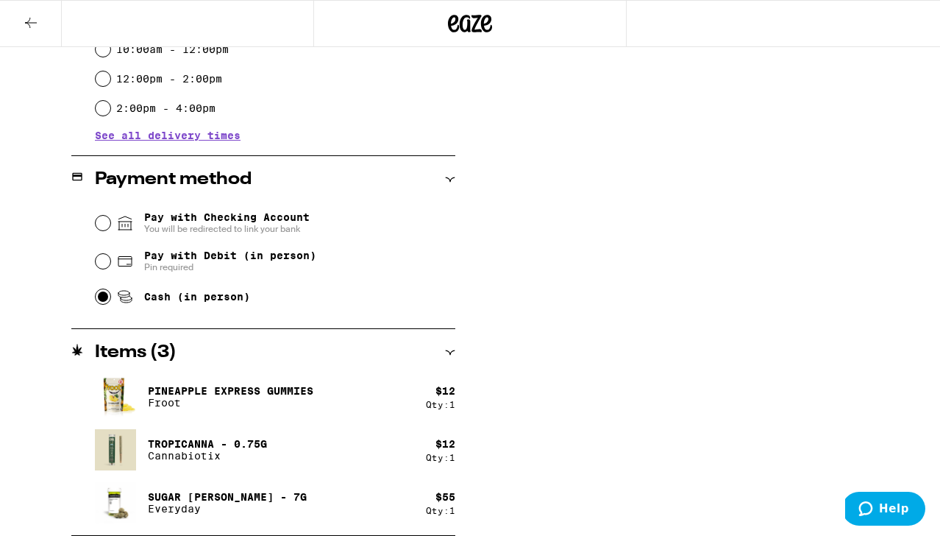
click at [24, 21] on icon at bounding box center [31, 23] width 18 height 18
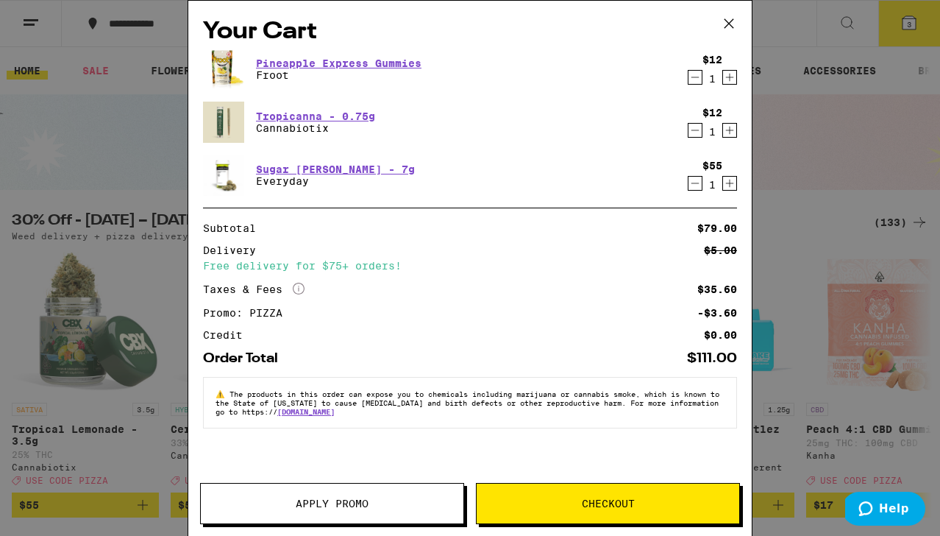
click at [693, 75] on icon "Decrement" at bounding box center [695, 77] width 13 height 18
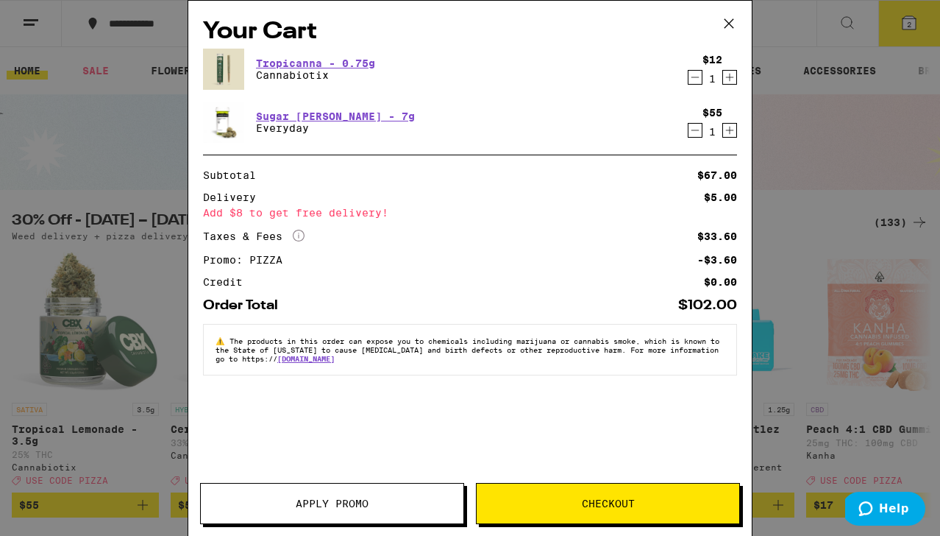
click at [692, 75] on icon "Decrement" at bounding box center [695, 77] width 13 height 18
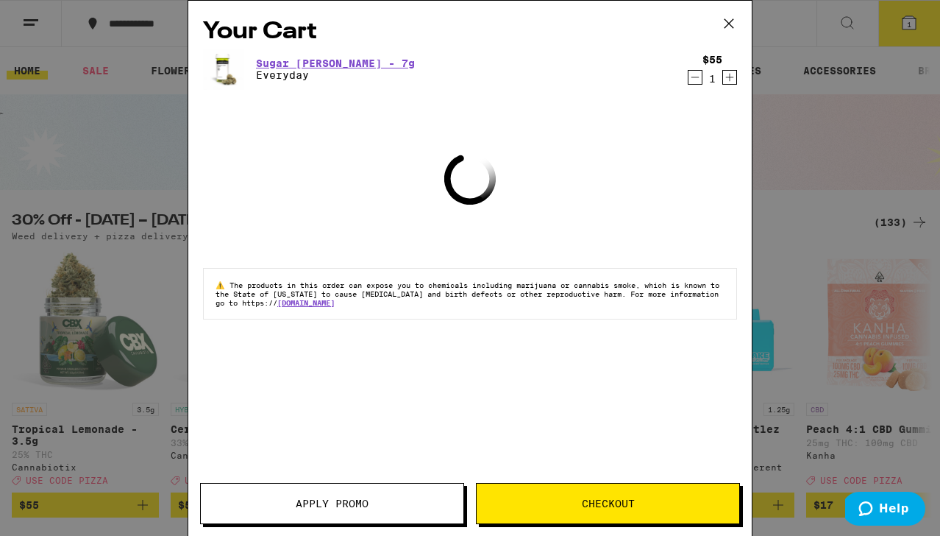
click at [799, 138] on div "Your Cart Sugar Rush Smalls - 7g Everyday $55 1 Loading ⚠️ The products in this…" at bounding box center [470, 268] width 940 height 536
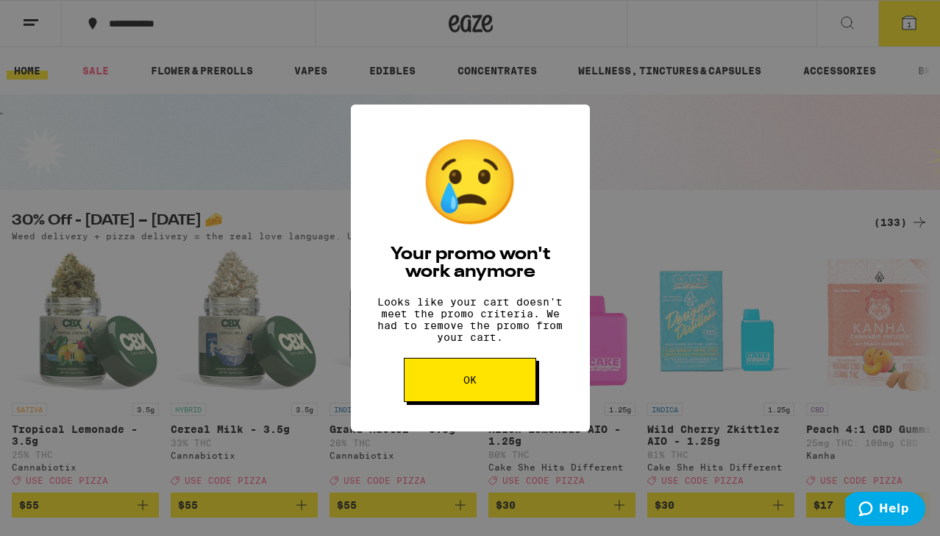
click at [447, 386] on button "OK" at bounding box center [470, 380] width 132 height 44
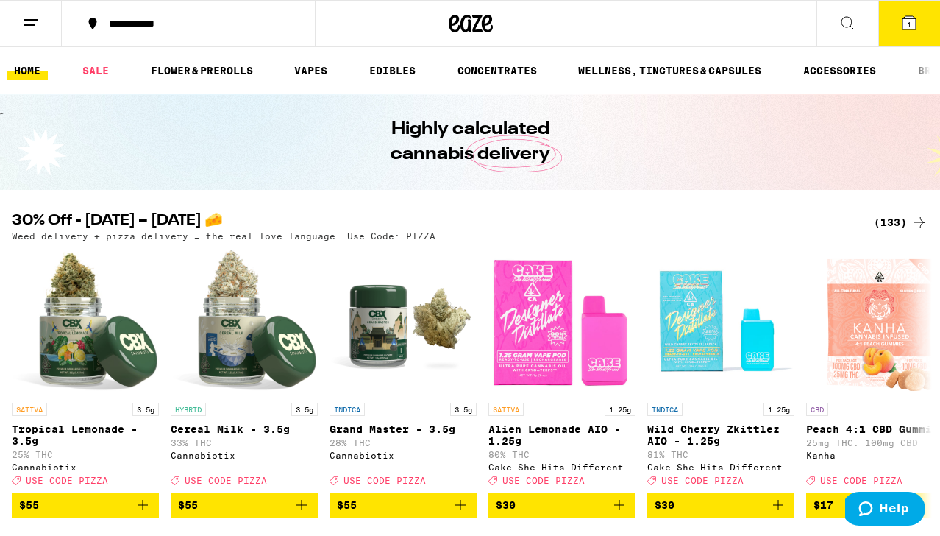
click at [909, 20] on icon at bounding box center [909, 22] width 13 height 13
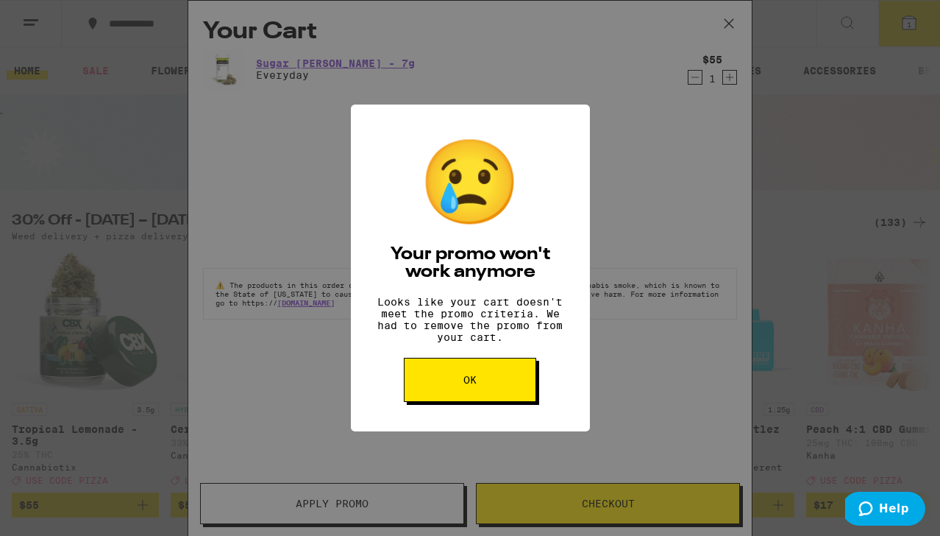
click at [515, 399] on button "OK" at bounding box center [470, 380] width 132 height 44
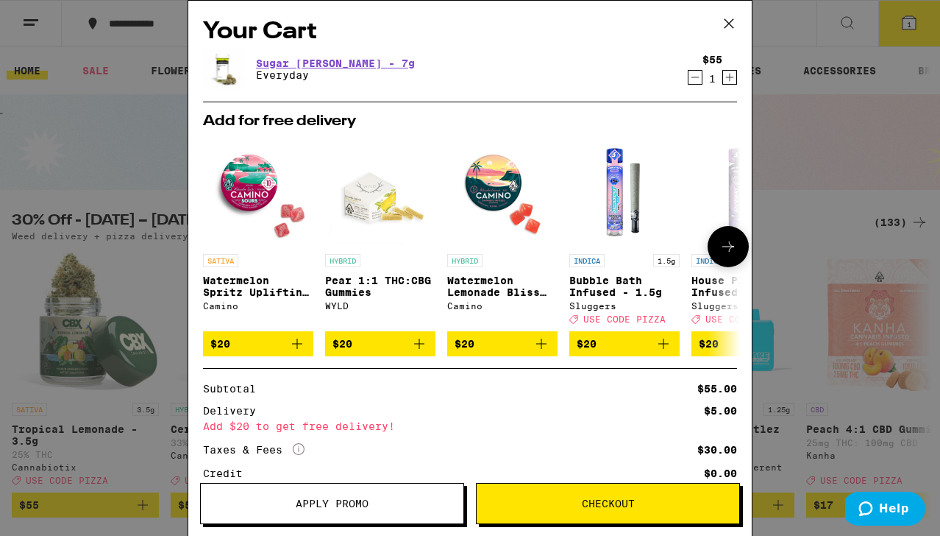
scroll to position [116, 0]
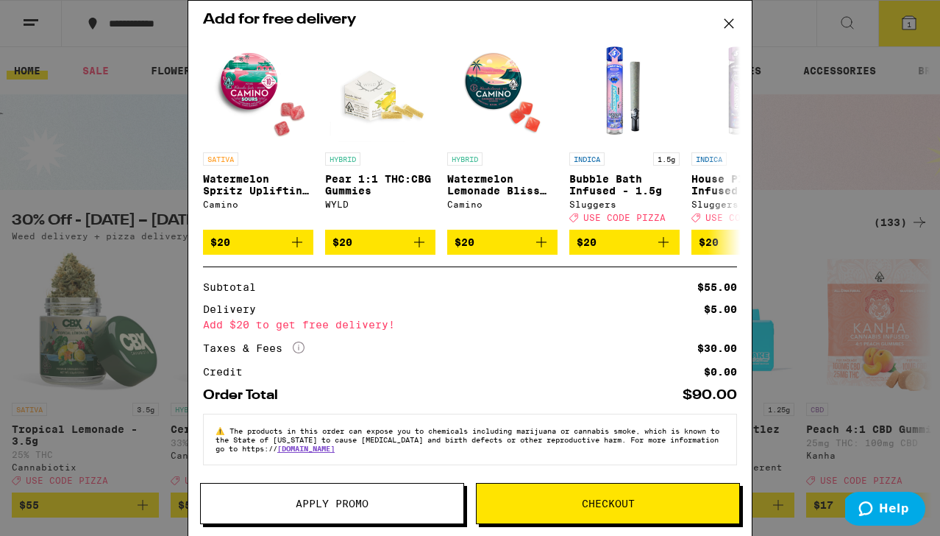
click at [820, 146] on div "Your Cart Sugar Rush Smalls - 7g Everyday $55 1 Add for free delivery SATIVA Wa…" at bounding box center [470, 268] width 940 height 536
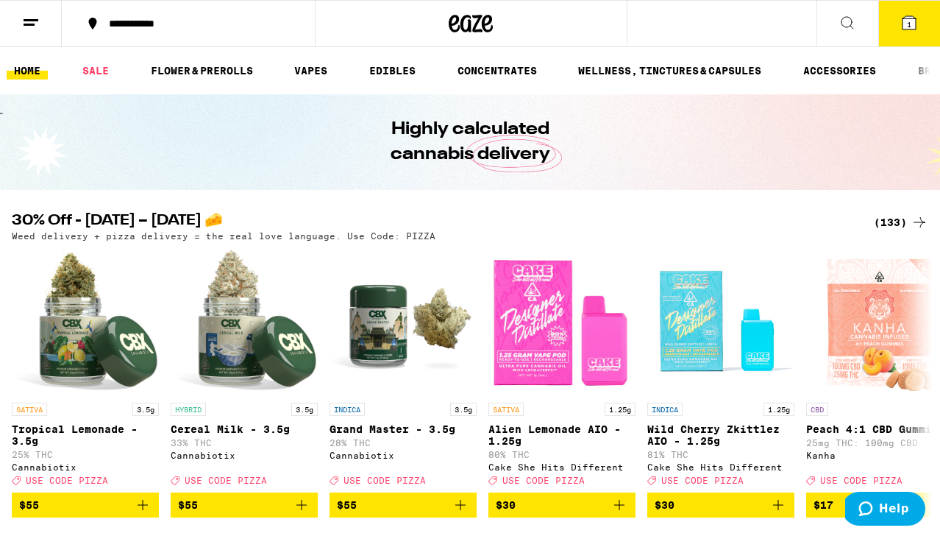
click at [893, 221] on div "(133)" at bounding box center [901, 222] width 54 height 18
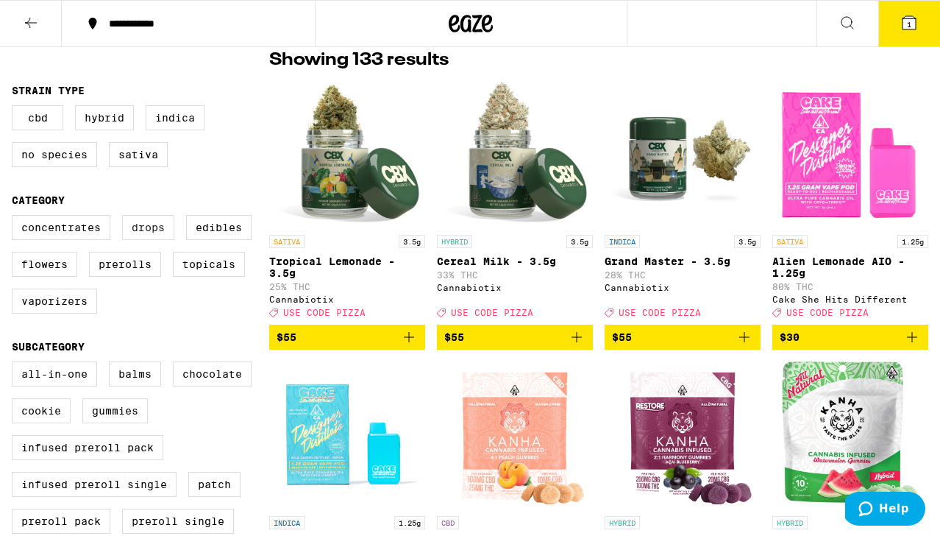
scroll to position [123, 0]
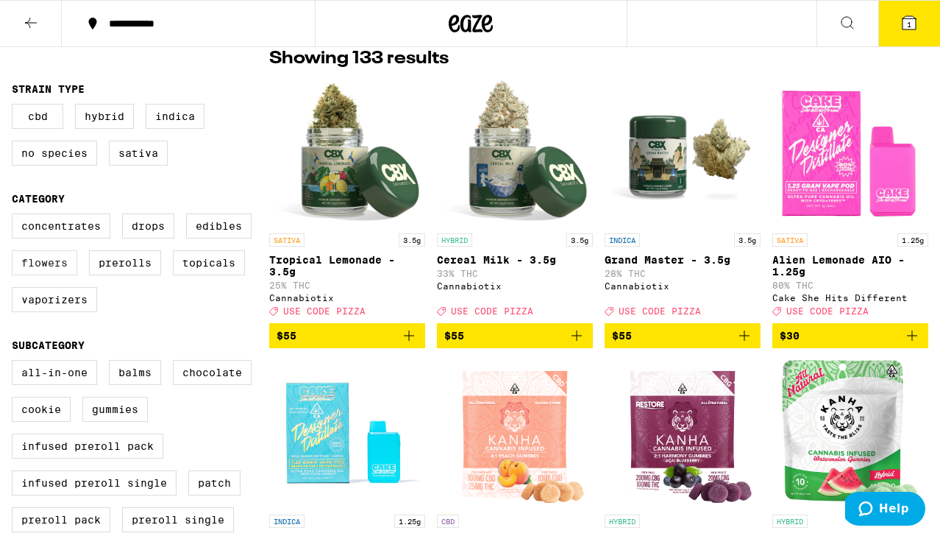
click at [40, 275] on label "Flowers" at bounding box center [44, 262] width 65 height 25
click at [15, 216] on input "Flowers" at bounding box center [15, 216] width 1 height 1
checkbox input "true"
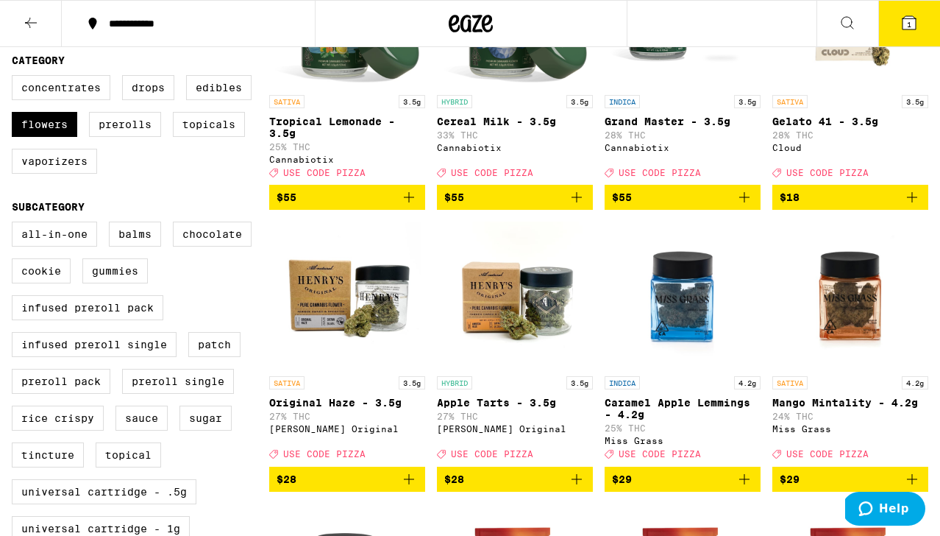
scroll to position [262, 0]
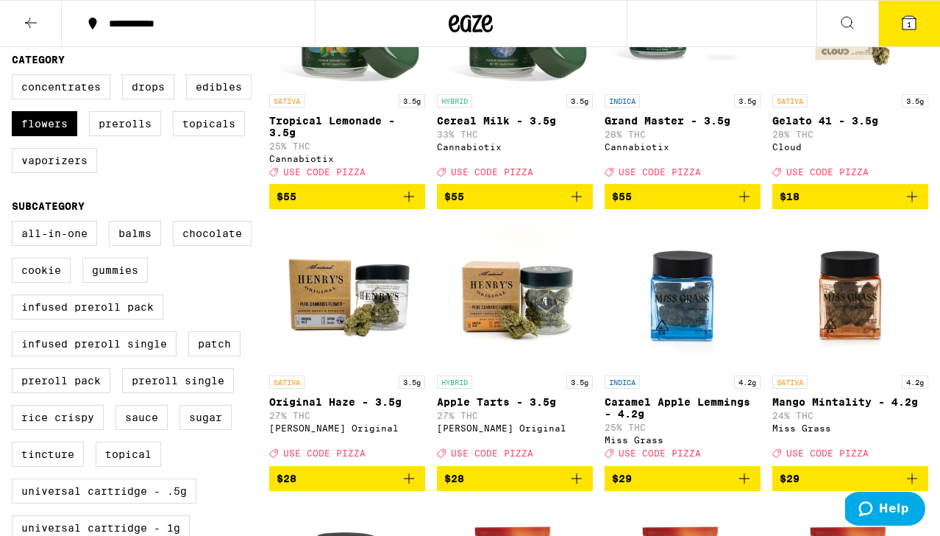
click at [342, 322] on img "Open page for Original Haze - 3.5g from Henry's Original" at bounding box center [347, 294] width 147 height 147
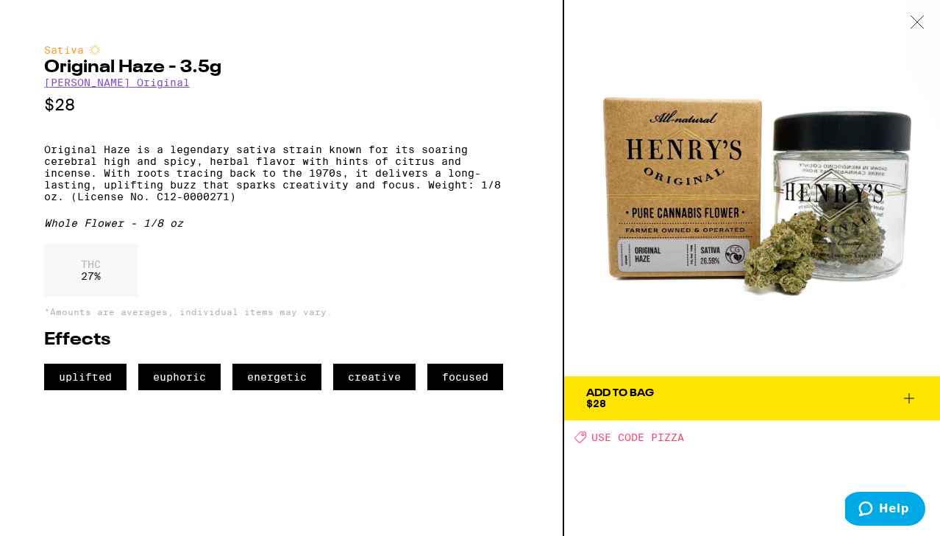
click at [916, 18] on icon at bounding box center [917, 21] width 15 height 13
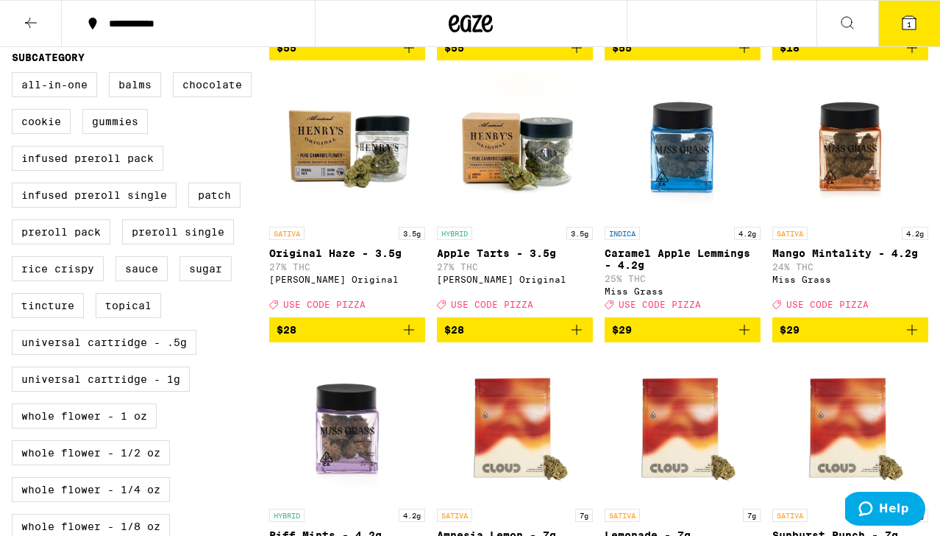
scroll to position [440, 0]
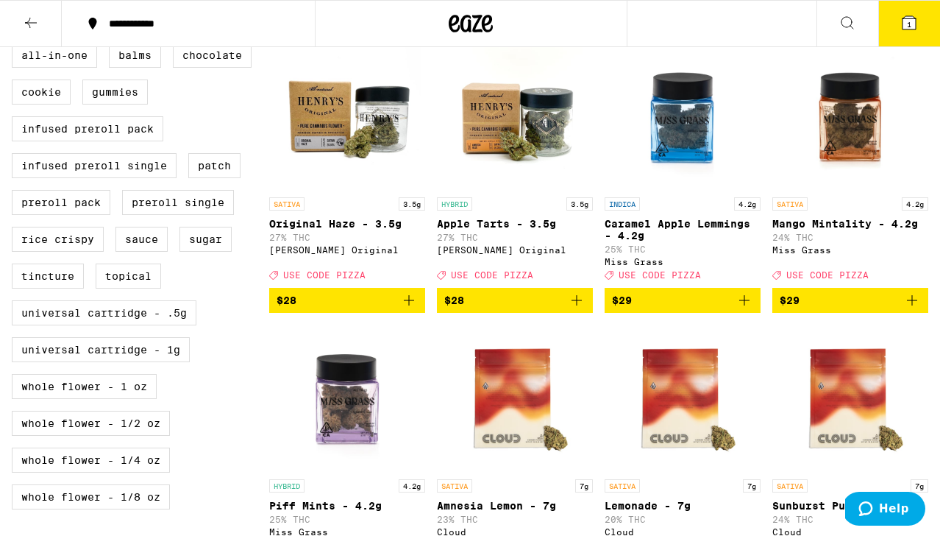
click at [386, 149] on img "Open page for Original Haze - 3.5g from Henry's Original" at bounding box center [347, 116] width 147 height 147
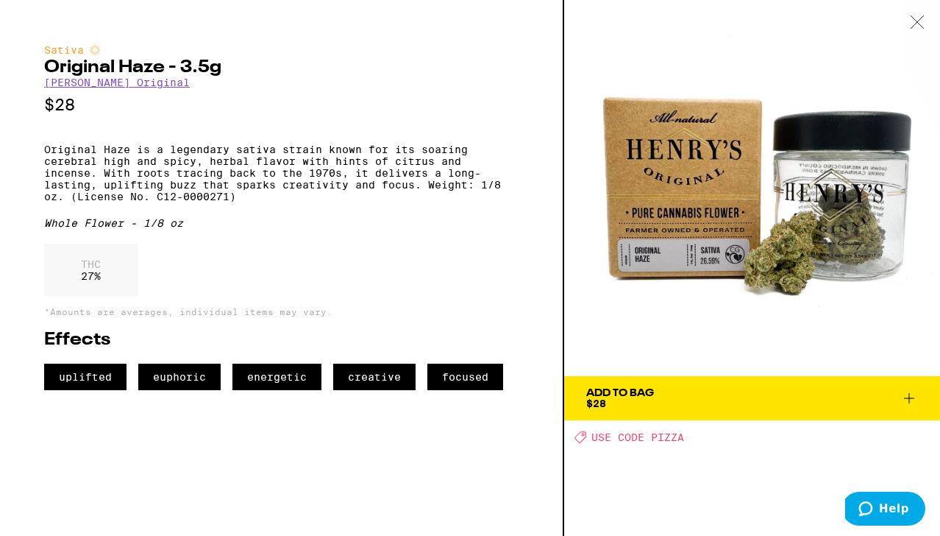
click at [725, 401] on span "Add To Bag $28" at bounding box center [752, 398] width 332 height 21
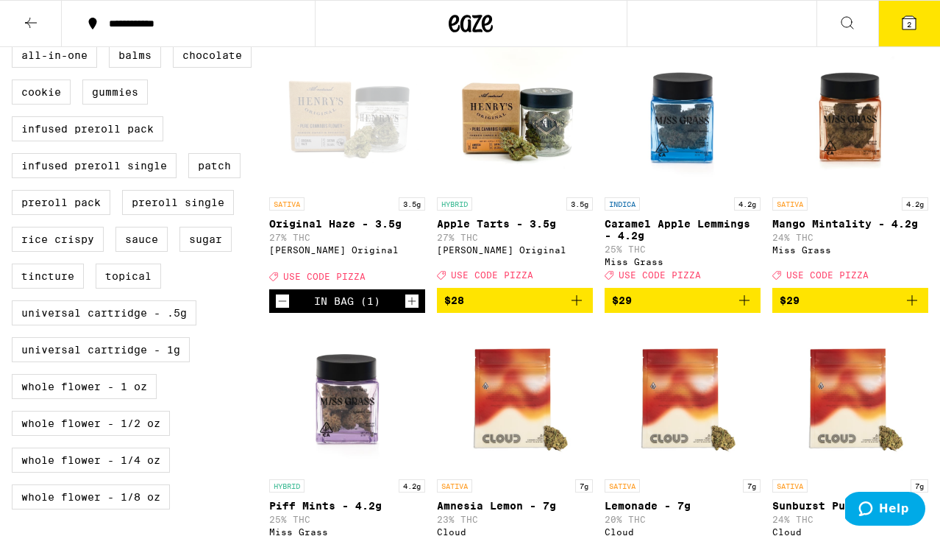
click at [914, 30] on icon at bounding box center [910, 23] width 18 height 18
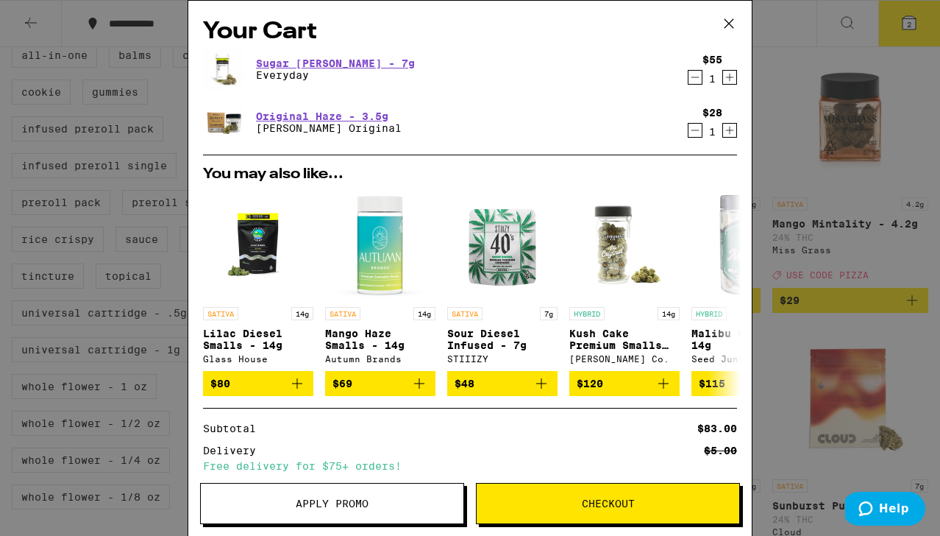
scroll to position [153, 0]
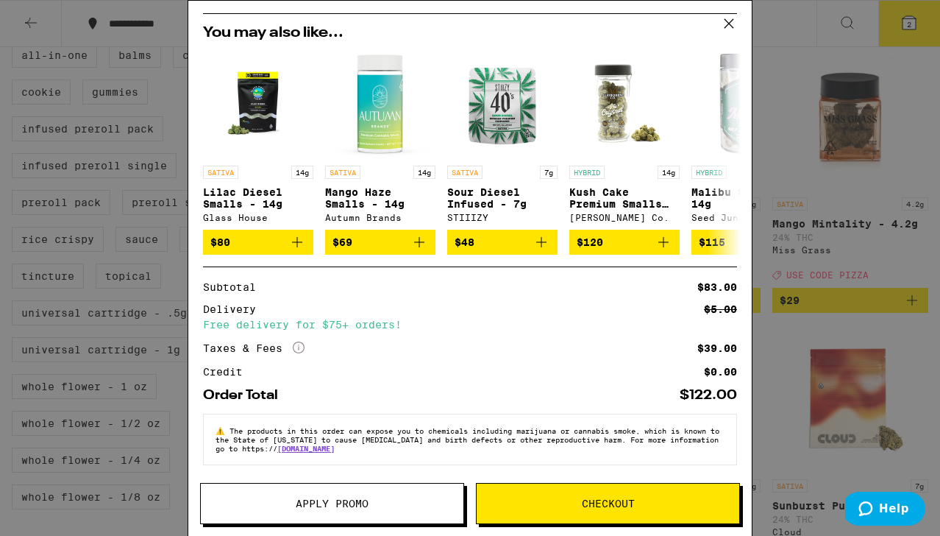
click at [333, 519] on button "Apply Promo" at bounding box center [332, 503] width 264 height 41
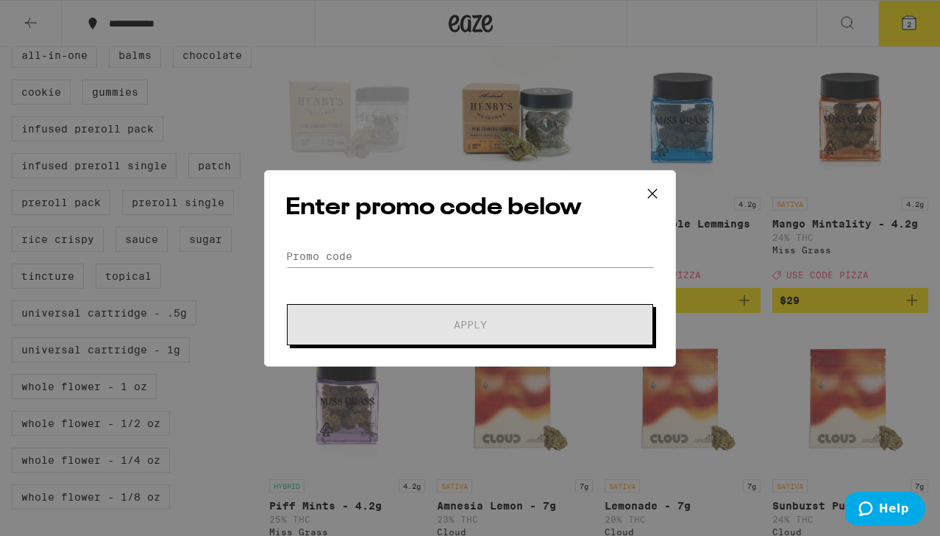
click at [382, 276] on form "Promo Code Apply" at bounding box center [469, 295] width 369 height 100
click at [336, 255] on input "Promo Code" at bounding box center [469, 256] width 369 height 22
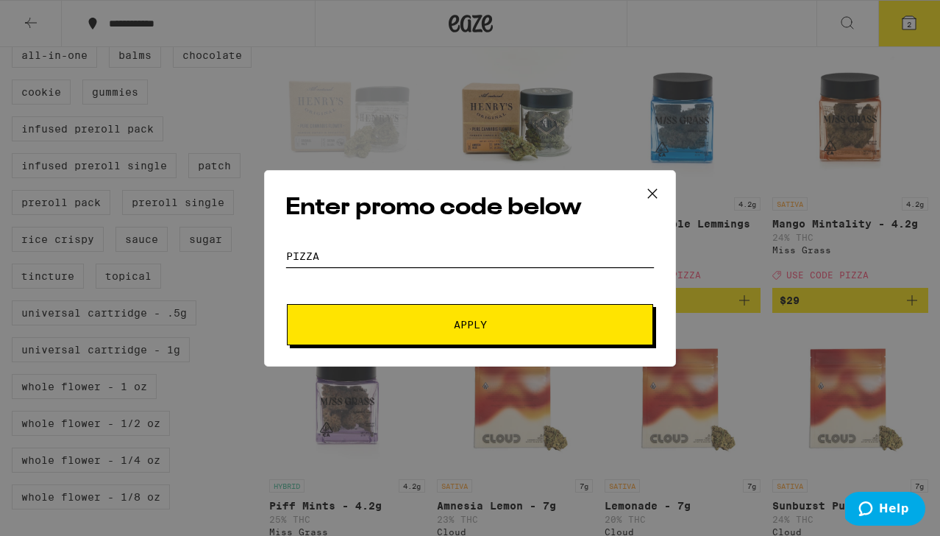
type input "pizza"
click at [351, 308] on button "Apply" at bounding box center [470, 324] width 366 height 41
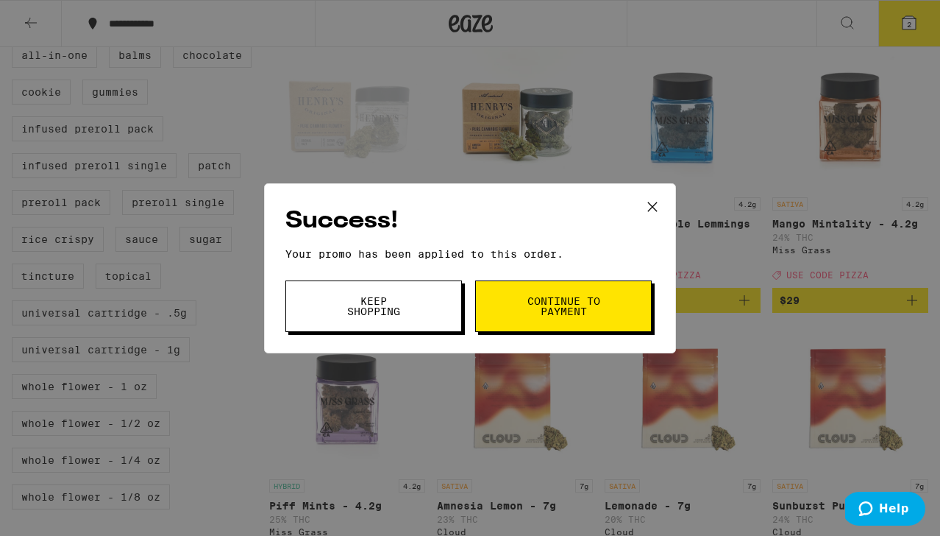
click at [415, 295] on button "Keep Shopping" at bounding box center [373, 306] width 177 height 52
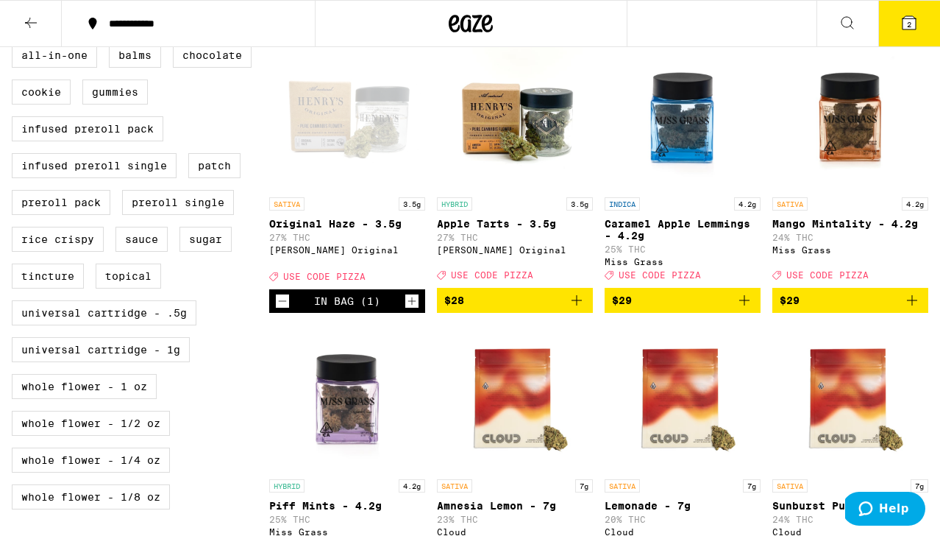
click at [921, 22] on button "2" at bounding box center [910, 24] width 62 height 46
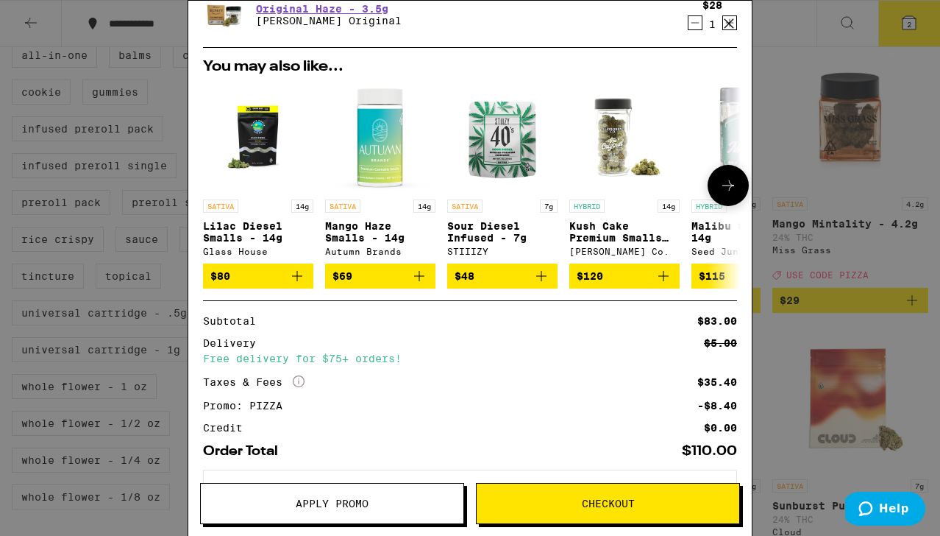
scroll to position [175, 0]
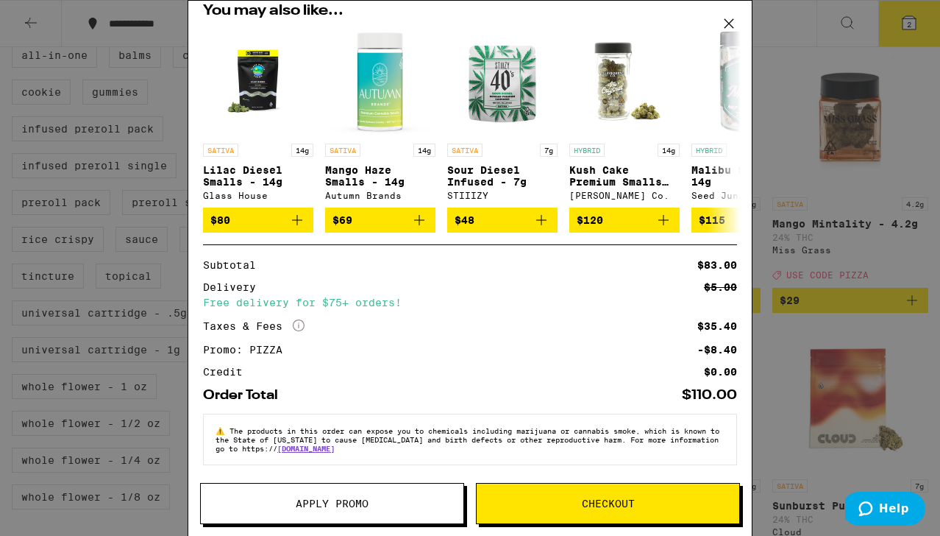
click at [784, 188] on div "Your Cart Sugar Rush Smalls - 7g Everyday $55 1 Original Haze - 3.5g Henry's Or…" at bounding box center [470, 268] width 940 height 536
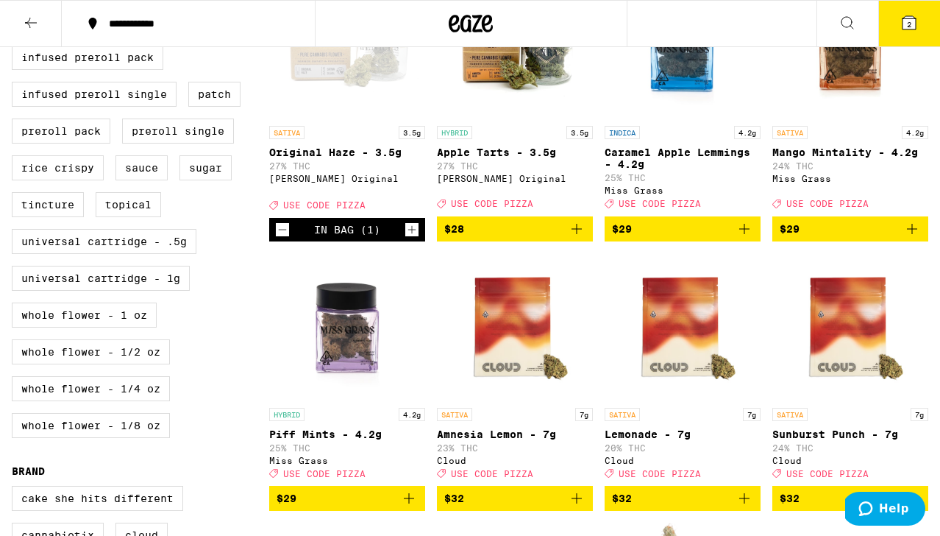
scroll to position [504, 0]
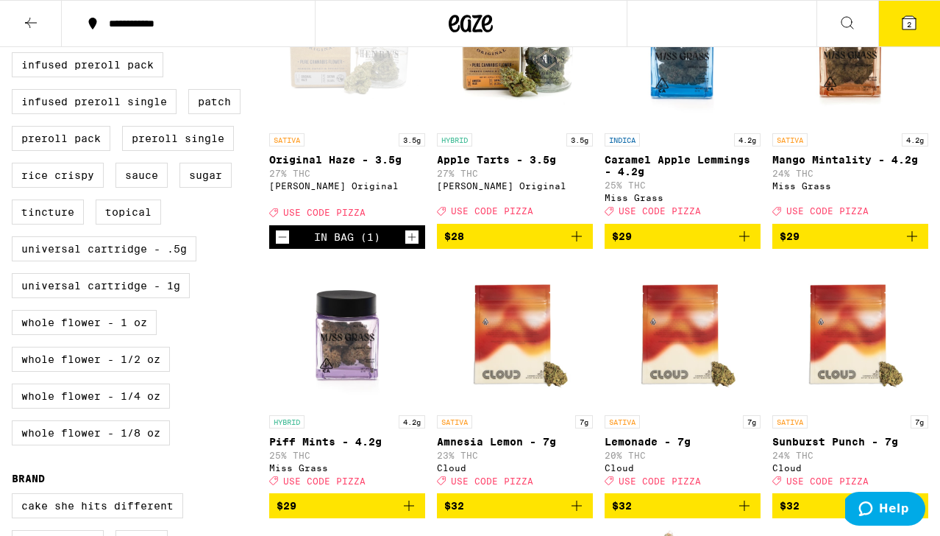
click at [349, 146] on div "SATIVA 3.5g" at bounding box center [347, 139] width 156 height 13
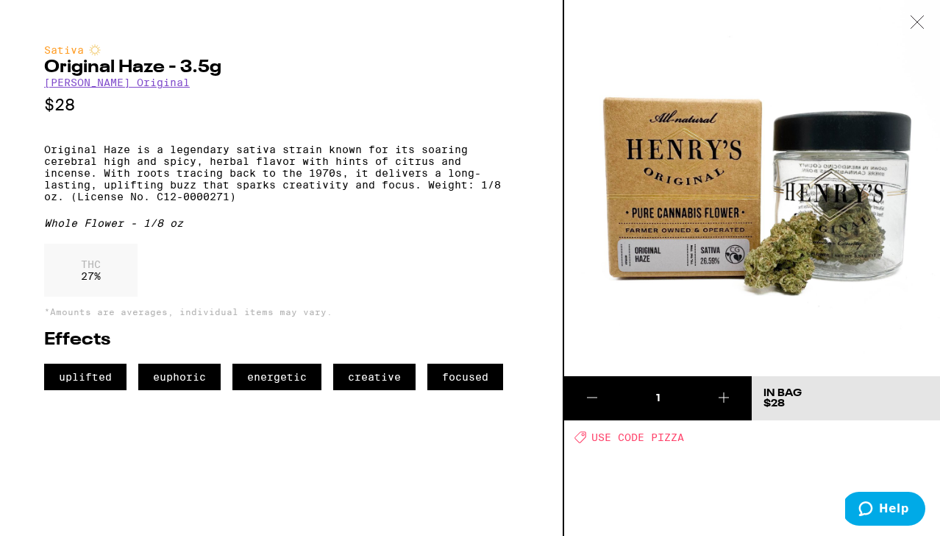
click at [918, 26] on icon at bounding box center [917, 21] width 15 height 13
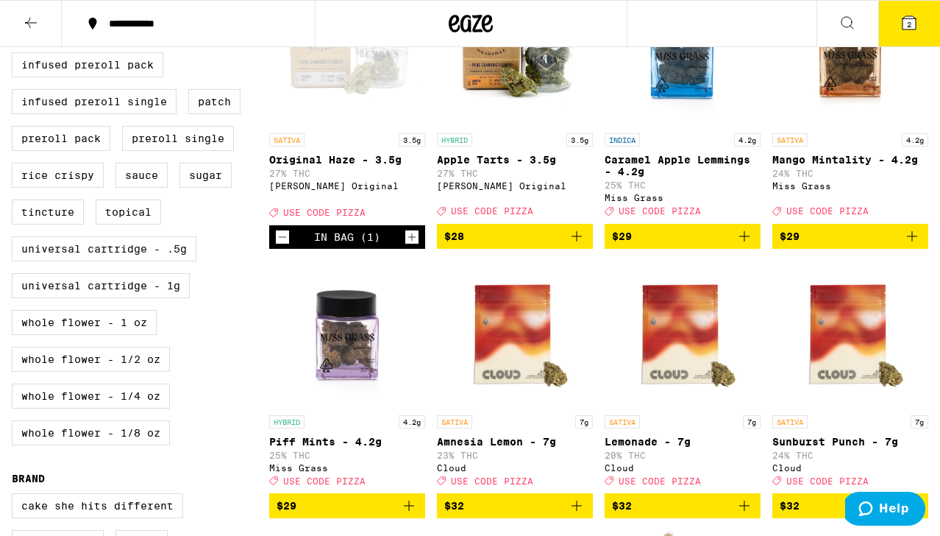
click at [862, 116] on img "Open page for Mango Mintality - 4.2g from Miss Grass" at bounding box center [850, 52] width 147 height 147
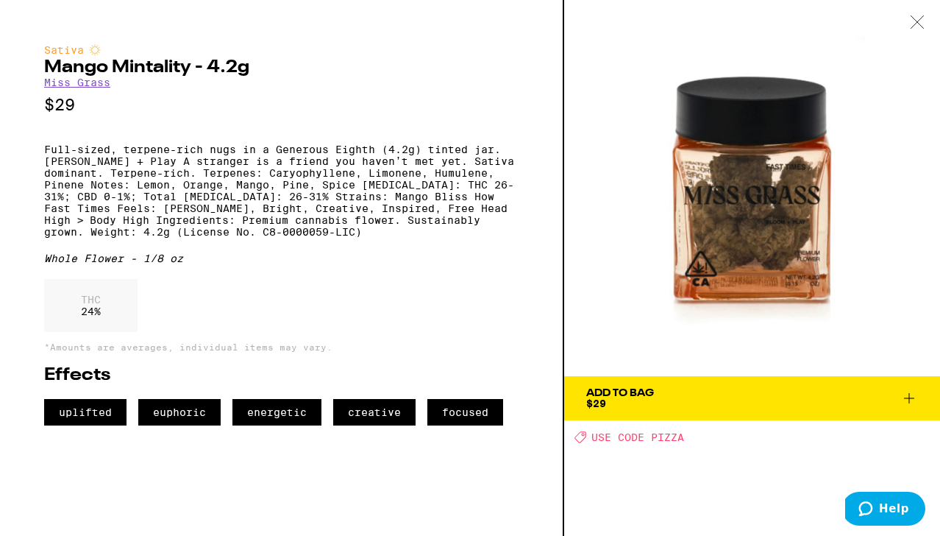
click at [912, 18] on icon at bounding box center [917, 21] width 15 height 13
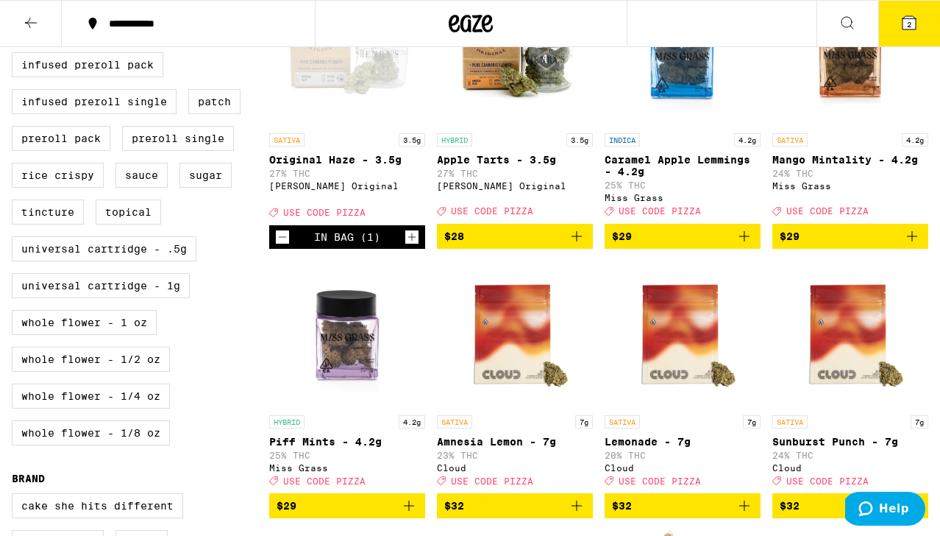
click at [913, 24] on icon at bounding box center [909, 22] width 13 height 13
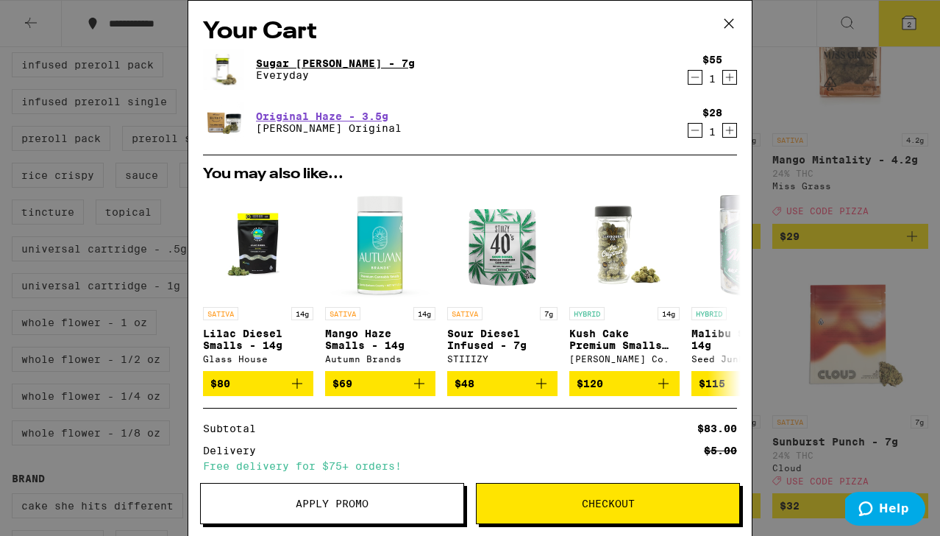
click at [369, 62] on link "Sugar [PERSON_NAME] - 7g" at bounding box center [335, 63] width 159 height 12
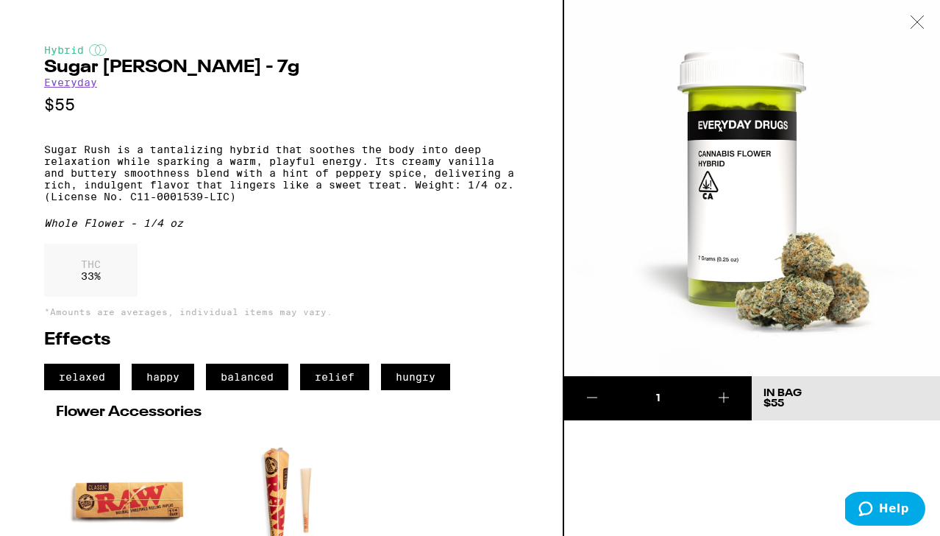
click at [918, 15] on icon at bounding box center [917, 21] width 15 height 13
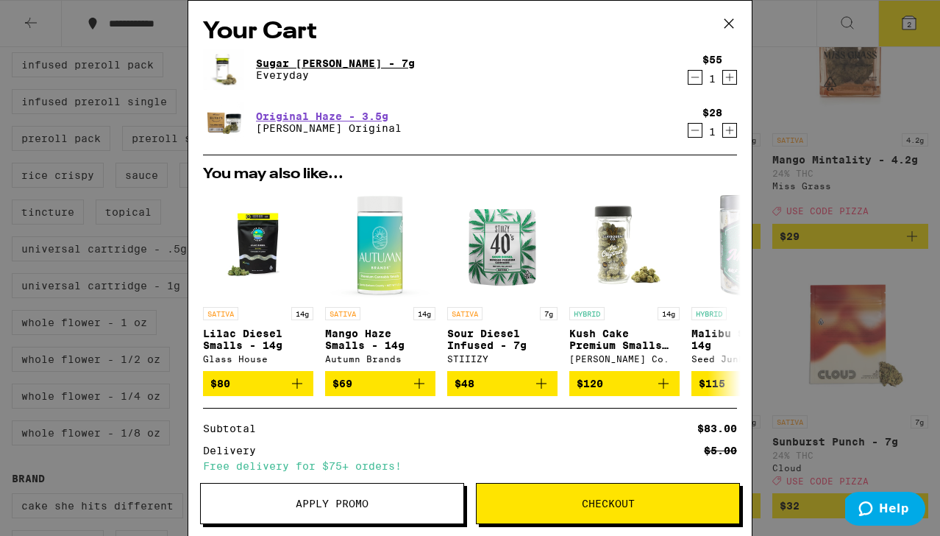
click at [288, 65] on link "Sugar [PERSON_NAME] - 7g" at bounding box center [335, 63] width 159 height 12
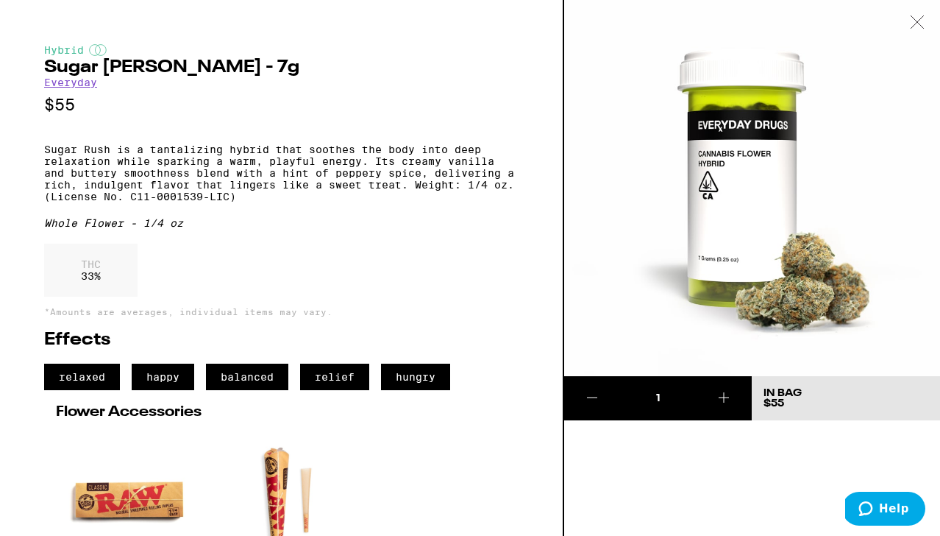
click at [912, 24] on icon at bounding box center [917, 21] width 15 height 13
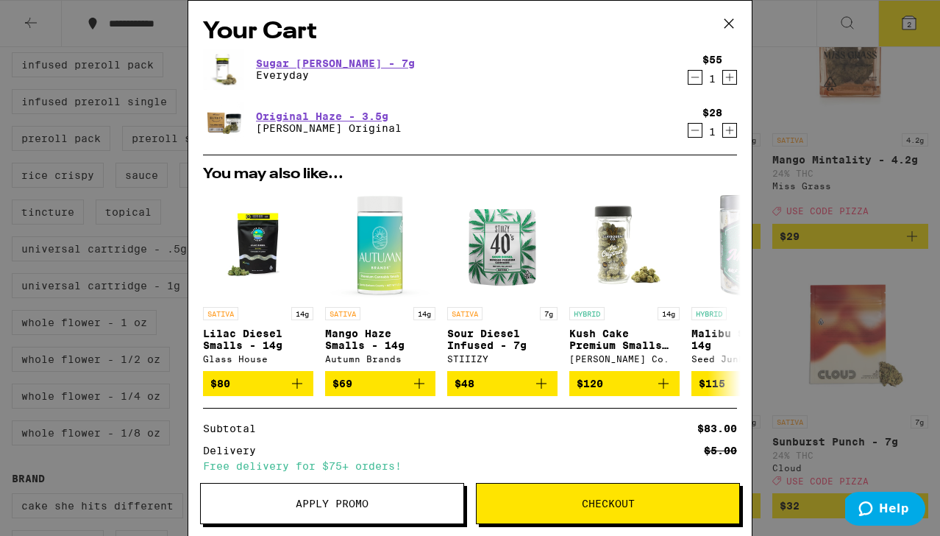
click at [805, 177] on div "Your Cart Sugar Rush Smalls - 7g Everyday $55 1 Original Haze - 3.5g Henry's Or…" at bounding box center [470, 268] width 940 height 536
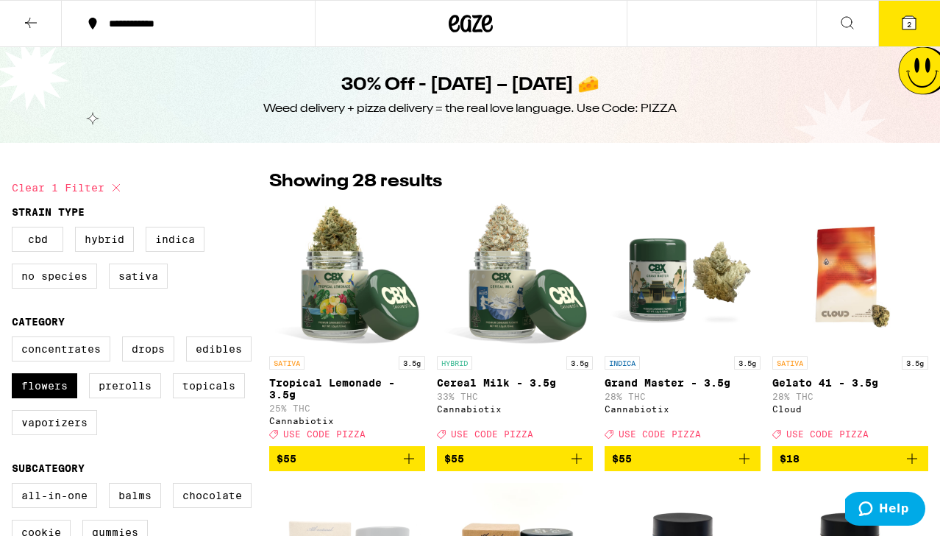
click at [915, 16] on icon at bounding box center [910, 23] width 18 height 18
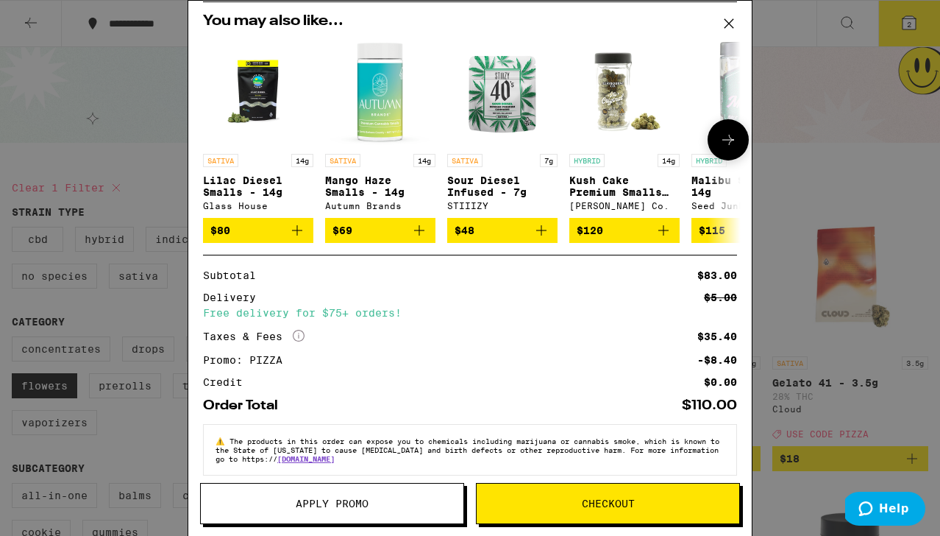
scroll to position [175, 0]
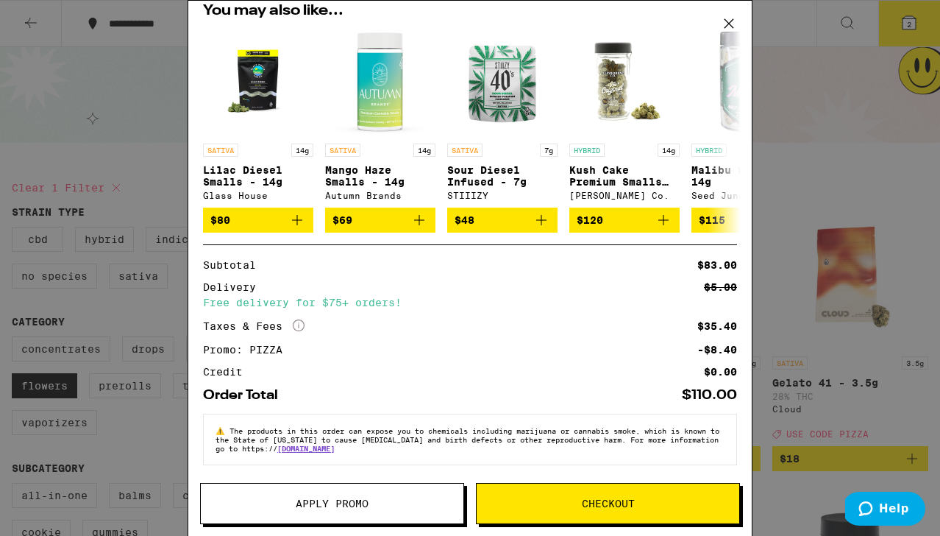
click at [636, 495] on button "Checkout" at bounding box center [608, 503] width 264 height 41
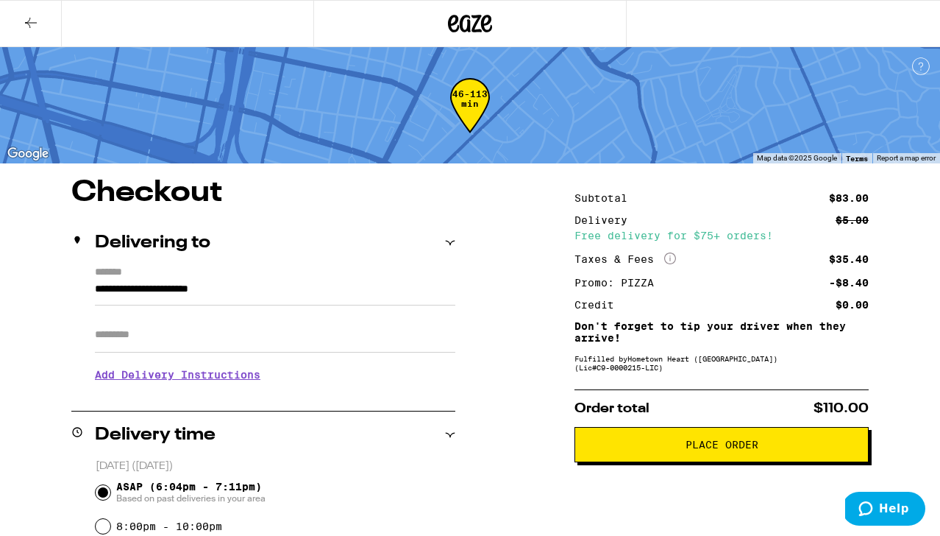
click at [174, 283] on input "**********" at bounding box center [275, 292] width 361 height 25
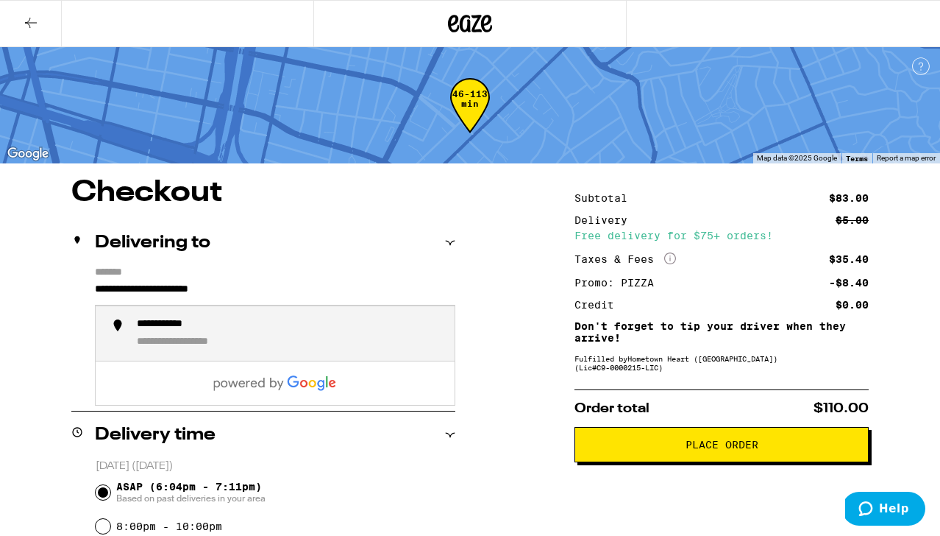
click at [195, 319] on li "**********" at bounding box center [275, 333] width 359 height 55
type input "**********"
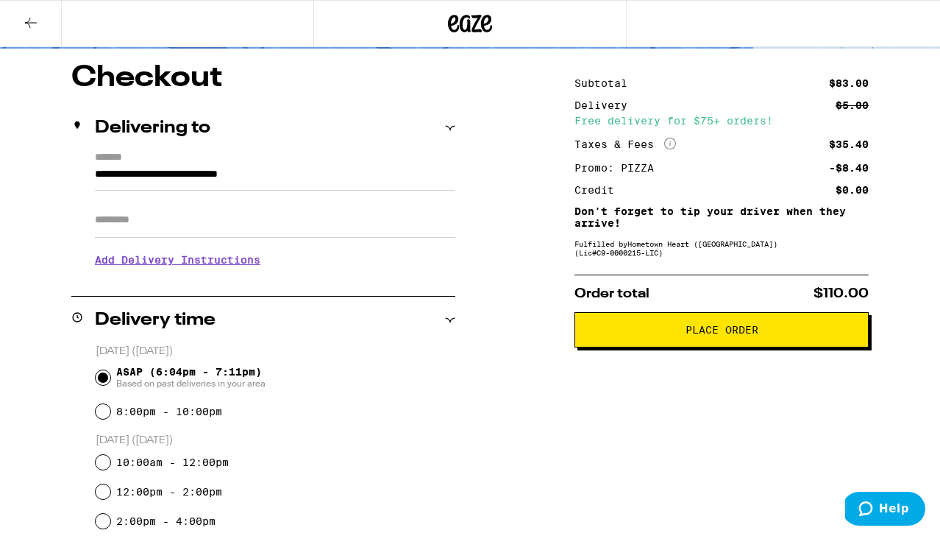
scroll to position [114, 0]
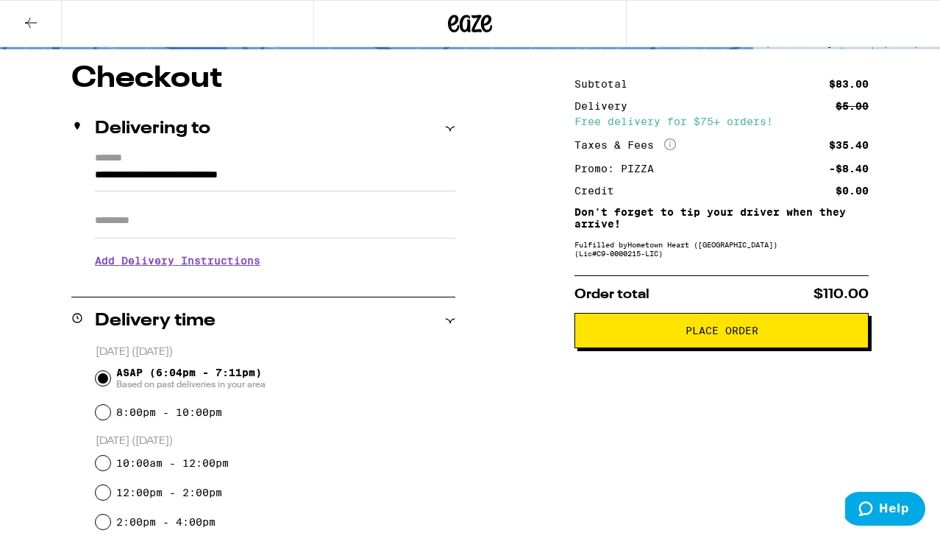
click at [164, 169] on input "**********" at bounding box center [275, 178] width 361 height 25
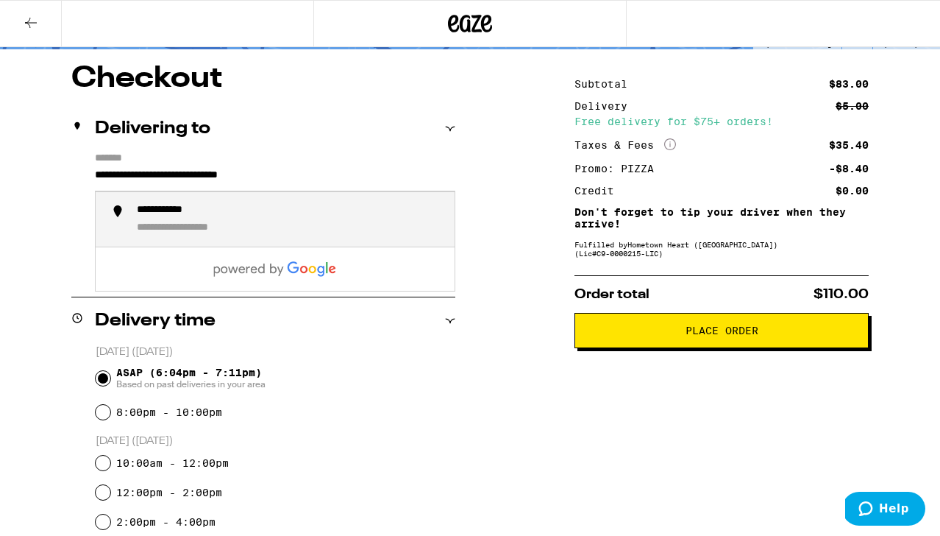
click at [174, 218] on div "**********" at bounding box center [177, 211] width 80 height 14
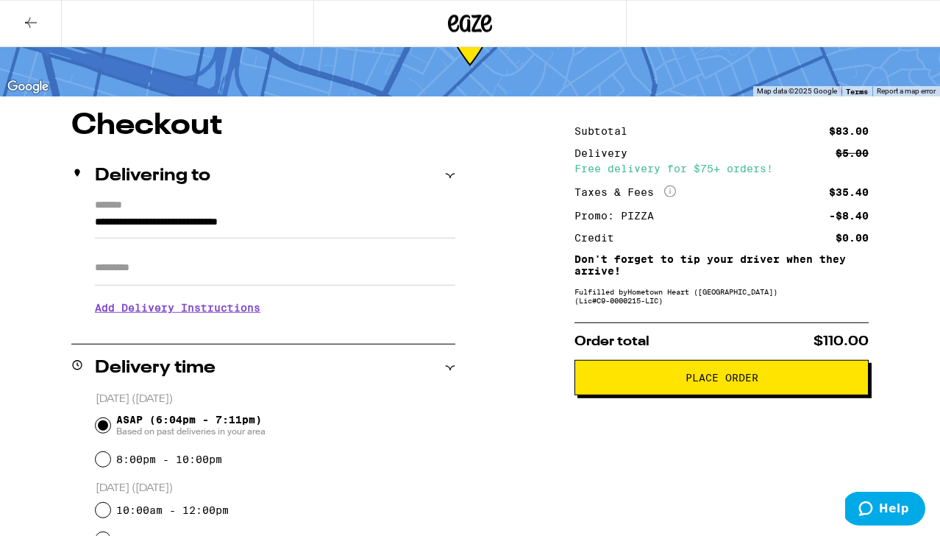
scroll to position [116, 0]
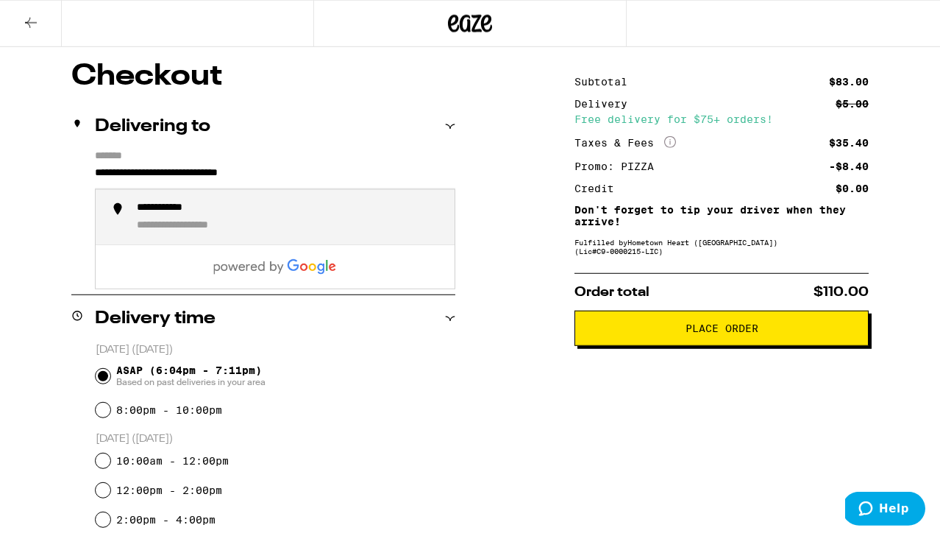
click at [169, 184] on input "**********" at bounding box center [275, 176] width 361 height 25
click at [180, 207] on div "**********" at bounding box center [177, 209] width 80 height 14
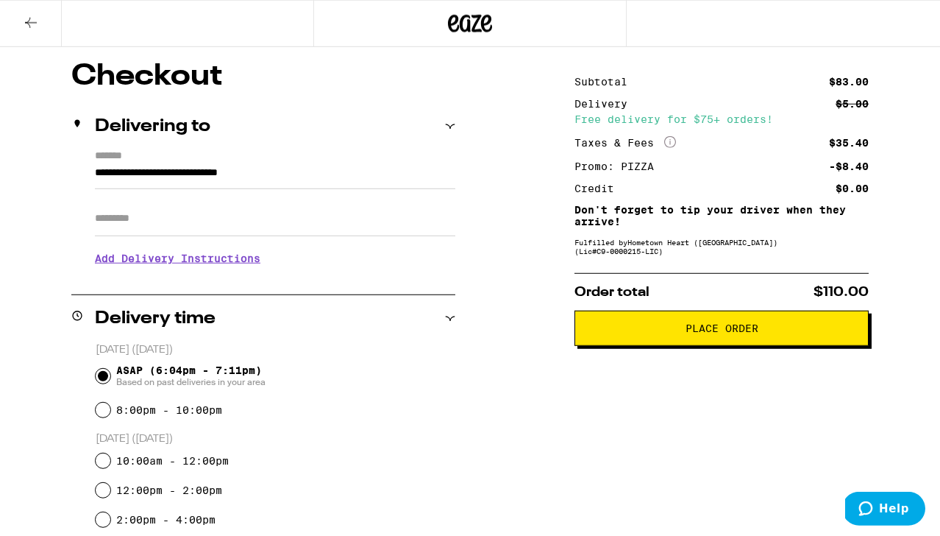
click at [106, 377] on input "ASAP (6:04pm - 7:11pm) Based on past deliveries in your area" at bounding box center [103, 376] width 15 height 15
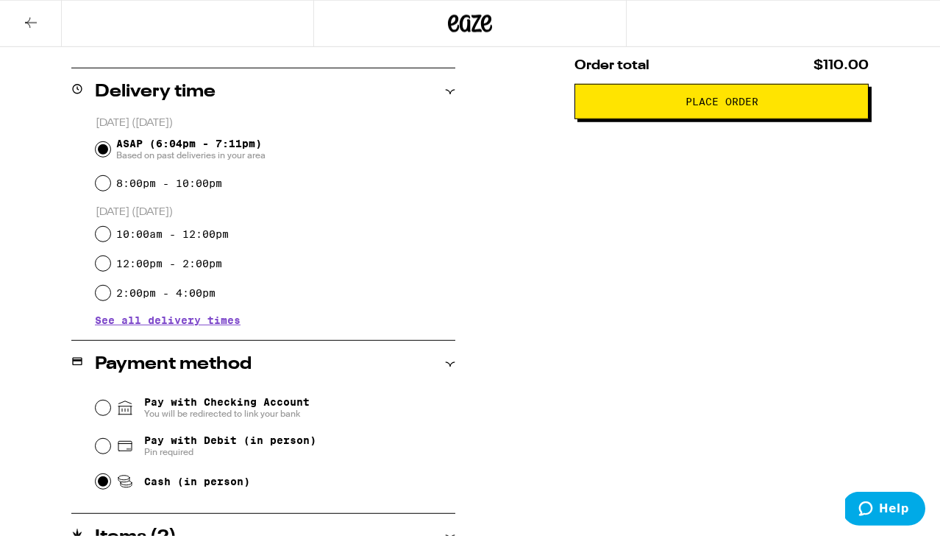
scroll to position [364, 0]
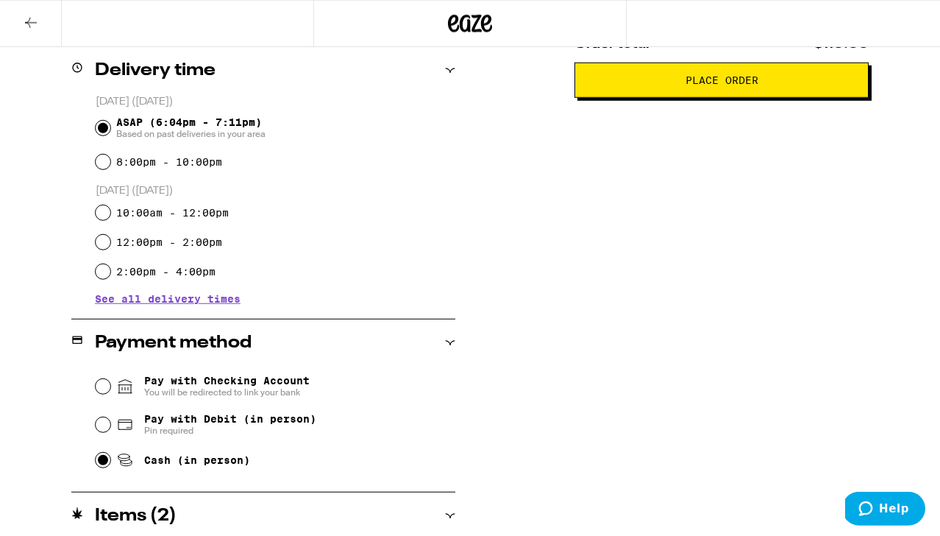
click at [101, 126] on input "ASAP (6:04pm - 7:11pm) Based on past deliveries in your area" at bounding box center [103, 128] width 15 height 15
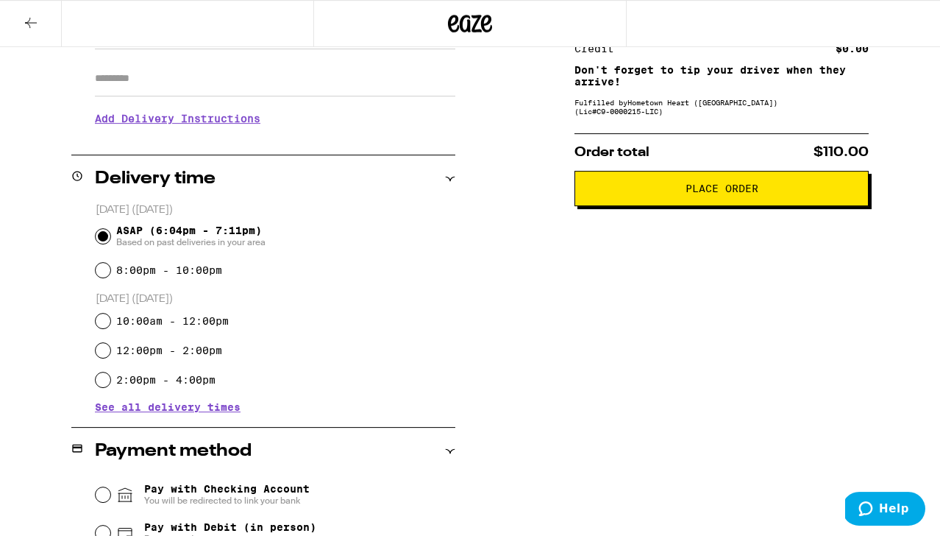
scroll to position [0, 0]
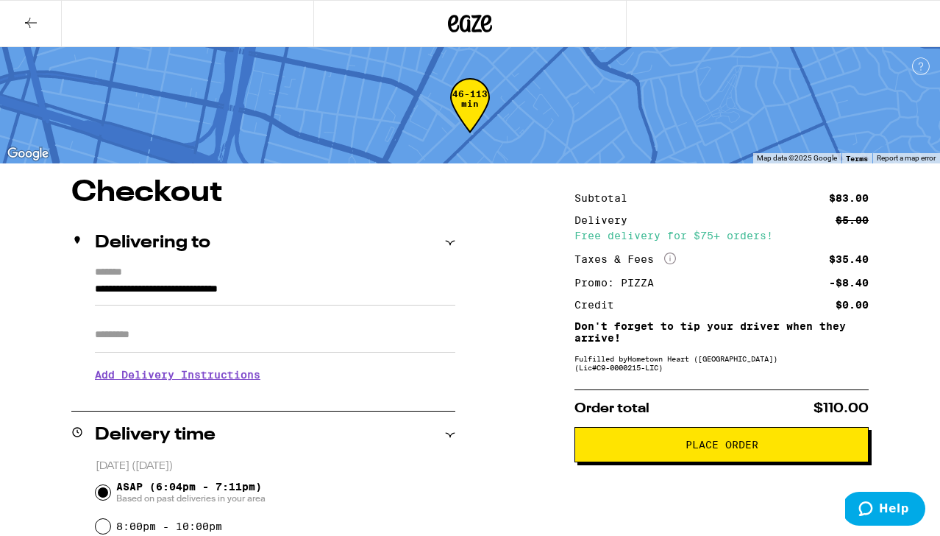
click at [717, 462] on button "Place Order" at bounding box center [722, 444] width 294 height 35
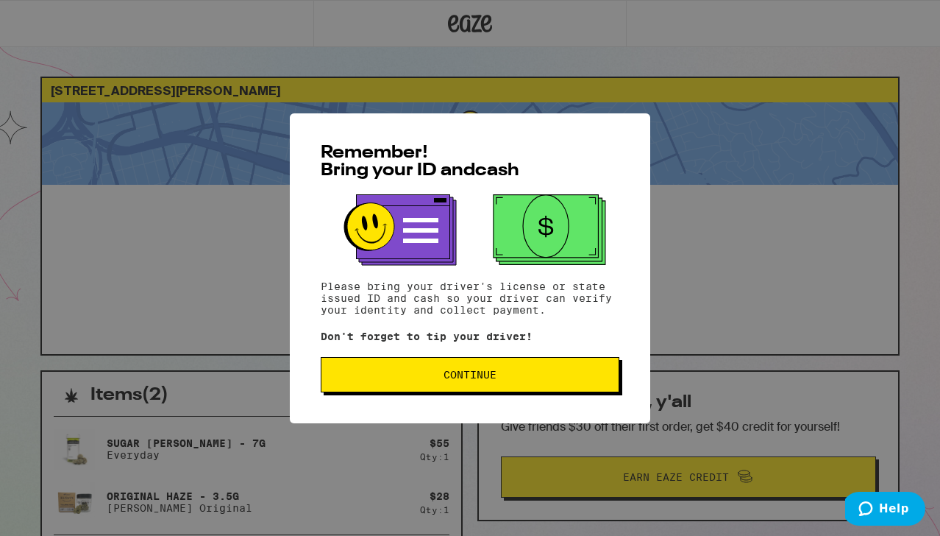
click at [485, 377] on span "Continue" at bounding box center [470, 374] width 53 height 10
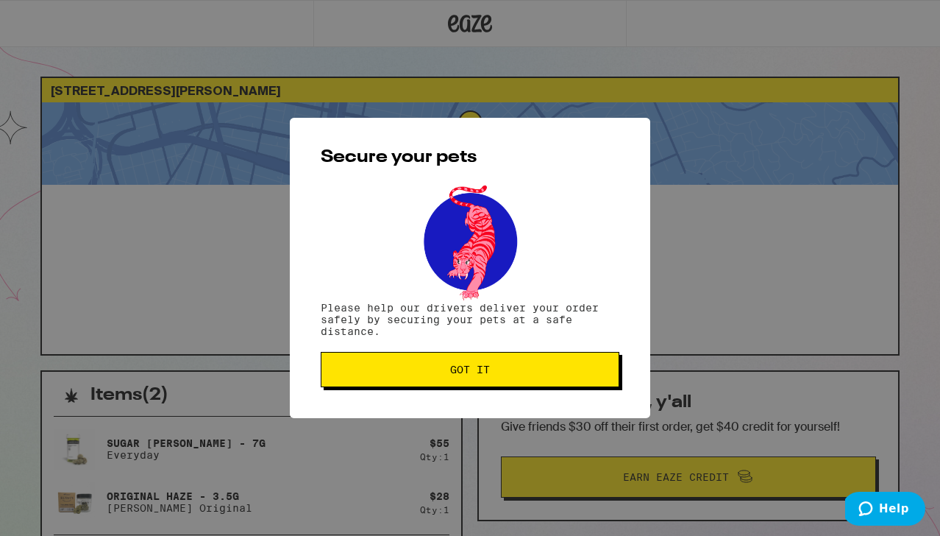
click at [485, 375] on span "Got it" at bounding box center [470, 369] width 40 height 10
